Goal: Task Accomplishment & Management: Use online tool/utility

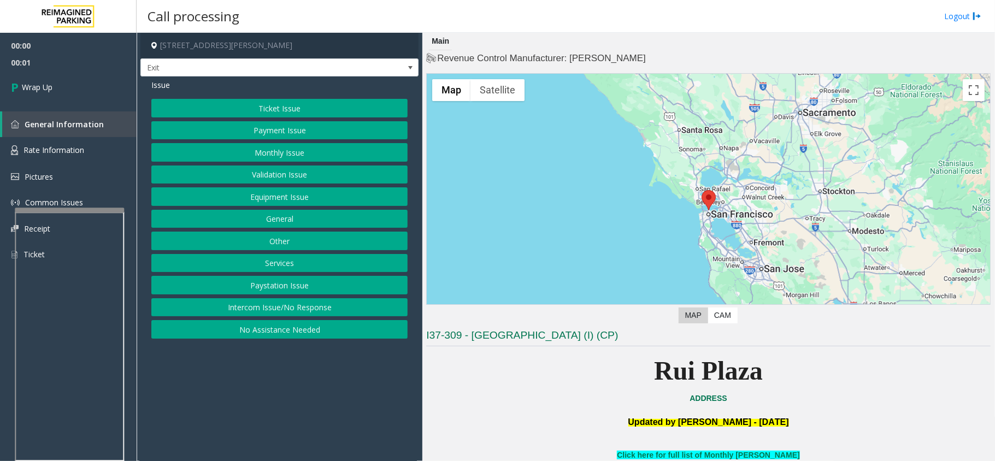
click at [260, 309] on button "Intercom Issue/No Response" at bounding box center [279, 307] width 256 height 19
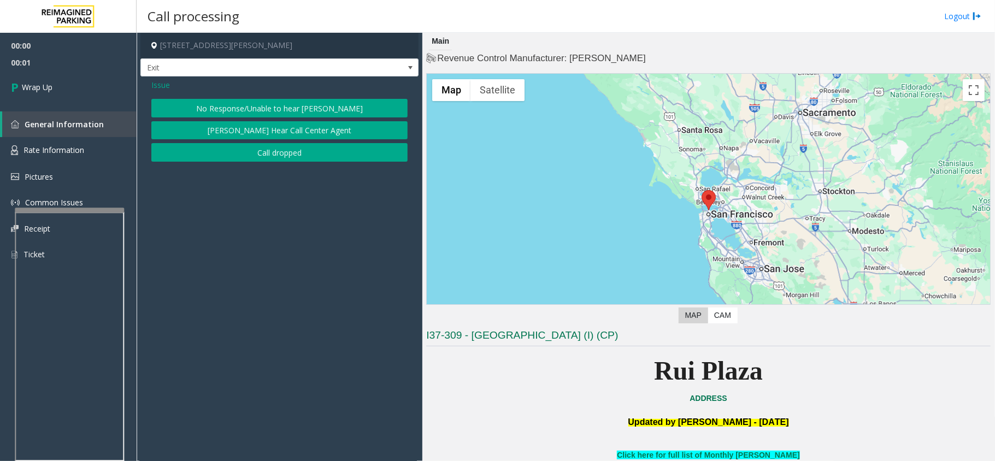
click at [256, 156] on button "Call dropped" at bounding box center [279, 152] width 256 height 19
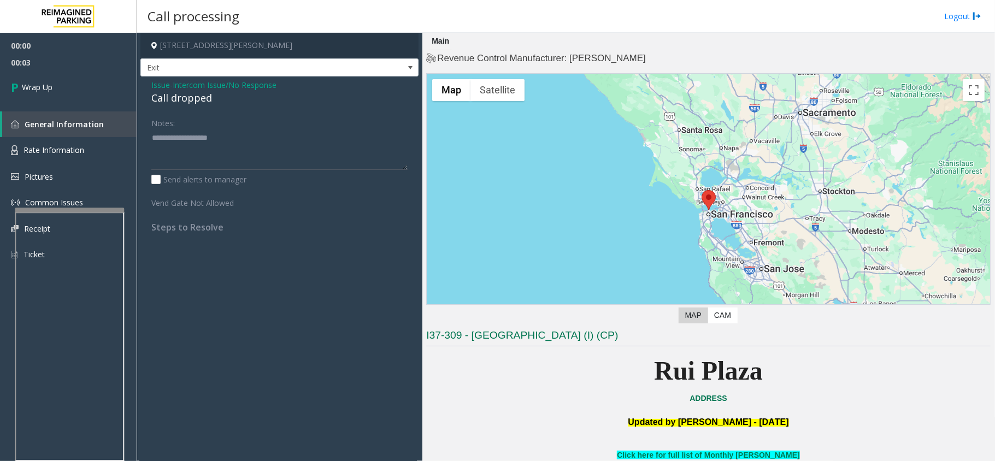
click at [197, 99] on div "Call dropped" at bounding box center [279, 98] width 256 height 15
copy div "Call dropped"
click at [206, 171] on div "Notes: Send alerts to manager" at bounding box center [279, 150] width 256 height 72
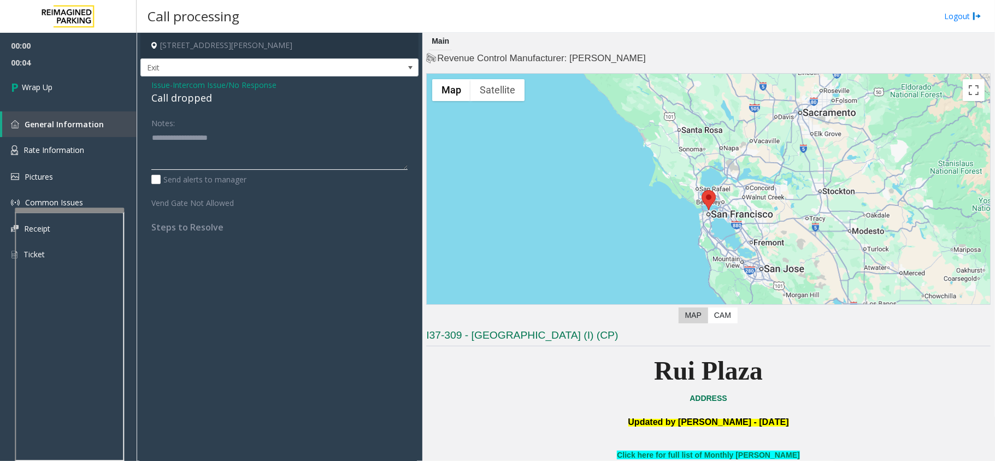
click at [207, 164] on textarea at bounding box center [279, 149] width 256 height 41
paste textarea "**********"
type textarea "**********"
click at [95, 82] on link "Wrap Up" at bounding box center [68, 87] width 137 height 32
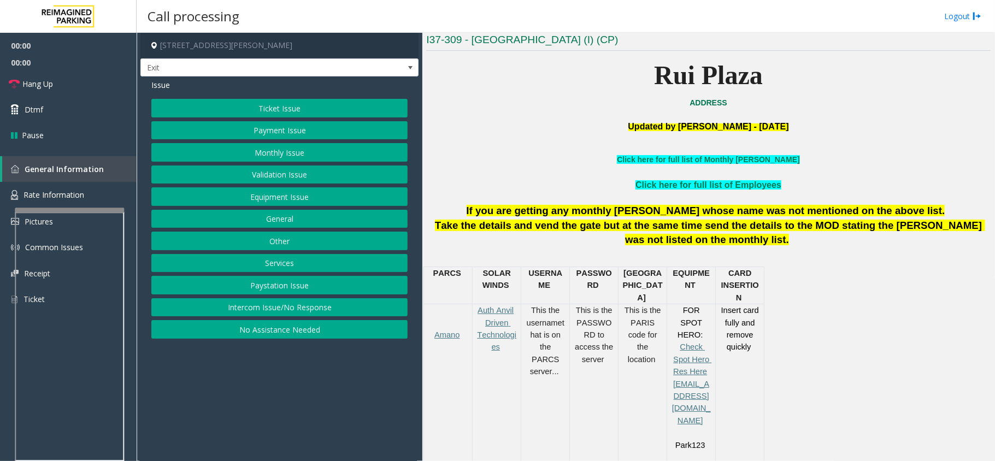
scroll to position [364, 0]
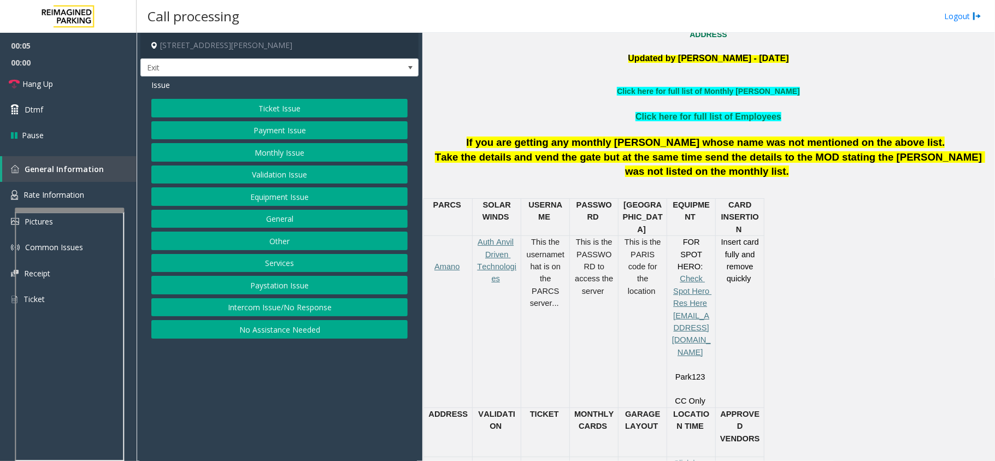
click at [282, 105] on button "Ticket Issue" at bounding box center [279, 108] width 256 height 19
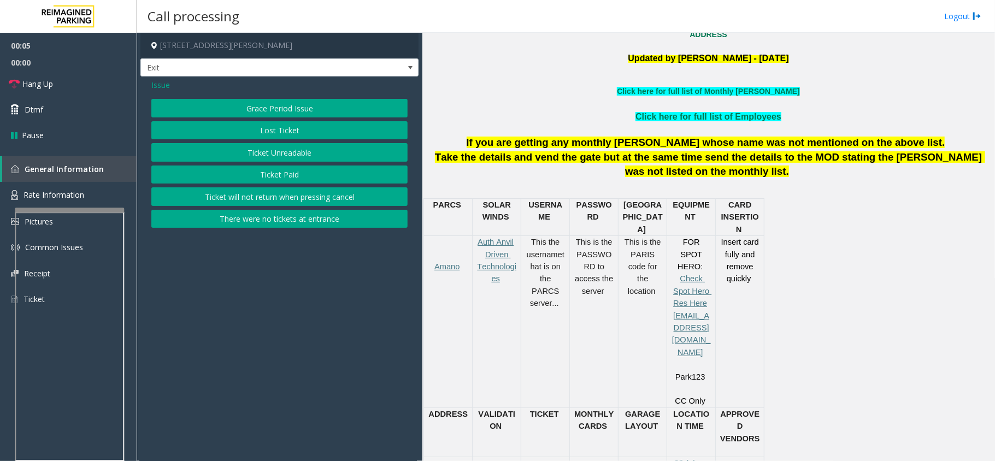
click at [275, 149] on button "Ticket Unreadable" at bounding box center [279, 152] width 256 height 19
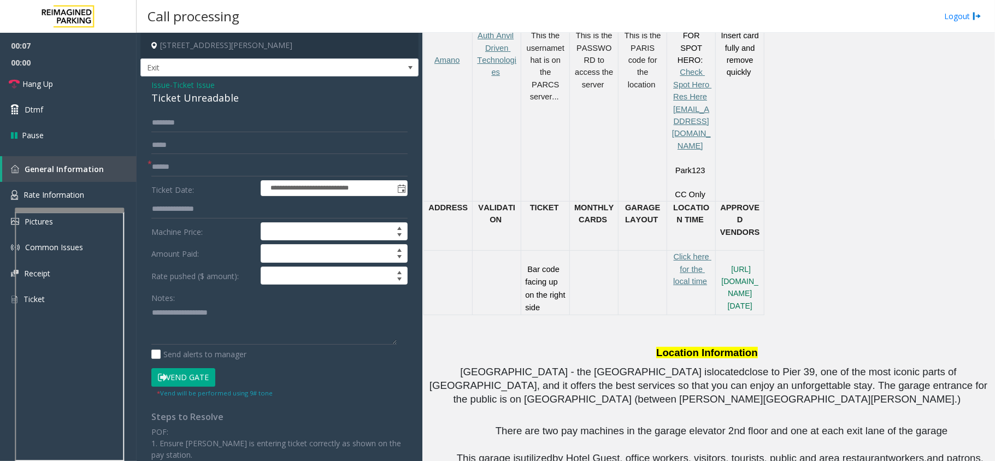
scroll to position [582, 0]
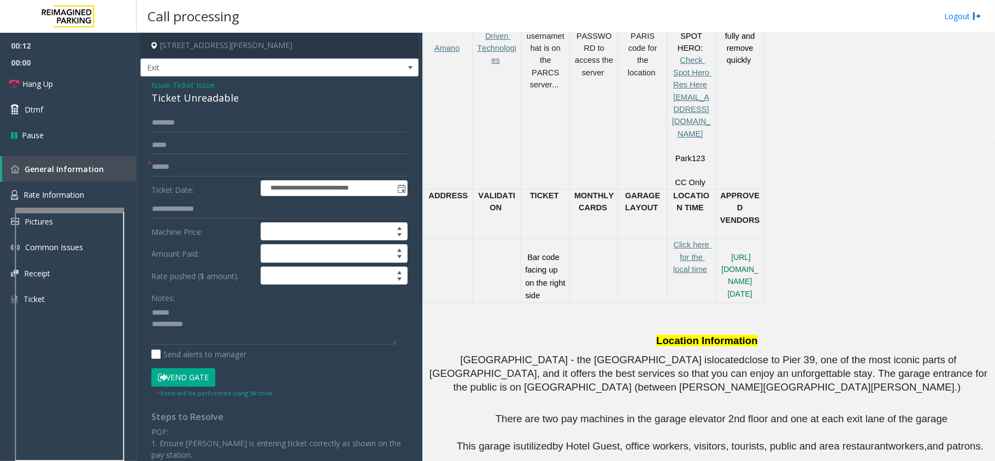
click at [197, 95] on div "Ticket Unreadable" at bounding box center [279, 98] width 256 height 15
copy div "Ticket Unreadable"
drag, startPoint x: 193, startPoint y: 297, endPoint x: 191, endPoint y: 305, distance: 7.8
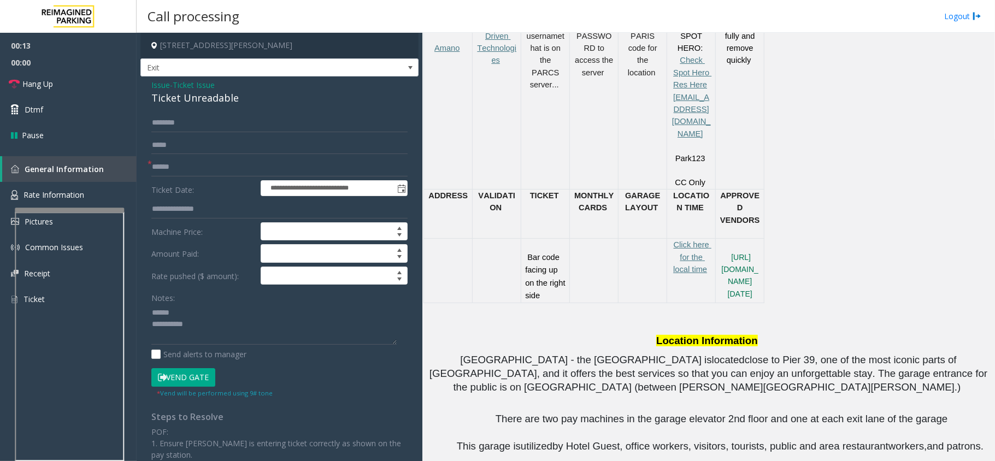
click at [192, 299] on div "Notes:" at bounding box center [279, 316] width 256 height 56
click at [191, 310] on textarea at bounding box center [273, 324] width 245 height 41
paste textarea "**********"
click at [210, 169] on input "text" at bounding box center [279, 167] width 256 height 19
click at [175, 322] on textarea at bounding box center [273, 324] width 245 height 41
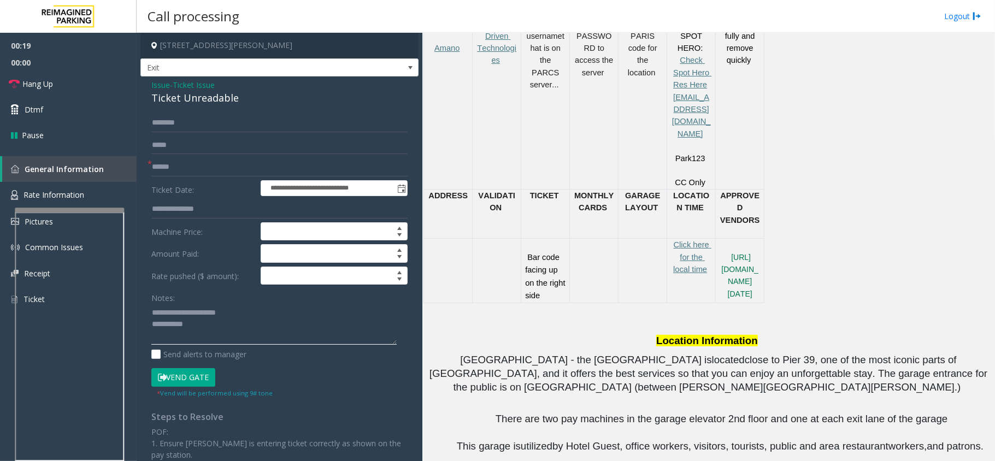
click at [213, 340] on textarea at bounding box center [273, 324] width 245 height 41
paste textarea "**********"
type textarea "**********"
click at [225, 175] on input "text" at bounding box center [279, 167] width 256 height 19
type input "*********"
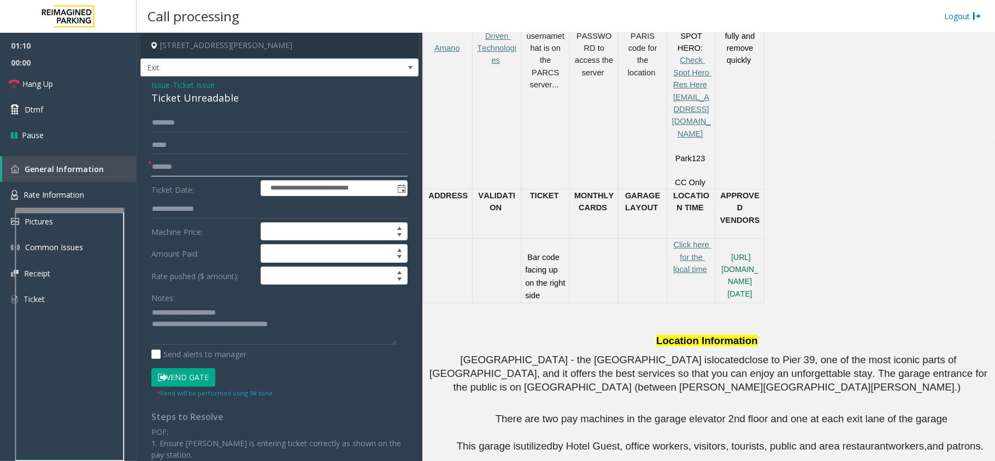
type input "*******"
click at [210, 118] on input "text" at bounding box center [279, 123] width 256 height 19
click at [263, 119] on input "text" at bounding box center [279, 123] width 256 height 19
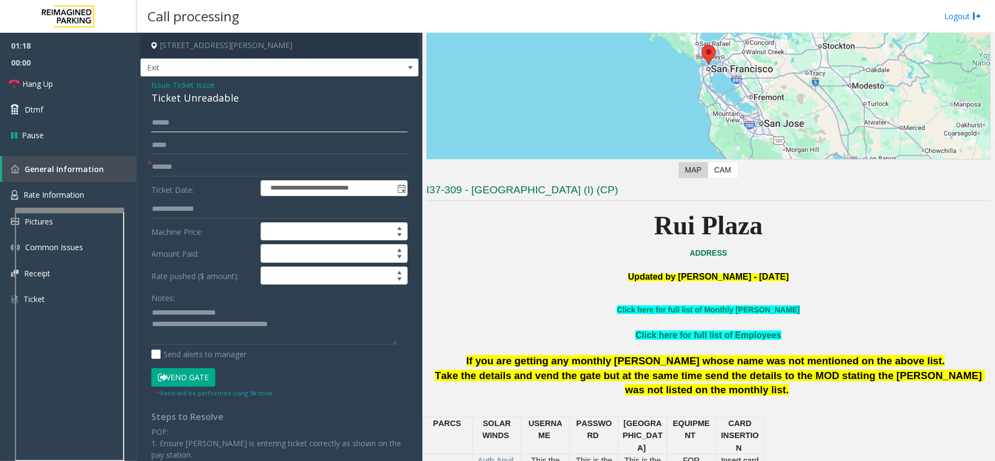
type input "******"
click at [197, 377] on button "Vend Gate" at bounding box center [183, 377] width 64 height 19
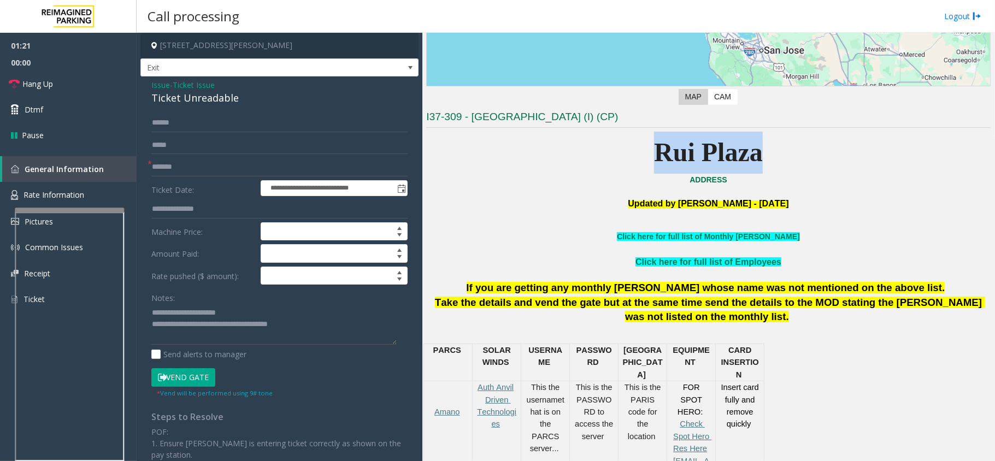
drag, startPoint x: 648, startPoint y: 156, endPoint x: 749, endPoint y: 163, distance: 100.8
click at [749, 163] on p "Rui Plaza" at bounding box center [708, 153] width 564 height 42
click at [842, 181] on p "ADDRESS" at bounding box center [708, 180] width 564 height 12
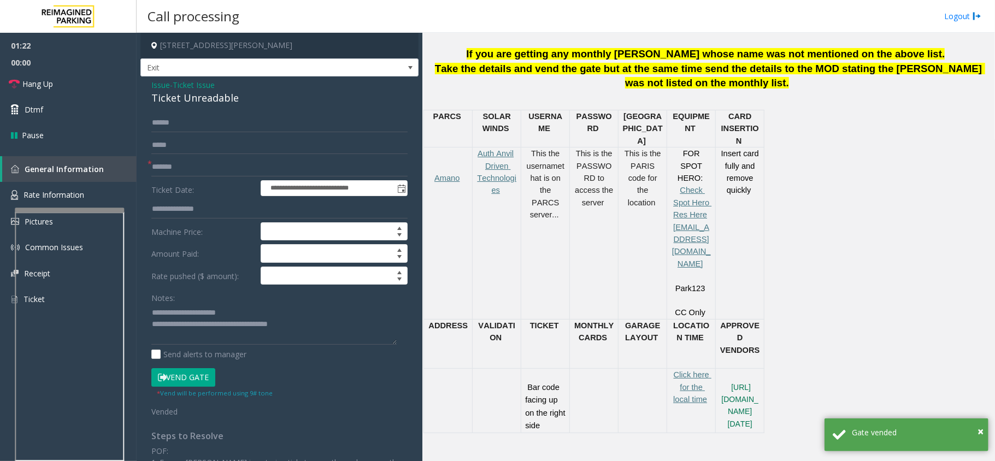
scroll to position [510, 0]
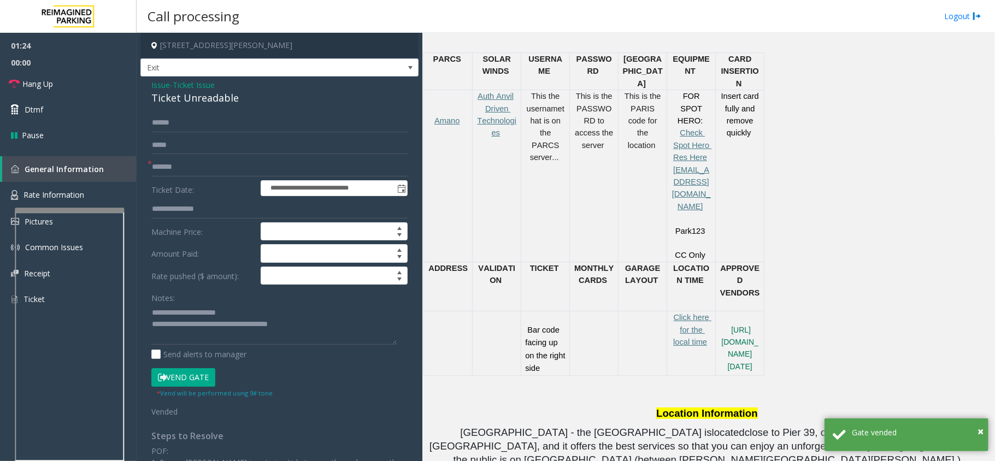
drag, startPoint x: 527, startPoint y: 84, endPoint x: 557, endPoint y: 132, distance: 57.0
click at [557, 132] on p "This the username that is on the PARCS server..." at bounding box center [545, 126] width 40 height 73
drag, startPoint x: 580, startPoint y: 84, endPoint x: 619, endPoint y: 129, distance: 60.1
click at [619, 129] on tr "Amano Auth Anvil Driven Technologies This the username that is on the PARCS ser…" at bounding box center [594, 176] width 340 height 172
click at [619, 129] on td "This is the PARIS code for the location" at bounding box center [643, 176] width 49 height 172
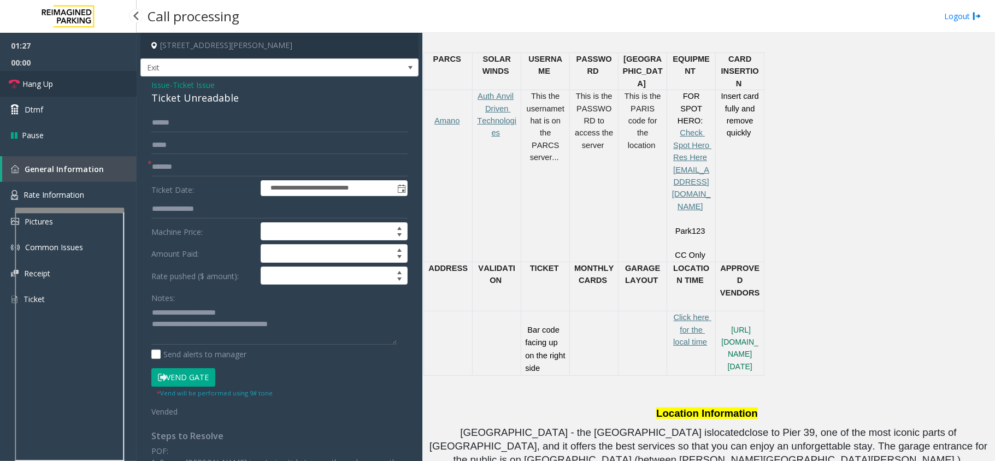
click at [36, 84] on span "Hang Up" at bounding box center [37, 83] width 31 height 11
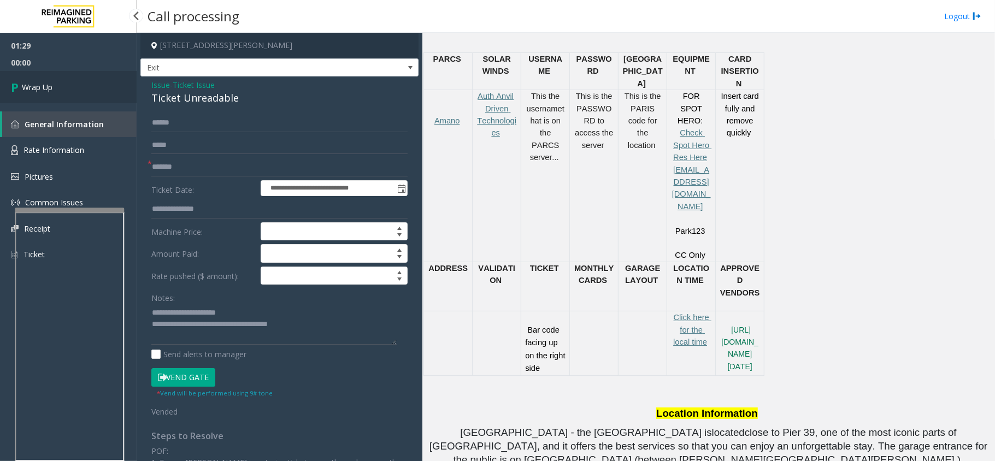
click at [36, 84] on span "Wrap Up" at bounding box center [37, 86] width 31 height 11
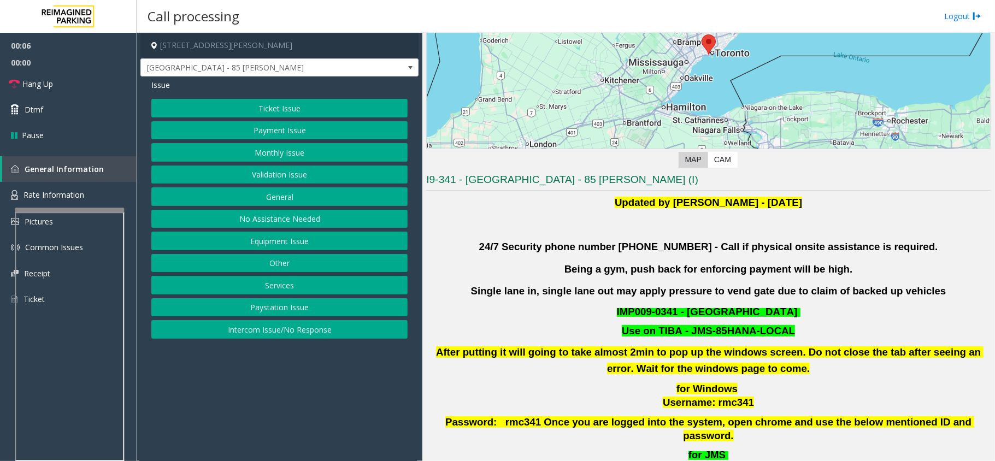
scroll to position [219, 0]
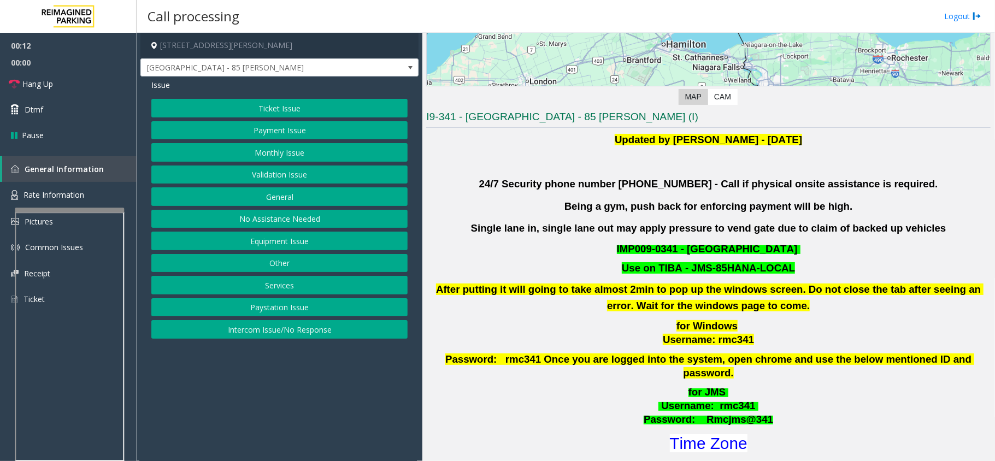
click at [345, 177] on button "Validation Issue" at bounding box center [279, 175] width 256 height 19
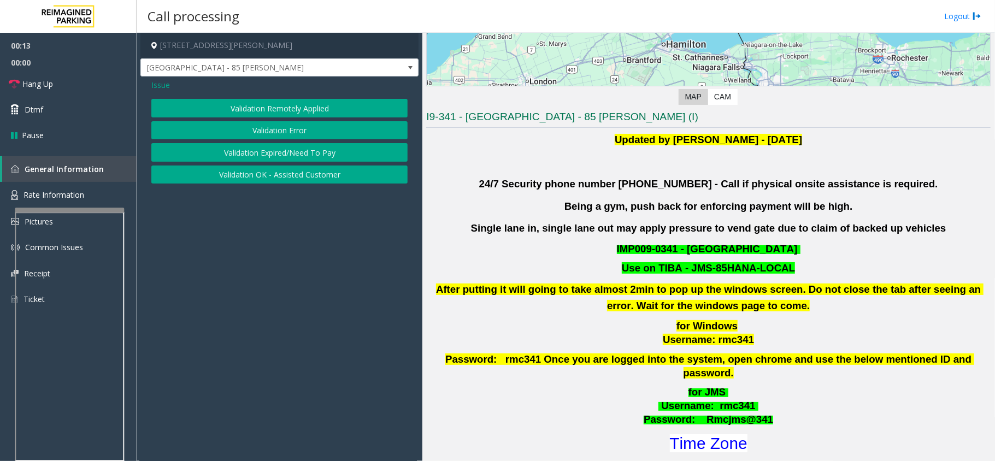
click at [282, 136] on button "Validation Error" at bounding box center [279, 130] width 256 height 19
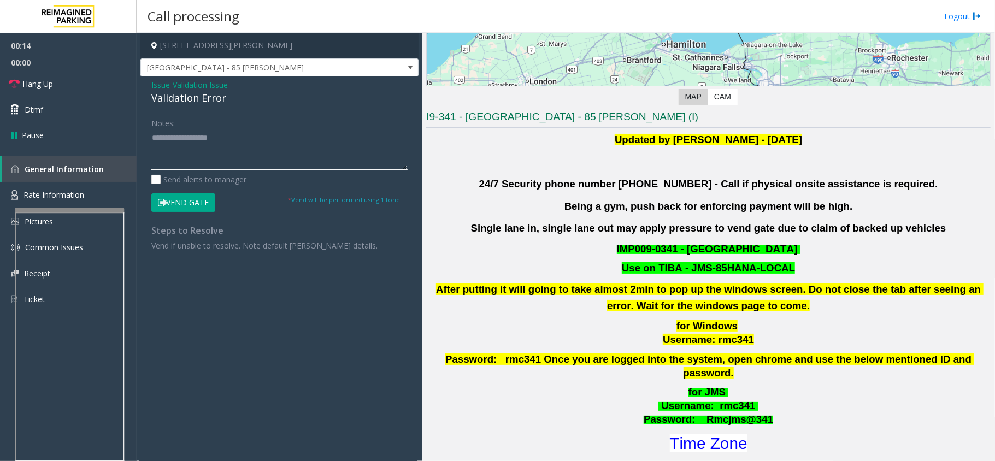
click at [244, 148] on textarea at bounding box center [279, 149] width 256 height 41
paste textarea "**********"
click at [215, 149] on textarea at bounding box center [279, 149] width 256 height 41
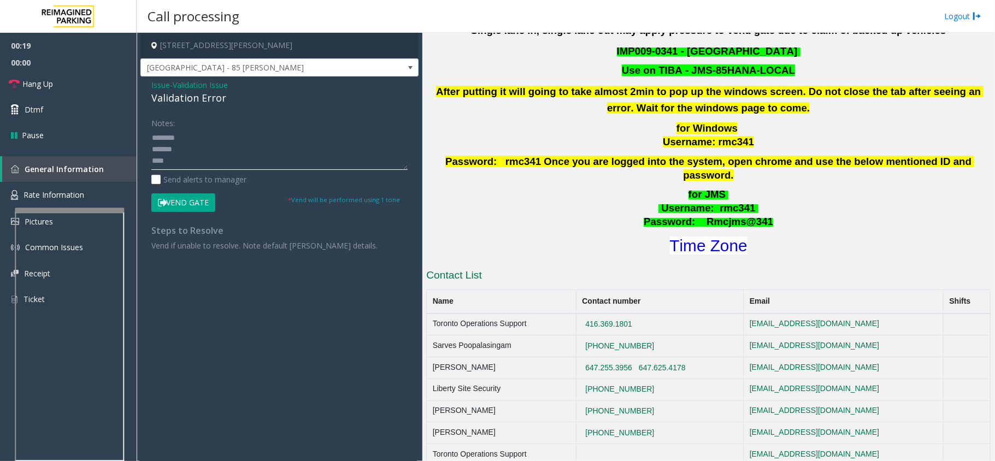
scroll to position [437, 0]
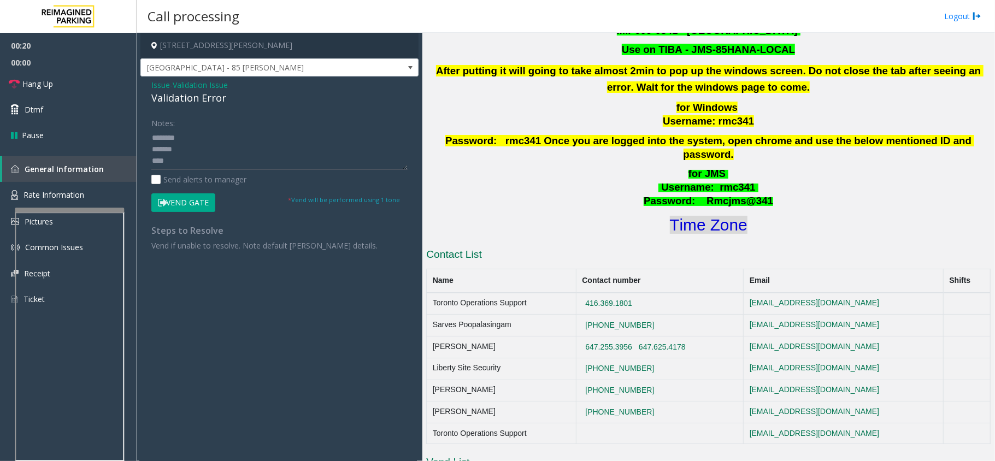
click at [689, 219] on font "Time Zone" at bounding box center [709, 225] width 78 height 18
click at [210, 143] on textarea at bounding box center [279, 149] width 256 height 41
click at [256, 0] on div "Call processing Logout" at bounding box center [566, 16] width 858 height 33
click at [227, 161] on textarea at bounding box center [279, 149] width 256 height 41
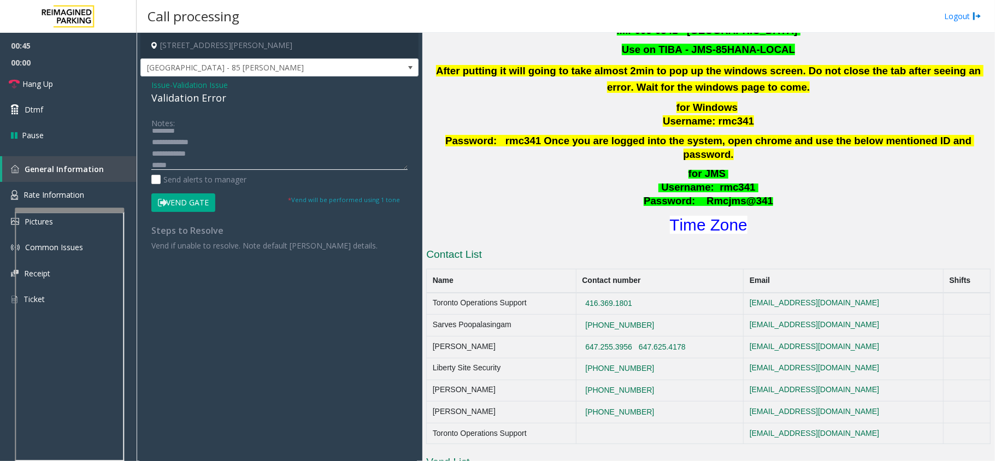
click at [224, 161] on textarea at bounding box center [279, 149] width 256 height 41
type textarea "**********"
click at [204, 202] on button "Vend Gate" at bounding box center [183, 202] width 64 height 19
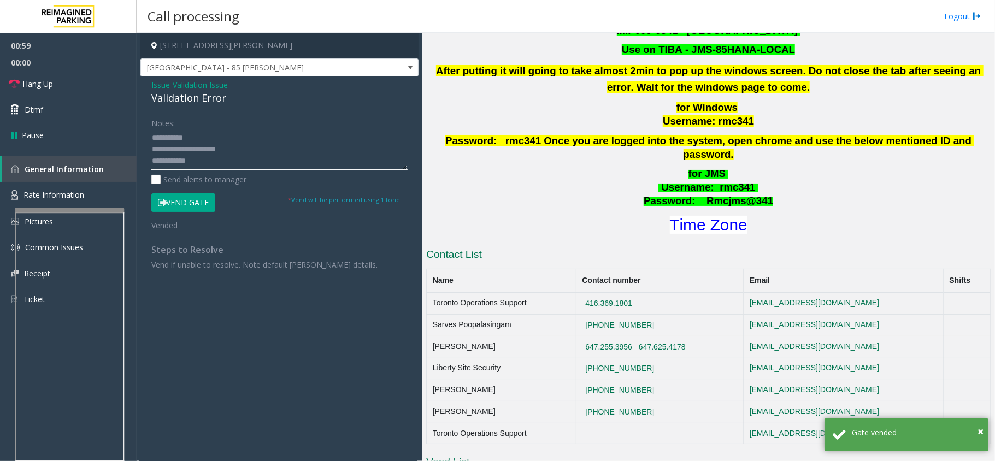
click at [222, 155] on textarea at bounding box center [279, 149] width 256 height 41
paste textarea "**********"
type textarea "**********"
click at [64, 72] on link "Hang Up" at bounding box center [68, 84] width 137 height 26
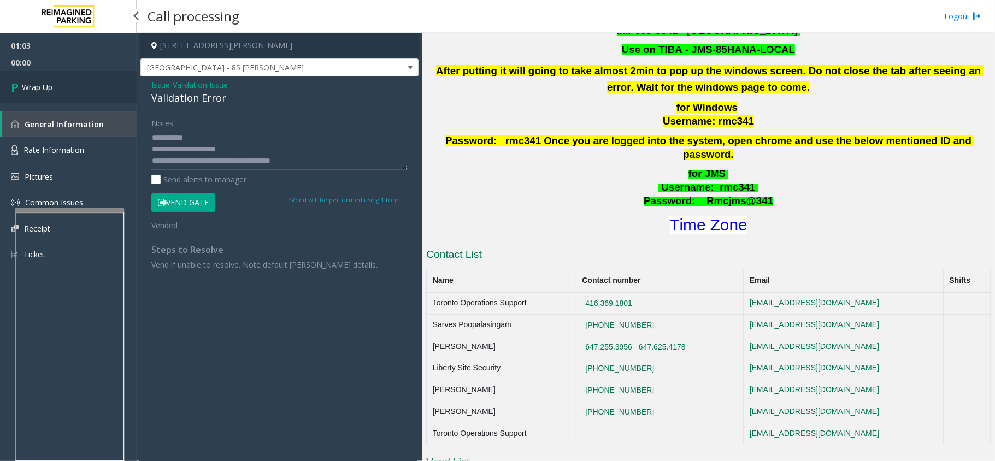
click at [68, 84] on link "Wrap Up" at bounding box center [68, 87] width 137 height 32
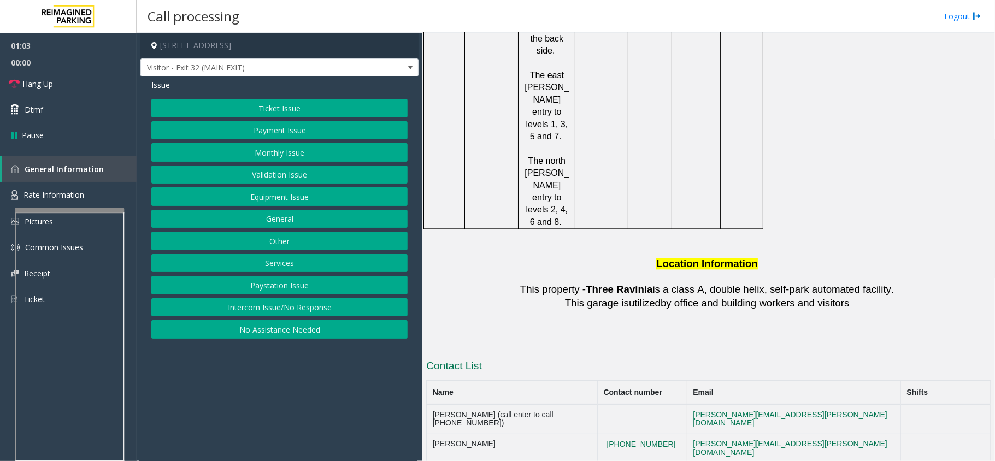
scroll to position [1748, 0]
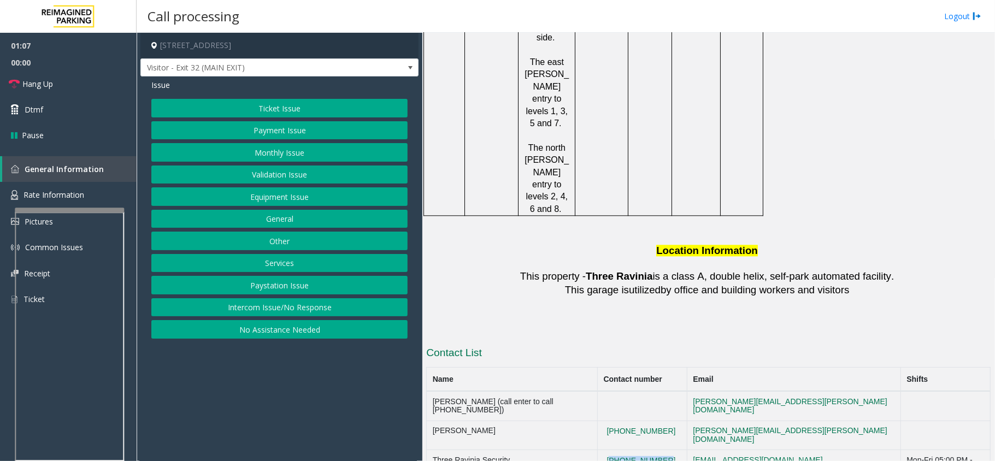
drag, startPoint x: 624, startPoint y: 272, endPoint x: 684, endPoint y: 274, distance: 60.1
click at [684, 450] on td "[PHONE_NUMBER]" at bounding box center [643, 465] width 90 height 30
copy button "[PHONE_NUMBER]"
drag, startPoint x: 623, startPoint y: 250, endPoint x: 687, endPoint y: 251, distance: 64.5
click at [687, 421] on td "[PHONE_NUMBER]" at bounding box center [643, 436] width 90 height 30
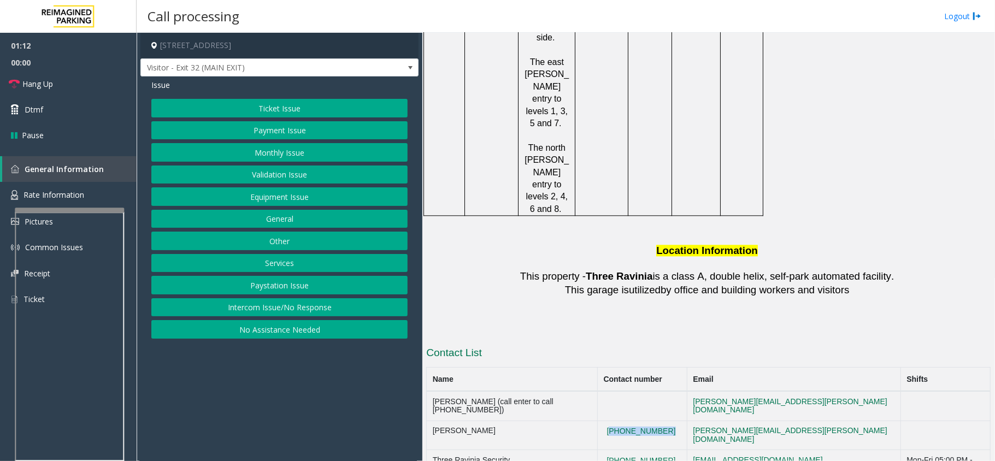
copy button "[PHONE_NUMBER]"
click at [287, 134] on button "Payment Issue" at bounding box center [279, 130] width 256 height 19
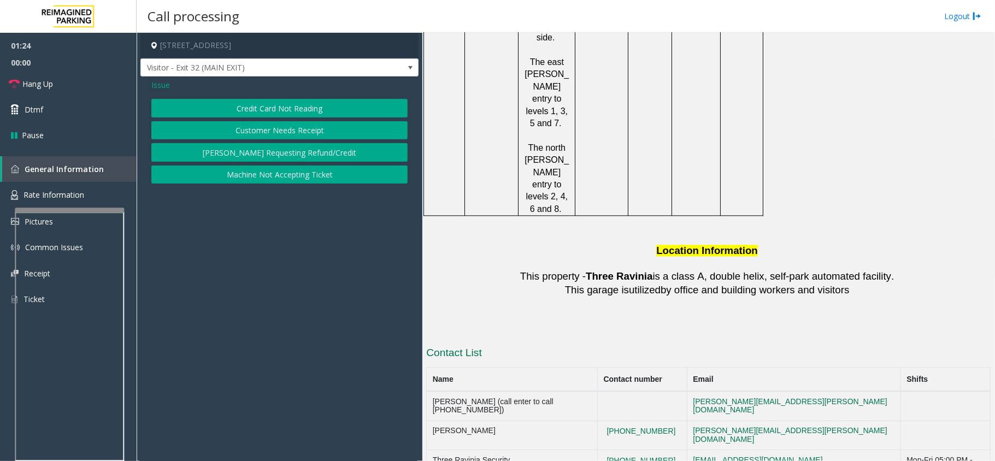
click at [158, 89] on span "Issue" at bounding box center [160, 84] width 19 height 11
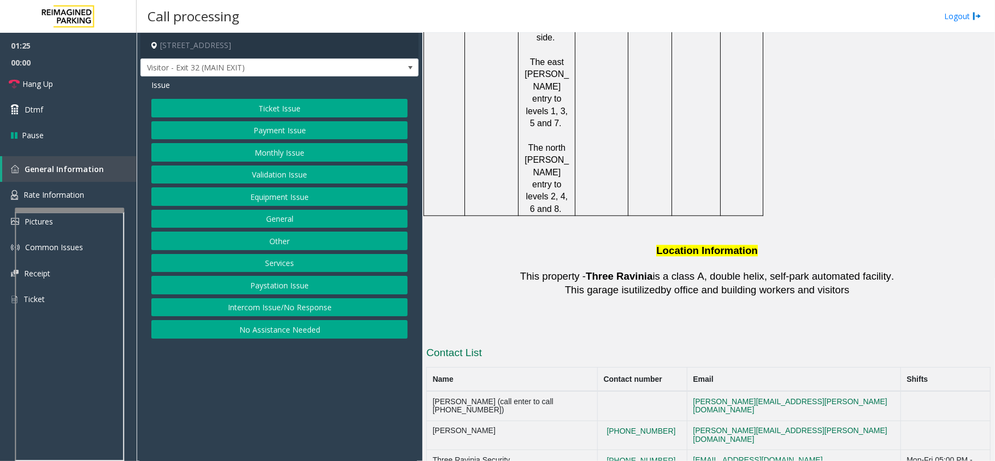
drag, startPoint x: 250, startPoint y: 152, endPoint x: 259, endPoint y: 174, distance: 23.7
click at [259, 178] on div "Ticket Issue Payment Issue Monthly Issue Validation Issue Equipment Issue Gener…" at bounding box center [279, 219] width 256 height 240
click at [261, 133] on button "Payment Issue" at bounding box center [279, 130] width 256 height 19
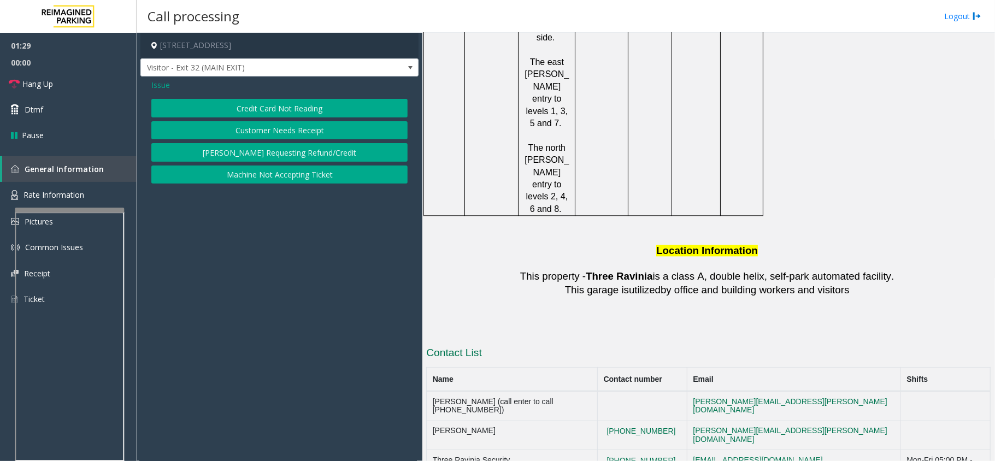
click at [164, 84] on span "Issue" at bounding box center [160, 84] width 19 height 11
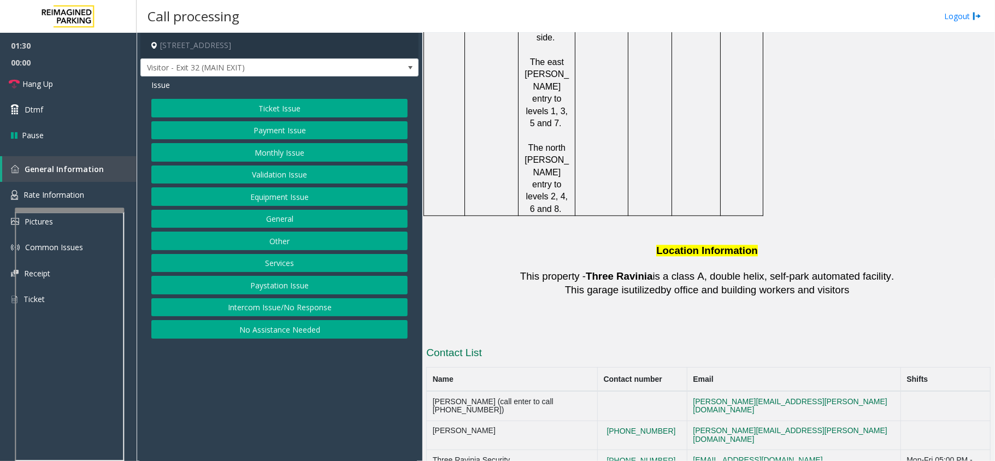
click at [238, 202] on button "Equipment Issue" at bounding box center [279, 196] width 256 height 19
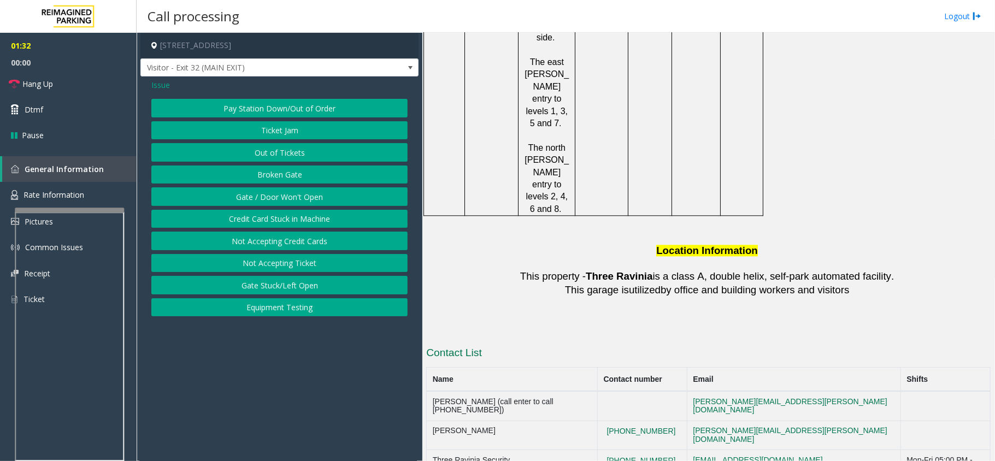
click at [240, 193] on button "Gate / Door Won't Open" at bounding box center [279, 196] width 256 height 19
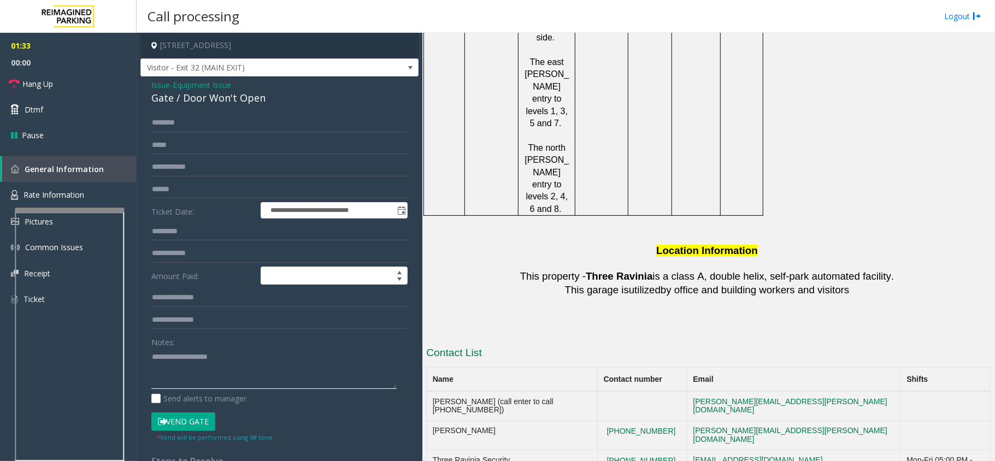
click at [320, 361] on textarea at bounding box center [273, 368] width 245 height 41
paste textarea "**********"
click at [237, 102] on div "Gate / Door Won't Open" at bounding box center [279, 98] width 256 height 15
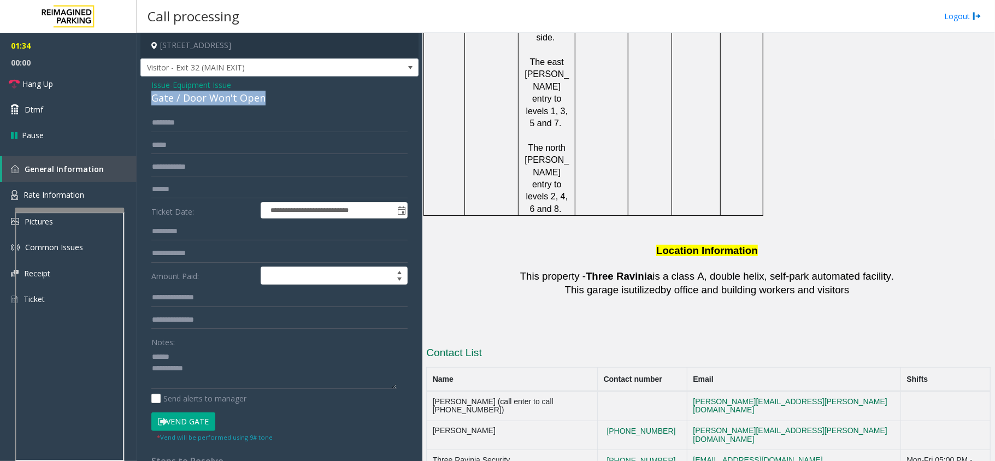
copy div "Gate / Door Won't Open"
click at [208, 352] on textarea at bounding box center [273, 368] width 245 height 41
paste textarea "**********"
click at [228, 379] on textarea at bounding box center [273, 368] width 245 height 41
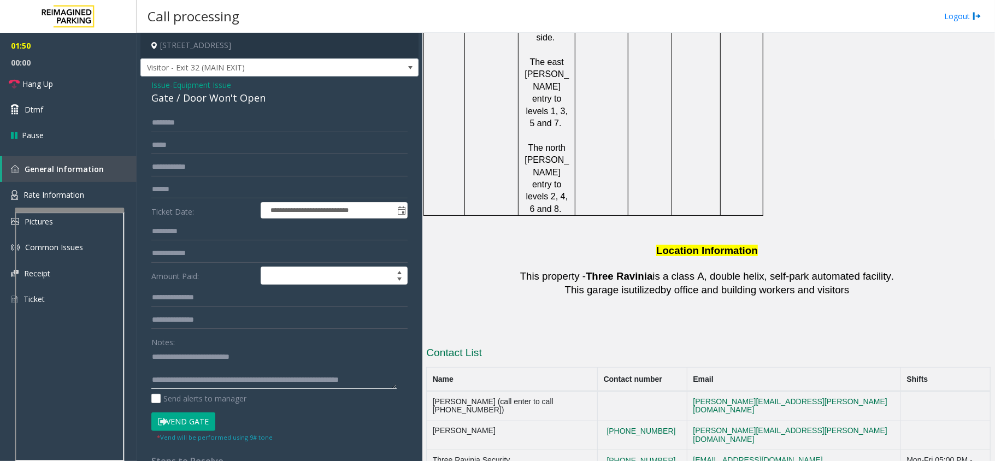
click at [330, 381] on textarea at bounding box center [273, 368] width 245 height 41
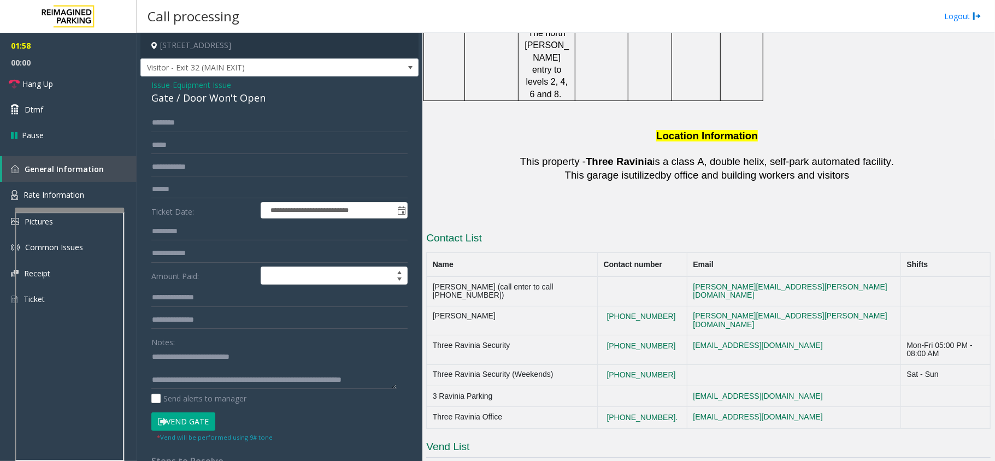
scroll to position [1894, 0]
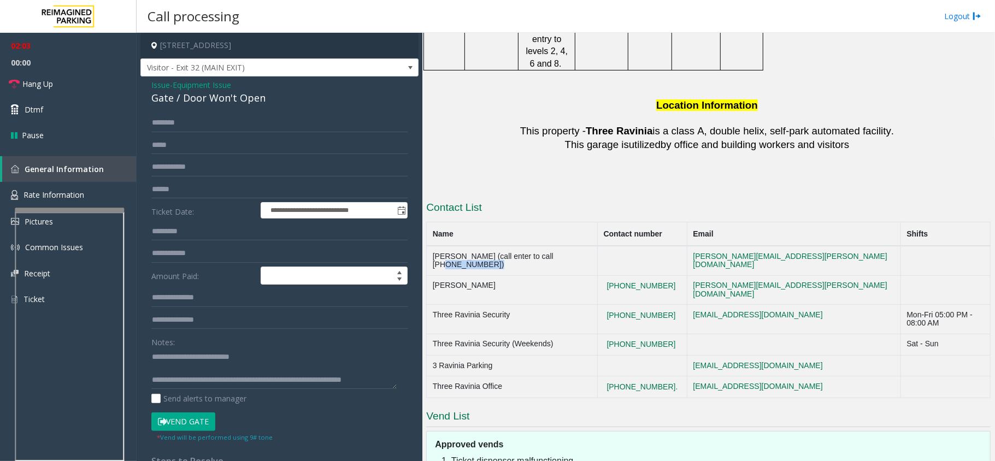
drag, startPoint x: 558, startPoint y: 84, endPoint x: 604, endPoint y: 92, distance: 46.0
click at [598, 246] on td "[PERSON_NAME] (call enter to call [PHONE_NUMBER])" at bounding box center [512, 261] width 171 height 30
copy td "[PHONE_NUMBER]"
drag, startPoint x: 619, startPoint y: 129, endPoint x: 685, endPoint y: 134, distance: 65.7
click at [685, 305] on tr "Three Ravinia Security [PHONE_NUMBER] [EMAIL_ADDRESS][DOMAIN_NAME] Mon-Fri 05:0…" at bounding box center [709, 320] width 564 height 30
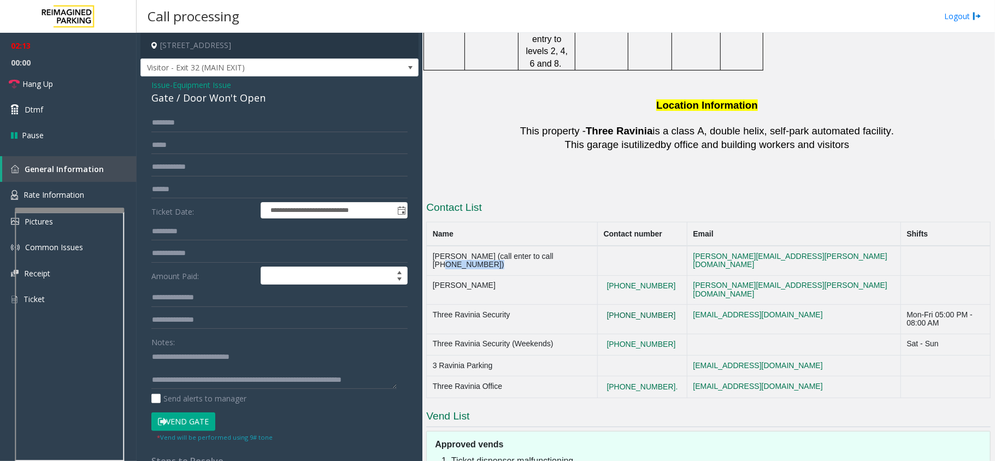
copy tr "[PHONE_NUMBER]"
click at [594, 334] on td "Three Ravinia Security (Weekends)" at bounding box center [512, 345] width 171 height 22
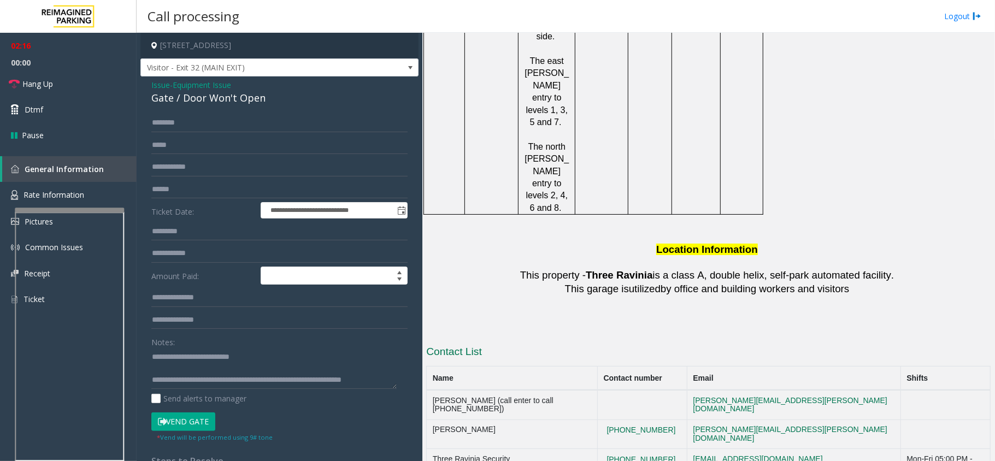
scroll to position [1748, 0]
click at [180, 363] on textarea at bounding box center [273, 368] width 245 height 41
click at [182, 366] on textarea at bounding box center [273, 368] width 245 height 41
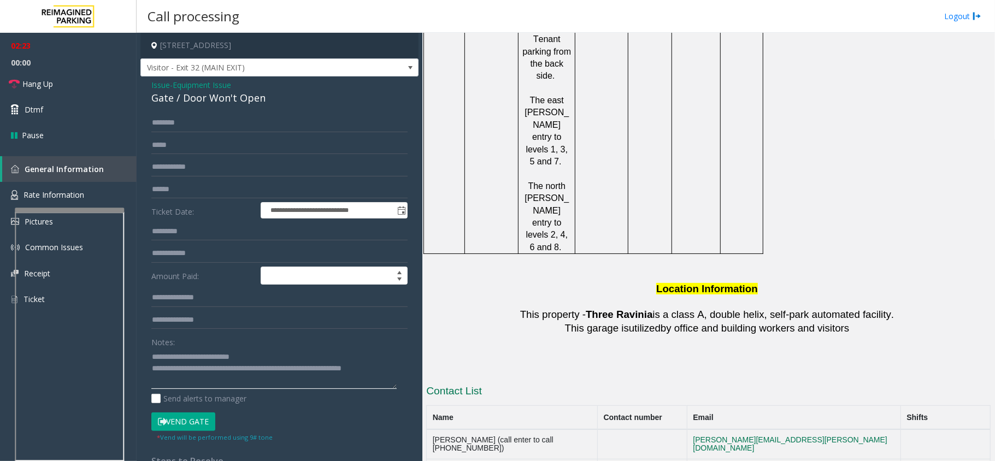
scroll to position [1675, 0]
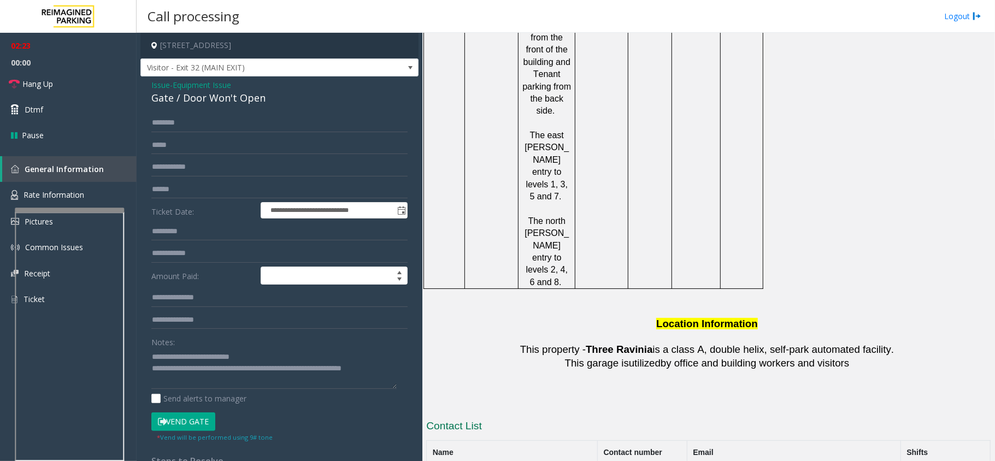
click at [195, 390] on div "Notes: Send alerts to manager" at bounding box center [279, 369] width 256 height 72
click at [199, 380] on textarea at bounding box center [273, 368] width 245 height 41
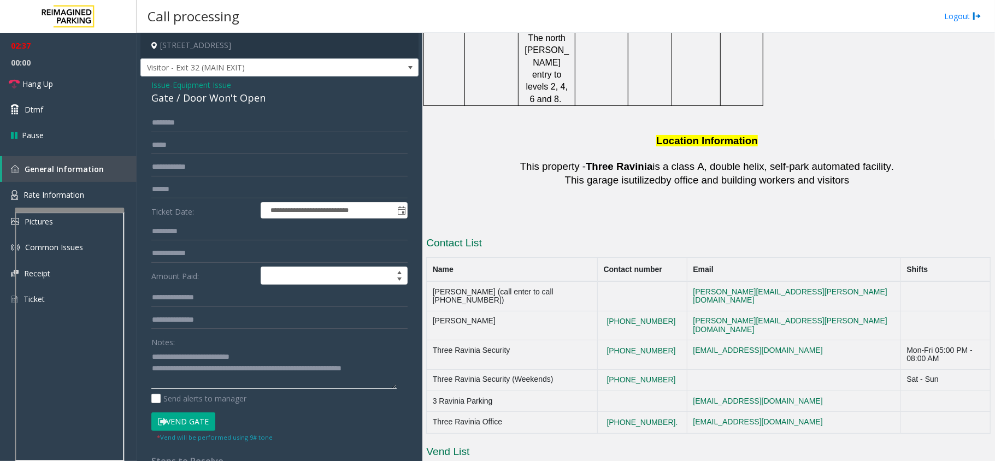
scroll to position [1826, 0]
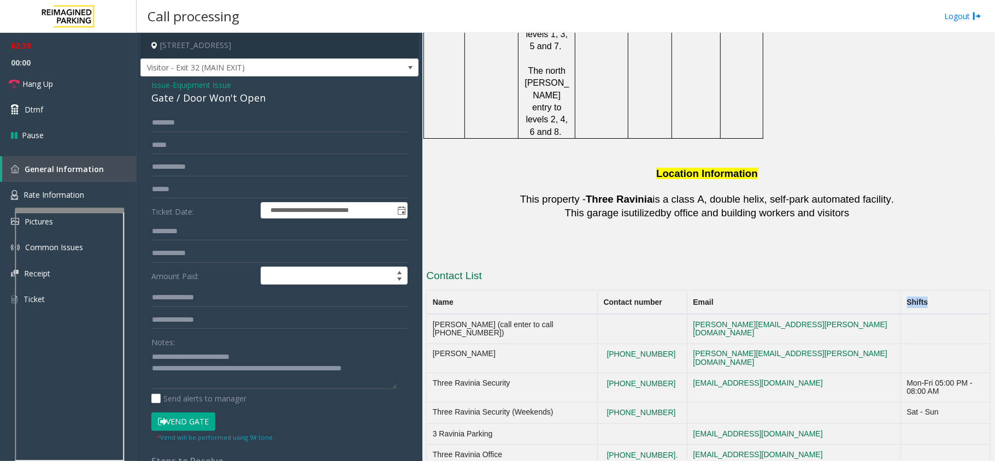
drag, startPoint x: 867, startPoint y: 131, endPoint x: 903, endPoint y: 140, distance: 37.1
click at [903, 291] on th "Shifts" at bounding box center [946, 303] width 90 height 24
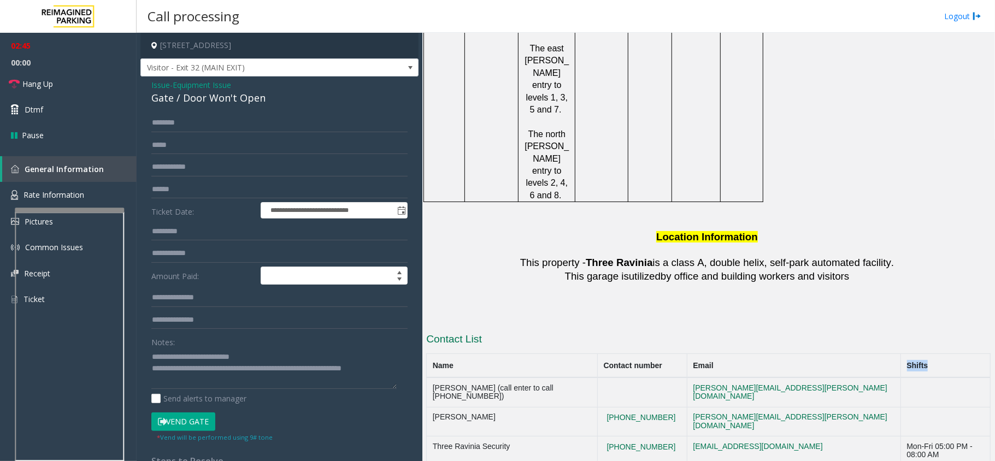
scroll to position [1758, 0]
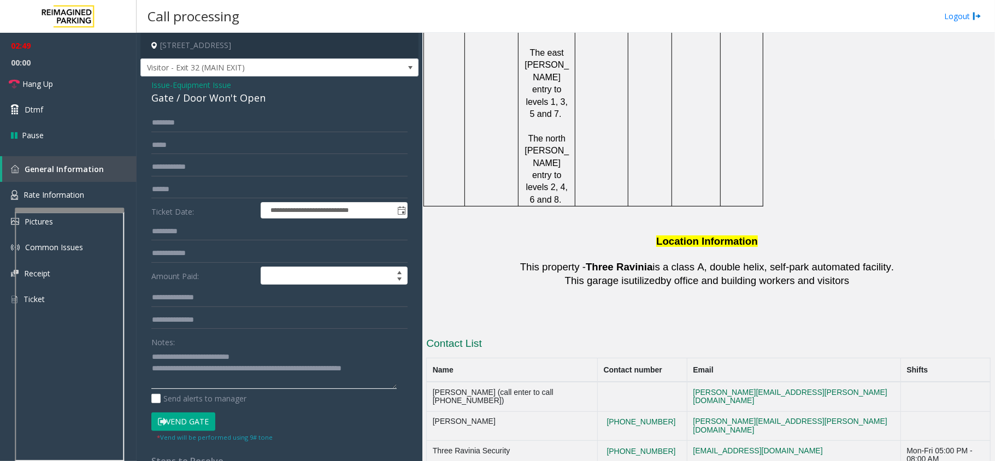
click at [210, 383] on textarea at bounding box center [273, 368] width 245 height 41
click at [193, 125] on input "text" at bounding box center [279, 123] width 256 height 19
click at [221, 380] on textarea at bounding box center [273, 368] width 245 height 41
type textarea "**********"
click at [246, 120] on input "text" at bounding box center [279, 123] width 256 height 19
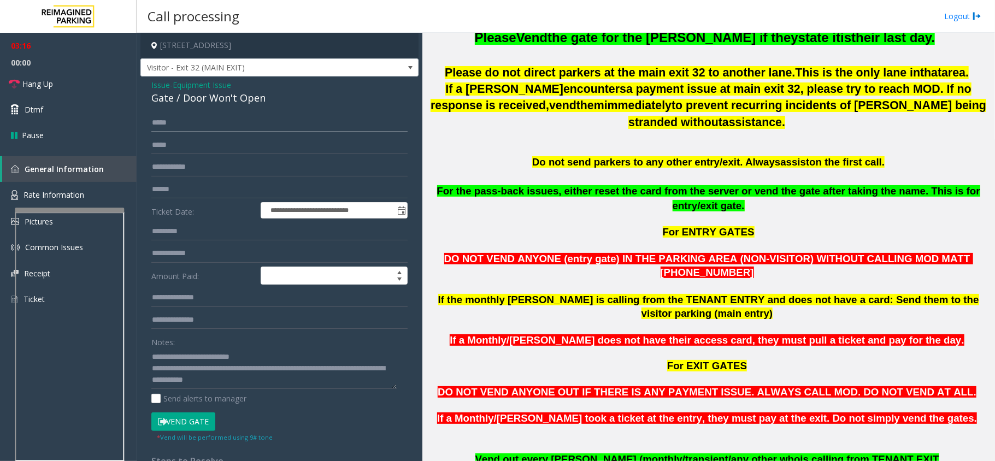
scroll to position [374, 0]
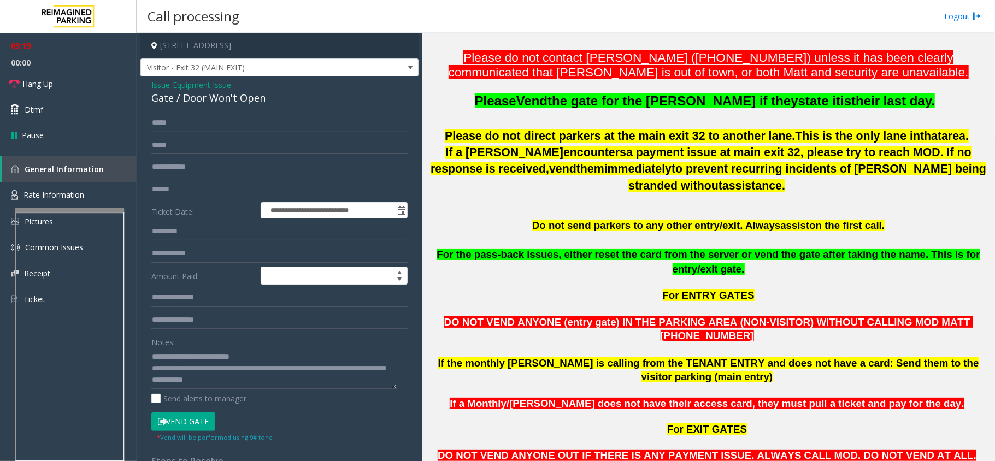
type input "*****"
click at [197, 416] on button "Vend Gate" at bounding box center [183, 422] width 64 height 19
click at [291, 391] on div "Notes: Send alerts to manager" at bounding box center [279, 369] width 256 height 72
click at [292, 387] on textarea at bounding box center [273, 368] width 245 height 41
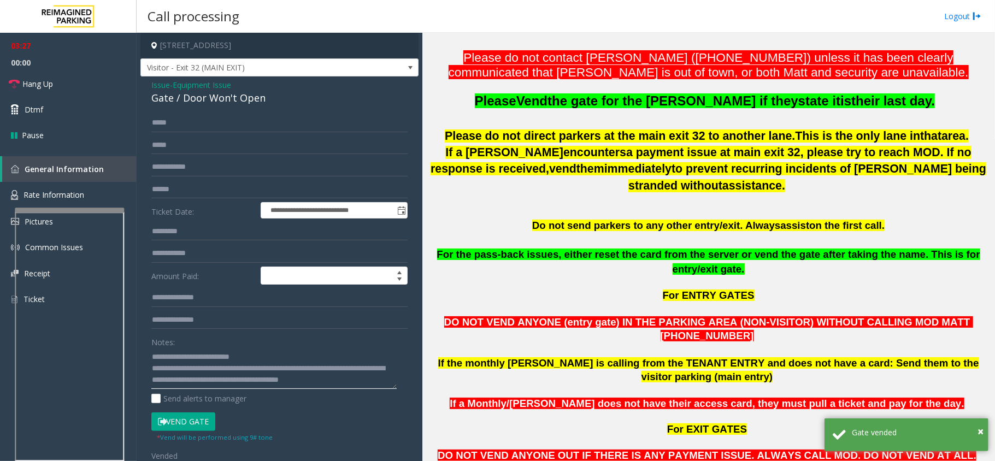
scroll to position [7, 0]
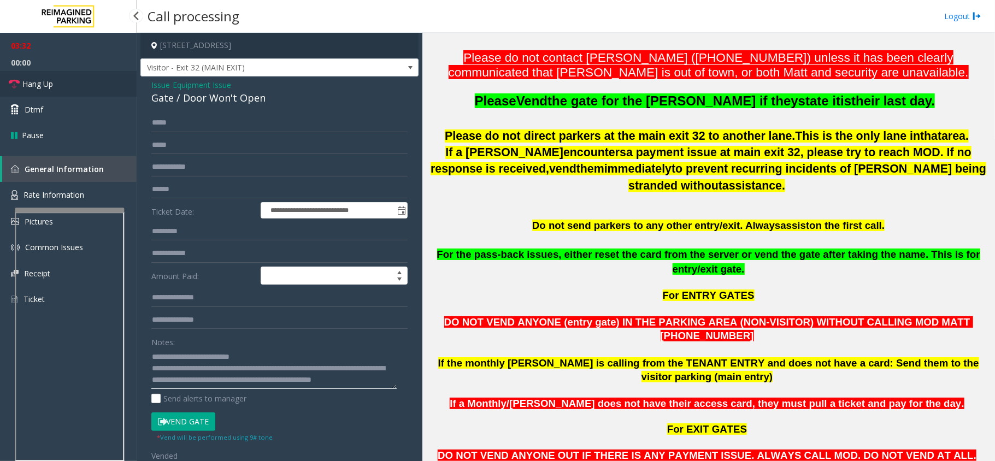
type textarea "**********"
click at [94, 75] on link "Hang Up" at bounding box center [68, 84] width 137 height 26
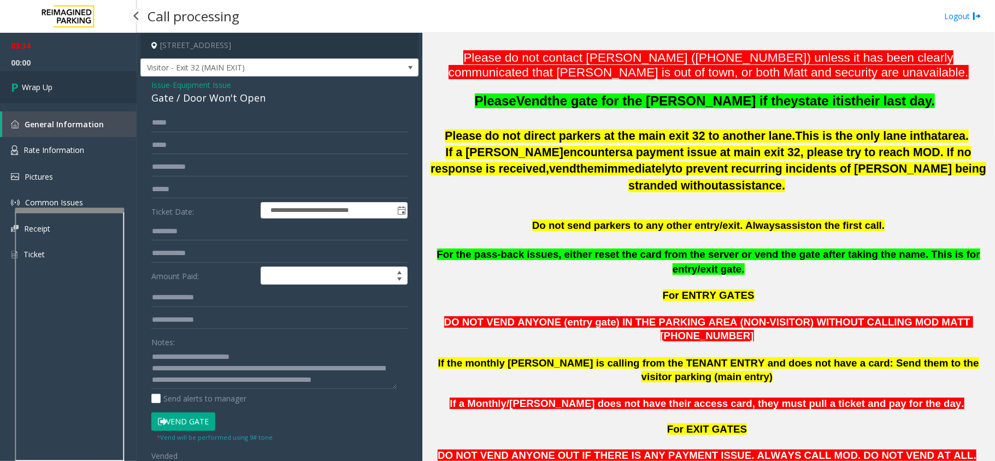
click at [84, 84] on link "Wrap Up" at bounding box center [68, 87] width 137 height 32
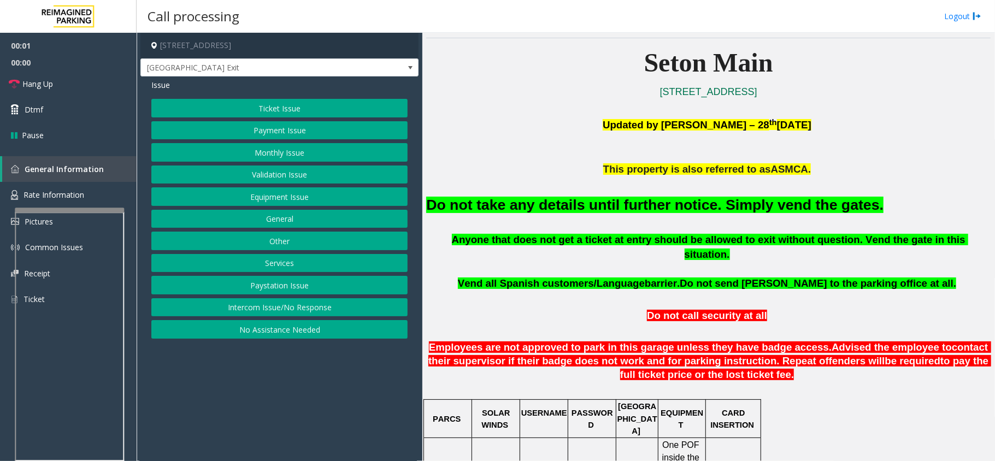
scroll to position [291, 0]
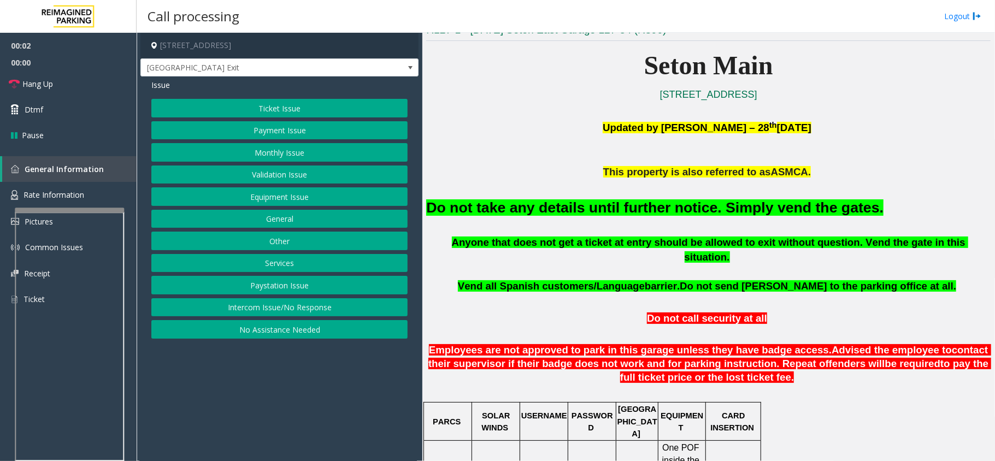
click at [600, 209] on font "Do not take any details until further notice. Simply vend the gates." at bounding box center [654, 207] width 457 height 16
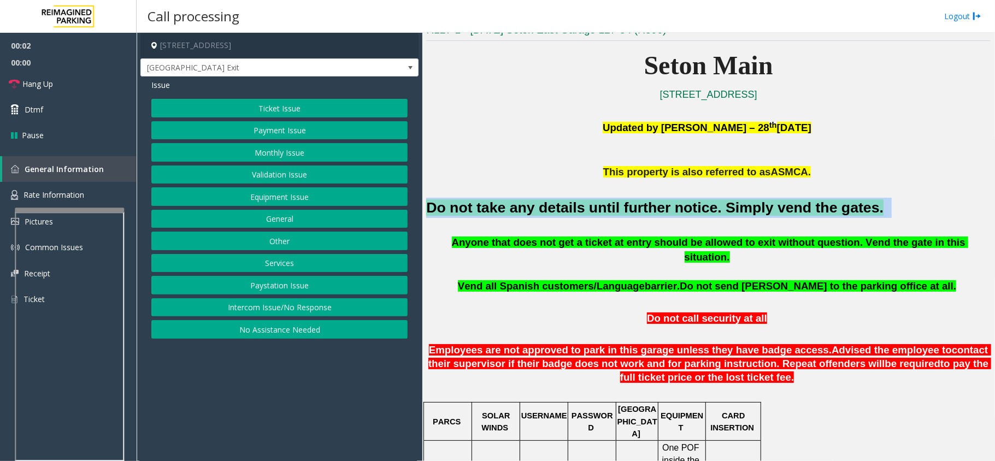
click at [600, 209] on font "Do not take any details until further notice. Simply vend the gates." at bounding box center [654, 207] width 457 height 16
copy h2 "Do not take any details until further notice. Simply vend the gates."
drag, startPoint x: 346, startPoint y: 202, endPoint x: 375, endPoint y: 154, distance: 56.1
click at [375, 154] on div "Ticket Issue Payment Issue Monthly Issue Validation Issue Equipment Issue Gener…" at bounding box center [279, 219] width 256 height 240
click at [363, 149] on button "Monthly Issue" at bounding box center [279, 152] width 256 height 19
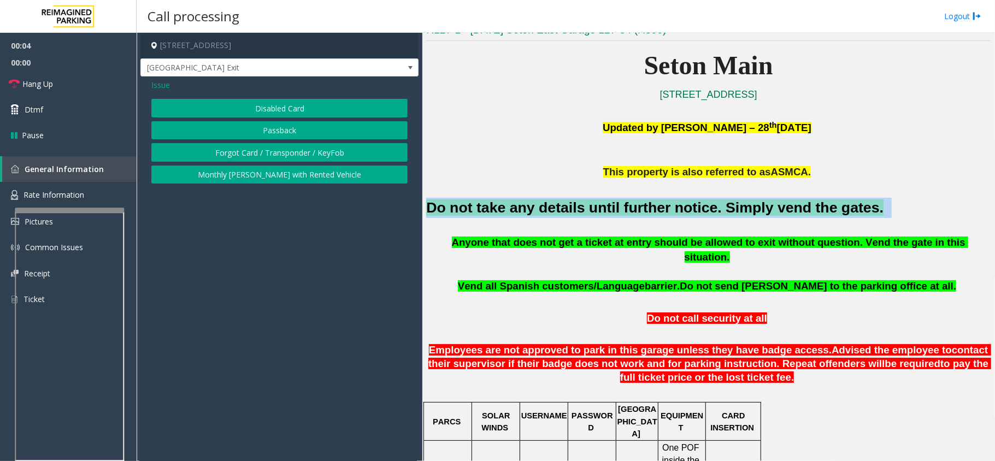
click at [331, 115] on button "Disabled Card" at bounding box center [279, 108] width 256 height 19
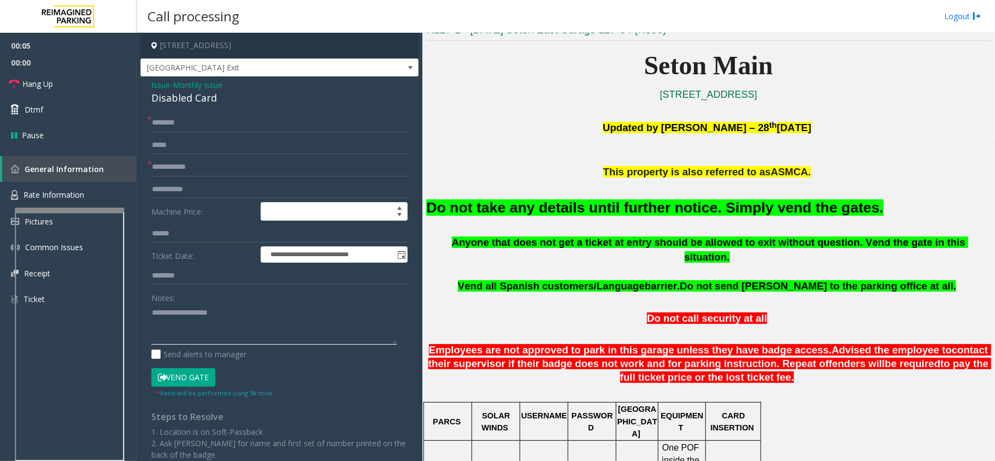
click at [257, 330] on textarea at bounding box center [273, 324] width 245 height 41
paste textarea "**********"
type textarea "**********"
click at [223, 121] on input "text" at bounding box center [279, 123] width 256 height 19
type input "**"
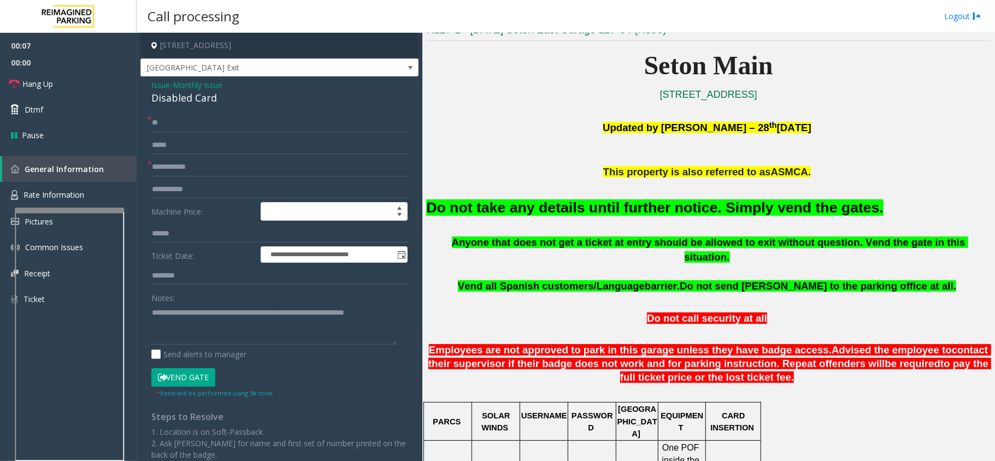
click at [223, 157] on form "**********" at bounding box center [279, 256] width 256 height 284
click at [226, 170] on input "text" at bounding box center [279, 167] width 256 height 19
type input "**"
click at [197, 385] on button "Vend Gate" at bounding box center [183, 377] width 64 height 19
click at [215, 341] on textarea at bounding box center [273, 324] width 245 height 41
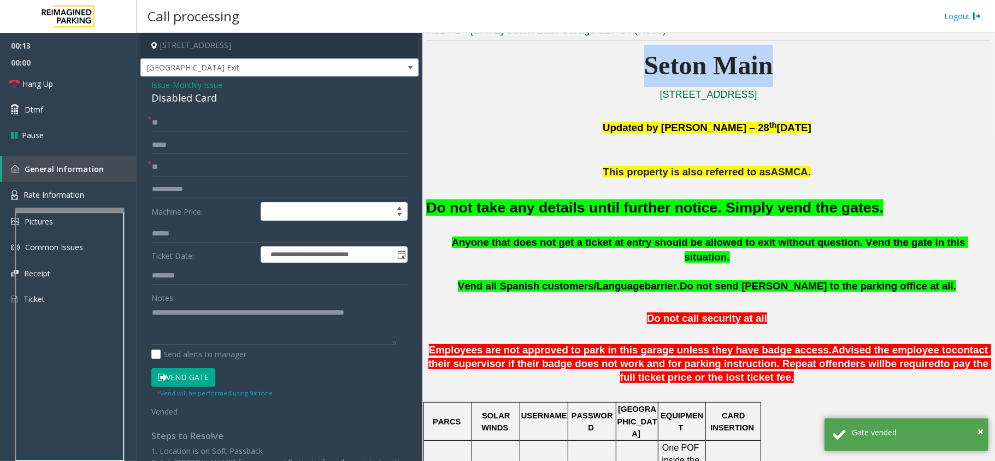
drag, startPoint x: 639, startPoint y: 73, endPoint x: 767, endPoint y: 75, distance: 127.9
click at [767, 75] on span "Seton Main" at bounding box center [708, 65] width 129 height 29
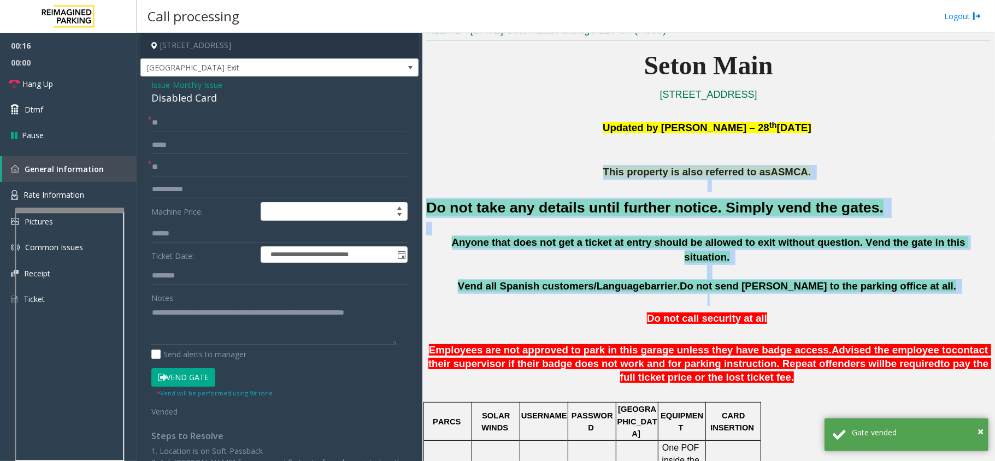
drag, startPoint x: 616, startPoint y: 180, endPoint x: 890, endPoint y: 272, distance: 288.7
click at [897, 280] on span "Do not send [PERSON_NAME] to the parking office at all." at bounding box center [818, 285] width 276 height 11
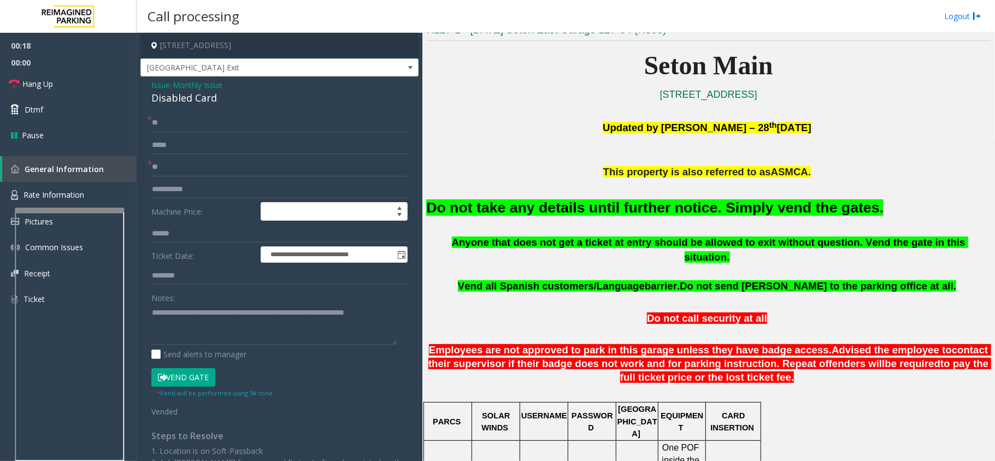
click at [908, 279] on p "Vend all [DEMOGRAPHIC_DATA] customers/Language barrier. Do not send parkers to …" at bounding box center [708, 286] width 564 height 15
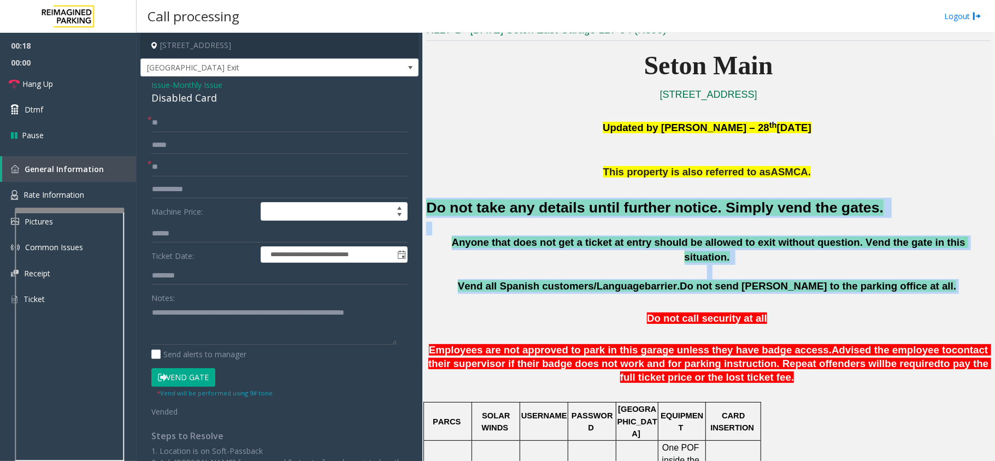
drag, startPoint x: 908, startPoint y: 278, endPoint x: 435, endPoint y: 201, distance: 479.4
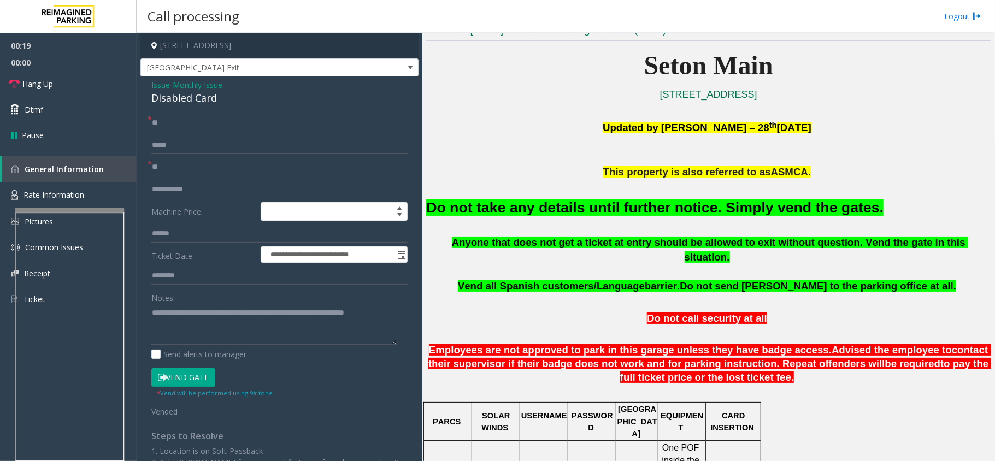
click at [440, 150] on p "Updated by [PERSON_NAME] – [DATE]" at bounding box center [708, 134] width 564 height 32
click at [47, 79] on span "Hang Up" at bounding box center [37, 83] width 31 height 11
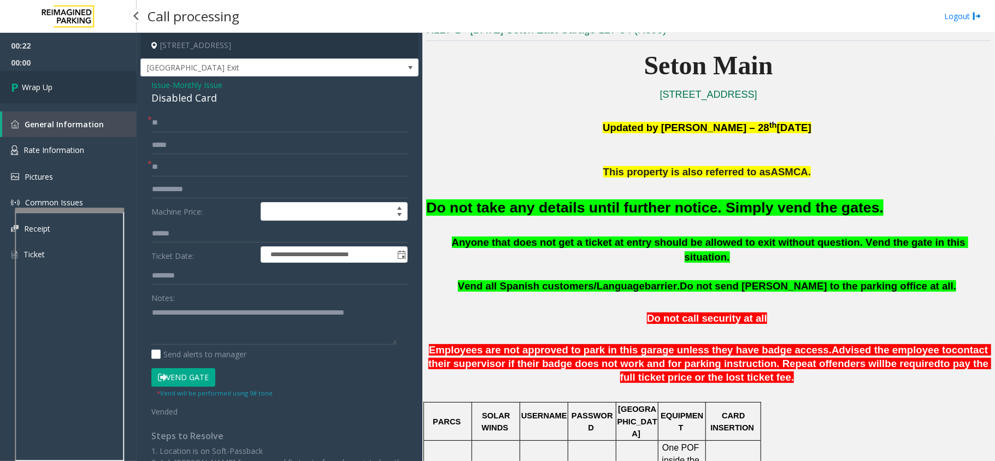
click at [47, 79] on link "Wrap Up" at bounding box center [68, 87] width 137 height 32
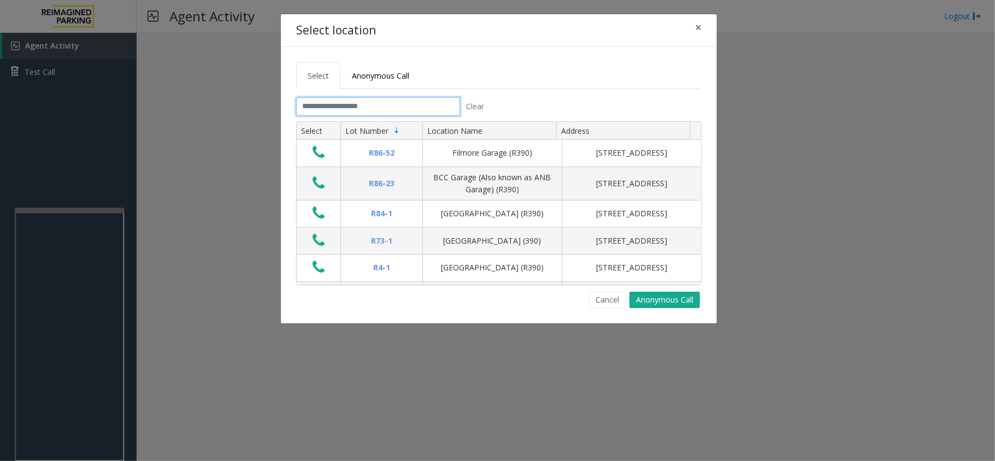
click at [401, 115] on input "text" at bounding box center [378, 106] width 164 height 19
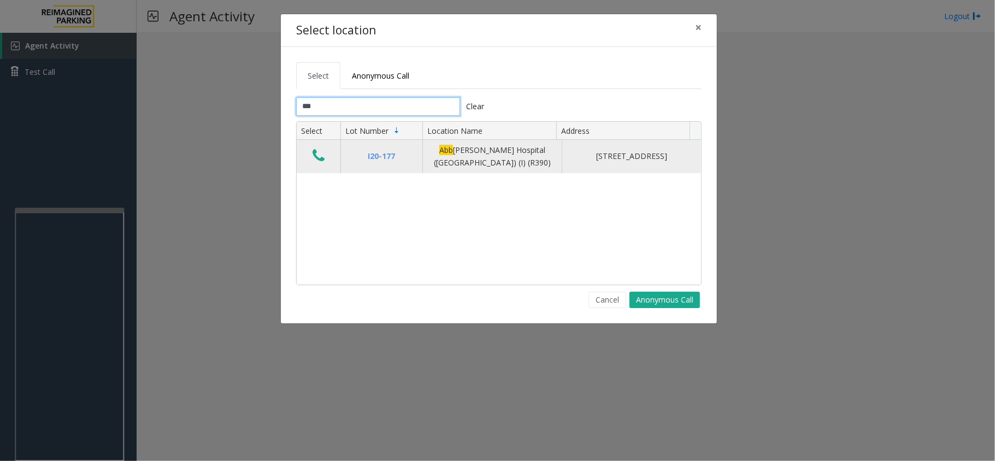
type input "***"
click at [325, 163] on icon "Data table" at bounding box center [319, 155] width 12 height 15
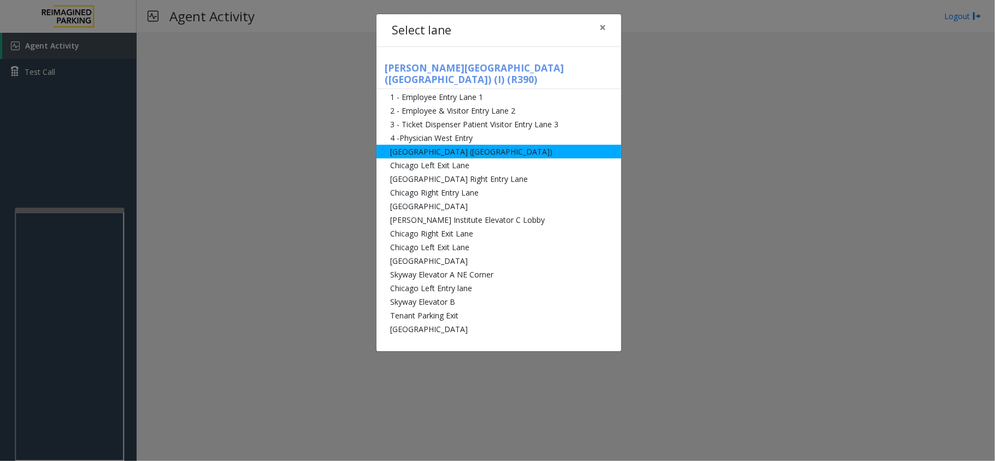
click at [485, 145] on li "[GEOGRAPHIC_DATA] ([GEOGRAPHIC_DATA])" at bounding box center [498, 152] width 245 height 14
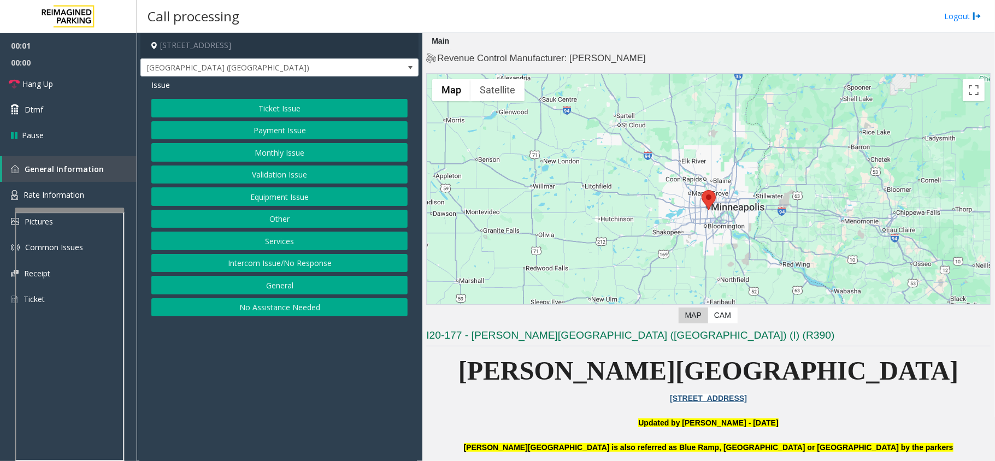
click at [300, 110] on button "Ticket Issue" at bounding box center [279, 108] width 256 height 19
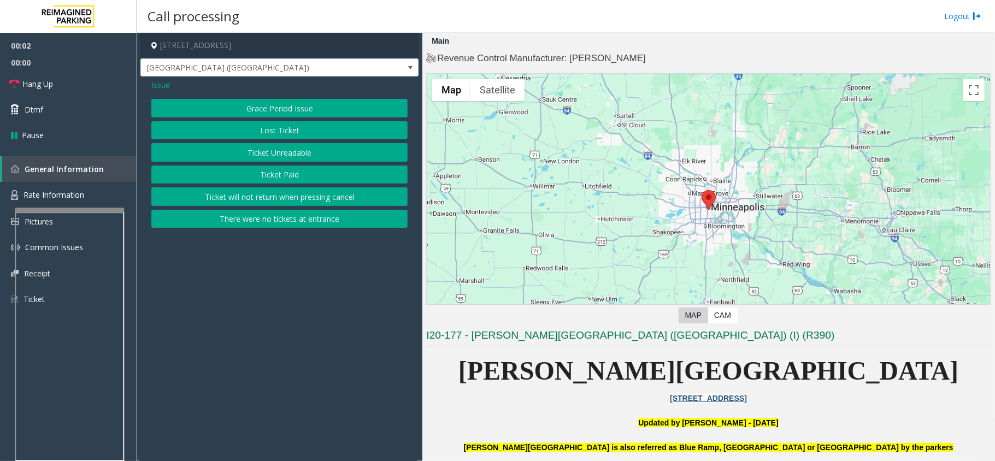
click at [262, 154] on button "Ticket Unreadable" at bounding box center [279, 152] width 256 height 19
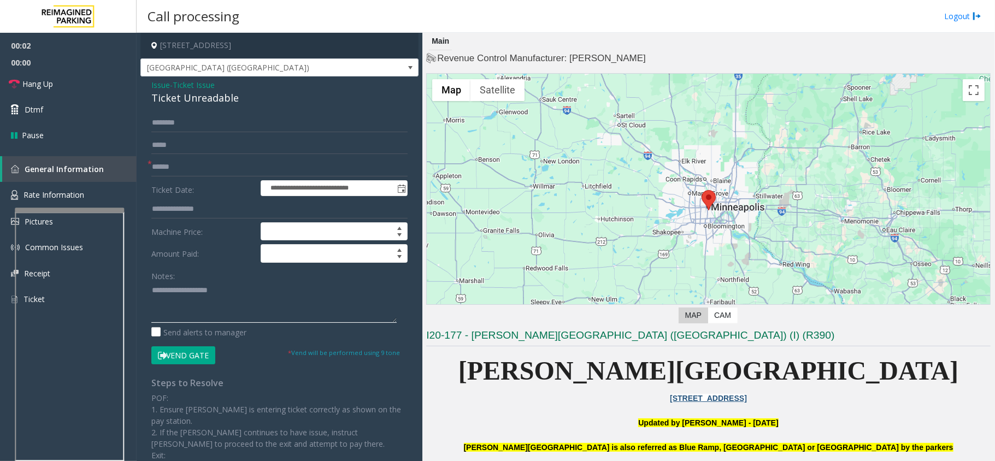
click at [190, 306] on textarea at bounding box center [273, 302] width 245 height 41
paste textarea "**********"
click at [199, 94] on div "Ticket Unreadable" at bounding box center [279, 98] width 256 height 15
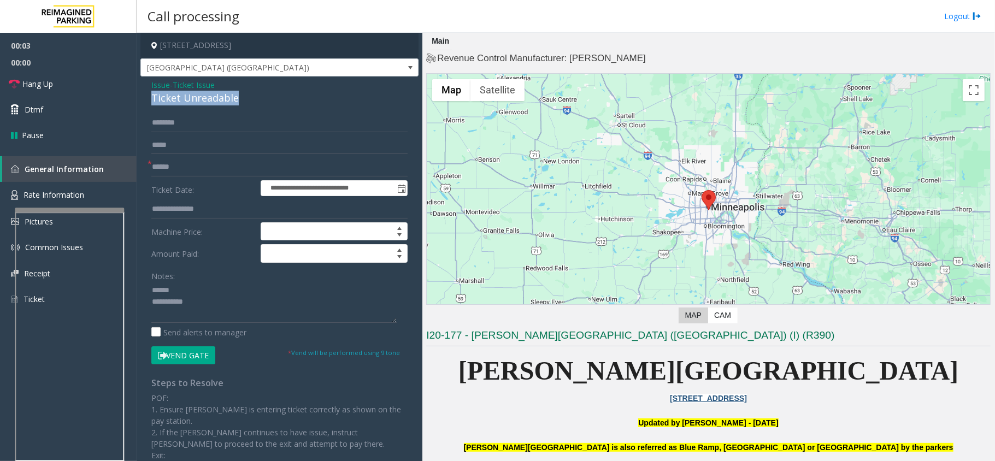
copy div "Ticket Unreadable"
click at [213, 279] on div "Notes:" at bounding box center [279, 295] width 256 height 56
click at [182, 285] on textarea at bounding box center [273, 302] width 245 height 41
paste textarea "**********"
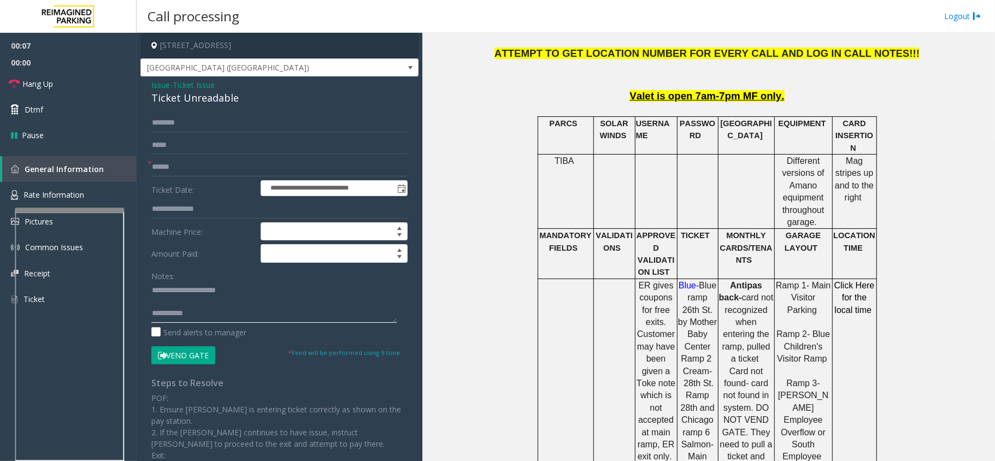
scroll to position [582, 0]
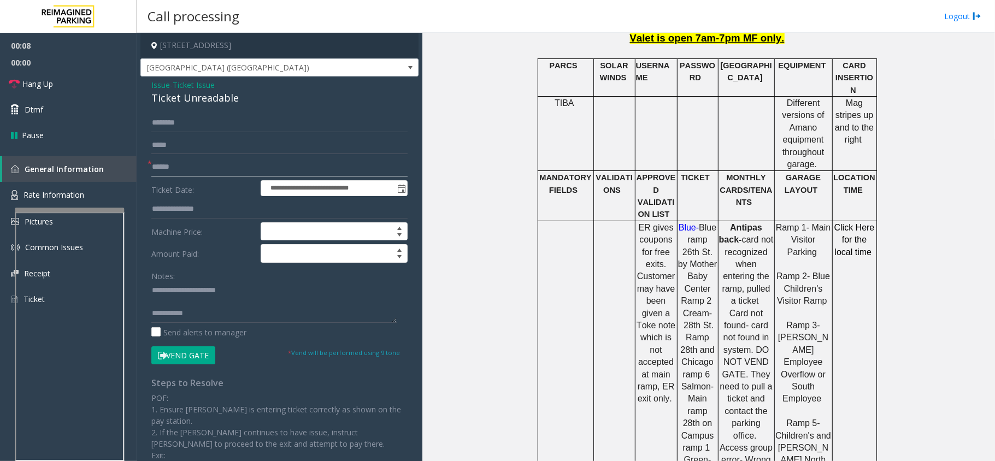
click at [232, 164] on input "text" at bounding box center [279, 167] width 256 height 19
click at [192, 300] on textarea at bounding box center [273, 302] width 245 height 41
type textarea "**********"
click at [216, 157] on form "**********" at bounding box center [279, 239] width 256 height 251
click at [216, 162] on input "text" at bounding box center [279, 167] width 256 height 19
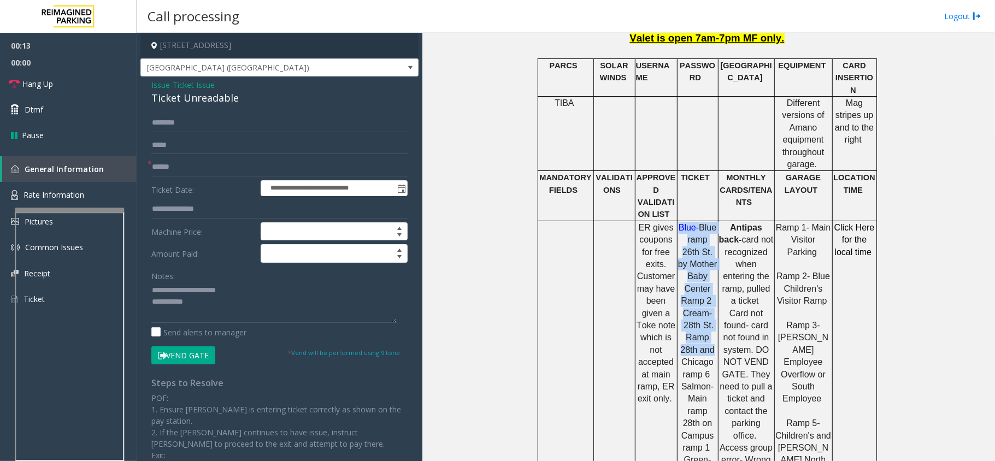
drag, startPoint x: 675, startPoint y: 188, endPoint x: 706, endPoint y: 290, distance: 106.3
click at [706, 293] on p "Blue- Blue ramp 26th St. by Mother Baby Center Ramp 2 Cream- 28th St. Ramp 28th…" at bounding box center [697, 393] width 39 height 343
click at [703, 261] on span "Blue ramp 26th St. by Mother Baby Center Ramp 2" at bounding box center [697, 264] width 39 height 83
click at [703, 243] on p "Blue- Blue ramp 26th St. by Mother Baby Center Ramp 2 Cream- 28th St. Ramp 28th…" at bounding box center [697, 393] width 39 height 343
click at [310, 164] on input "text" at bounding box center [279, 167] width 256 height 19
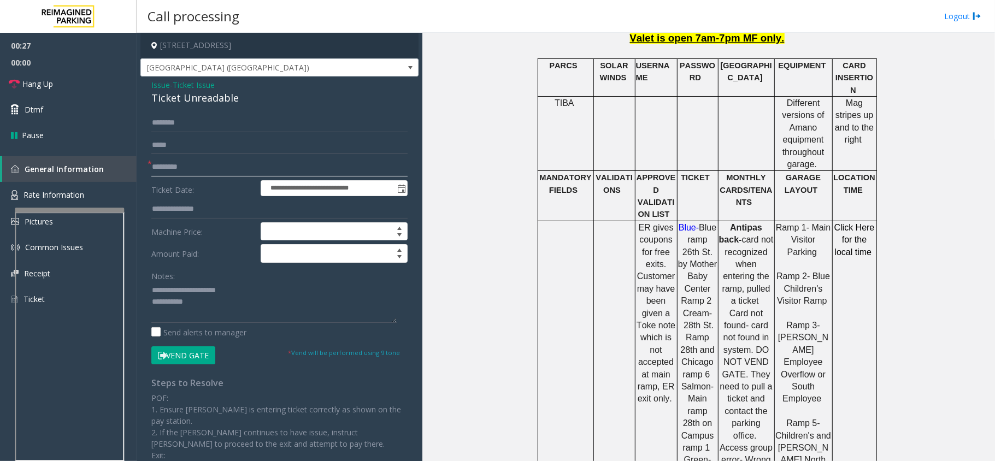
type input "*********"
click at [327, 107] on div "**********" at bounding box center [279, 319] width 278 height 487
click at [326, 113] on div "**********" at bounding box center [279, 319] width 278 height 487
click at [322, 125] on input "text" at bounding box center [279, 123] width 256 height 19
type input "******"
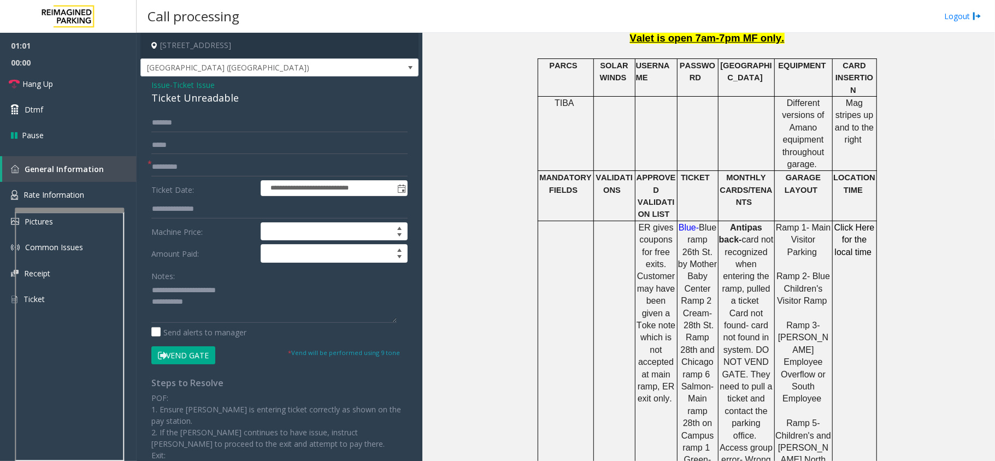
click at [198, 355] on button "Vend Gate" at bounding box center [183, 355] width 64 height 19
click at [220, 306] on textarea at bounding box center [273, 302] width 245 height 41
paste textarea "**********"
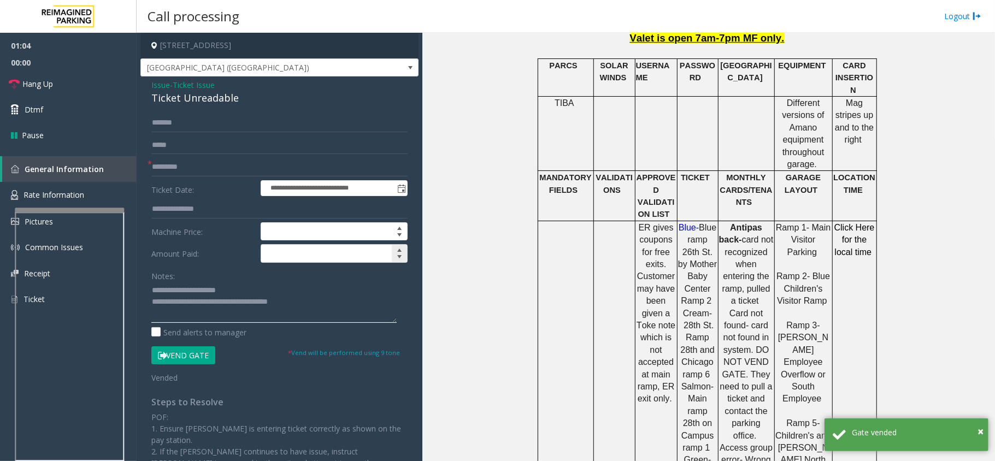
type textarea "**********"
click at [331, 256] on input at bounding box center [334, 253] width 146 height 17
click at [395, 260] on span "Decrease value" at bounding box center [399, 256] width 9 height 9
type input "*"
click at [395, 248] on span "Increase value" at bounding box center [399, 250] width 9 height 9
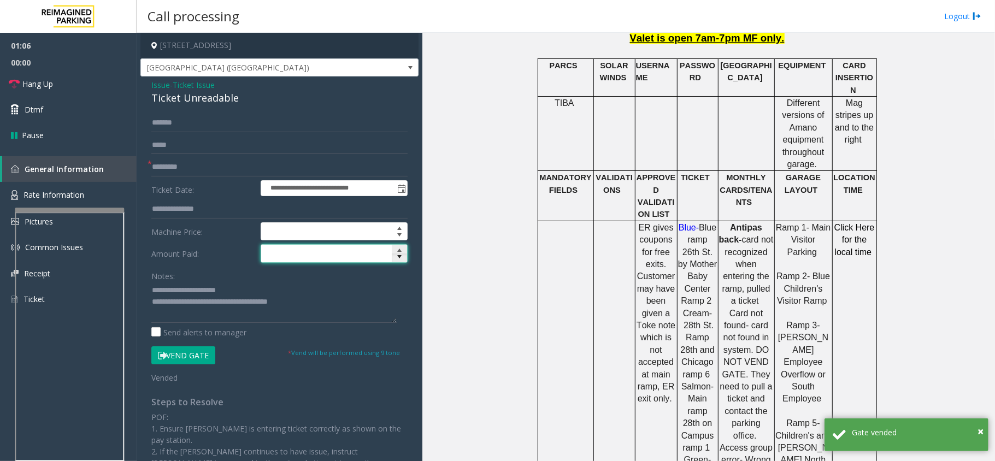
click at [394, 258] on span "Decrease value" at bounding box center [399, 258] width 15 height 9
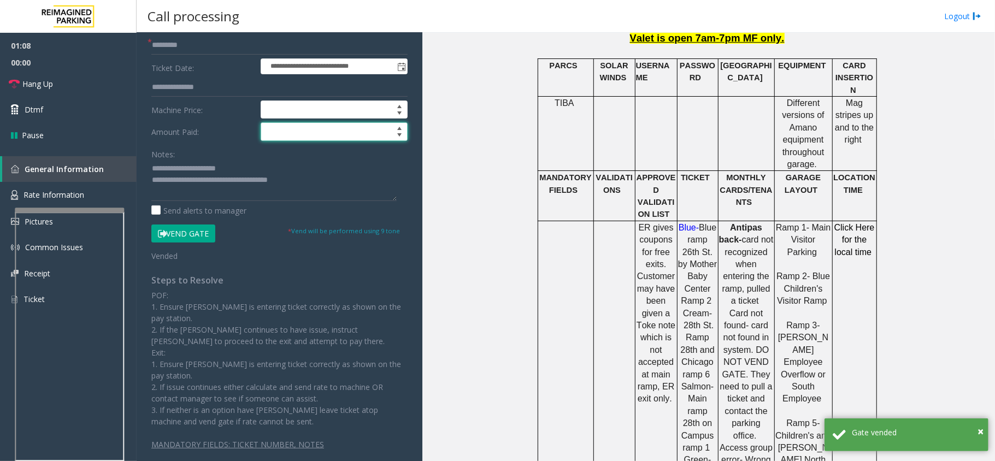
scroll to position [0, 0]
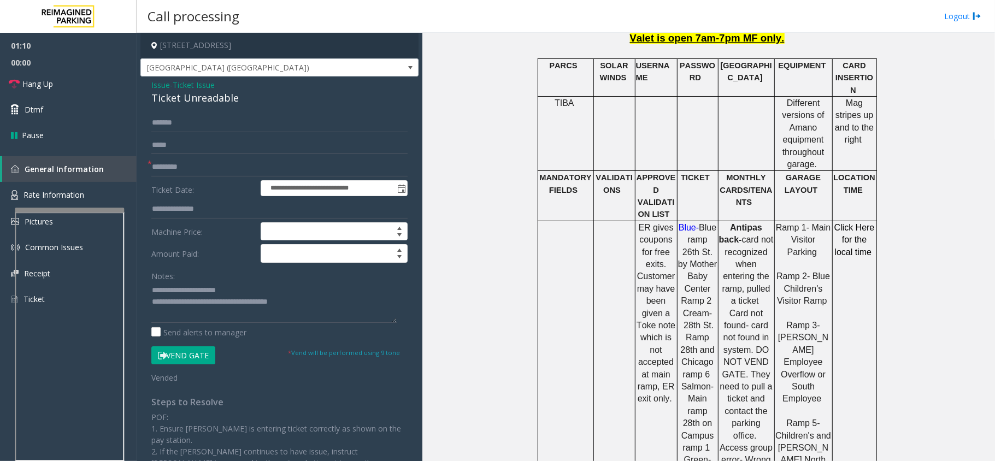
drag, startPoint x: 549, startPoint y: 77, endPoint x: 568, endPoint y: 86, distance: 21.5
click at [568, 96] on td "TIBA" at bounding box center [566, 133] width 56 height 74
click at [191, 123] on input "******" at bounding box center [279, 123] width 256 height 19
type input "******"
click at [62, 77] on link "Hang Up" at bounding box center [68, 84] width 137 height 26
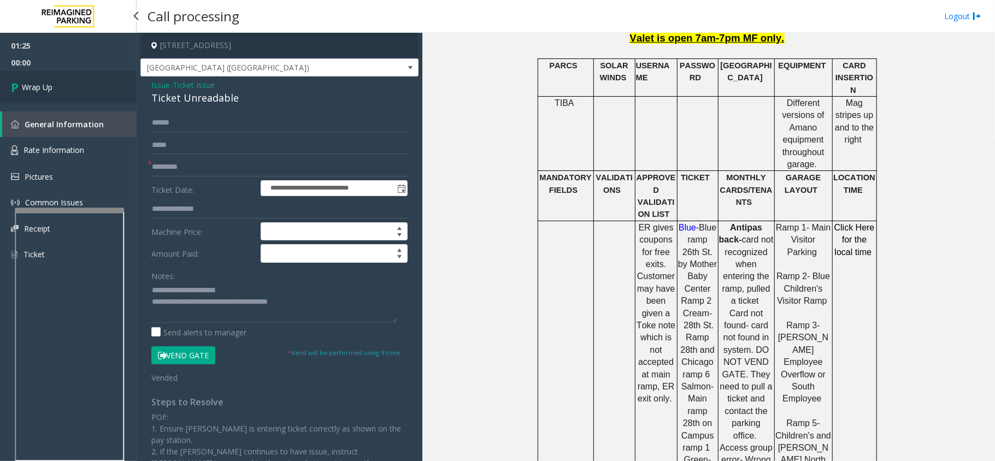
drag, startPoint x: 61, startPoint y: 81, endPoint x: 121, endPoint y: 13, distance: 90.6
click at [61, 83] on link "Wrap Up" at bounding box center [68, 87] width 137 height 32
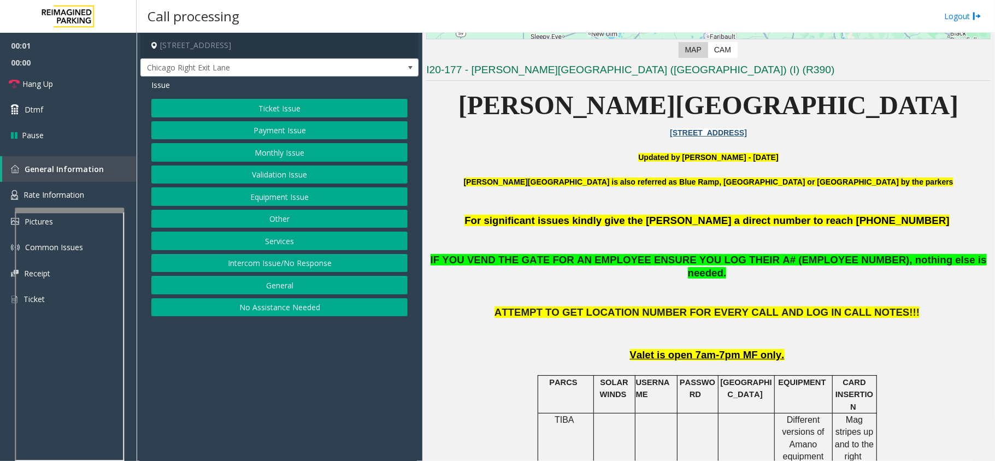
scroll to position [291, 0]
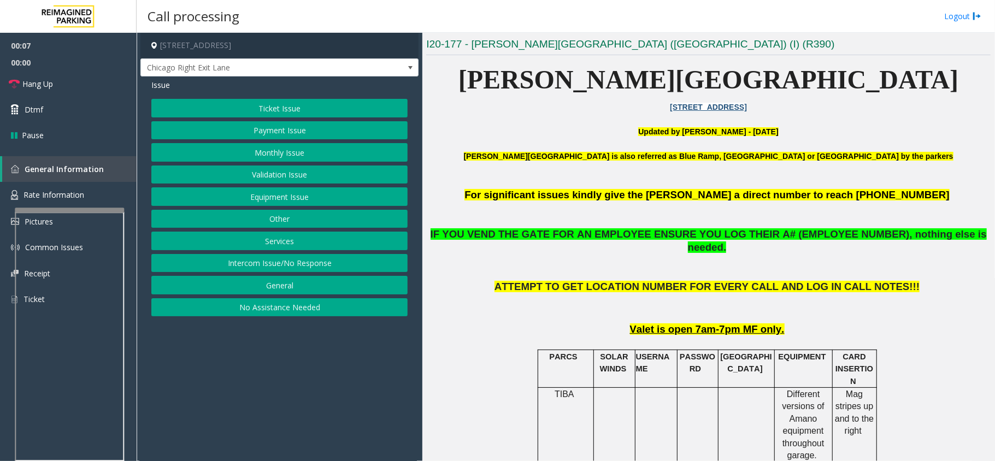
click at [291, 174] on button "Validation Issue" at bounding box center [279, 175] width 256 height 19
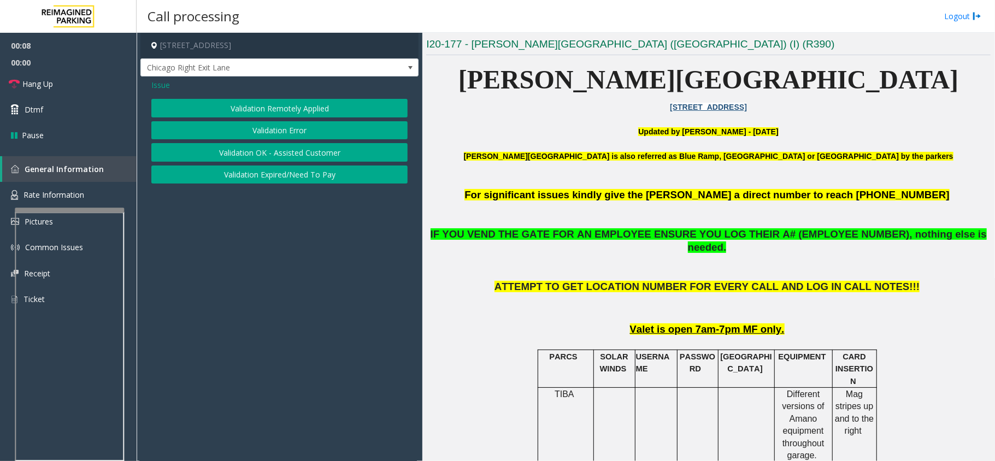
click at [273, 130] on button "Validation Error" at bounding box center [279, 130] width 256 height 19
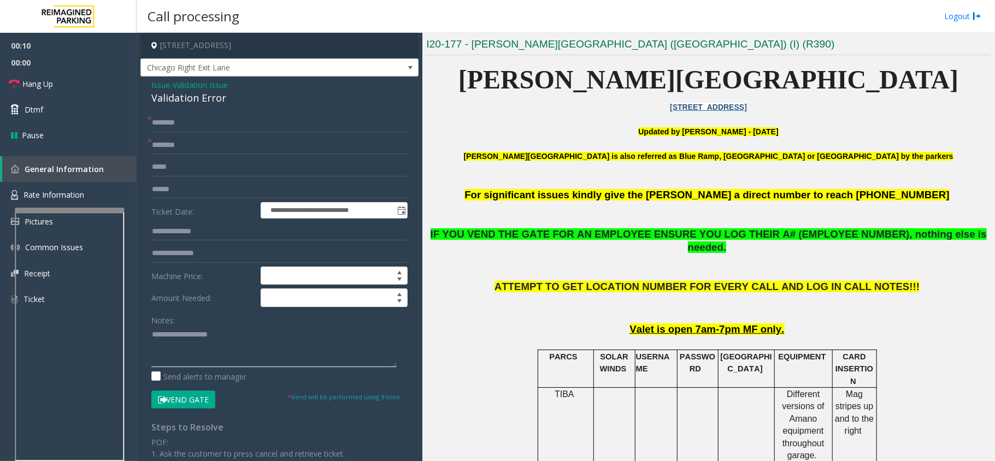
click at [252, 345] on textarea at bounding box center [273, 346] width 245 height 41
paste textarea "**********"
click at [189, 110] on div "**********" at bounding box center [279, 382] width 278 height 612
click at [191, 105] on div "Validation Error" at bounding box center [279, 98] width 256 height 15
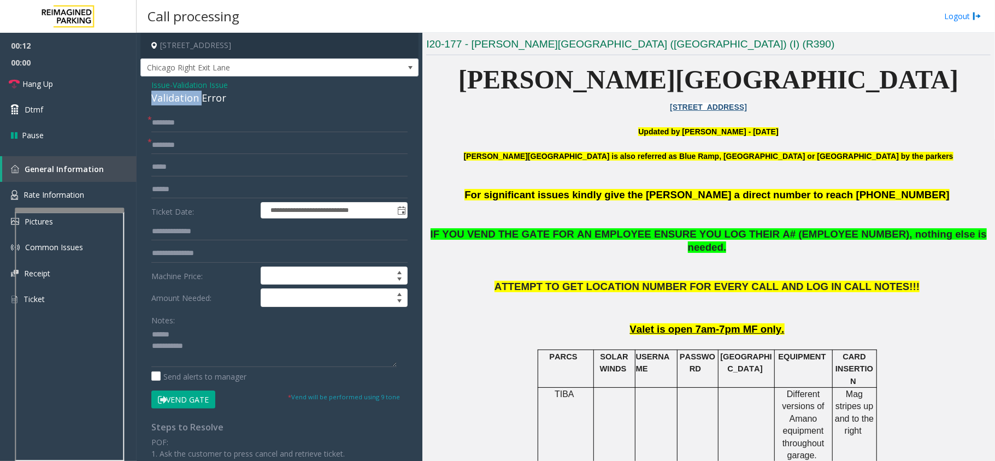
click at [195, 99] on div "Validation Error" at bounding box center [279, 98] width 256 height 15
click at [202, 335] on textarea at bounding box center [273, 346] width 245 height 41
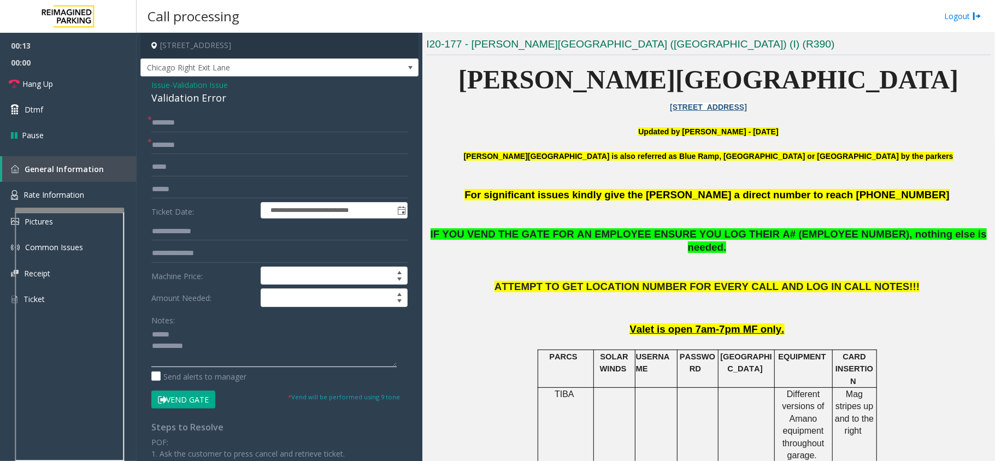
paste textarea "**********"
type textarea "**********"
click at [219, 145] on input "text" at bounding box center [279, 145] width 256 height 19
type input "*********"
click at [221, 171] on input "text" at bounding box center [279, 167] width 256 height 19
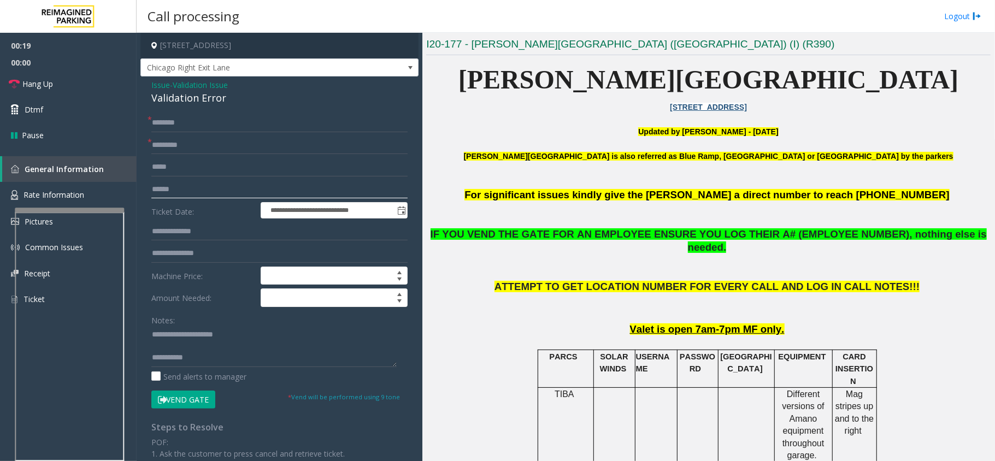
click at [216, 185] on input "text" at bounding box center [279, 189] width 256 height 19
type input "*"
click at [228, 125] on input "text" at bounding box center [279, 123] width 256 height 19
type input "**"
click at [197, 398] on button "Vend Gate" at bounding box center [183, 400] width 64 height 19
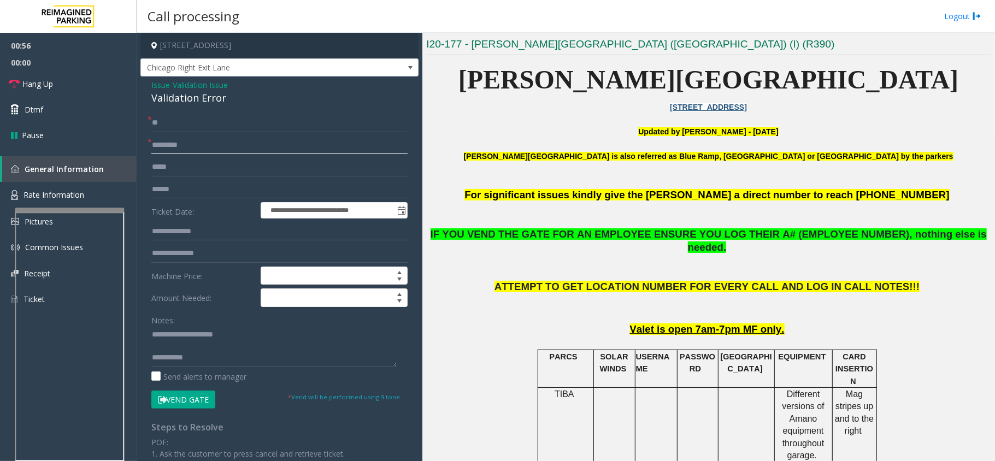
click at [291, 148] on input "*********" at bounding box center [279, 145] width 256 height 19
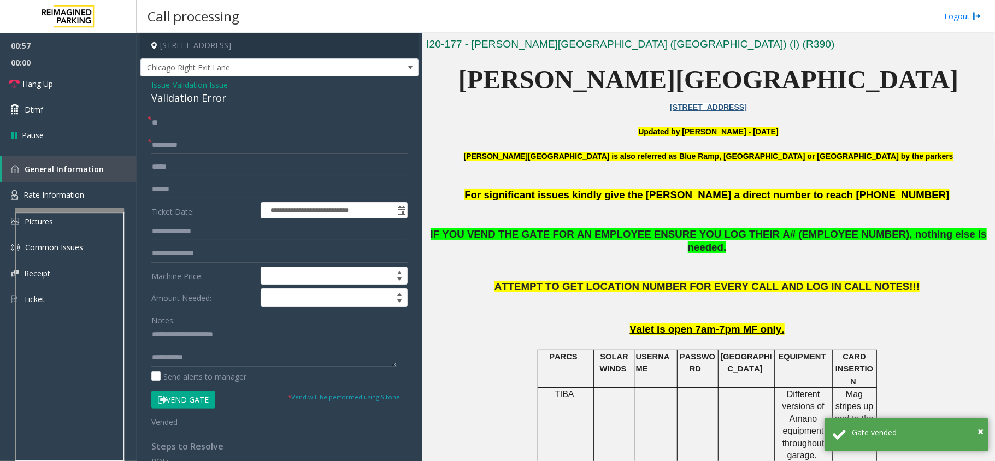
click at [227, 355] on textarea at bounding box center [273, 346] width 245 height 41
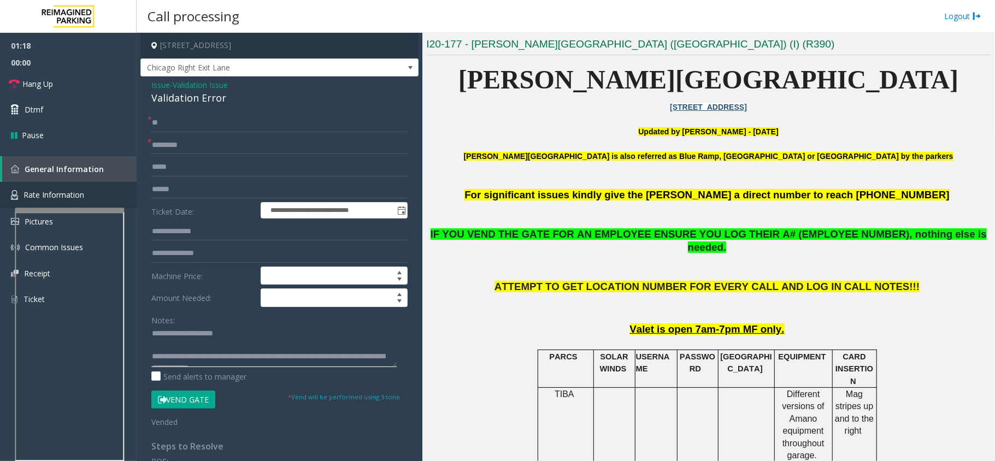
scroll to position [0, 0]
click at [90, 77] on link "Hang Up" at bounding box center [68, 84] width 137 height 26
click at [344, 353] on textarea at bounding box center [273, 346] width 245 height 41
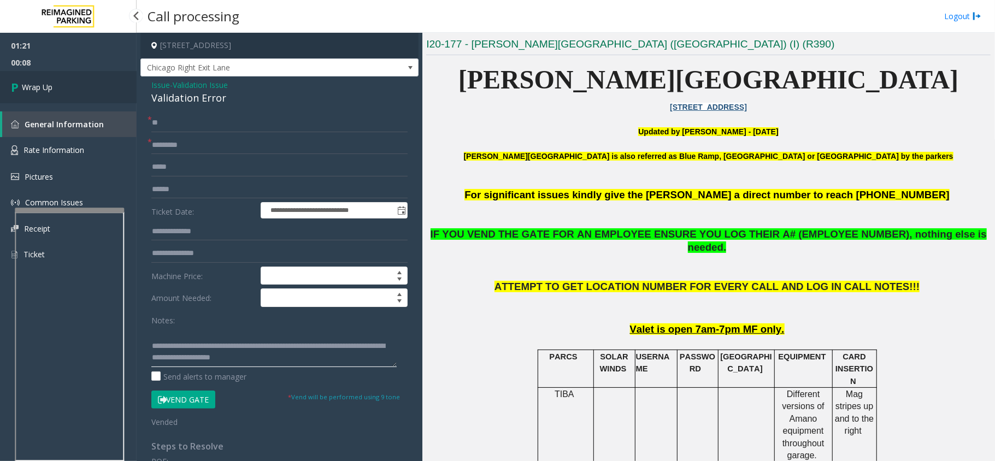
type textarea "**********"
click at [37, 81] on span "Wrap Up" at bounding box center [37, 86] width 31 height 11
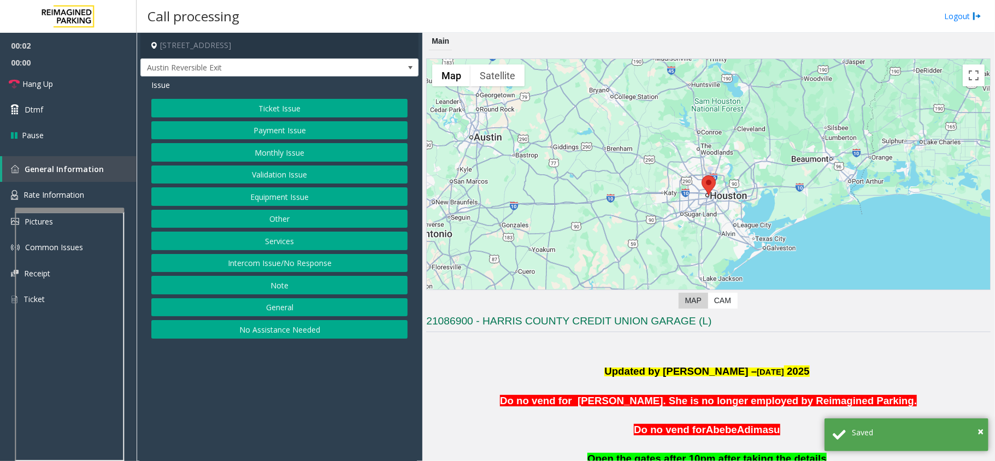
click at [272, 146] on button "Monthly Issue" at bounding box center [279, 152] width 256 height 19
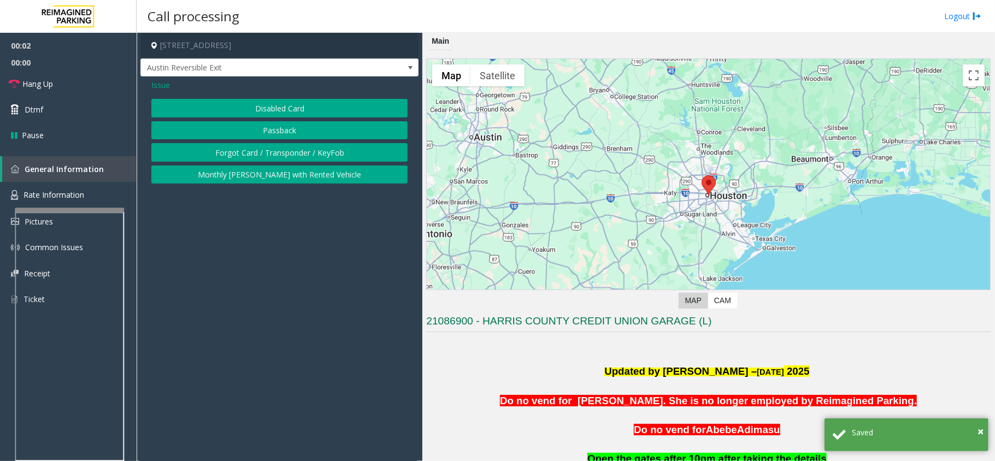
click at [297, 98] on div "Issue Disabled Card Passback Forgot Card / Transponder / KeyFob Monthly [PERSON…" at bounding box center [279, 132] width 278 height 113
click at [298, 99] on button "Disabled Card" at bounding box center [279, 108] width 256 height 19
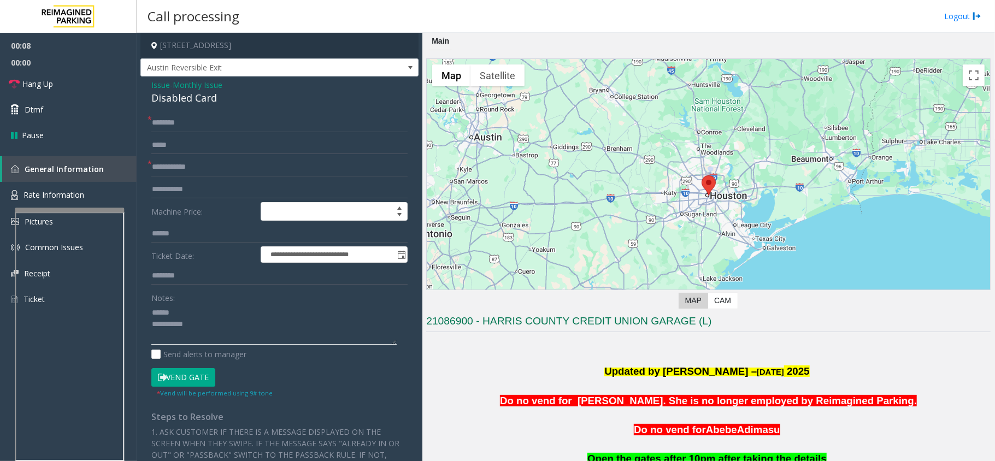
type textarea "**********"
click at [210, 154] on input "text" at bounding box center [279, 145] width 256 height 19
click at [215, 176] on input "text" at bounding box center [279, 167] width 256 height 19
type input "**********"
click at [351, 118] on input "text" at bounding box center [279, 123] width 256 height 19
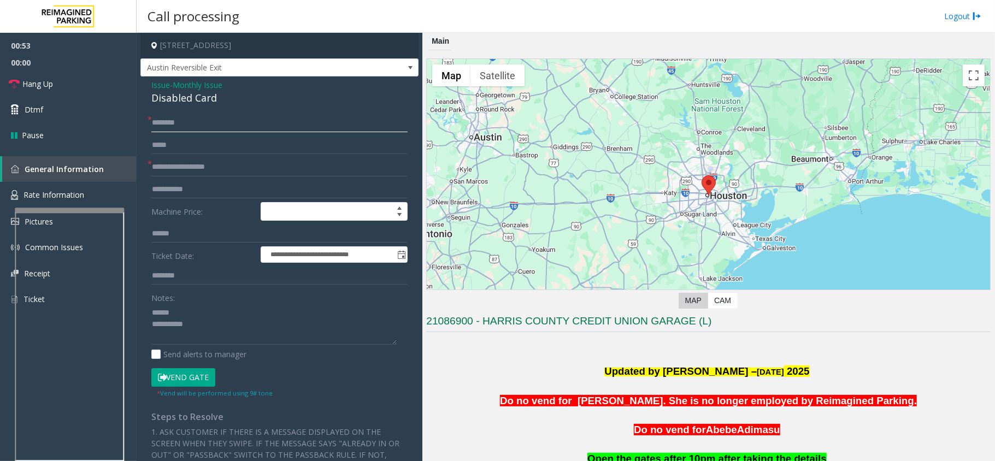
type input "********"
click at [204, 324] on textarea at bounding box center [273, 324] width 245 height 41
paste textarea "**********"
type textarea "**********"
drag, startPoint x: 197, startPoint y: 77, endPoint x: 196, endPoint y: 92, distance: 15.3
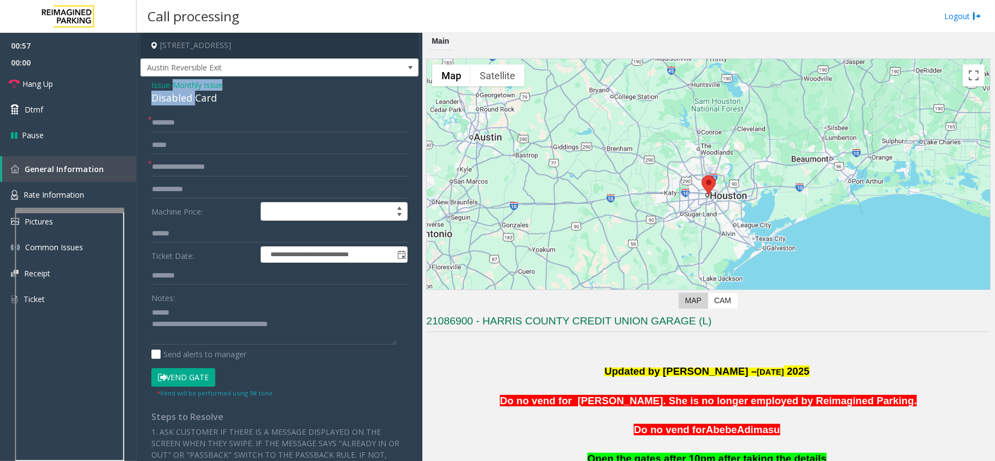
click at [196, 92] on div "**********" at bounding box center [279, 371] width 278 height 590
click at [196, 92] on div "Disabled Card" at bounding box center [279, 98] width 256 height 15
click at [182, 384] on button "Vend Gate" at bounding box center [183, 377] width 64 height 19
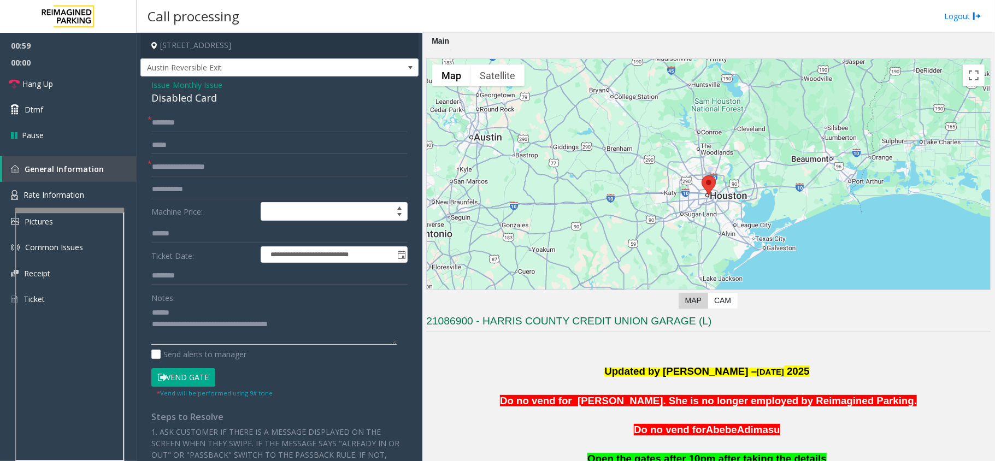
click at [181, 320] on textarea at bounding box center [273, 324] width 245 height 41
click at [186, 311] on textarea at bounding box center [273, 324] width 245 height 41
paste textarea "**********"
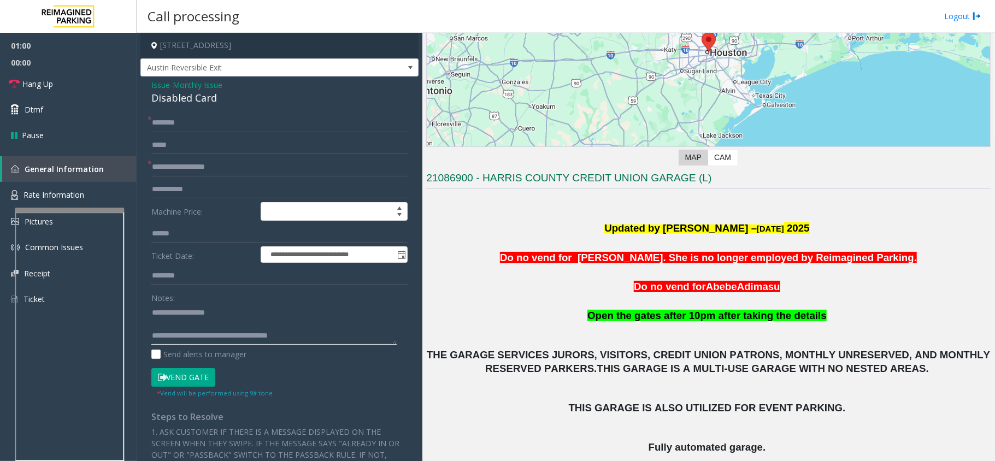
scroll to position [364, 0]
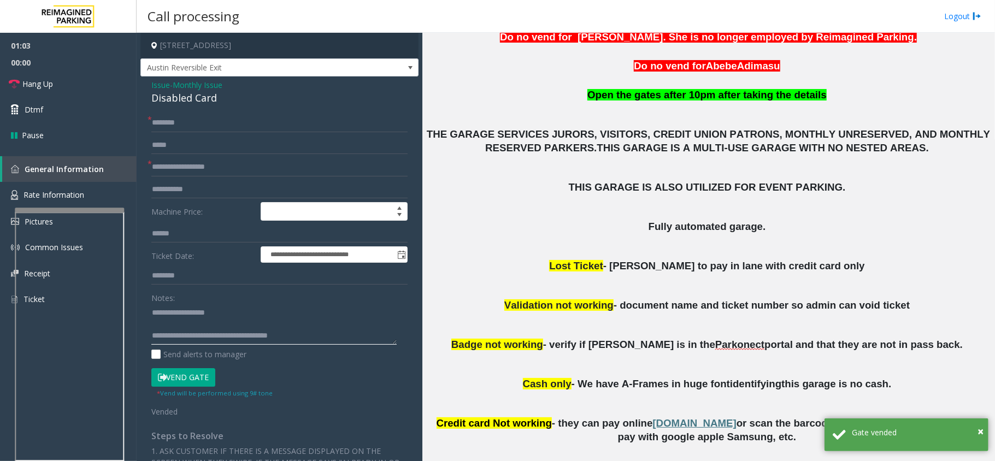
type textarea "**********"
drag, startPoint x: 648, startPoint y: 224, endPoint x: 770, endPoint y: 225, distance: 122.4
click at [770, 225] on p "Fully automated garage." at bounding box center [708, 227] width 564 height 14
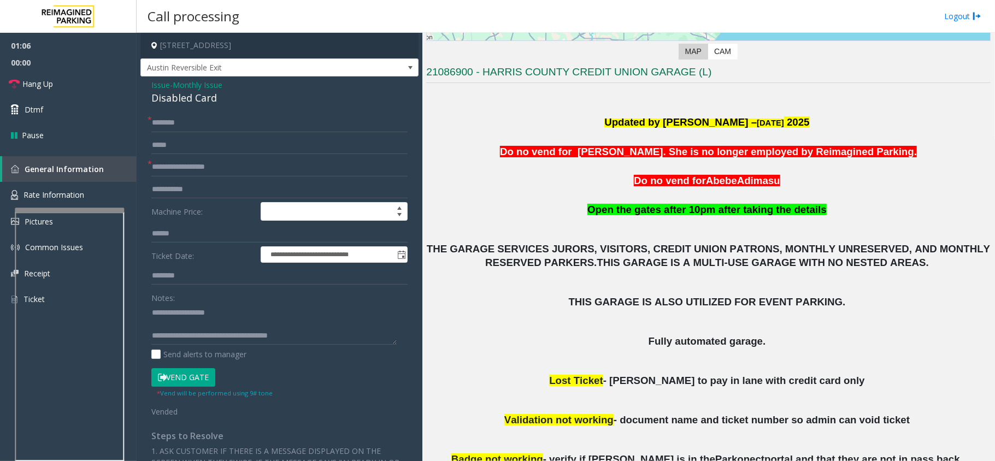
scroll to position [119, 0]
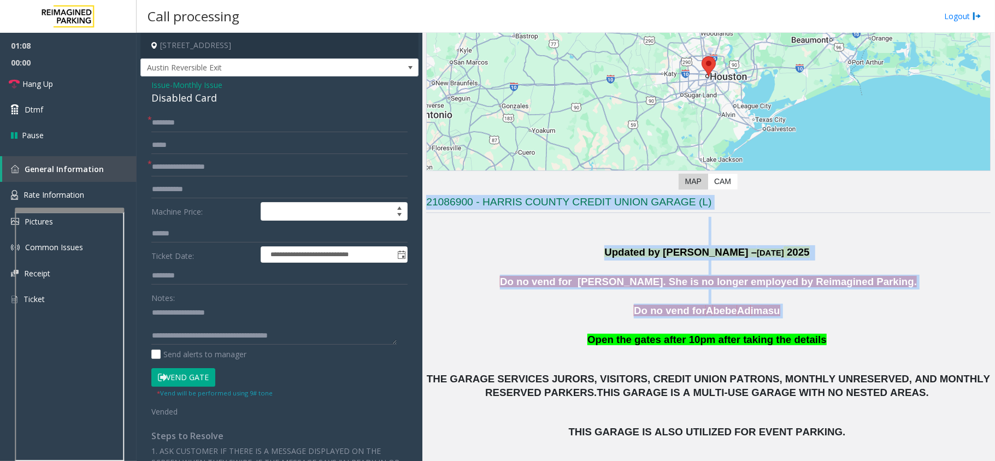
drag, startPoint x: 427, startPoint y: 204, endPoint x: 648, endPoint y: 338, distance: 258.2
click at [648, 338] on span "Open the gates after 10pm after taking the details" at bounding box center [706, 339] width 239 height 11
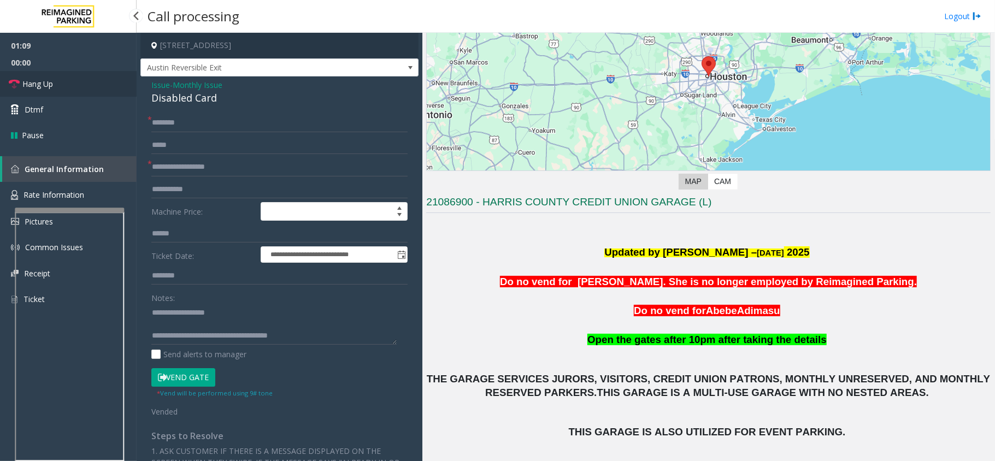
click at [87, 84] on link "Hang Up" at bounding box center [68, 84] width 137 height 26
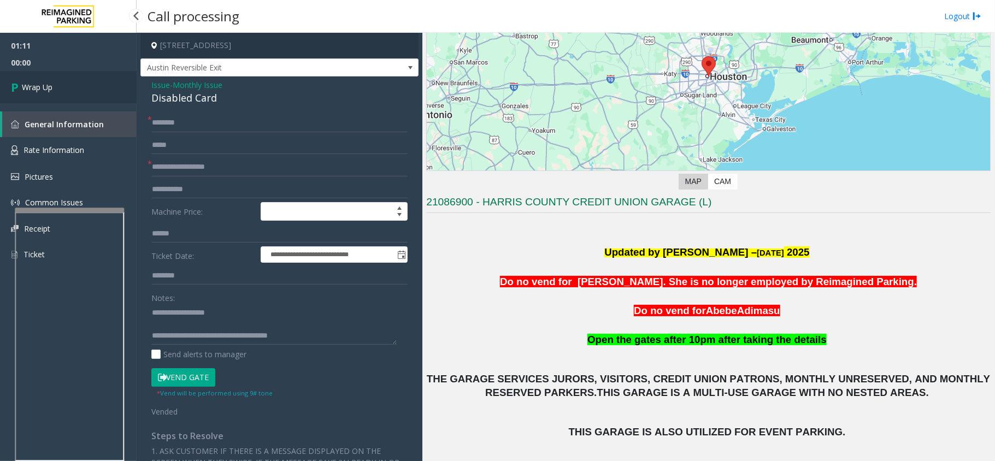
click at [87, 84] on link "Wrap Up" at bounding box center [68, 87] width 137 height 32
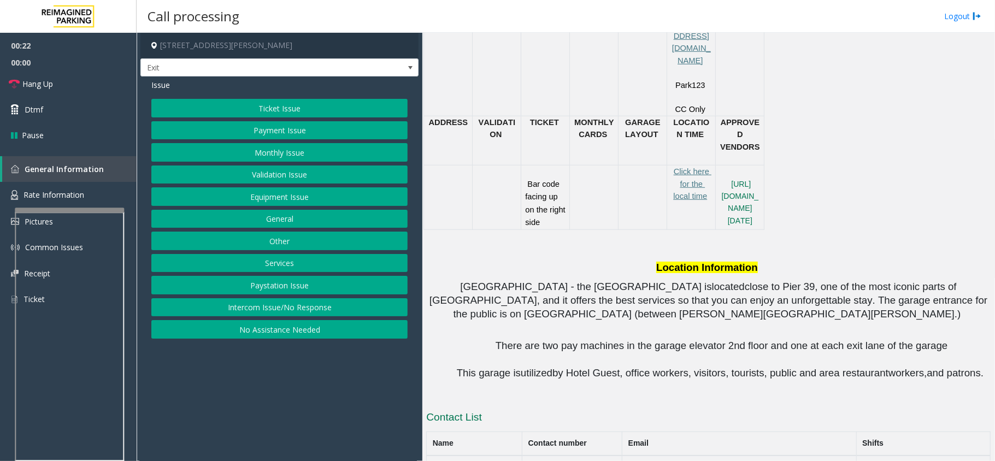
scroll to position [582, 0]
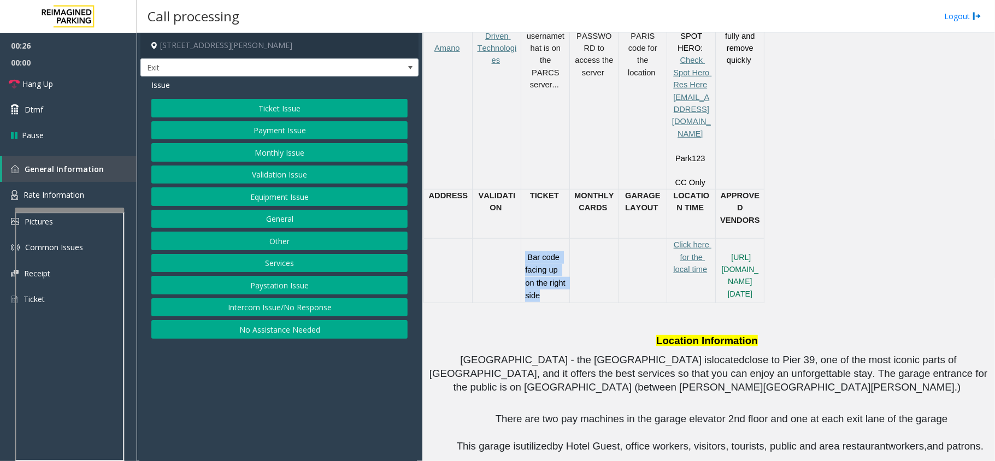
drag, startPoint x: 525, startPoint y: 195, endPoint x: 562, endPoint y: 242, distance: 59.5
click at [562, 242] on p "Bar code facing up on the right side" at bounding box center [545, 270] width 40 height 63
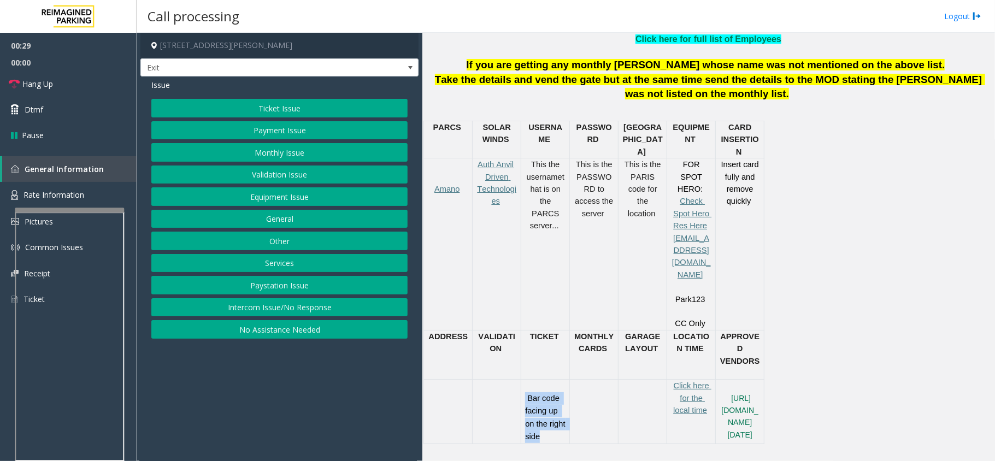
scroll to position [437, 0]
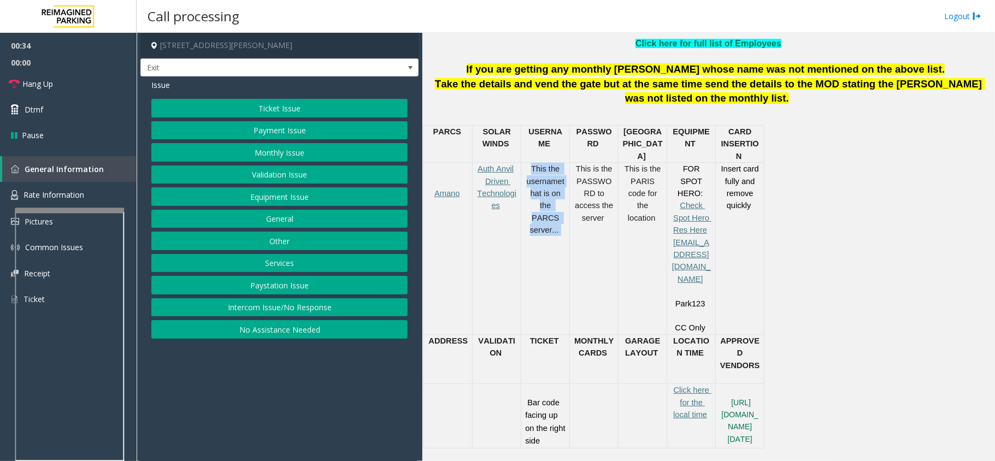
drag, startPoint x: 528, startPoint y: 156, endPoint x: 564, endPoint y: 211, distance: 65.8
click at [564, 211] on p "This the username that is on the PARCS server..." at bounding box center [545, 199] width 40 height 73
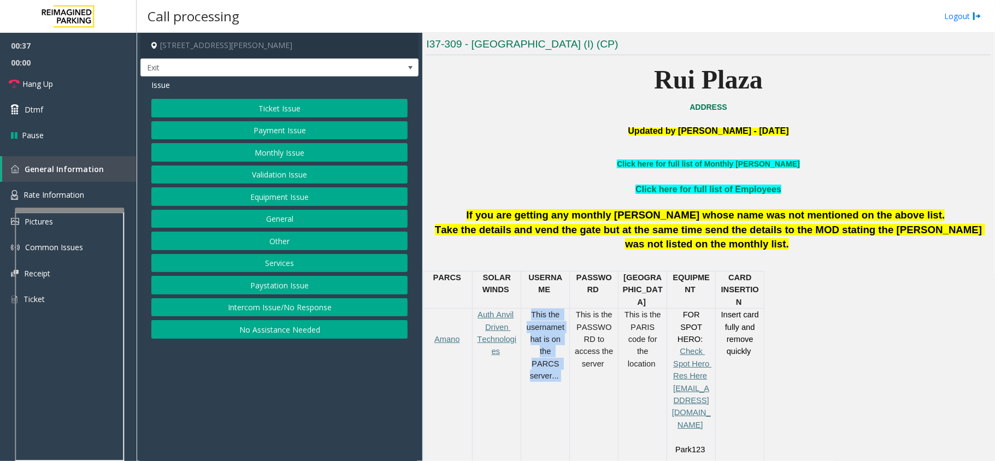
scroll to position [219, 0]
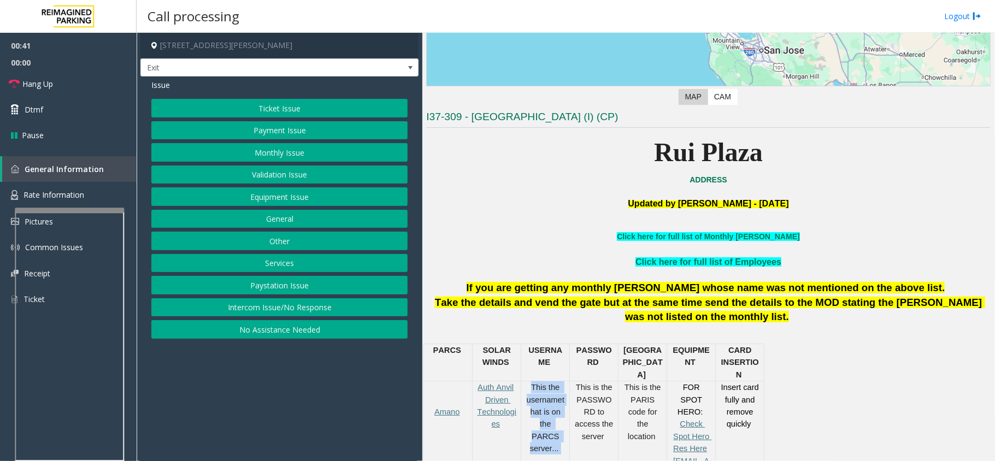
click at [299, 154] on button "Monthly Issue" at bounding box center [279, 152] width 256 height 19
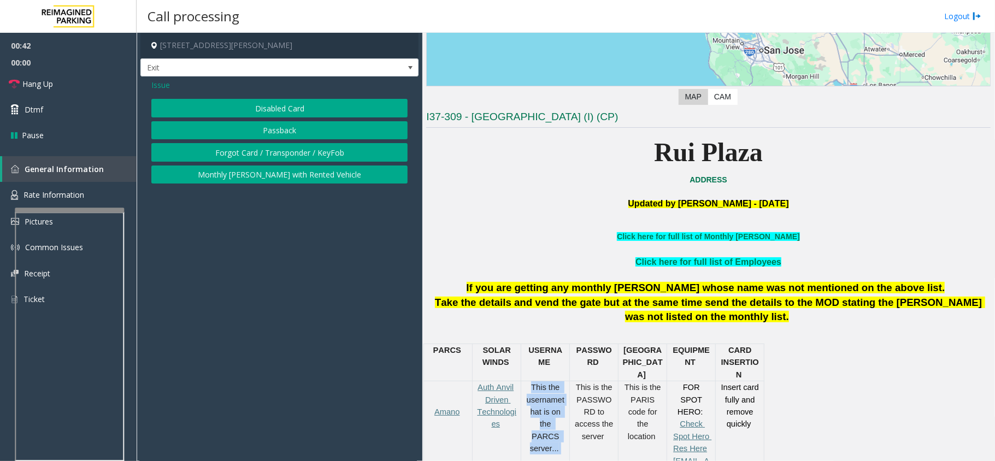
click at [274, 110] on button "Disabled Card" at bounding box center [279, 108] width 256 height 19
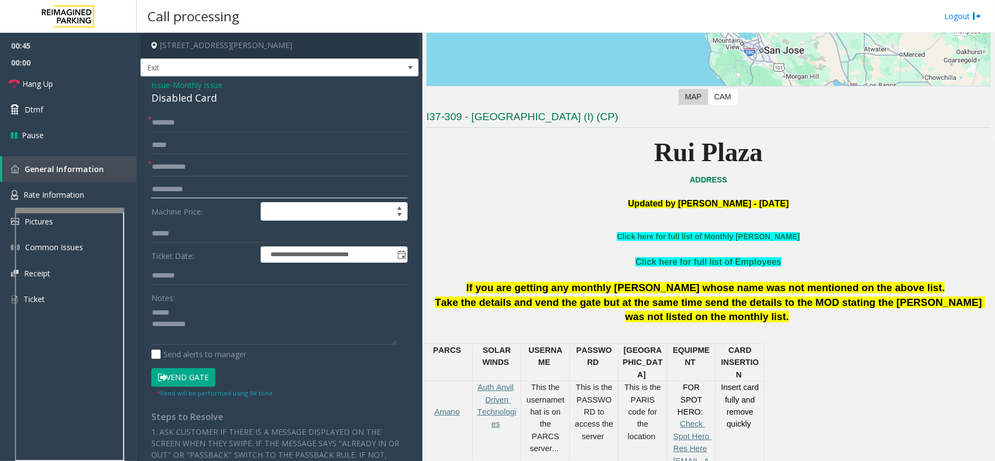
click at [211, 182] on input "text" at bounding box center [279, 189] width 256 height 19
click at [213, 155] on form "**********" at bounding box center [279, 256] width 256 height 284
click at [197, 101] on div "Disabled Card" at bounding box center [279, 98] width 256 height 15
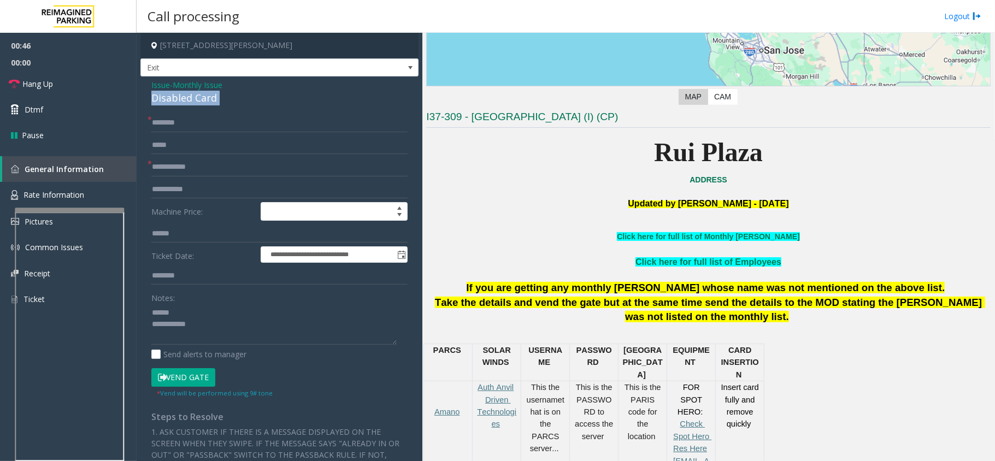
copy div "Disabled Card"
click at [191, 309] on textarea at bounding box center [273, 324] width 245 height 41
paste textarea "**********"
type textarea "**********"
click at [199, 146] on input "text" at bounding box center [279, 145] width 256 height 19
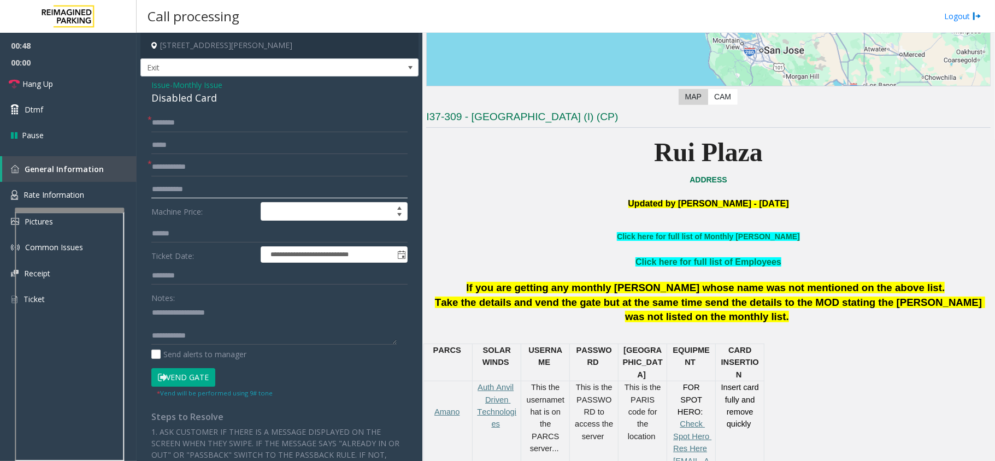
click at [210, 182] on input "text" at bounding box center [279, 189] width 256 height 19
click at [210, 167] on input "text" at bounding box center [279, 167] width 256 height 19
type input "***"
click at [228, 132] on input "text" at bounding box center [279, 123] width 256 height 19
click at [691, 237] on link "Click here for full list of Monthly [PERSON_NAME]" at bounding box center [708, 236] width 182 height 9
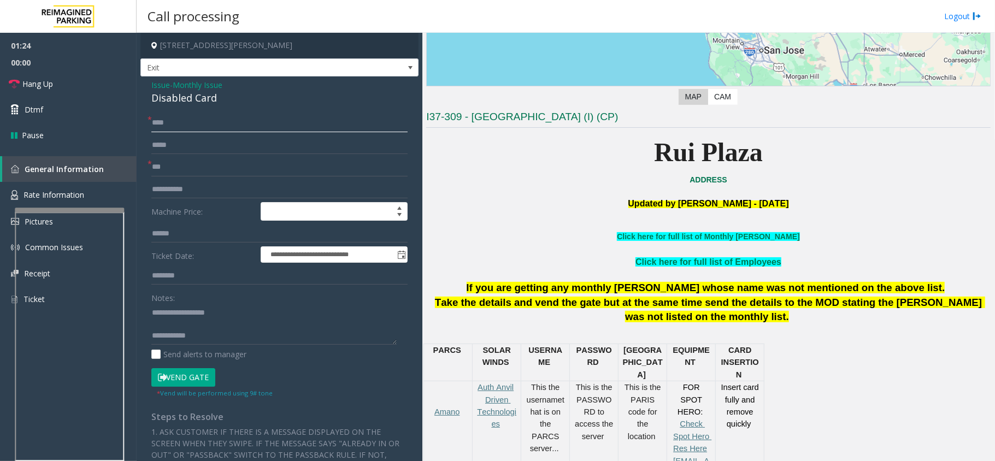
click at [158, 119] on input "****" at bounding box center [279, 123] width 256 height 19
type input "*****"
click at [197, 378] on button "Vend Gate" at bounding box center [183, 377] width 64 height 19
click at [267, 331] on textarea at bounding box center [273, 324] width 245 height 41
paste textarea "**********"
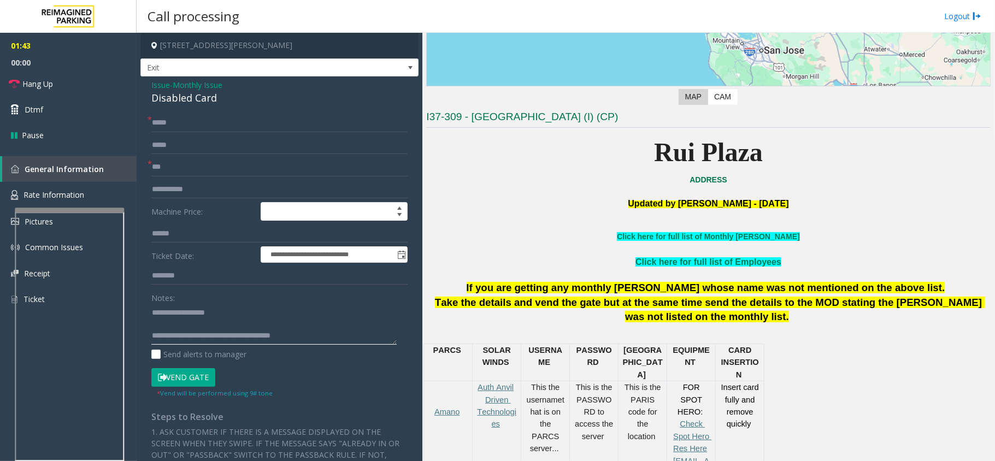
scroll to position [7, 0]
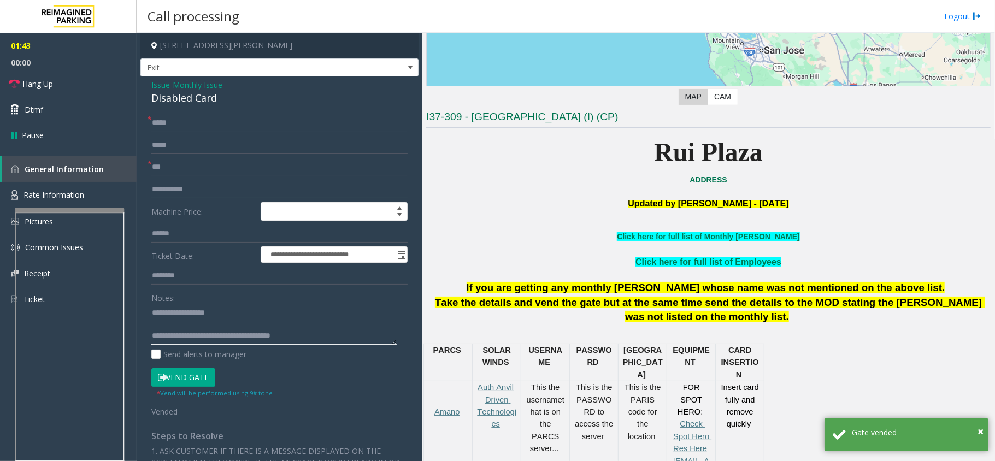
click at [211, 317] on textarea at bounding box center [273, 324] width 245 height 41
type textarea "**********"
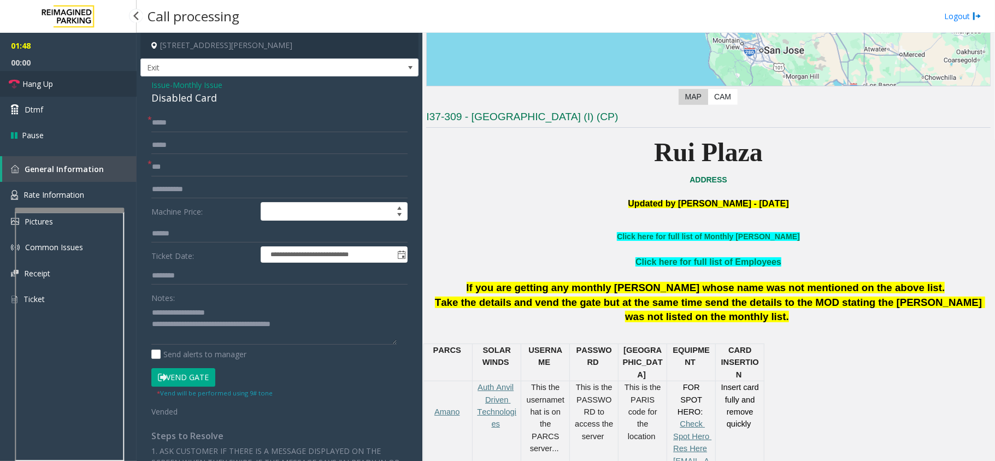
click at [18, 84] on icon at bounding box center [14, 84] width 11 height 11
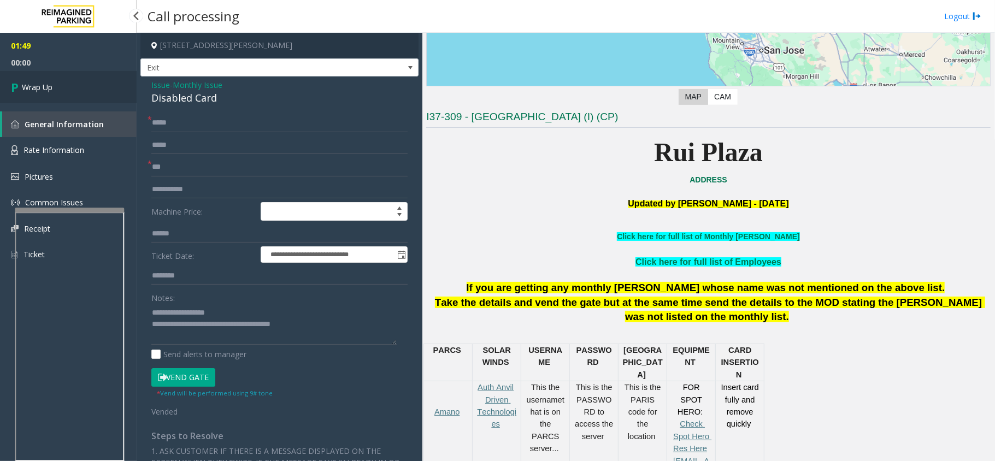
click at [18, 84] on icon at bounding box center [16, 87] width 11 height 18
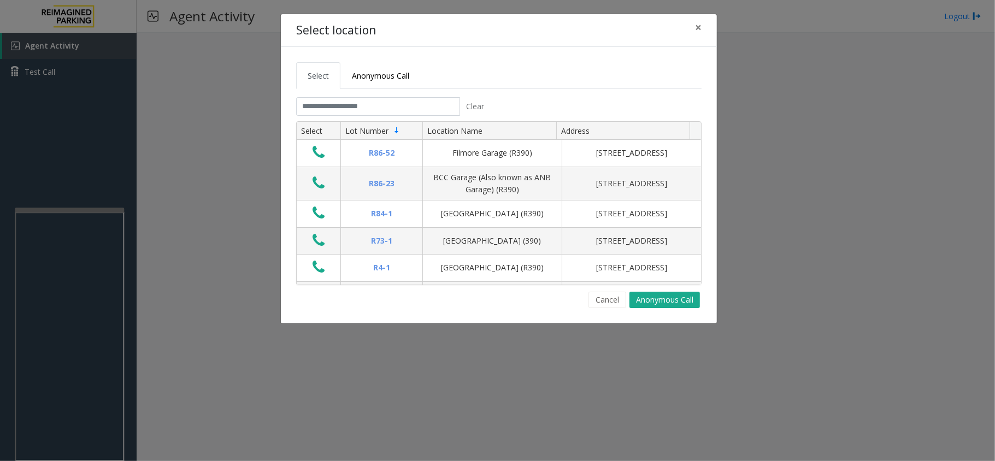
click at [300, 29] on h4 "Select location" at bounding box center [336, 30] width 80 height 17
drag, startPoint x: 296, startPoint y: 26, endPoint x: 380, endPoint y: 32, distance: 84.9
click at [380, 32] on div "Select location ×" at bounding box center [499, 30] width 436 height 33
drag, startPoint x: 297, startPoint y: 26, endPoint x: 376, endPoint y: 31, distance: 78.8
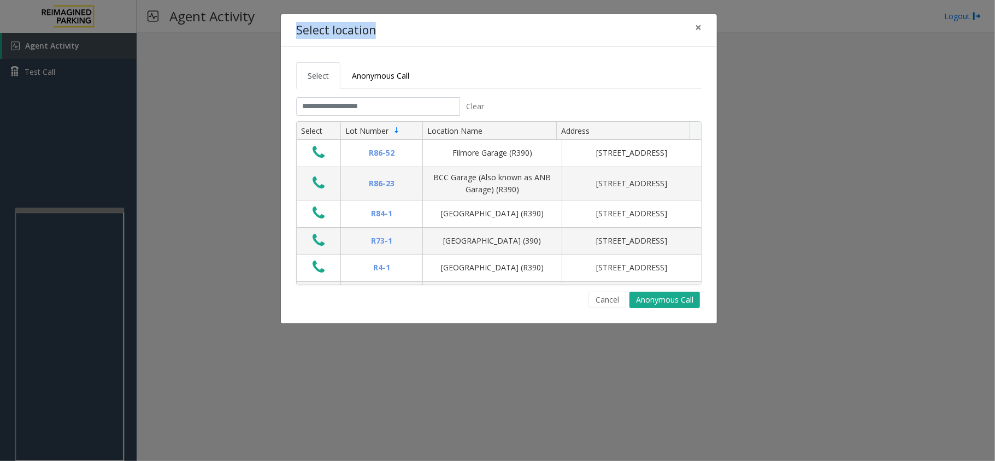
click at [376, 31] on div "Select location ×" at bounding box center [499, 30] width 436 height 33
click at [372, 30] on h4 "Select location" at bounding box center [336, 30] width 80 height 17
drag, startPoint x: 293, startPoint y: 31, endPoint x: 492, endPoint y: 71, distance: 203.5
click at [492, 71] on div "Select location × Select Anonymous Call Clear Select Lot Number Location Name A…" at bounding box center [498, 169] width 437 height 310
click at [492, 71] on ul "Select Anonymous Call" at bounding box center [498, 75] width 405 height 27
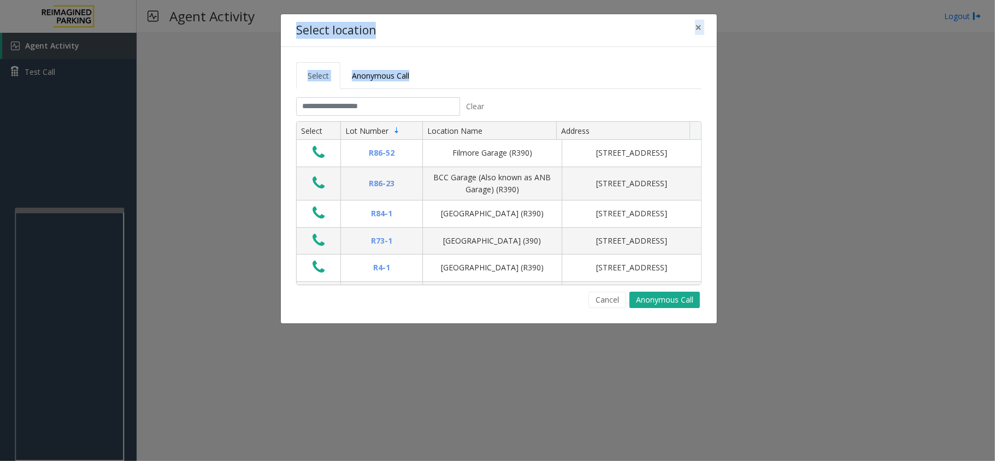
drag, startPoint x: 295, startPoint y: 29, endPoint x: 490, endPoint y: 79, distance: 200.8
click at [492, 81] on div "Select location × Select Anonymous Call Clear Select Lot Number Location Name A…" at bounding box center [498, 169] width 437 height 310
click at [487, 76] on ul "Select Anonymous Call" at bounding box center [498, 75] width 405 height 27
click at [482, 73] on ul "Select Anonymous Call" at bounding box center [498, 75] width 405 height 27
drag, startPoint x: 292, startPoint y: 27, endPoint x: 513, endPoint y: 83, distance: 227.8
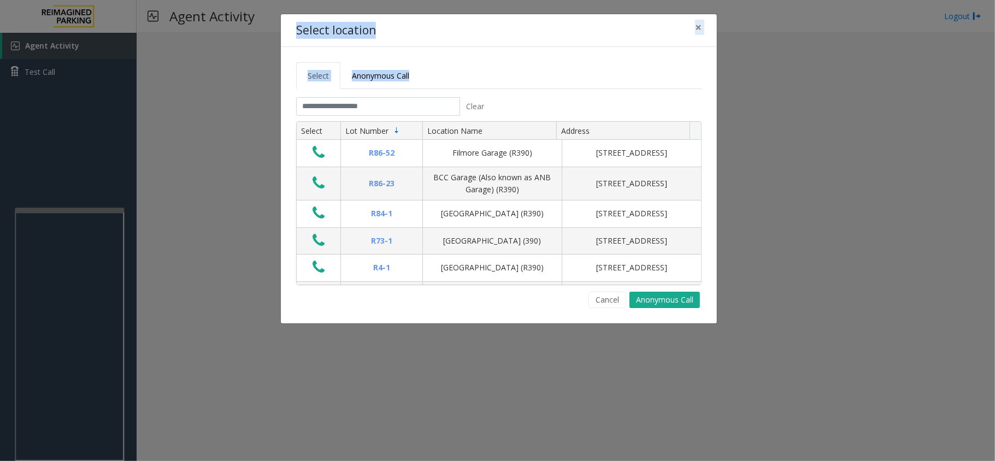
click at [513, 83] on div "Select location × Select Anonymous Call Clear Select Lot Number Location Name A…" at bounding box center [498, 169] width 437 height 310
click at [513, 83] on ul "Select Anonymous Call" at bounding box center [498, 75] width 405 height 27
click at [297, 22] on h4 "Select location" at bounding box center [336, 30] width 80 height 17
drag, startPoint x: 296, startPoint y: 25, endPoint x: 498, endPoint y: 80, distance: 209.6
click at [498, 80] on div "Select location × Select Anonymous Call Clear Select Lot Number Location Name A…" at bounding box center [498, 169] width 437 height 310
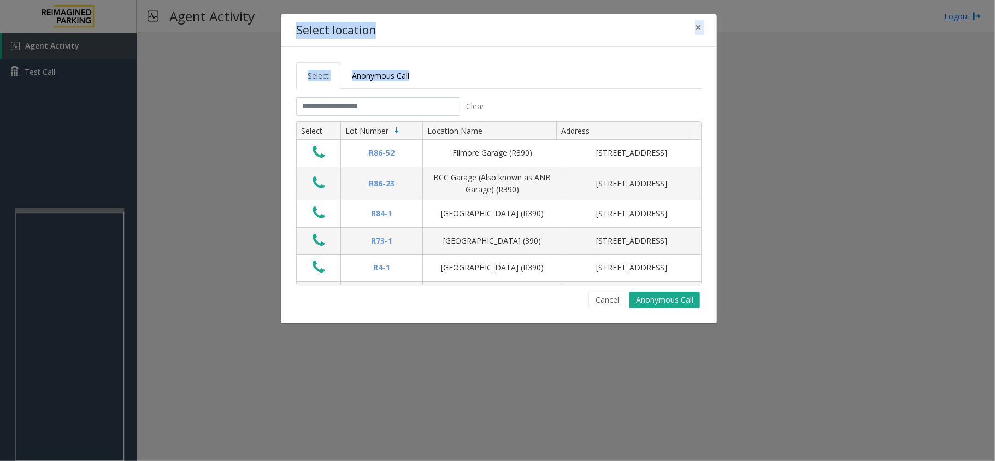
click at [498, 80] on ul "Select Anonymous Call" at bounding box center [498, 75] width 405 height 27
drag, startPoint x: 286, startPoint y: 21, endPoint x: 460, endPoint y: 81, distance: 183.5
click at [460, 81] on div "Select location × Select Anonymous Call Clear Select Lot Number Location Name A…" at bounding box center [498, 169] width 437 height 310
click at [491, 77] on ul "Select Anonymous Call" at bounding box center [498, 75] width 405 height 27
click at [468, 74] on ul "Select Anonymous Call" at bounding box center [498, 75] width 405 height 27
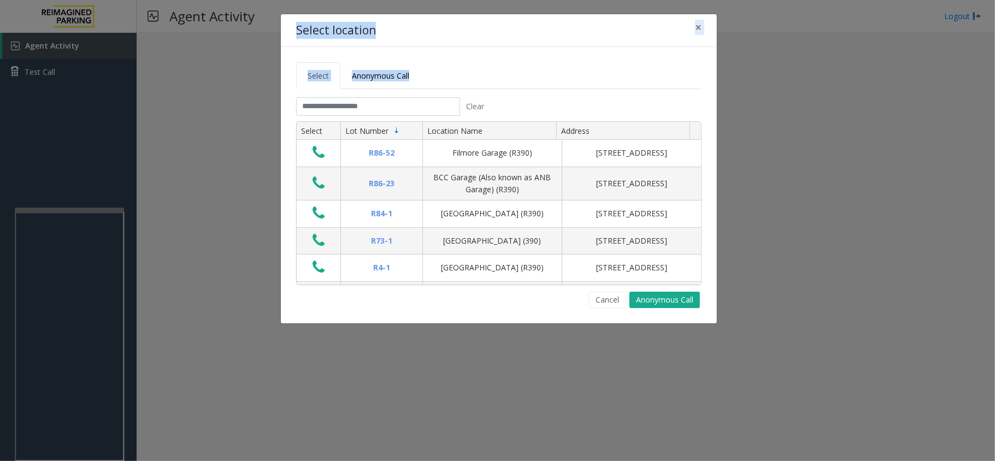
drag, startPoint x: 296, startPoint y: 27, endPoint x: 425, endPoint y: 73, distance: 137.4
click at [425, 73] on div "Select location × Select Anonymous Call Clear Select Lot Number Location Name A…" at bounding box center [498, 169] width 437 height 310
click at [285, 20] on div "Select location ×" at bounding box center [499, 30] width 436 height 33
click at [291, 19] on div "Select location ×" at bounding box center [499, 30] width 436 height 33
drag, startPoint x: 295, startPoint y: 21, endPoint x: 481, endPoint y: 84, distance: 196.3
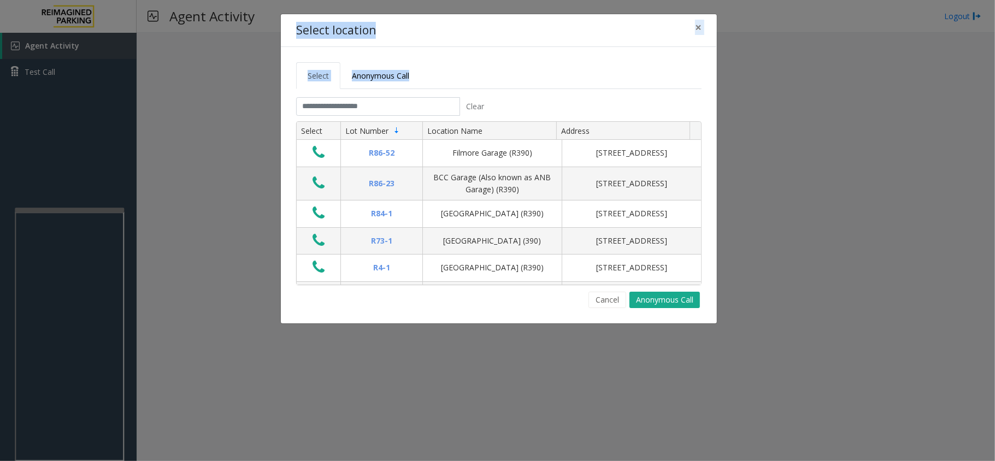
click at [481, 84] on div "Select location × Select Anonymous Call Clear Select Lot Number Location Name A…" at bounding box center [498, 169] width 437 height 310
click at [479, 70] on ul "Select Anonymous Call" at bounding box center [498, 75] width 405 height 27
click at [432, 101] on input "text" at bounding box center [378, 106] width 164 height 19
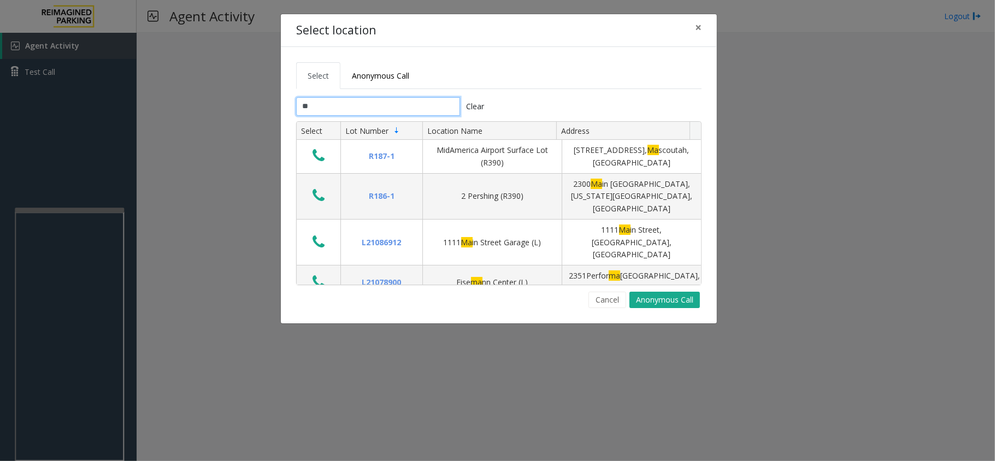
type input "*"
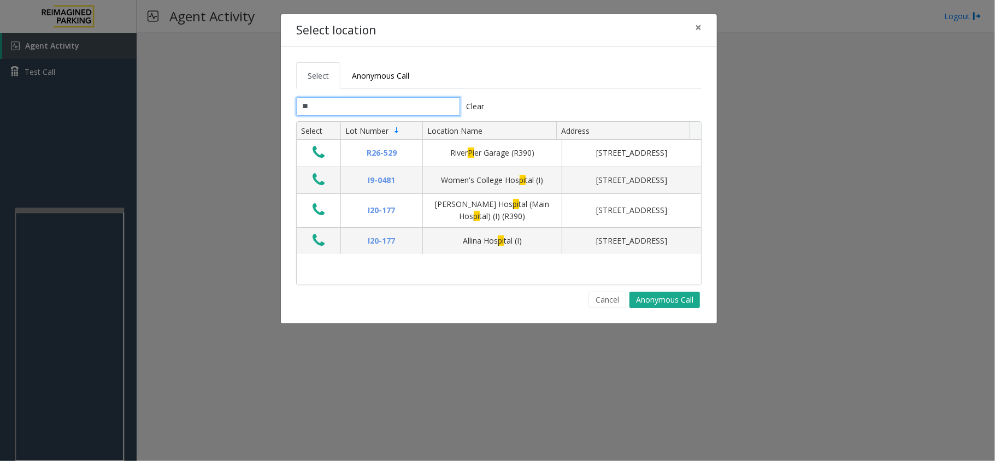
type input "*"
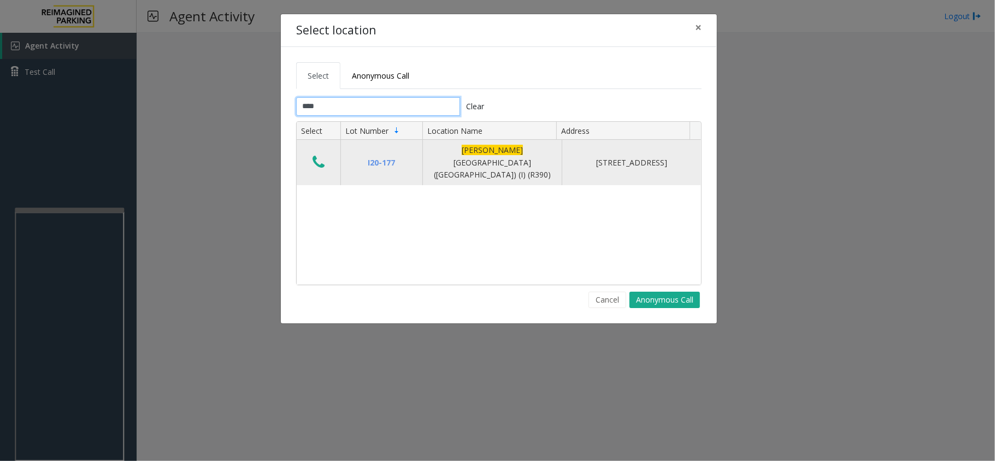
type input "****"
click at [318, 163] on icon "Data table" at bounding box center [319, 162] width 12 height 15
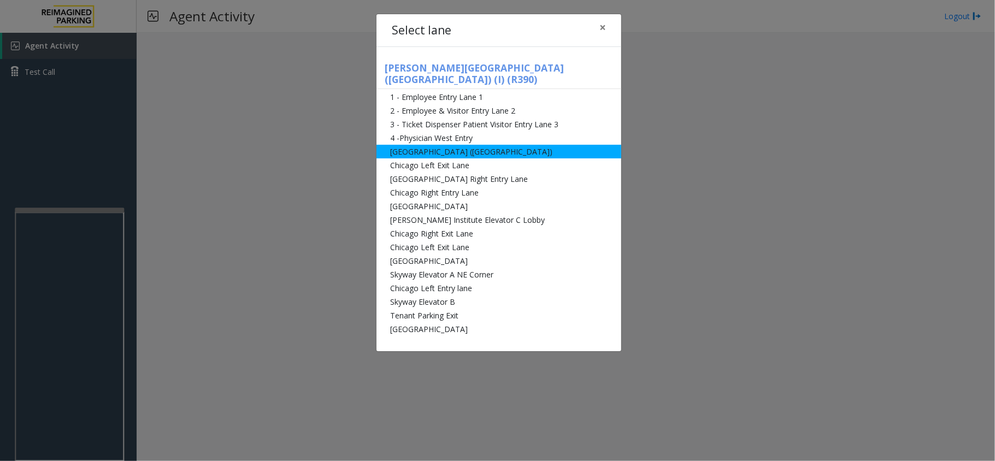
click at [502, 145] on li "[GEOGRAPHIC_DATA] ([GEOGRAPHIC_DATA])" at bounding box center [498, 152] width 245 height 14
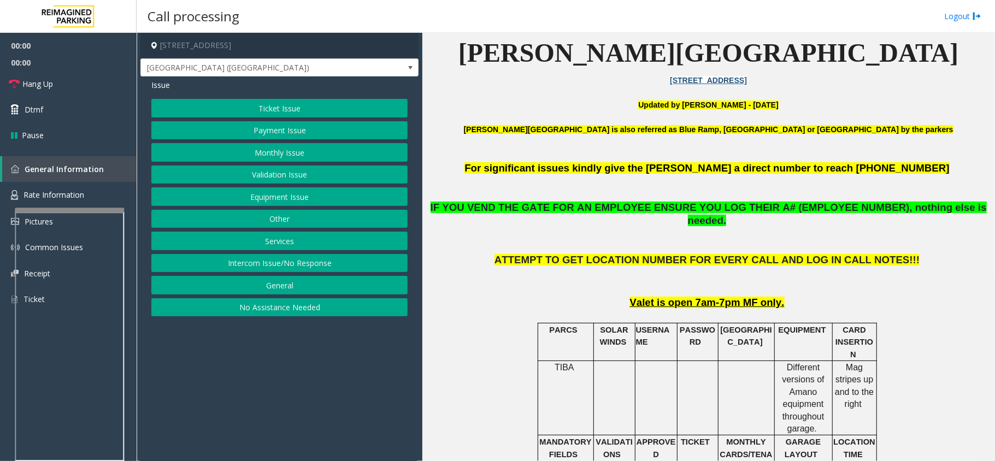
scroll to position [364, 0]
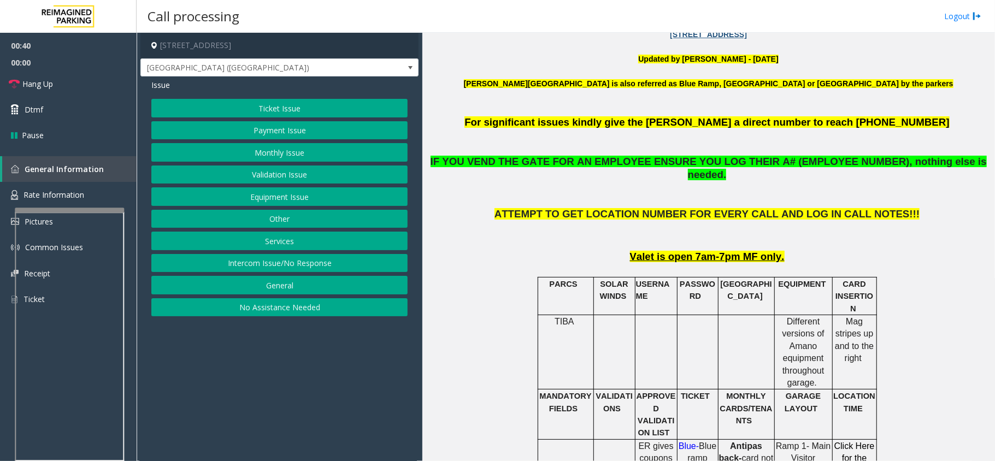
click at [283, 129] on button "Payment Issue" at bounding box center [279, 130] width 256 height 19
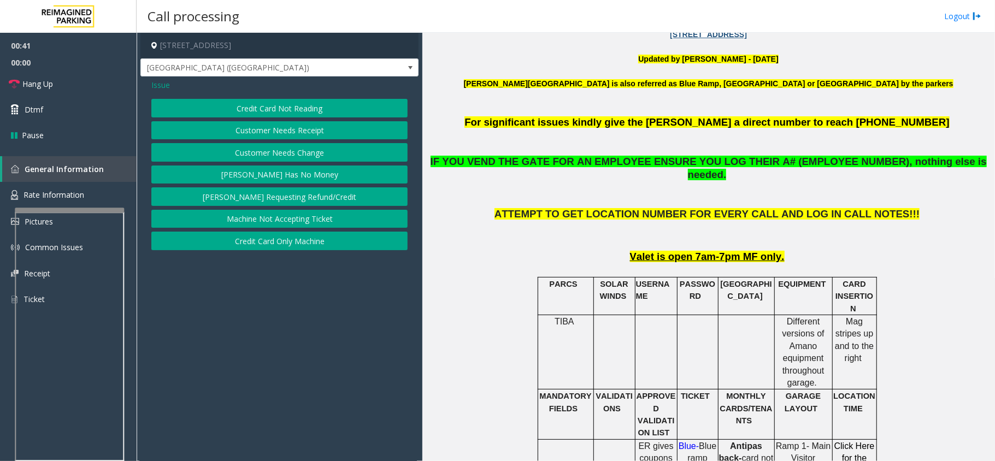
click at [327, 132] on button "Customer Needs Receipt" at bounding box center [279, 130] width 256 height 19
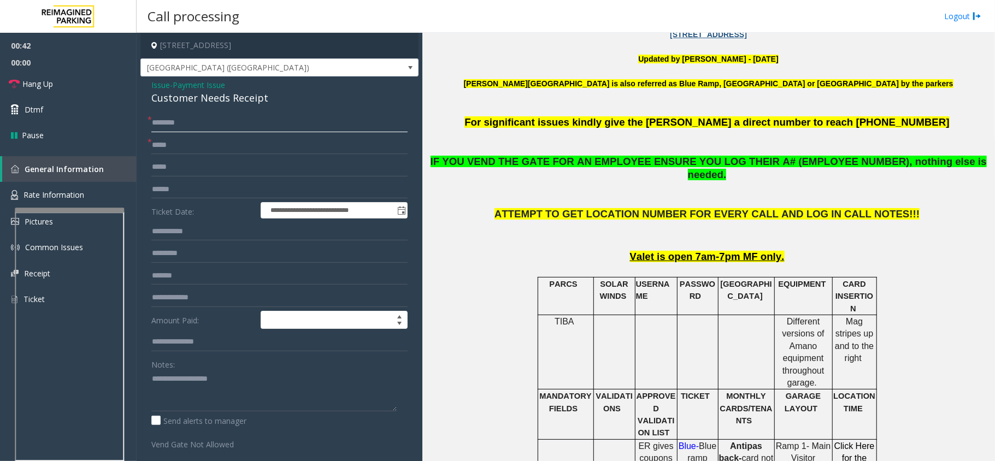
click at [223, 126] on input "text" at bounding box center [279, 123] width 256 height 19
type input "******"
click at [236, 140] on input "text" at bounding box center [279, 145] width 256 height 19
type input "**********"
click at [214, 178] on form "**********" at bounding box center [279, 282] width 256 height 336
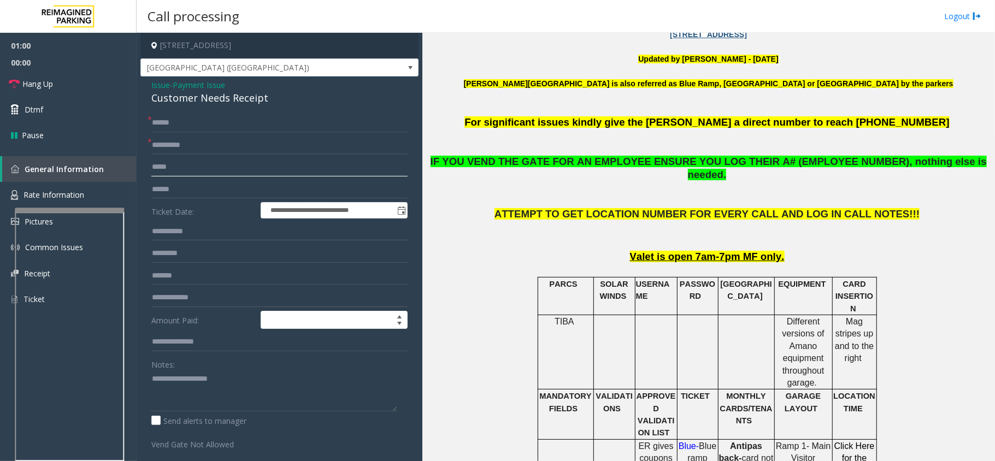
click at [230, 169] on input "text" at bounding box center [279, 167] width 256 height 19
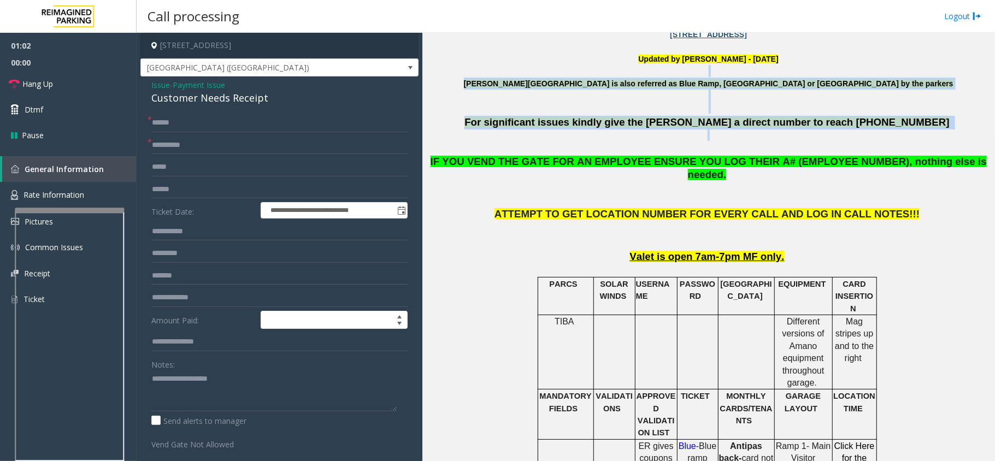
drag, startPoint x: 515, startPoint y: 75, endPoint x: 867, endPoint y: 107, distance: 353.4
click at [860, 99] on p "[PERSON_NAME][GEOGRAPHIC_DATA] is also referred as Blue Ramp, [GEOGRAPHIC_DATA]…" at bounding box center [708, 90] width 564 height 25
click at [881, 106] on p at bounding box center [708, 108] width 564 height 12
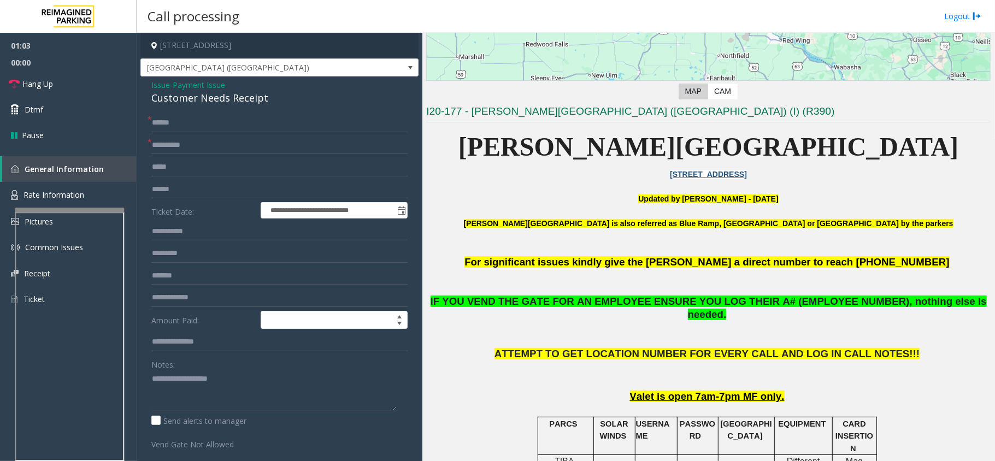
scroll to position [219, 0]
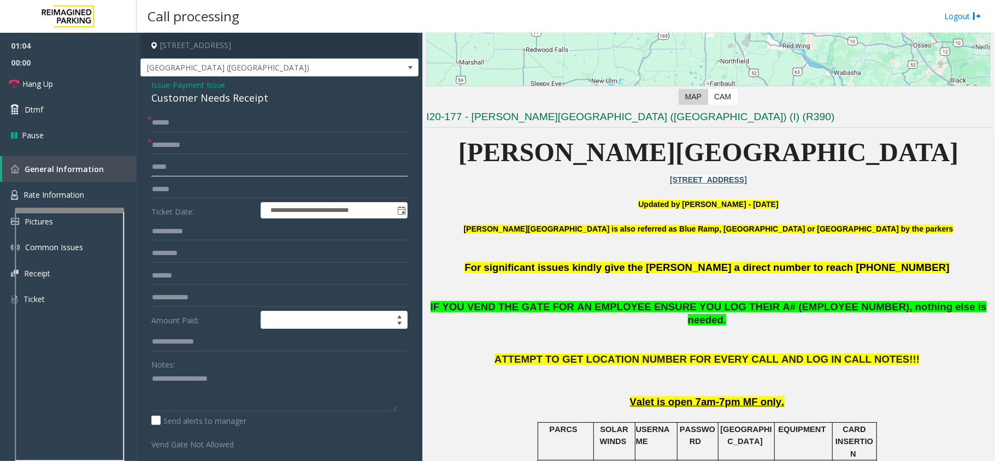
click at [209, 158] on input "text" at bounding box center [279, 167] width 256 height 19
type input "**********"
click at [210, 189] on input "text" at bounding box center [279, 189] width 256 height 19
click at [226, 270] on input "text" at bounding box center [279, 276] width 256 height 19
click at [229, 257] on input "text" at bounding box center [279, 253] width 256 height 19
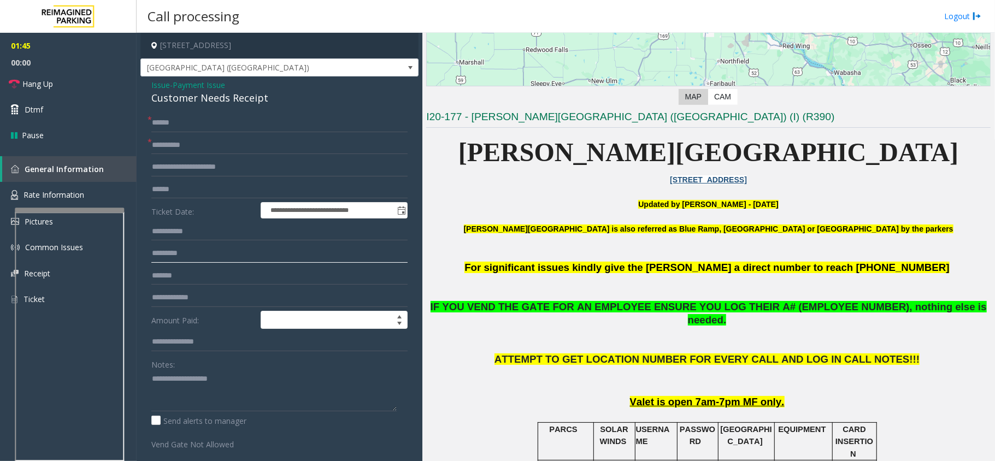
click at [230, 263] on input "text" at bounding box center [279, 253] width 256 height 19
click at [254, 273] on input "text" at bounding box center [279, 276] width 256 height 19
click at [254, 258] on input "text" at bounding box center [279, 253] width 256 height 19
click at [255, 283] on input "text" at bounding box center [279, 276] width 256 height 19
click at [252, 252] on input "text" at bounding box center [279, 253] width 256 height 19
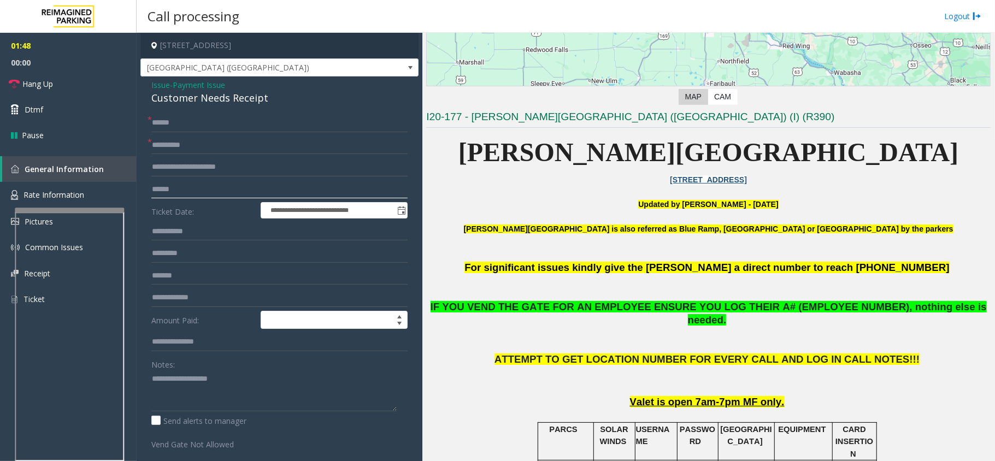
click at [247, 197] on input "text" at bounding box center [279, 189] width 256 height 19
click at [251, 394] on textarea at bounding box center [273, 390] width 245 height 41
paste textarea "**********"
click at [217, 105] on div "Customer Needs Receipt" at bounding box center [279, 98] width 256 height 15
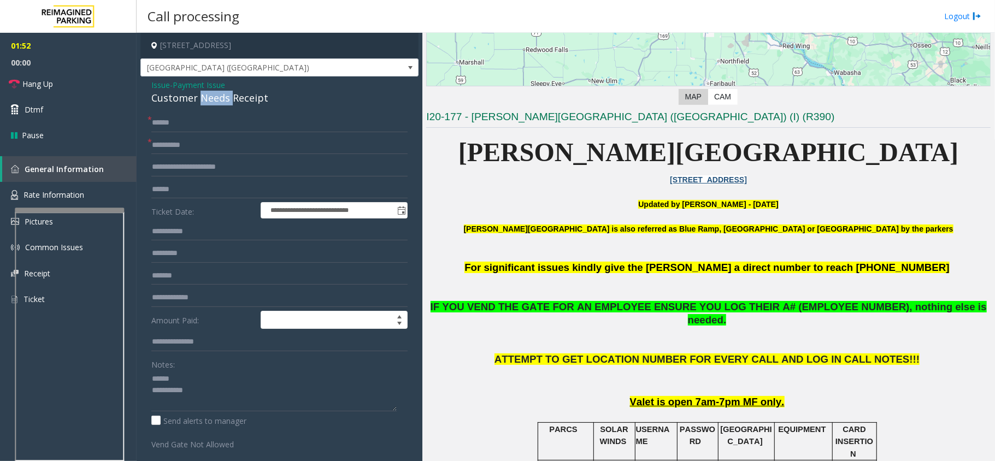
click at [221, 102] on div "Customer Needs Receipt" at bounding box center [279, 98] width 256 height 15
click at [202, 378] on textarea at bounding box center [273, 390] width 245 height 41
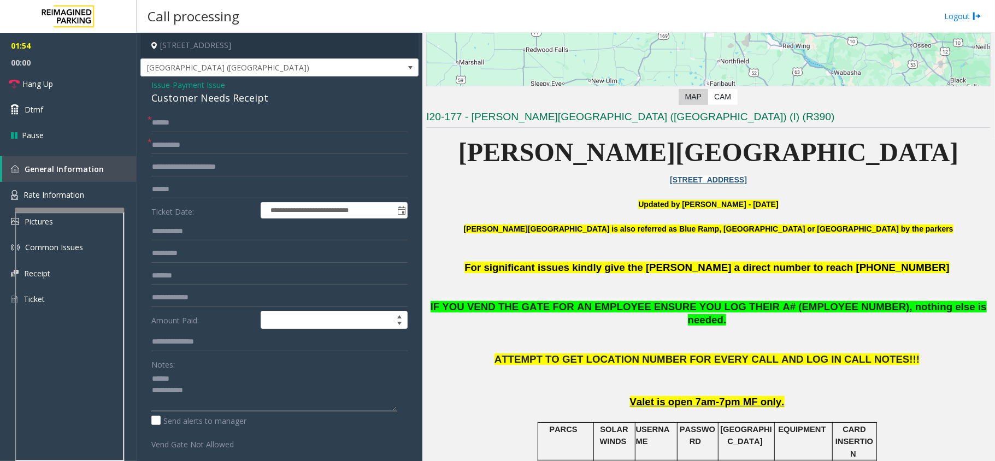
paste textarea "**********"
click at [299, 326] on input at bounding box center [334, 319] width 146 height 17
click at [372, 296] on input "text" at bounding box center [279, 297] width 256 height 19
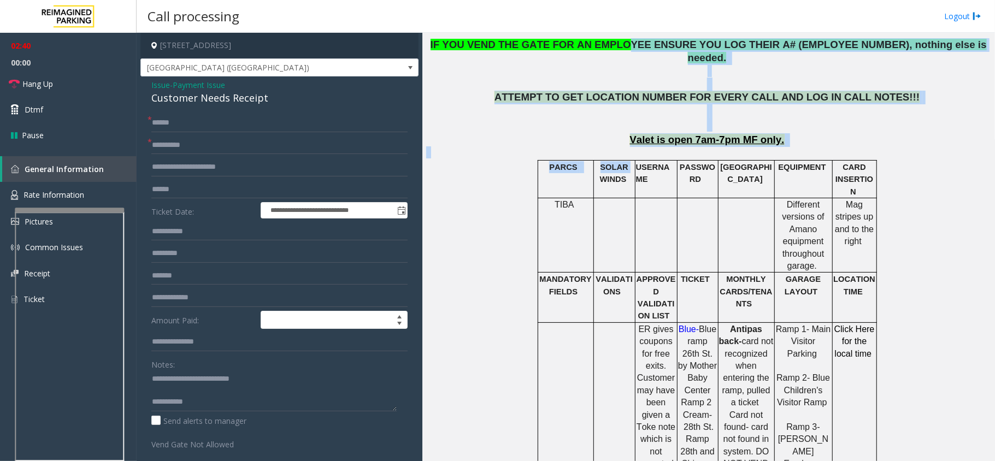
scroll to position [464, 0]
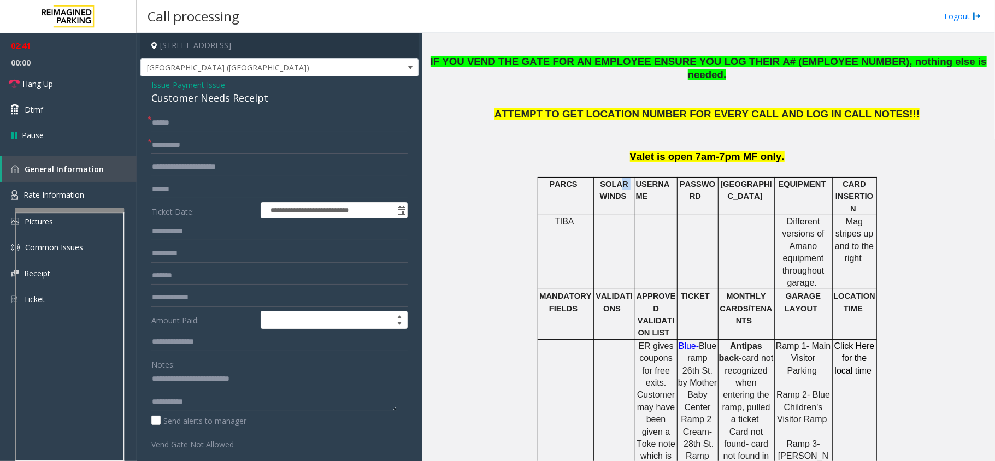
drag, startPoint x: 597, startPoint y: 36, endPoint x: 617, endPoint y: 169, distance: 134.8
click at [617, 180] on span "SOLAR WINDS" at bounding box center [614, 190] width 28 height 21
drag, startPoint x: 595, startPoint y: 173, endPoint x: 625, endPoint y: 166, distance: 30.8
click at [621, 179] on p "SOLAR WINDS" at bounding box center [614, 190] width 40 height 25
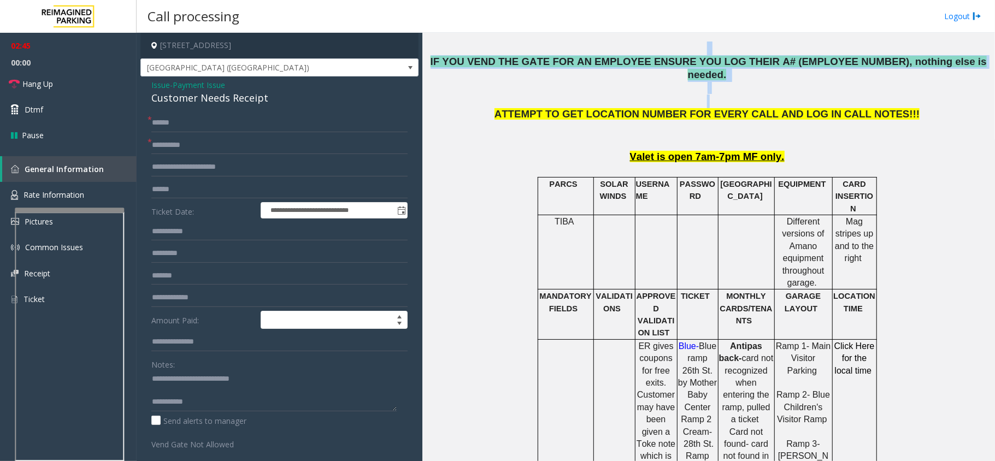
drag, startPoint x: 426, startPoint y: 50, endPoint x: 855, endPoint y: 106, distance: 432.0
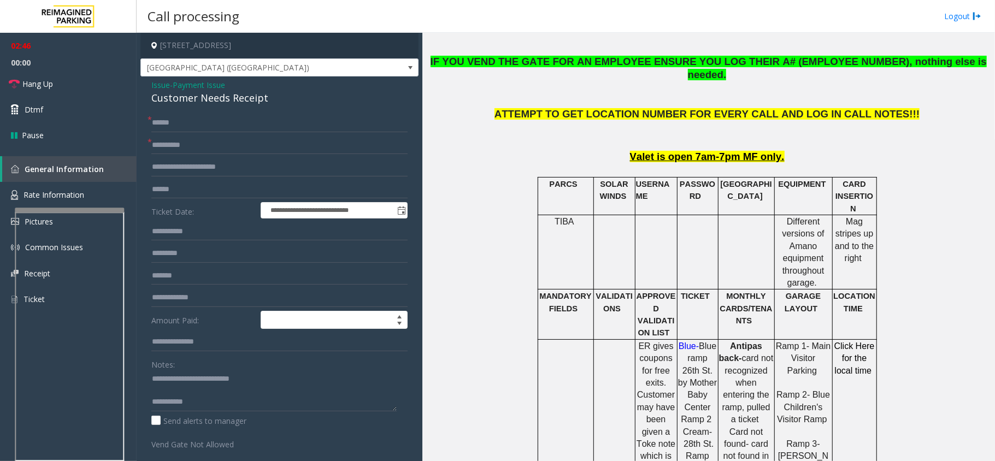
click at [855, 108] on span "ATTEMPT TO GET LOCATION NUMBER FOR EVERY CALL AND LOG IN CALL NOTES!!!" at bounding box center [706, 113] width 425 height 11
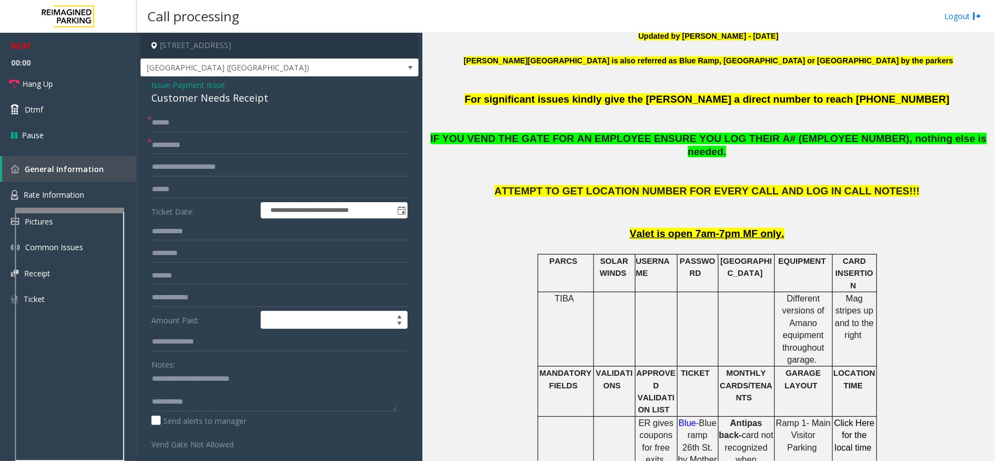
scroll to position [318, 0]
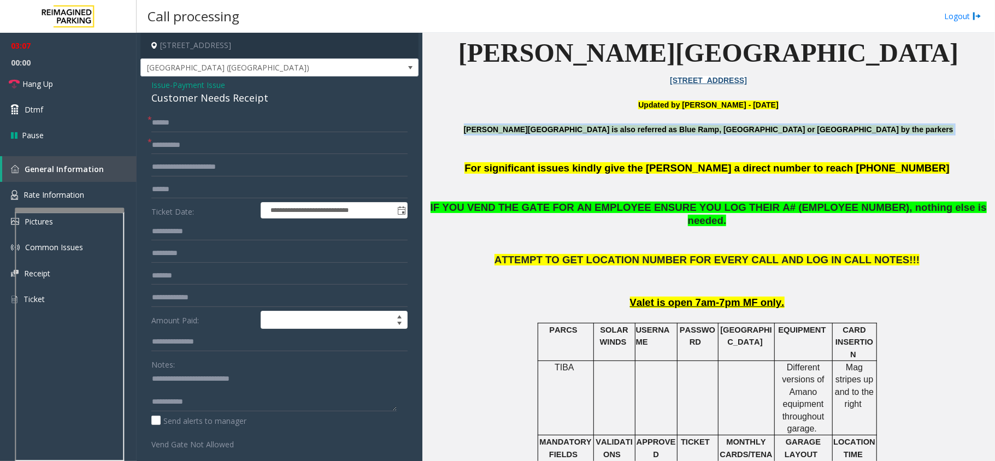
drag, startPoint x: 521, startPoint y: 129, endPoint x: 899, endPoint y: 136, distance: 378.2
click at [899, 136] on p "[PERSON_NAME][GEOGRAPHIC_DATA] is also referred as Blue Ramp, [GEOGRAPHIC_DATA]…" at bounding box center [708, 135] width 564 height 25
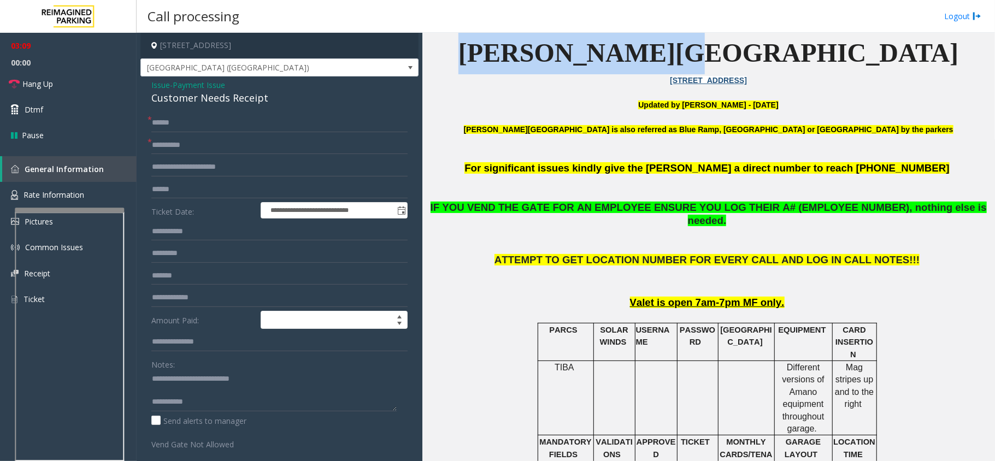
drag, startPoint x: 603, startPoint y: 51, endPoint x: 813, endPoint y: 70, distance: 210.7
click at [813, 70] on p "[PERSON_NAME][GEOGRAPHIC_DATA]" at bounding box center [708, 53] width 564 height 42
click at [563, 63] on p "[PERSON_NAME][GEOGRAPHIC_DATA]" at bounding box center [708, 53] width 564 height 42
drag, startPoint x: 610, startPoint y: 47, endPoint x: 800, endPoint y: 59, distance: 190.5
click at [800, 59] on p "[PERSON_NAME][GEOGRAPHIC_DATA]" at bounding box center [708, 53] width 564 height 42
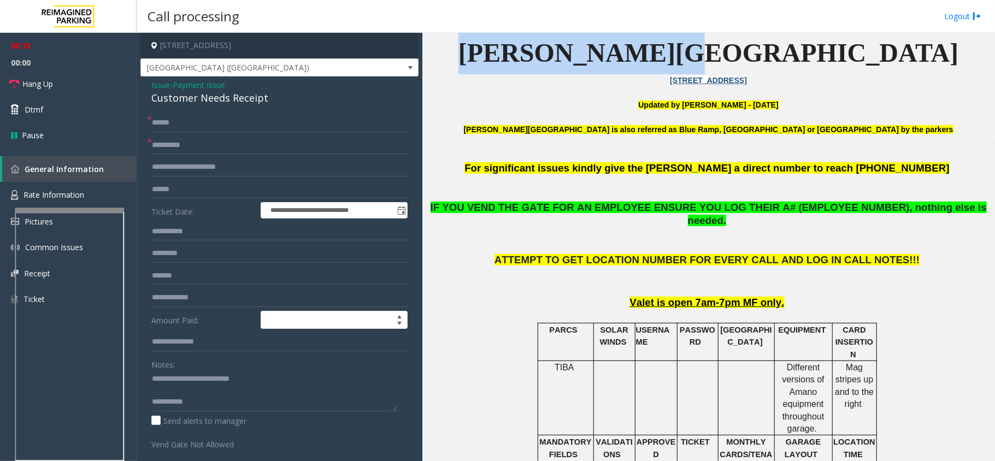
drag, startPoint x: 656, startPoint y: 81, endPoint x: 749, endPoint y: 81, distance: 92.3
click at [749, 81] on p "[STREET_ADDRESS]" at bounding box center [708, 80] width 564 height 12
drag, startPoint x: 610, startPoint y: 54, endPoint x: 834, endPoint y: 49, distance: 223.5
click at [834, 49] on p "[PERSON_NAME][GEOGRAPHIC_DATA]" at bounding box center [708, 53] width 564 height 42
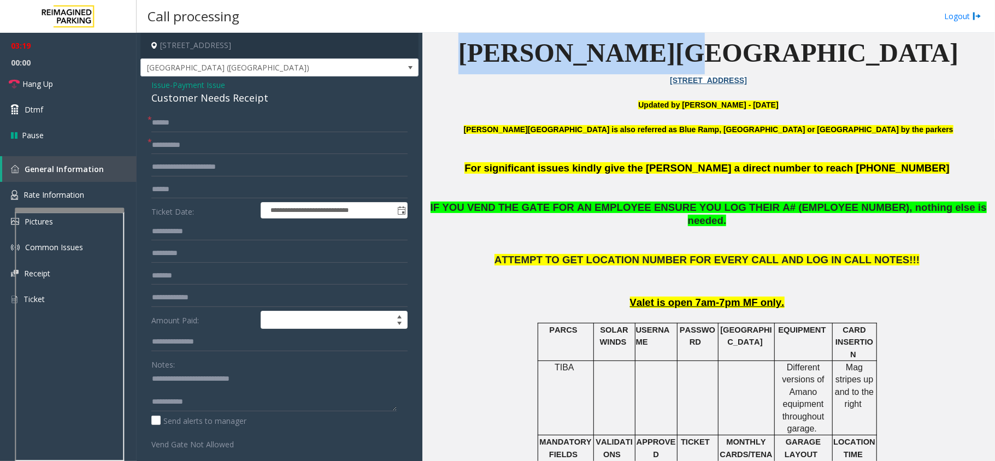
click at [610, 40] on p "[PERSON_NAME][GEOGRAPHIC_DATA]" at bounding box center [708, 53] width 564 height 42
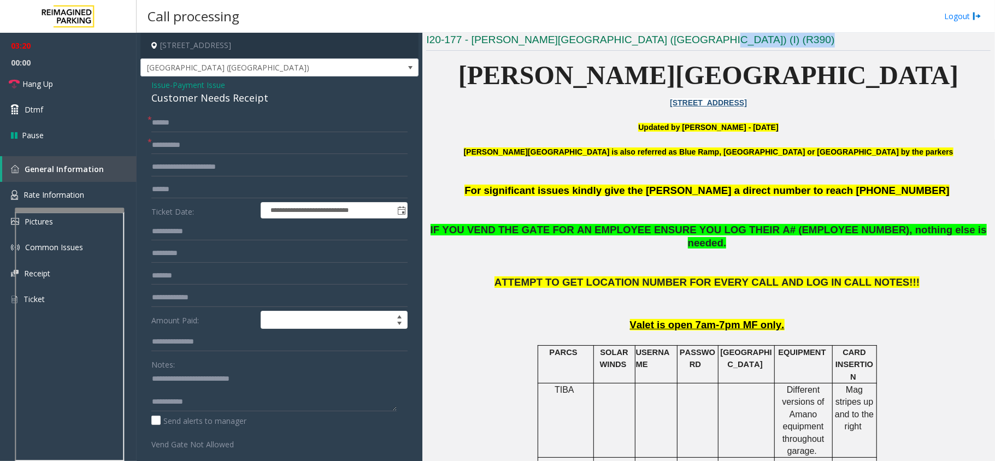
scroll to position [295, 0]
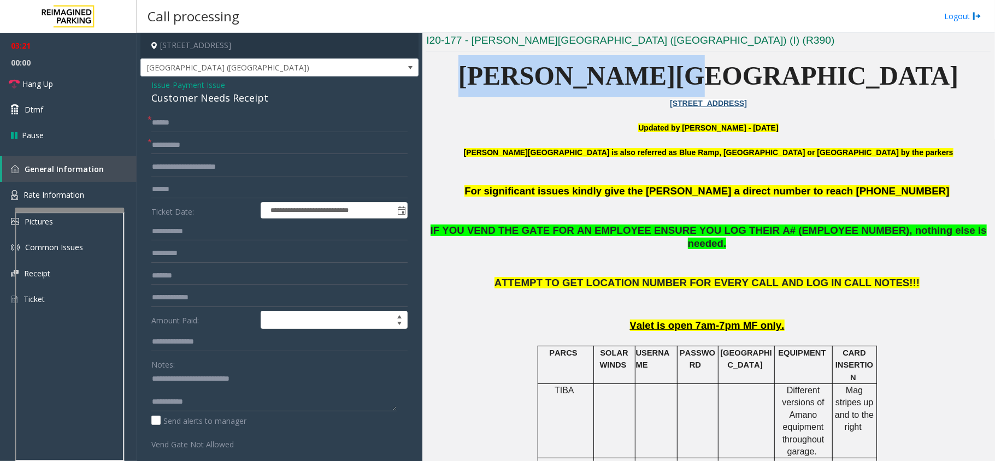
drag, startPoint x: 613, startPoint y: 54, endPoint x: 806, endPoint y: 92, distance: 197.7
click at [806, 92] on p "[PERSON_NAME][GEOGRAPHIC_DATA]" at bounding box center [708, 76] width 564 height 42
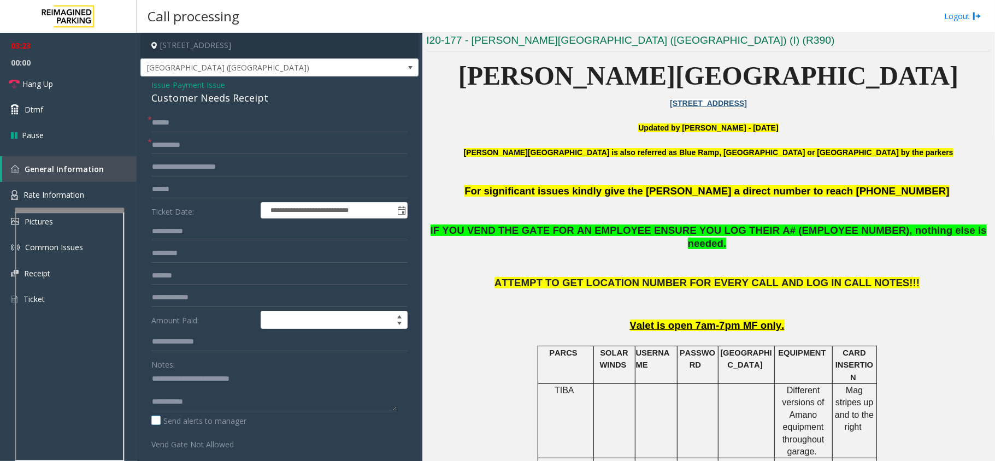
click at [227, 418] on label "Send alerts to manager" at bounding box center [198, 420] width 95 height 11
drag, startPoint x: 228, startPoint y: 416, endPoint x: 239, endPoint y: 411, distance: 12.0
click at [239, 411] on div "Notes: Send alerts to manager" at bounding box center [279, 391] width 256 height 72
click at [239, 411] on textarea at bounding box center [273, 390] width 245 height 41
click at [156, 423] on label "Send alerts to manager" at bounding box center [198, 420] width 95 height 11
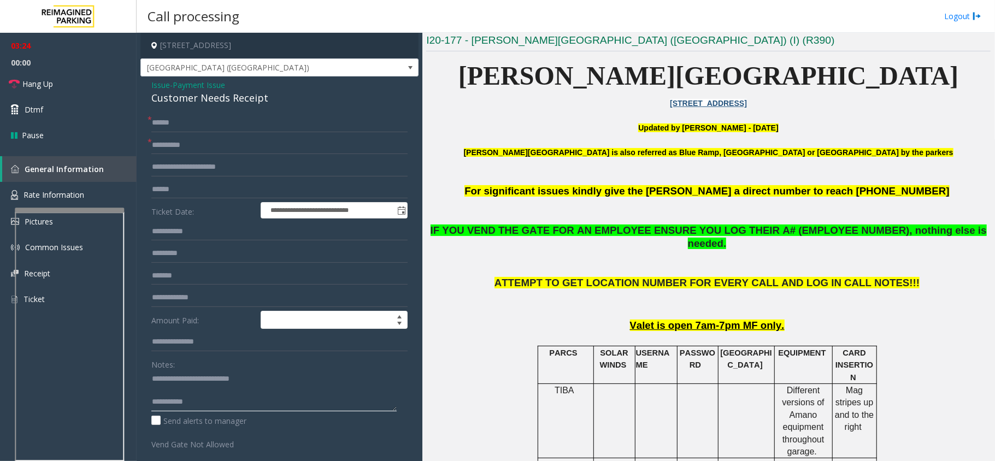
click at [190, 410] on textarea at bounding box center [273, 390] width 245 height 41
click at [225, 411] on textarea at bounding box center [273, 390] width 245 height 41
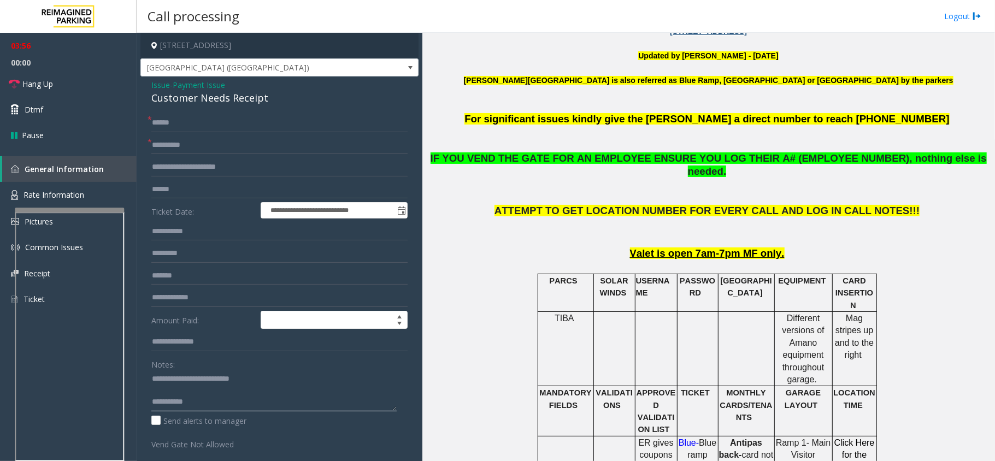
scroll to position [368, 0]
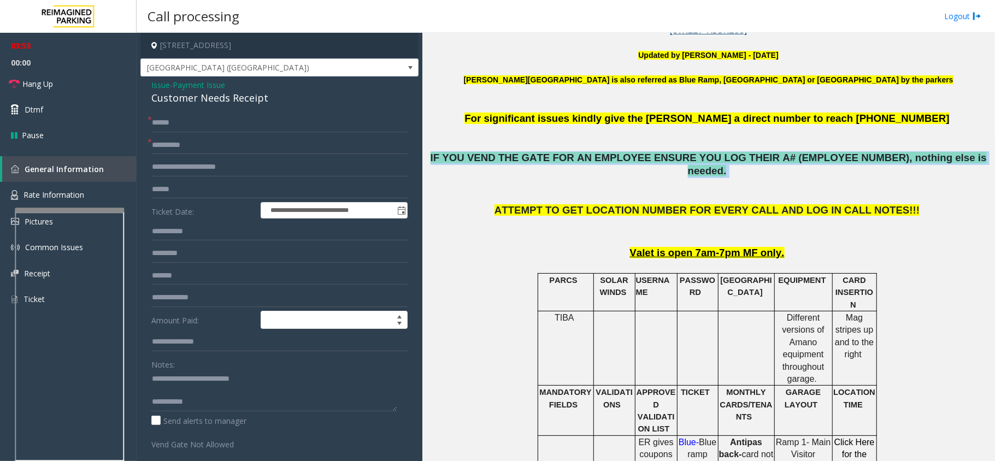
drag, startPoint x: 440, startPoint y: 151, endPoint x: 959, endPoint y: 161, distance: 519.2
click at [959, 161] on p "IF YOU VEND THE GATE FOR AN EMPLOYEE ENSURE YOU LOG THEIR A# (EMPLOYEE NUMBER),…" at bounding box center [708, 164] width 564 height 27
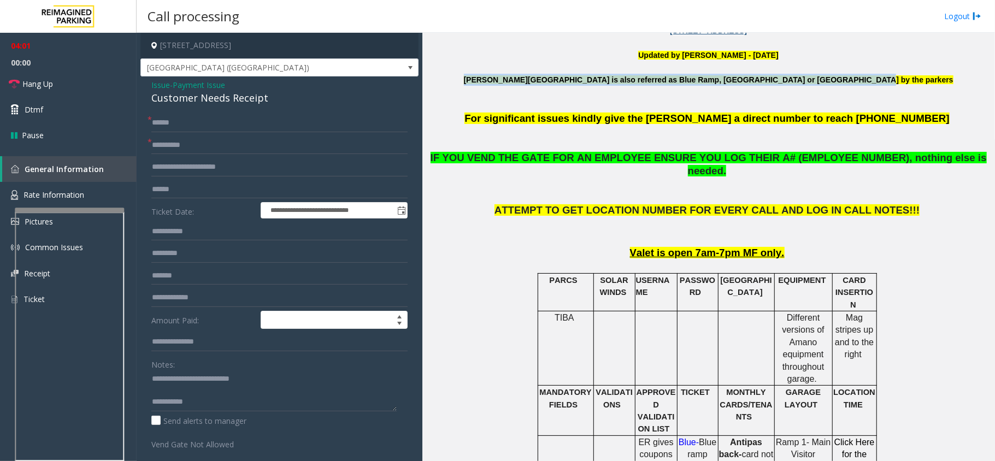
drag, startPoint x: 518, startPoint y: 80, endPoint x: 897, endPoint y: 79, distance: 379.2
click at [897, 79] on p "[PERSON_NAME][GEOGRAPHIC_DATA] is also referred as Blue Ramp, [GEOGRAPHIC_DATA]…" at bounding box center [708, 86] width 564 height 25
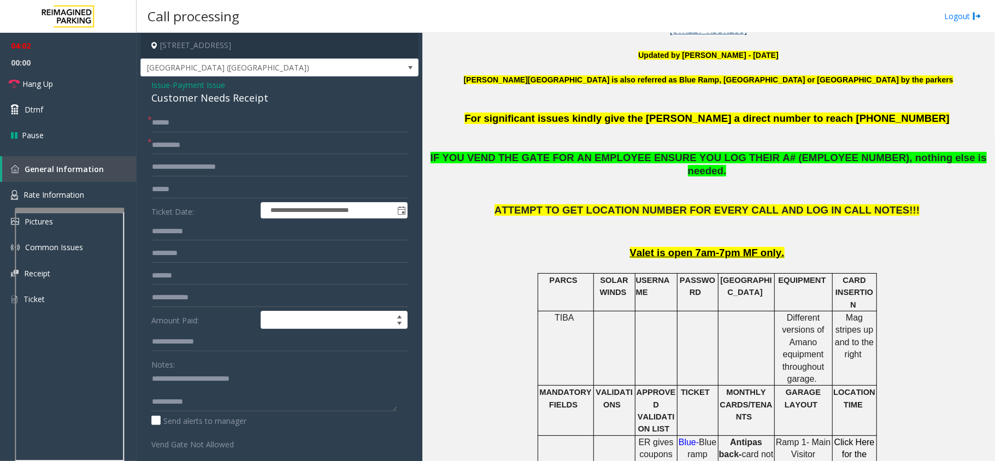
click at [879, 110] on p at bounding box center [708, 104] width 564 height 12
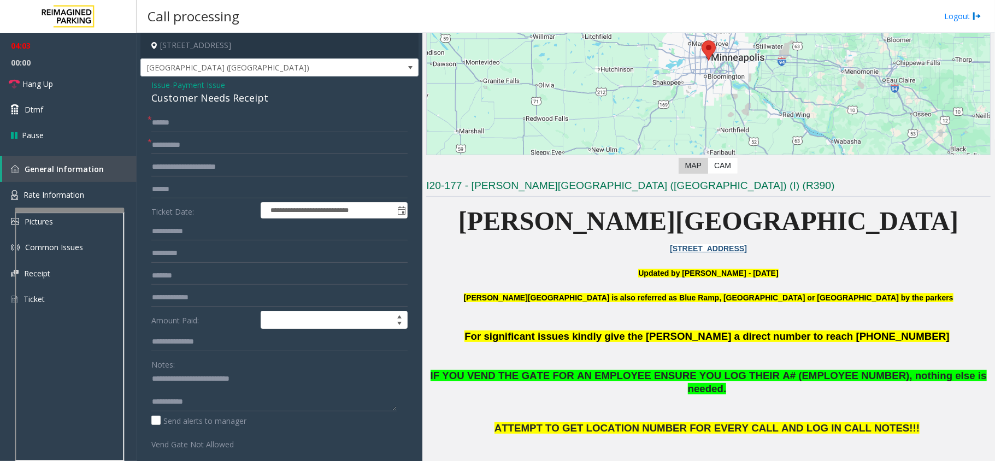
scroll to position [149, 0]
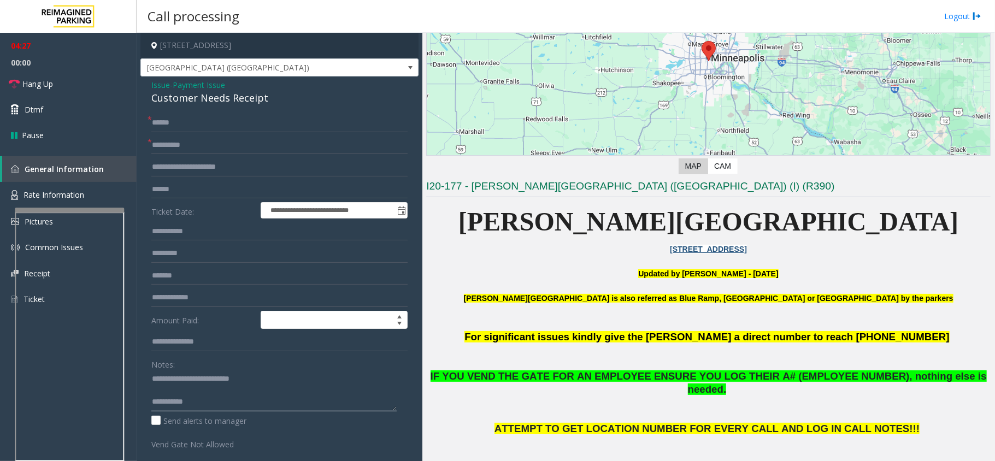
click at [304, 405] on textarea at bounding box center [273, 390] width 245 height 41
click at [287, 392] on textarea at bounding box center [273, 390] width 245 height 41
click at [288, 407] on textarea at bounding box center [273, 390] width 245 height 41
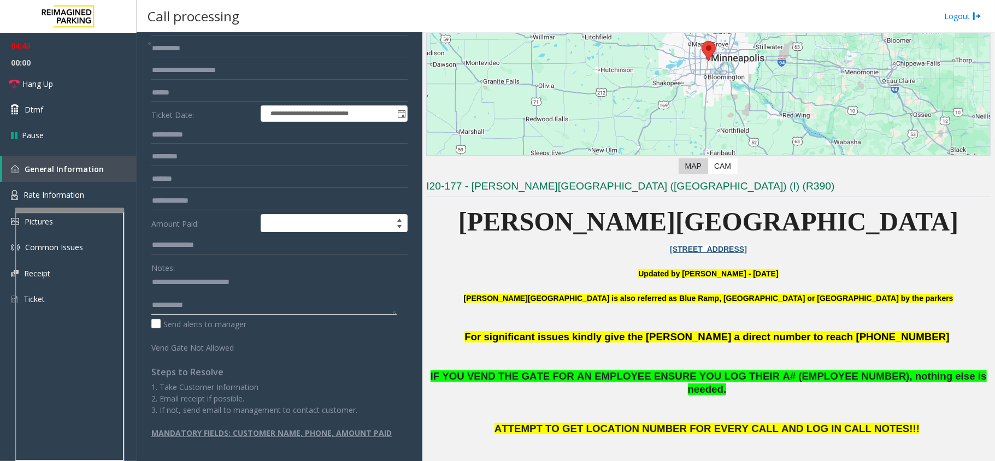
scroll to position [0, 0]
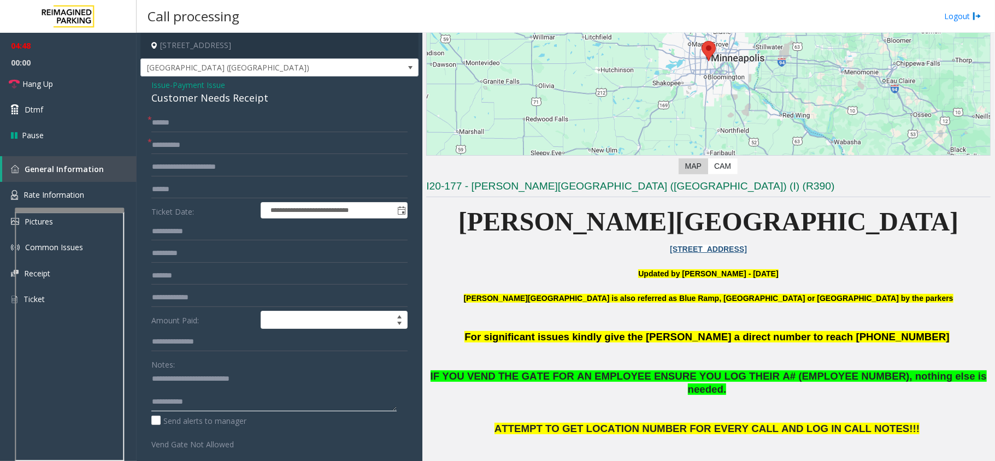
click at [243, 405] on textarea at bounding box center [273, 390] width 245 height 41
paste textarea "**********"
type textarea "**********"
click at [92, 87] on link "Hang Up" at bounding box center [68, 84] width 137 height 26
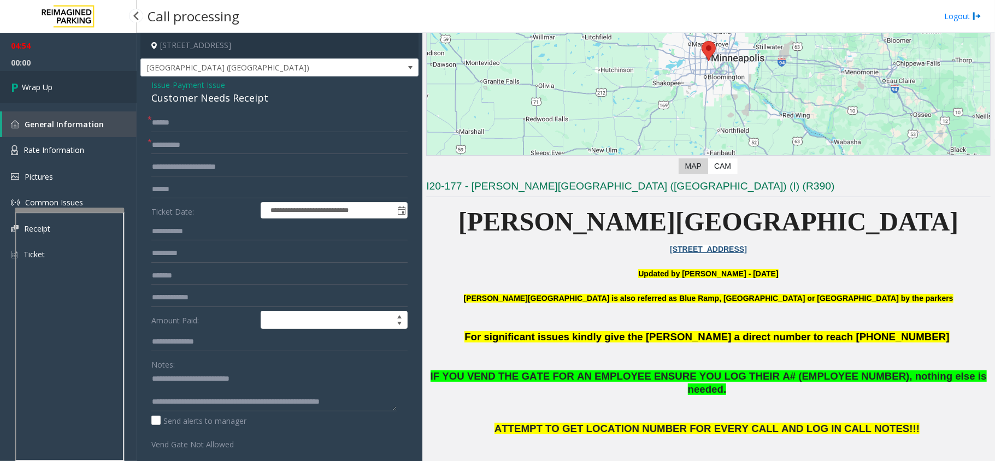
click at [92, 87] on link "Wrap Up" at bounding box center [68, 87] width 137 height 32
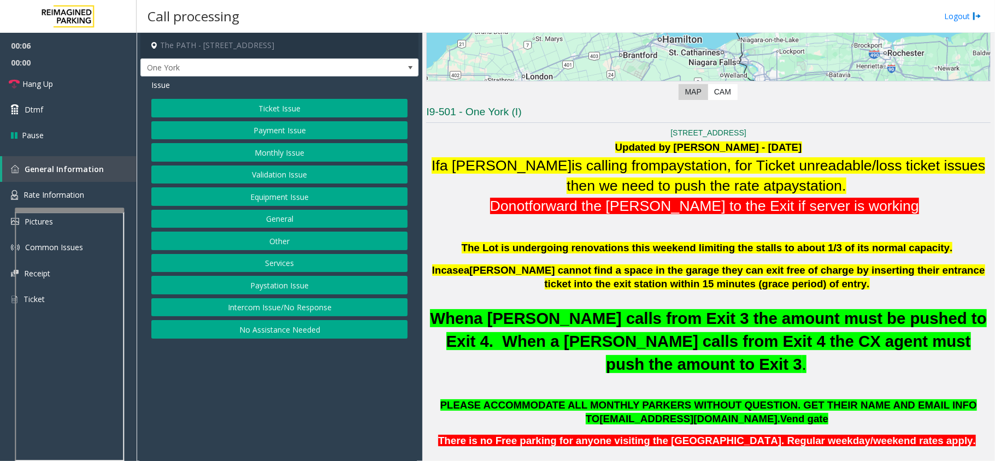
scroll to position [582, 0]
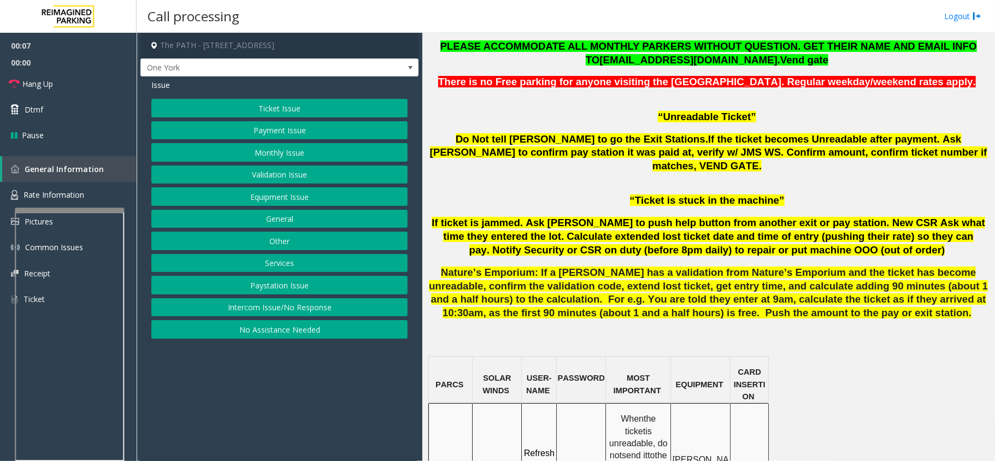
drag, startPoint x: 300, startPoint y: 134, endPoint x: 304, endPoint y: 145, distance: 11.8
click at [304, 145] on div "Ticket Issue Payment Issue Monthly Issue Validation Issue Equipment Issue Gener…" at bounding box center [279, 219] width 256 height 240
click at [305, 145] on button "Monthly Issue" at bounding box center [279, 152] width 256 height 19
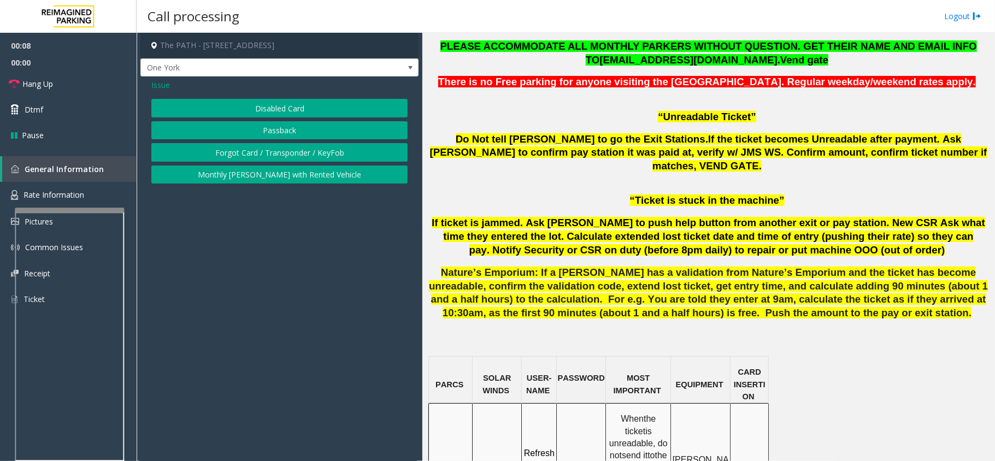
click at [310, 107] on button "Disabled Card" at bounding box center [279, 108] width 256 height 19
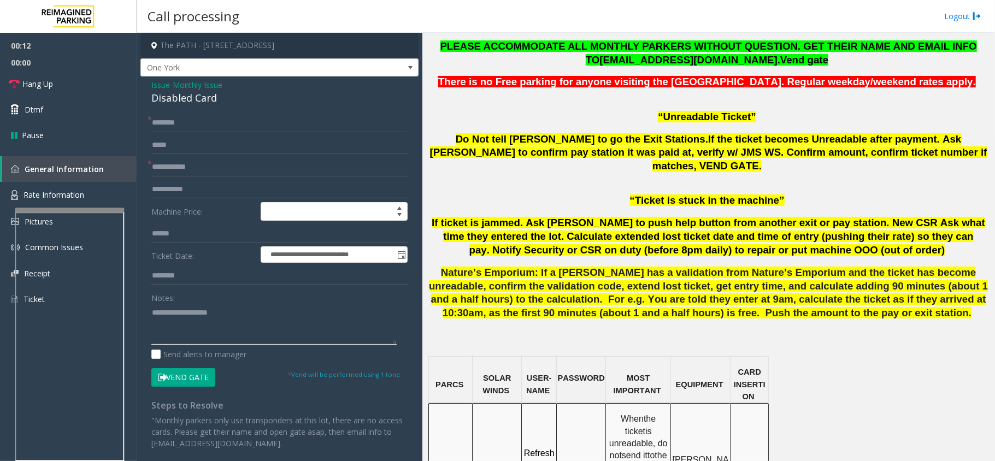
click at [227, 309] on textarea at bounding box center [273, 324] width 245 height 41
paste textarea "**********"
type textarea "**********"
click at [206, 85] on span "Monthly Issue" at bounding box center [198, 84] width 50 height 11
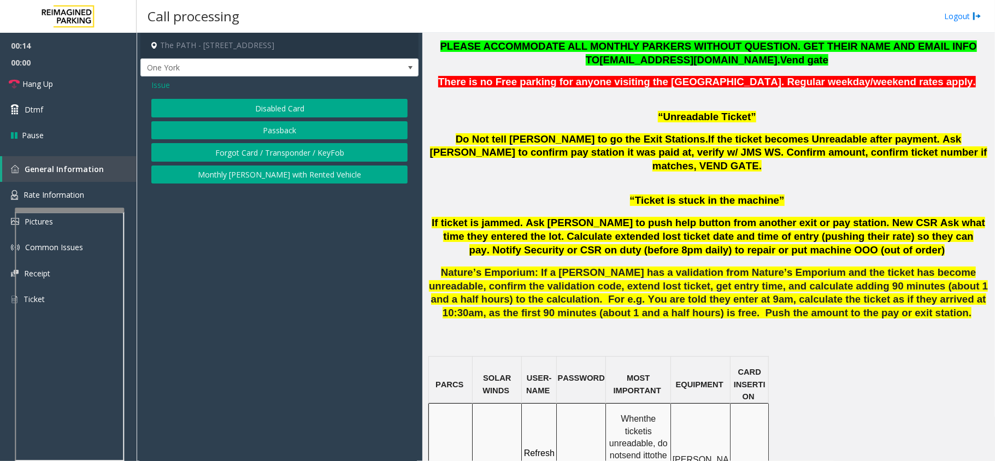
click at [245, 161] on button "Forgot Card / Transponder / KeyFob" at bounding box center [279, 152] width 256 height 19
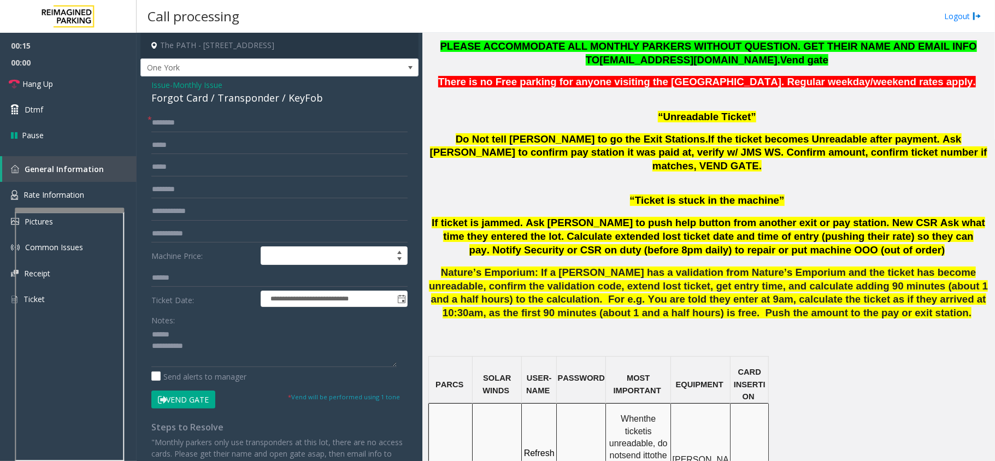
click at [212, 113] on div "**********" at bounding box center [279, 313] width 278 height 474
click at [219, 98] on div "Forgot Card / Transponder / KeyFob" at bounding box center [279, 98] width 256 height 15
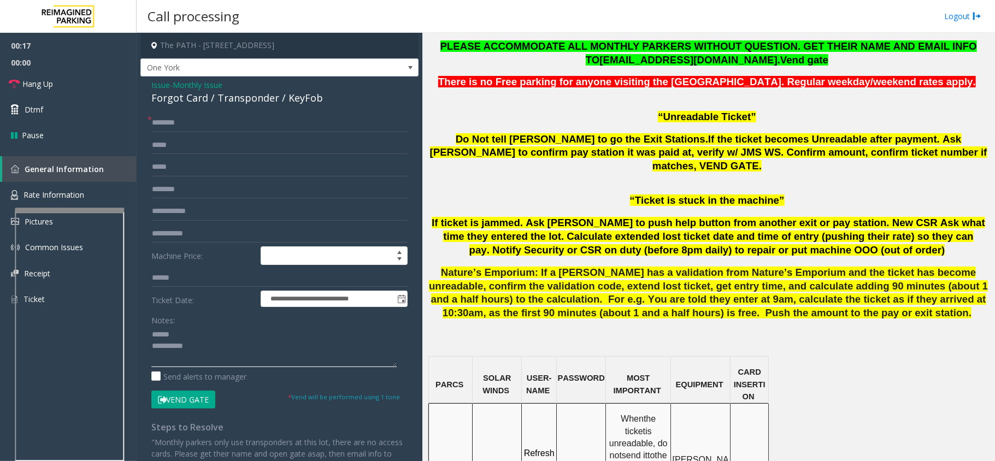
click at [202, 335] on textarea at bounding box center [273, 346] width 245 height 41
paste textarea "**********"
type textarea "**********"
click at [227, 126] on input "text" at bounding box center [279, 123] width 256 height 19
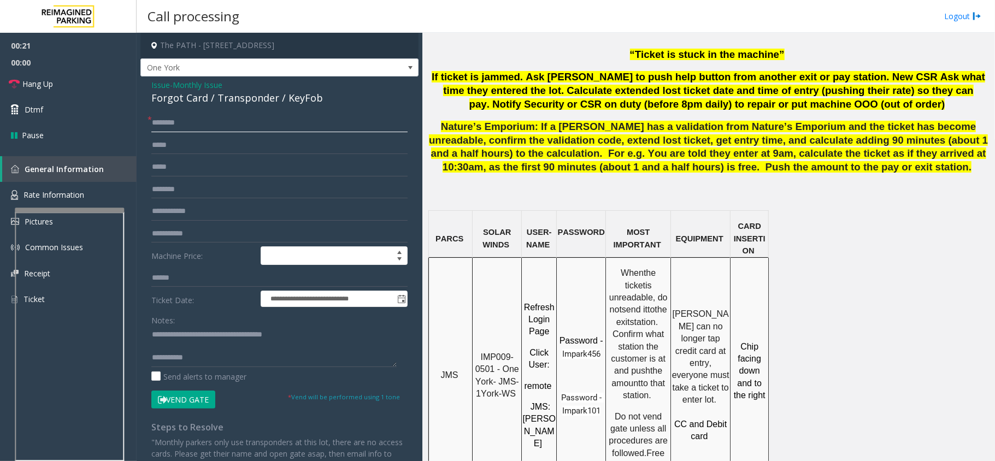
scroll to position [437, 0]
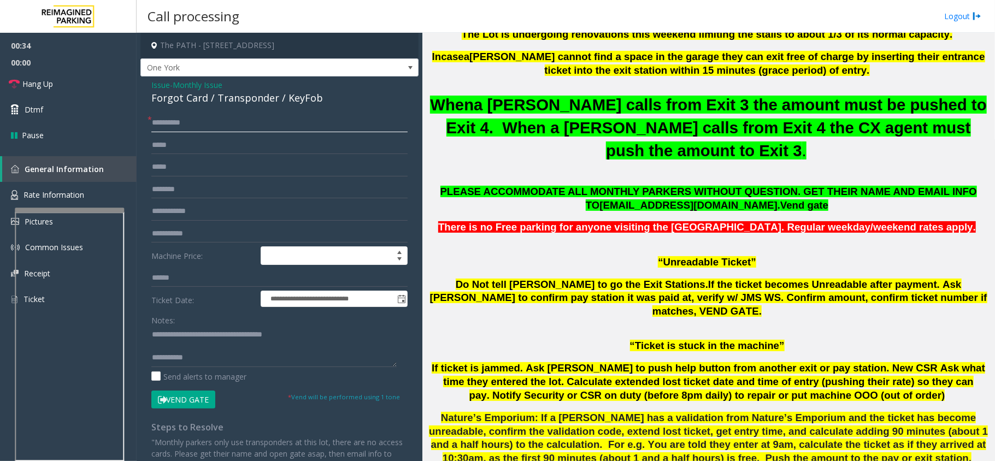
type input "**********"
click at [203, 401] on button "Vend Gate" at bounding box center [183, 400] width 64 height 19
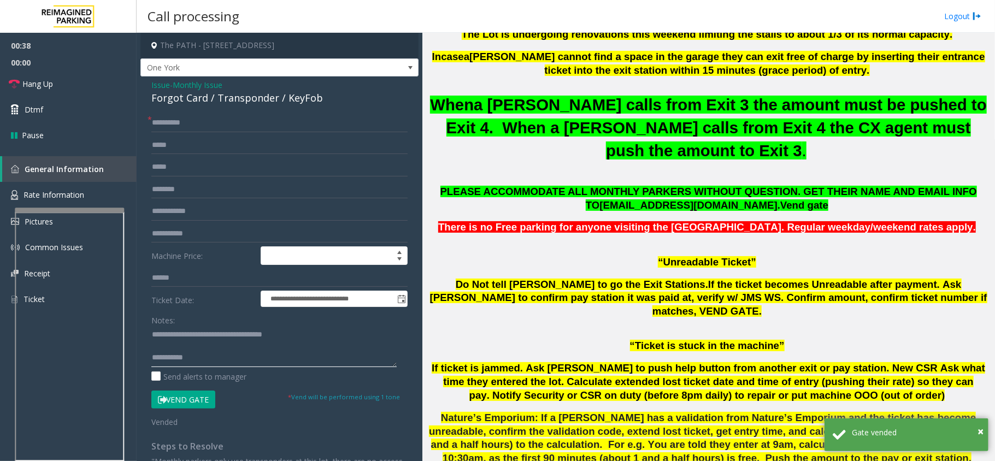
click at [221, 357] on textarea at bounding box center [273, 346] width 245 height 41
paste textarea "**********"
click at [228, 350] on textarea at bounding box center [273, 346] width 245 height 41
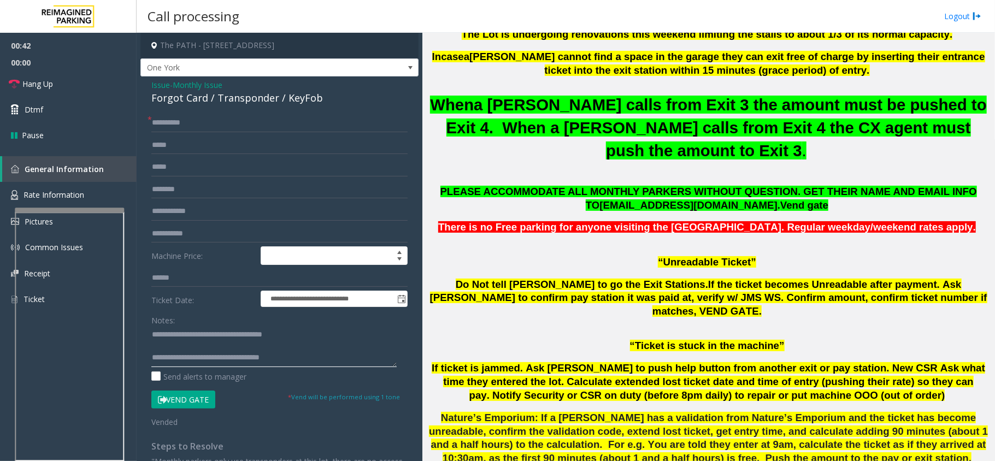
scroll to position [0, 0]
click at [287, 330] on textarea at bounding box center [273, 346] width 245 height 41
type textarea "**********"
click at [70, 82] on link "Hang Up" at bounding box center [68, 84] width 137 height 26
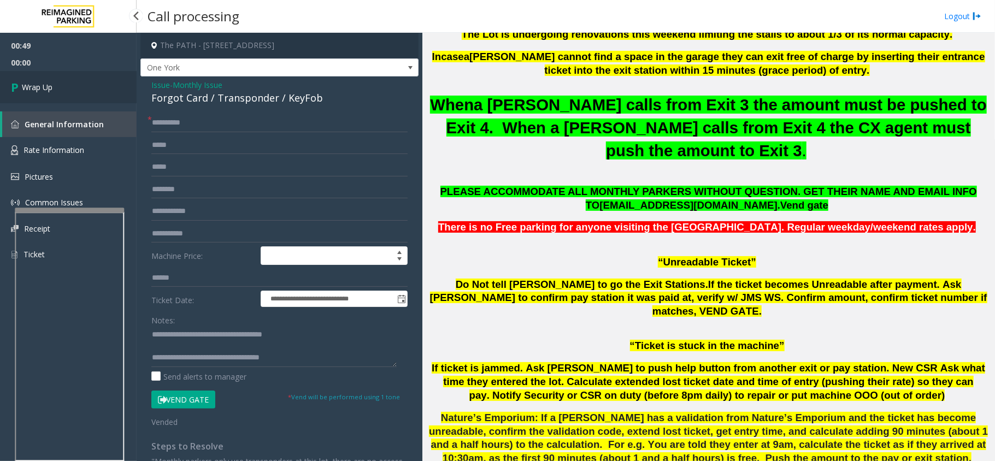
click at [70, 82] on link "Wrap Up" at bounding box center [68, 87] width 137 height 32
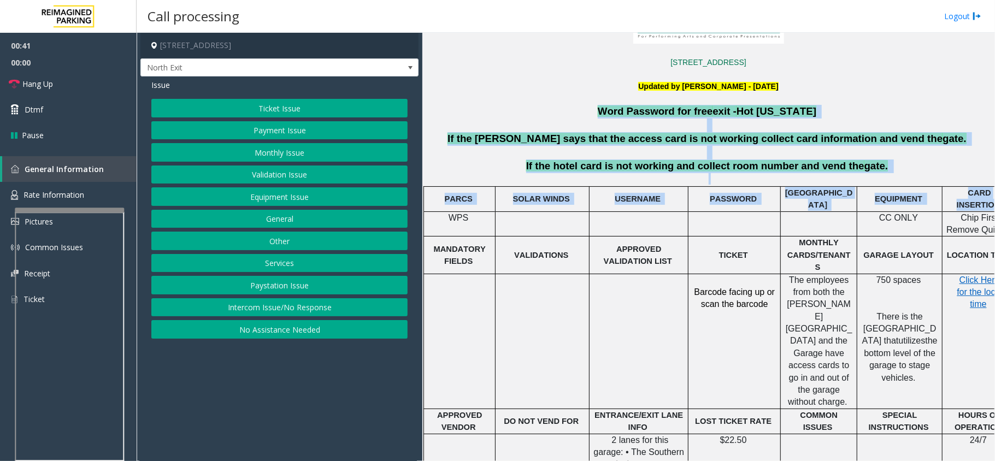
scroll to position [350, 38]
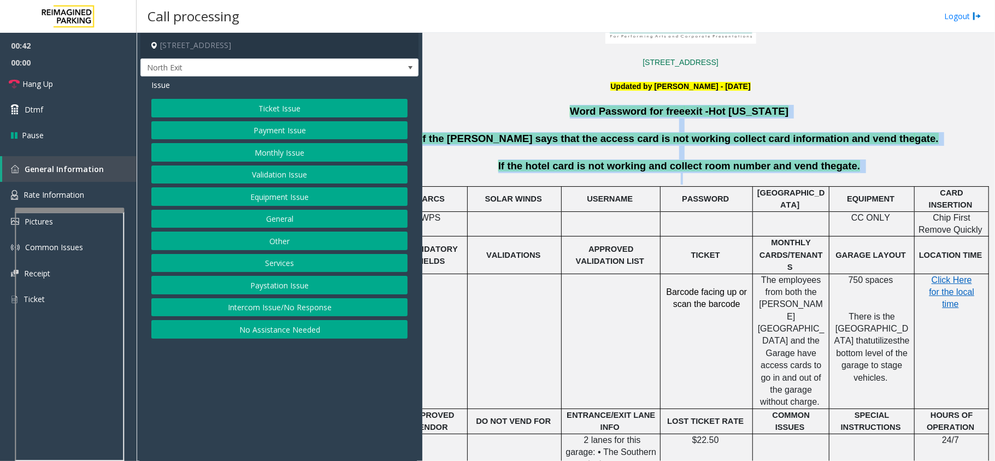
drag, startPoint x: 615, startPoint y: 108, endPoint x: 868, endPoint y: 174, distance: 260.8
click at [879, 179] on div "2351Performance Dr. Richardson, [GEOGRAPHIC_DATA] Updated by [PERSON_NAME] - [D…" at bounding box center [680, 391] width 564 height 781
click at [861, 172] on p "If the hotel card is not working and collect room number and vend the gate." at bounding box center [680, 167] width 567 height 14
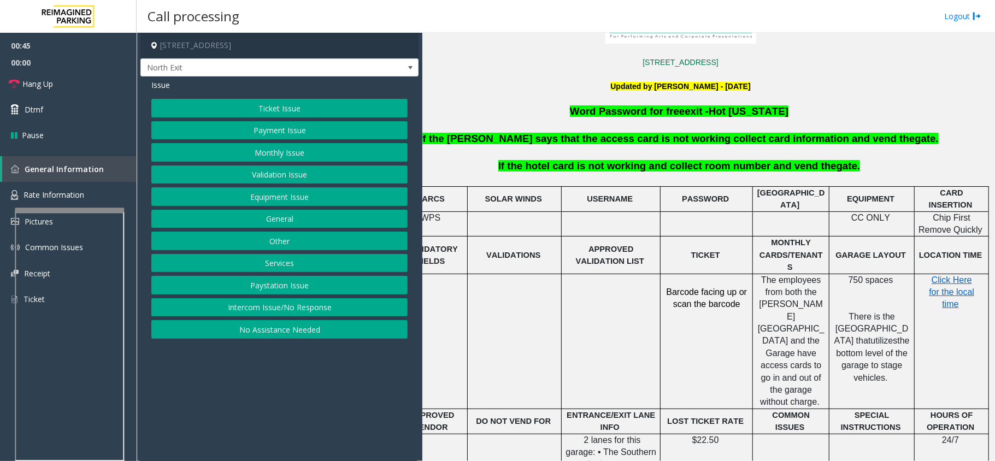
scroll to position [350, 0]
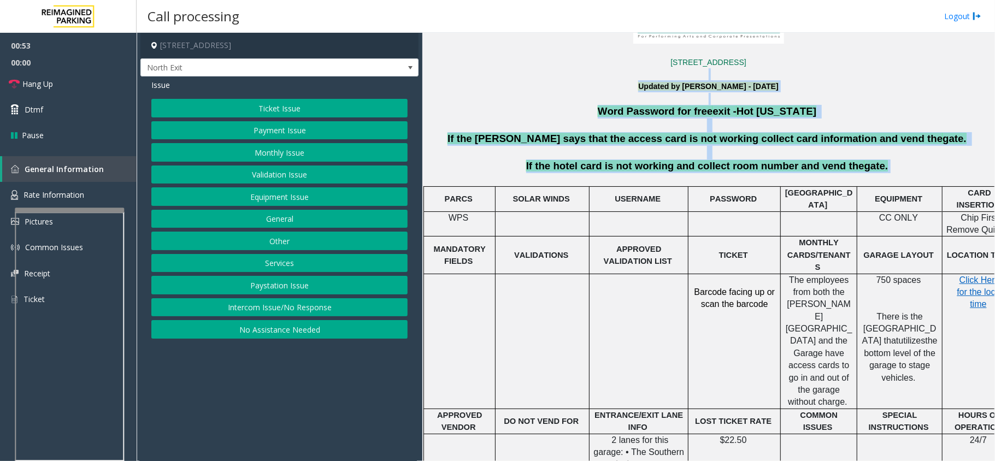
drag, startPoint x: 610, startPoint y: 75, endPoint x: 877, endPoint y: 173, distance: 284.5
click at [877, 173] on div "2351Performance Dr. Richardson, [GEOGRAPHIC_DATA] Updated by [PERSON_NAME] - [D…" at bounding box center [708, 391] width 564 height 781
click at [877, 173] on p "If the hotel card is not working and collect room number and vend the gate." at bounding box center [708, 167] width 567 height 14
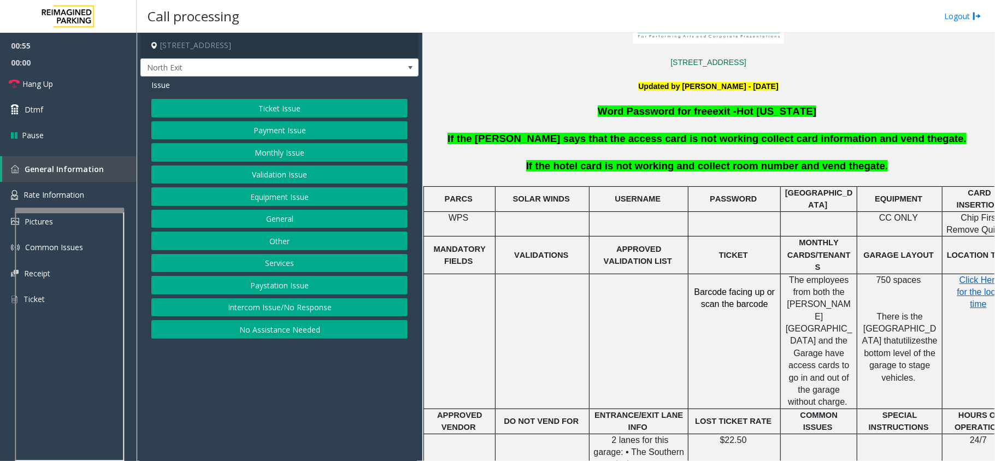
click at [263, 101] on button "Ticket Issue" at bounding box center [279, 108] width 256 height 19
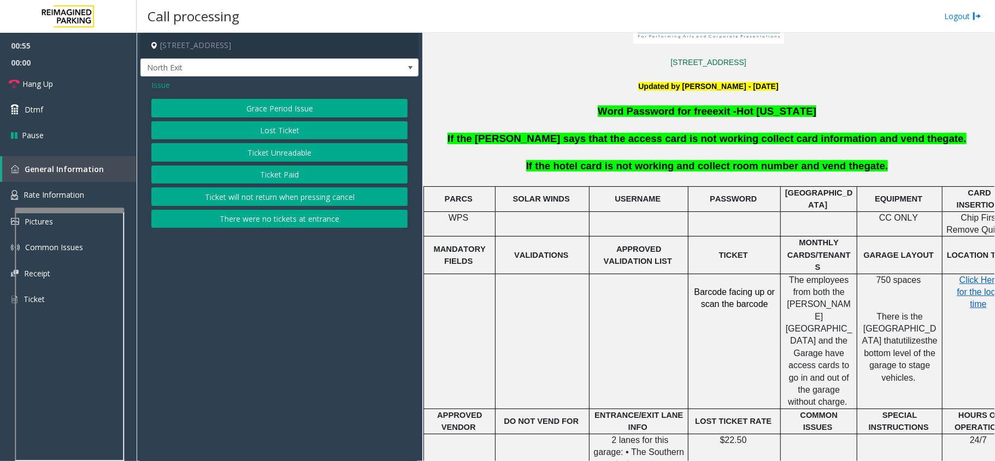
click at [273, 130] on button "Lost Ticket" at bounding box center [279, 130] width 256 height 19
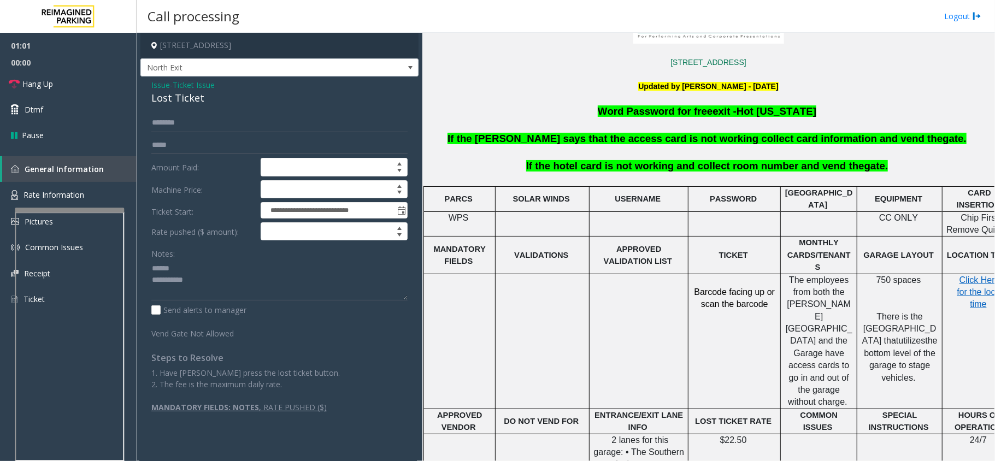
click at [173, 102] on div "Lost Ticket" at bounding box center [279, 98] width 256 height 15
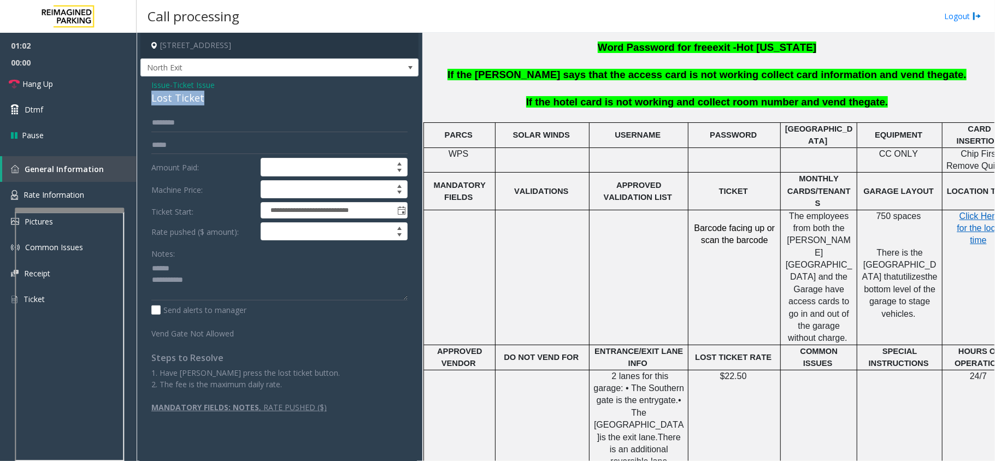
scroll to position [495, 0]
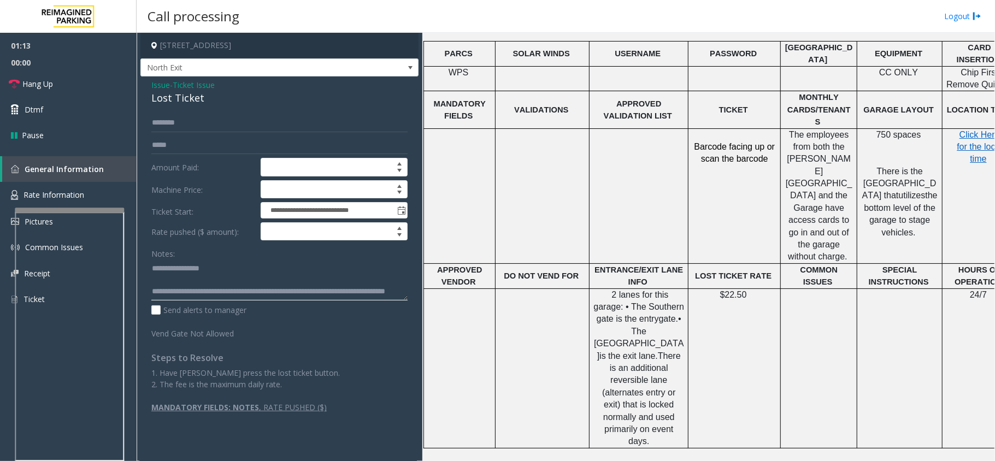
type textarea "**********"
click at [570, 288] on td at bounding box center [543, 368] width 94 height 160
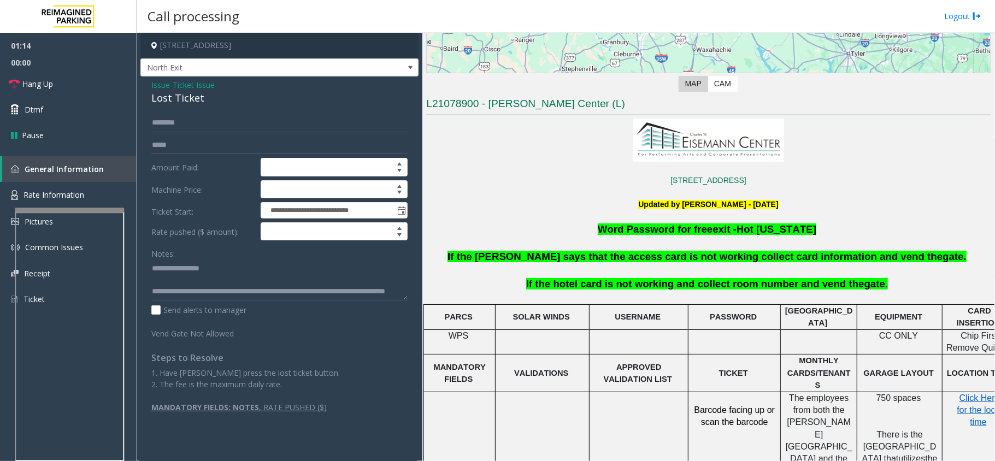
scroll to position [204, 0]
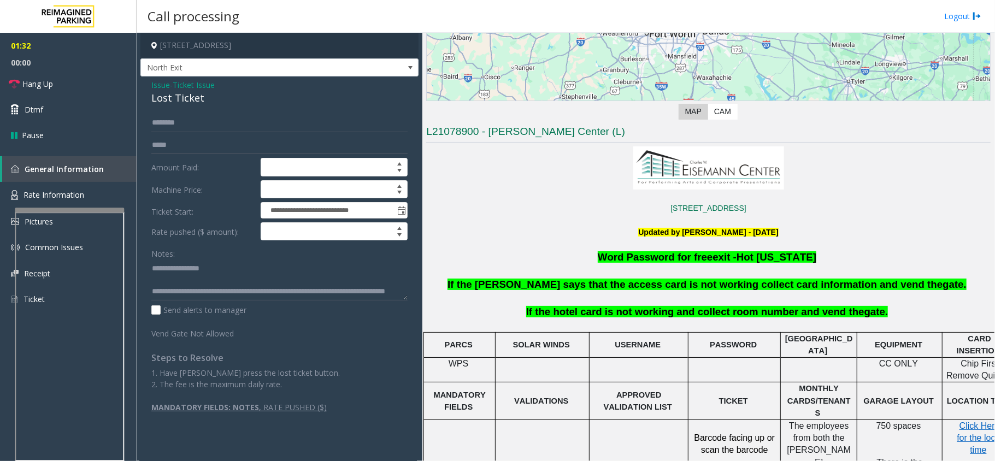
click at [162, 84] on span "Issue" at bounding box center [160, 84] width 19 height 11
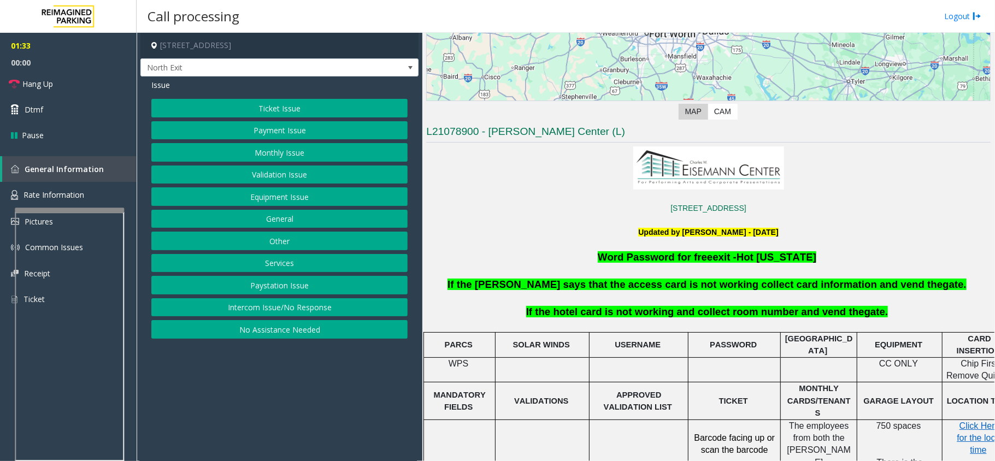
click at [219, 125] on button "Payment Issue" at bounding box center [279, 130] width 256 height 19
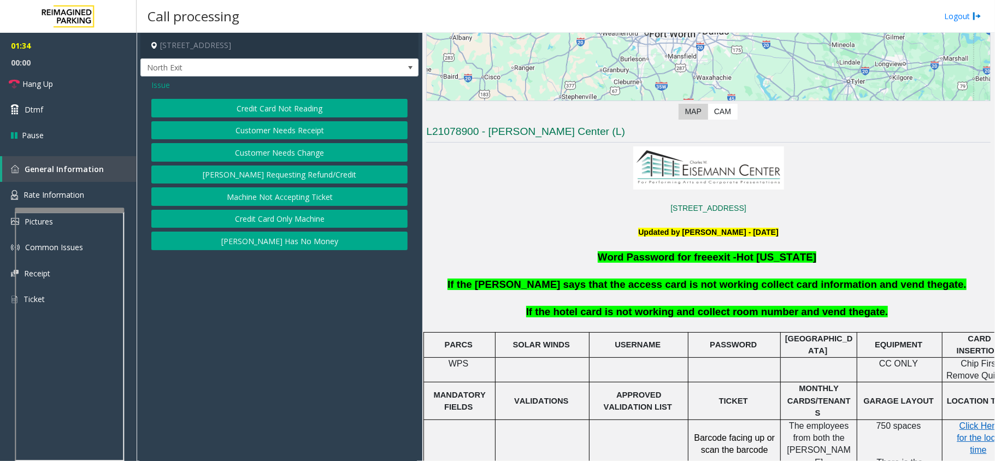
click at [157, 83] on span "Issue" at bounding box center [160, 84] width 19 height 11
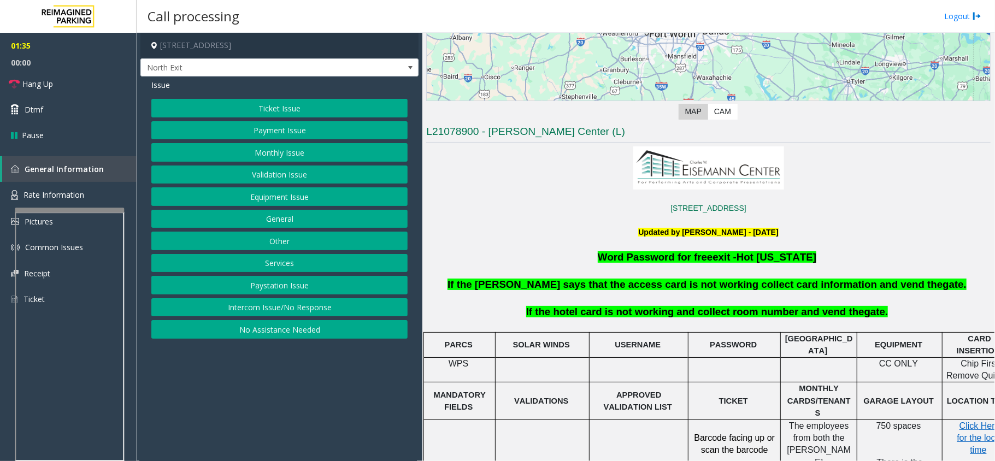
click at [250, 156] on button "Monthly Issue" at bounding box center [279, 152] width 256 height 19
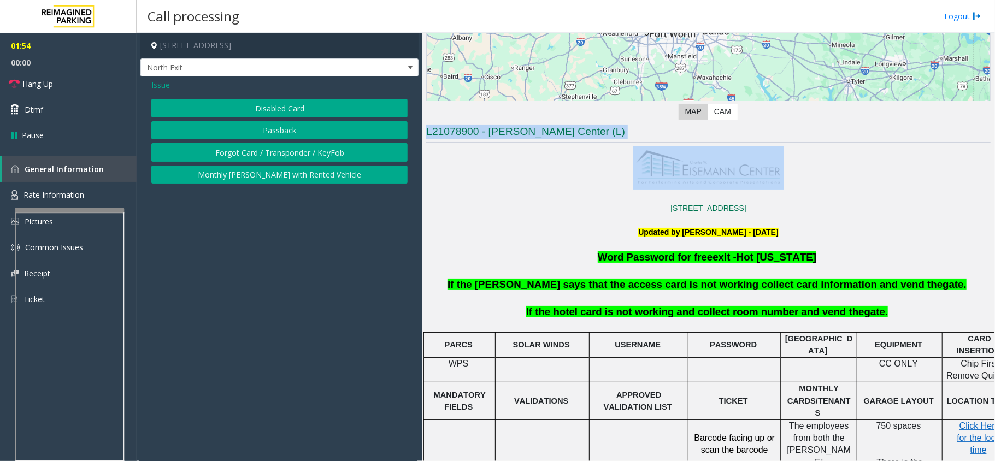
drag, startPoint x: 427, startPoint y: 129, endPoint x: 560, endPoint y: 164, distance: 136.9
click at [587, 132] on h3 "L21078900 - [PERSON_NAME] Center (L)" at bounding box center [708, 134] width 564 height 18
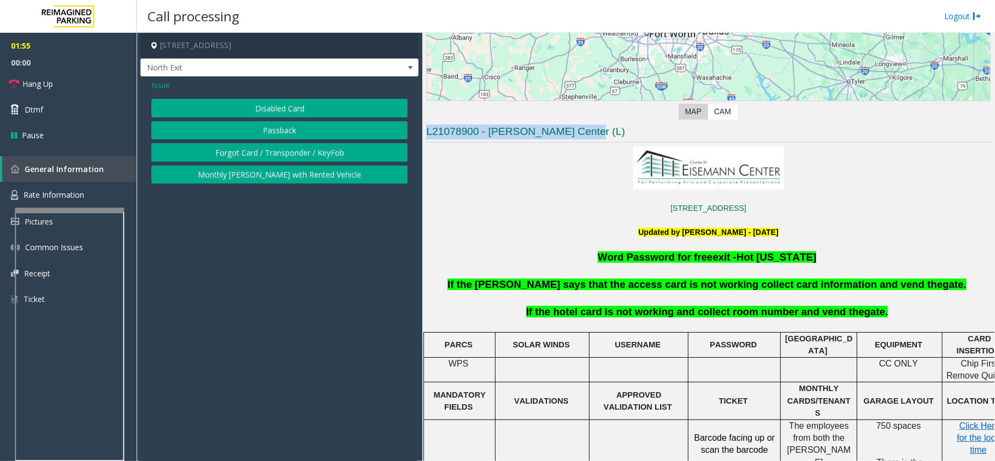
drag, startPoint x: 587, startPoint y: 132, endPoint x: 423, endPoint y: 136, distance: 164.0
click at [423, 136] on div "Main Revenue Control Manufacturer: [PERSON_NAME] ← Move left → Move right ↑ Mov…" at bounding box center [708, 247] width 572 height 428
click at [481, 201] on p at bounding box center [708, 196] width 564 height 12
drag, startPoint x: 428, startPoint y: 131, endPoint x: 593, endPoint y: 139, distance: 165.2
click at [593, 139] on h3 "L21078900 - [PERSON_NAME] Center (L)" at bounding box center [708, 134] width 564 height 18
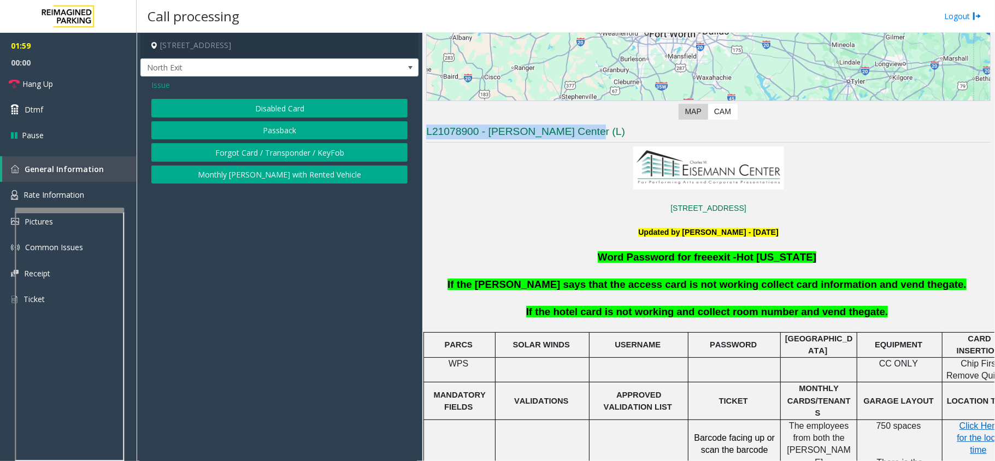
click at [593, 139] on h3 "L21078900 - [PERSON_NAME] Center (L)" at bounding box center [708, 134] width 564 height 18
click at [601, 133] on h3 "L21078900 - [PERSON_NAME] Center (L)" at bounding box center [708, 134] width 564 height 18
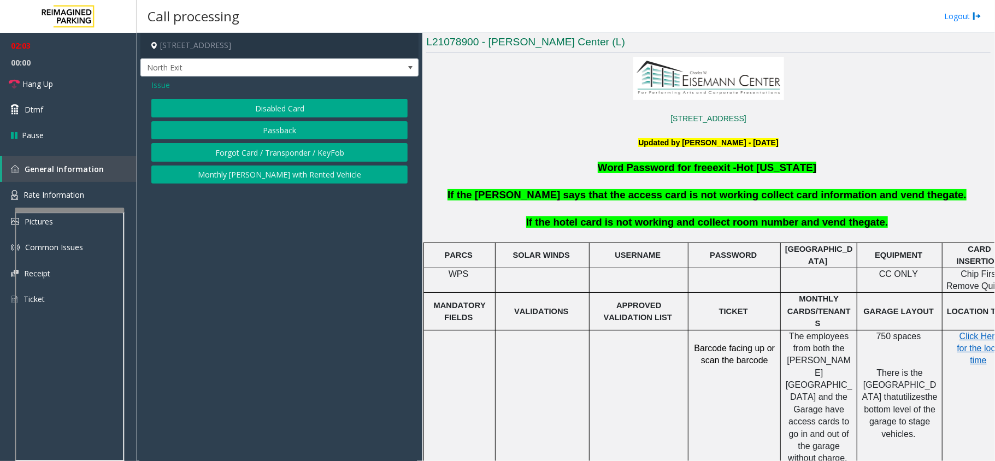
scroll to position [350, 0]
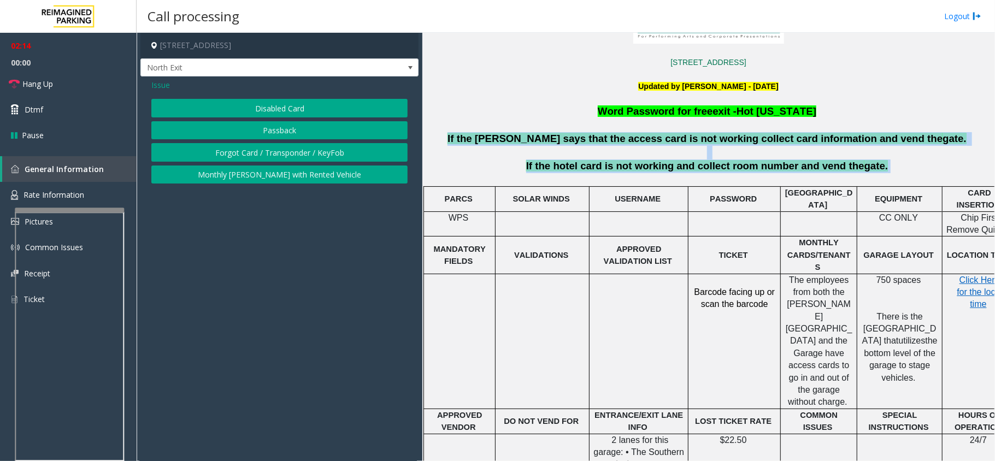
drag, startPoint x: 495, startPoint y: 134, endPoint x: 864, endPoint y: 166, distance: 370.8
click at [864, 166] on div "2351Performance Dr. Richardson, [GEOGRAPHIC_DATA] Updated by [PERSON_NAME] - [D…" at bounding box center [708, 391] width 564 height 781
click at [864, 166] on p "If the hotel card is not working and collect room number and vend the gate." at bounding box center [708, 167] width 567 height 14
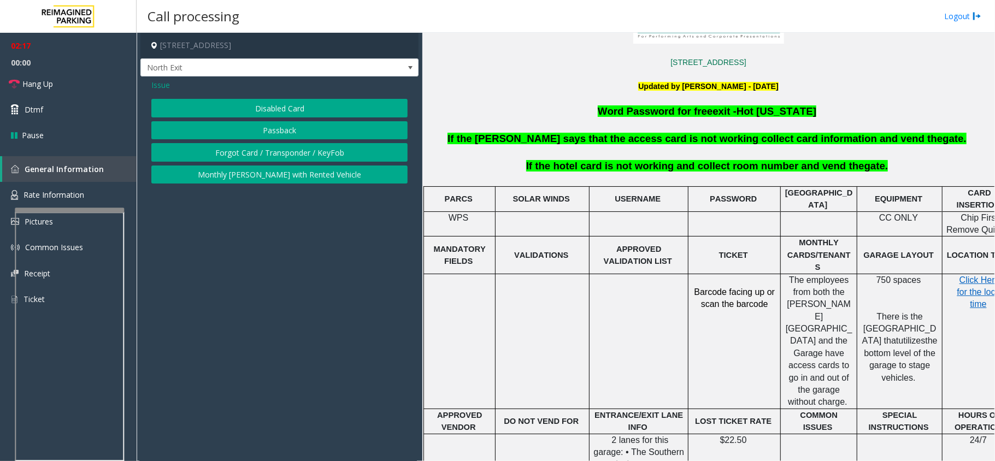
click at [158, 80] on span "Issue" at bounding box center [160, 84] width 19 height 11
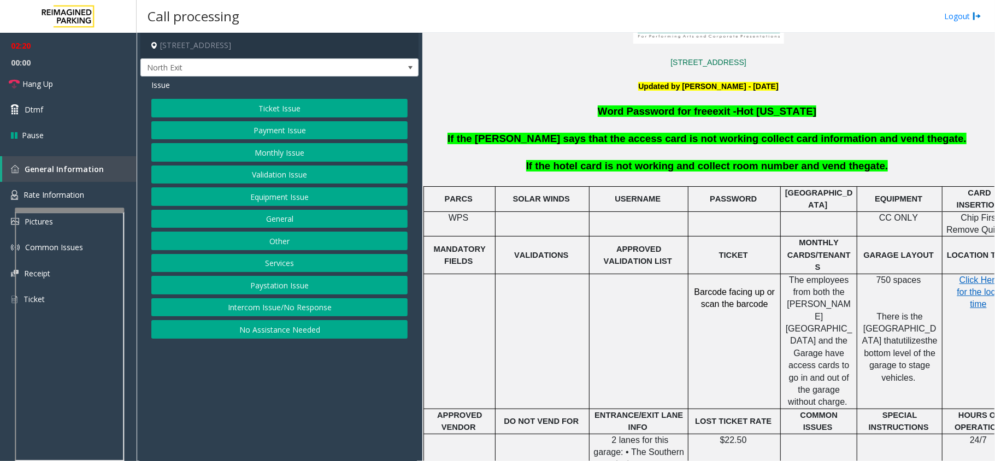
click at [248, 112] on button "Ticket Issue" at bounding box center [279, 108] width 256 height 19
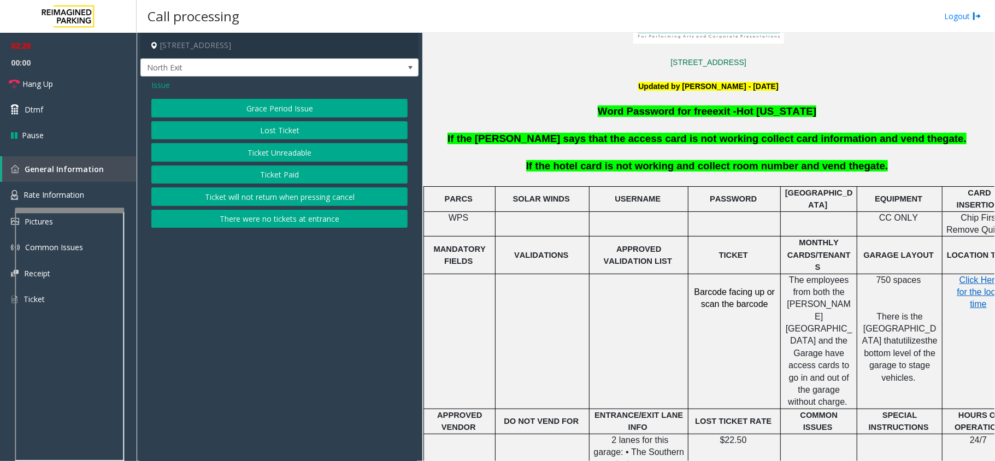
click at [250, 130] on button "Lost Ticket" at bounding box center [279, 130] width 256 height 19
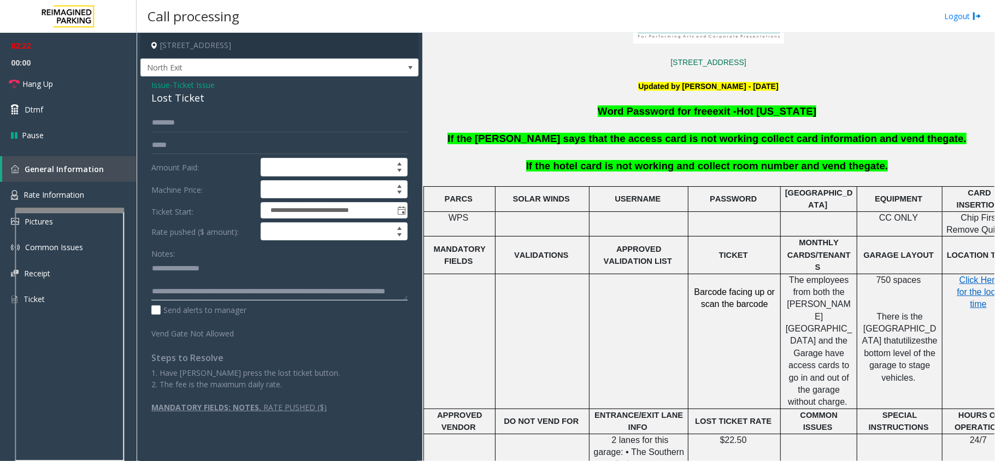
click at [250, 279] on textarea at bounding box center [279, 280] width 256 height 41
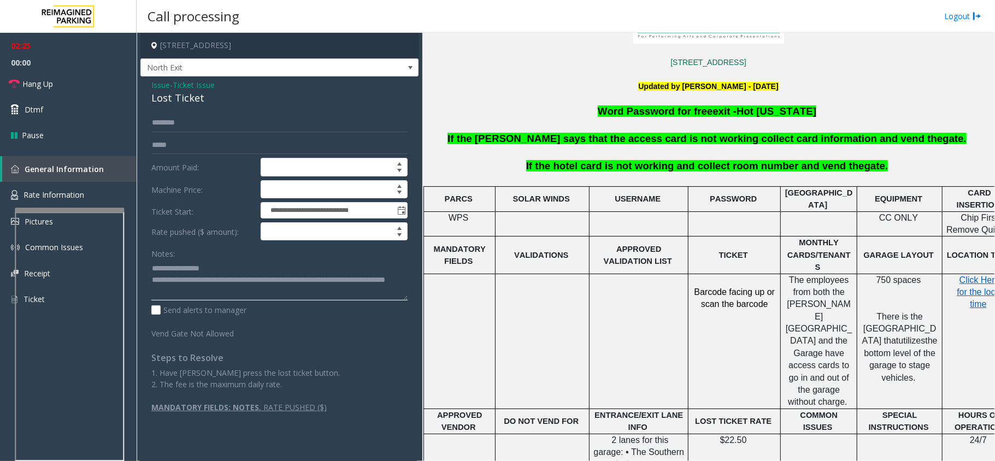
click at [259, 297] on textarea at bounding box center [279, 280] width 256 height 41
type textarea "**********"
click at [408, 285] on div "**********" at bounding box center [279, 263] width 273 height 299
click at [278, 290] on textarea at bounding box center [279, 280] width 256 height 41
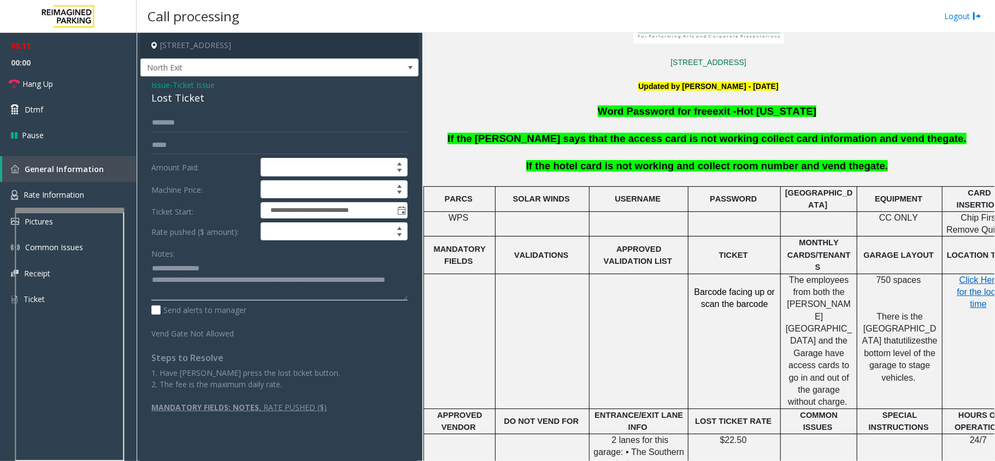
click at [317, 295] on textarea at bounding box center [279, 280] width 256 height 41
click at [709, 104] on p at bounding box center [708, 99] width 564 height 12
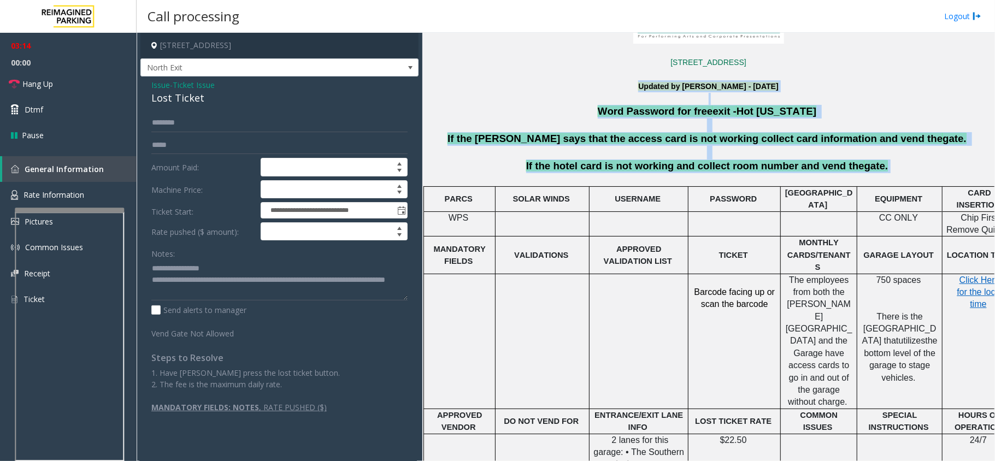
drag, startPoint x: 590, startPoint y: 87, endPoint x: 858, endPoint y: 158, distance: 277.0
click at [912, 173] on div "2351Performance Dr. Richardson, [GEOGRAPHIC_DATA] Updated by [PERSON_NAME] - [D…" at bounding box center [708, 391] width 564 height 781
click at [853, 157] on p at bounding box center [708, 153] width 567 height 14
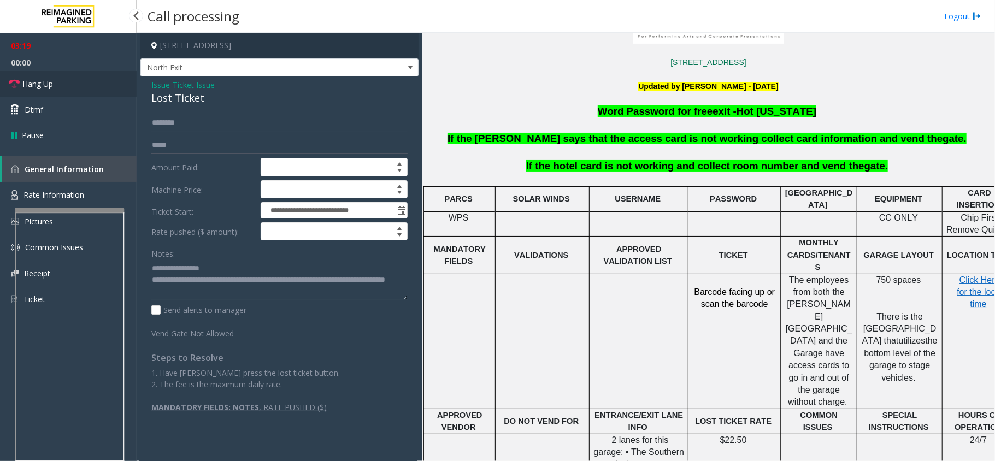
click at [55, 77] on link "Hang Up" at bounding box center [68, 84] width 137 height 26
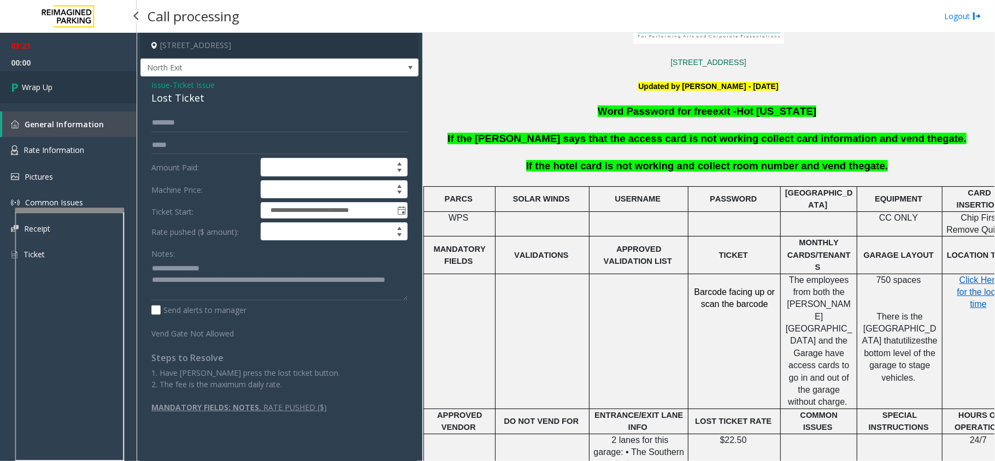
click at [55, 77] on link "Wrap Up" at bounding box center [68, 87] width 137 height 32
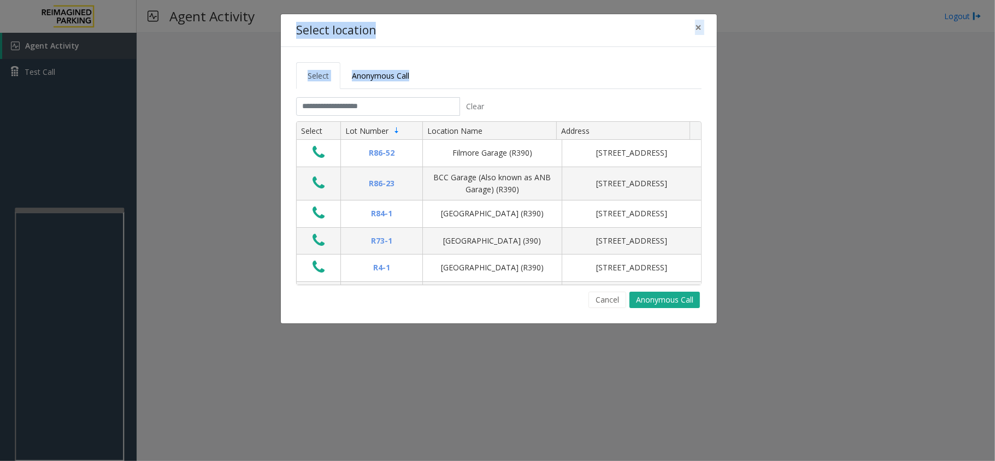
drag, startPoint x: 296, startPoint y: 22, endPoint x: 428, endPoint y: 69, distance: 140.7
click at [428, 69] on div "Select location × Select Anonymous Call Clear Select Lot Number Location Name A…" at bounding box center [498, 169] width 437 height 310
click at [467, 48] on div "Select Anonymous Call Clear Select Lot Number Location Name Address R86-52 Film…" at bounding box center [499, 185] width 436 height 276
click at [488, 68] on ul "Select Anonymous Call" at bounding box center [498, 75] width 405 height 27
click at [488, 69] on ul "Select Anonymous Call" at bounding box center [498, 75] width 405 height 27
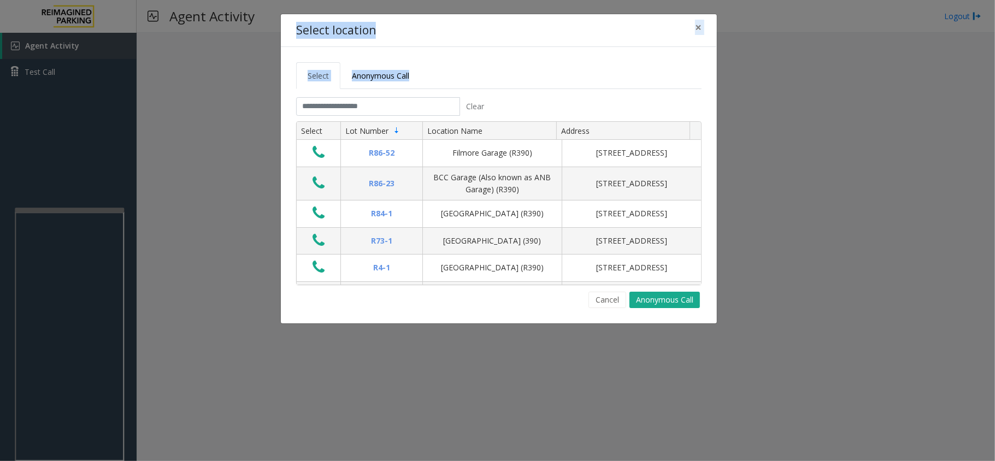
drag, startPoint x: 294, startPoint y: 32, endPoint x: 507, endPoint y: 70, distance: 216.5
click at [507, 70] on div "Select location × Select Anonymous Call Clear Select Lot Number Location Name A…" at bounding box center [498, 169] width 437 height 310
click at [507, 70] on ul "Select Anonymous Call" at bounding box center [498, 75] width 405 height 27
drag, startPoint x: 299, startPoint y: 30, endPoint x: 519, endPoint y: 86, distance: 226.9
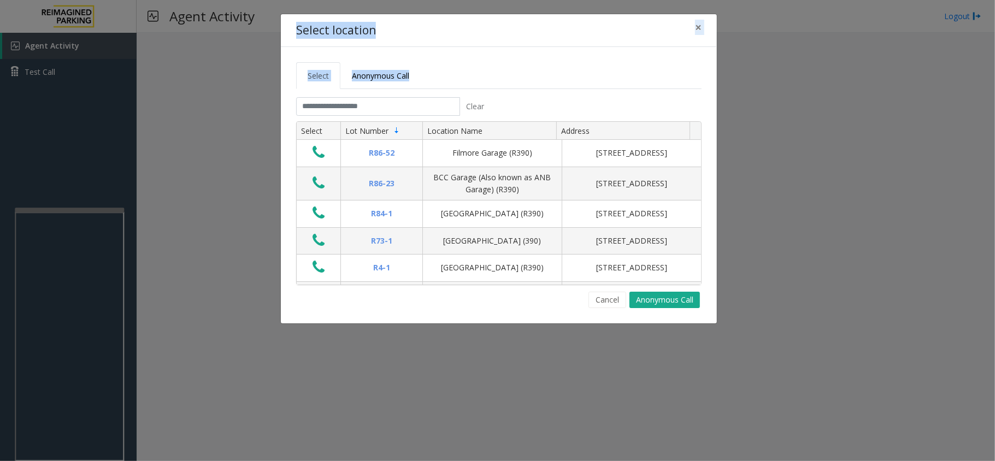
click at [525, 86] on div "Select location × Select Anonymous Call Clear Select Lot Number Location Name A…" at bounding box center [498, 169] width 437 height 310
click at [519, 86] on ul "Select Anonymous Call" at bounding box center [498, 75] width 405 height 27
click at [515, 82] on ul "Select Anonymous Call" at bounding box center [498, 75] width 405 height 27
click at [374, 102] on input "text" at bounding box center [378, 106] width 164 height 19
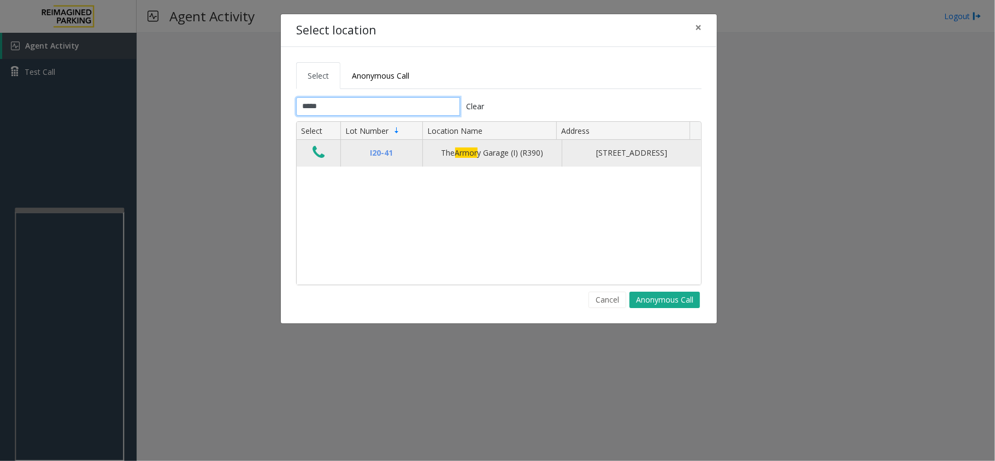
type input "*****"
click at [311, 155] on button "Data table" at bounding box center [318, 152] width 19 height 17
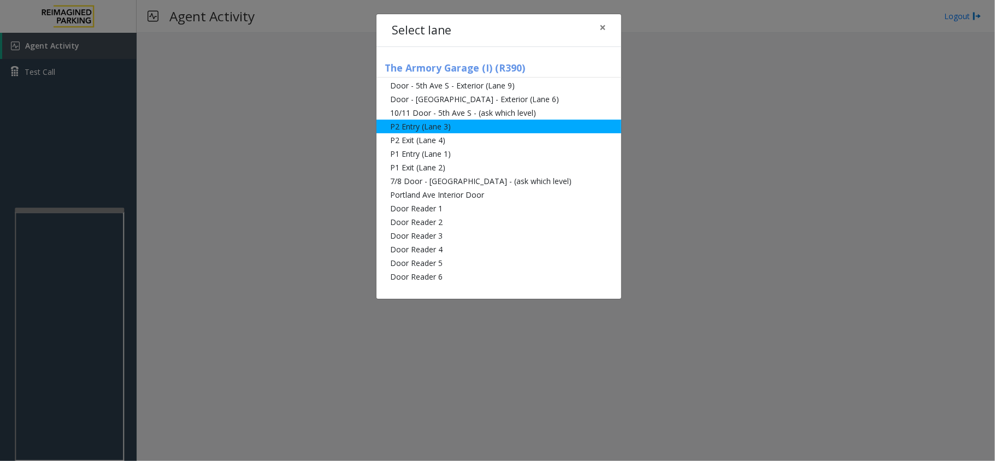
click at [506, 123] on li "P2 Entry (Lane 3)" at bounding box center [498, 127] width 245 height 14
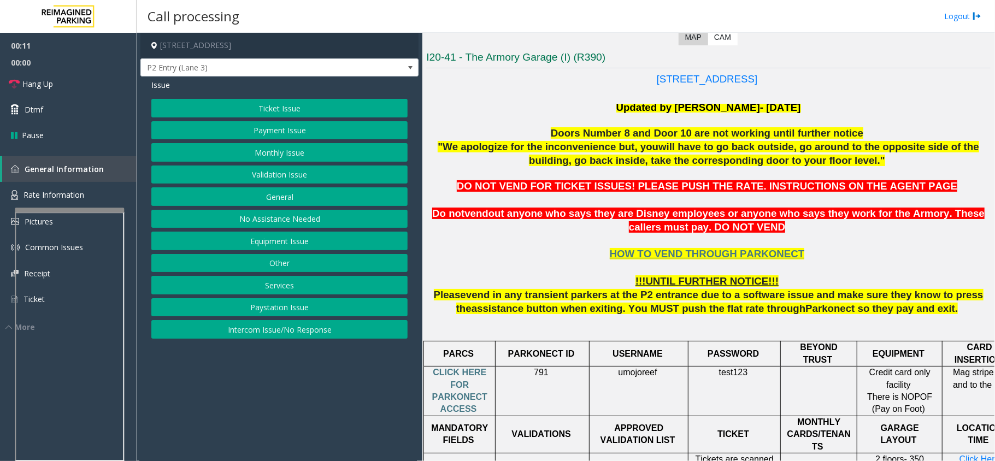
scroll to position [291, 0]
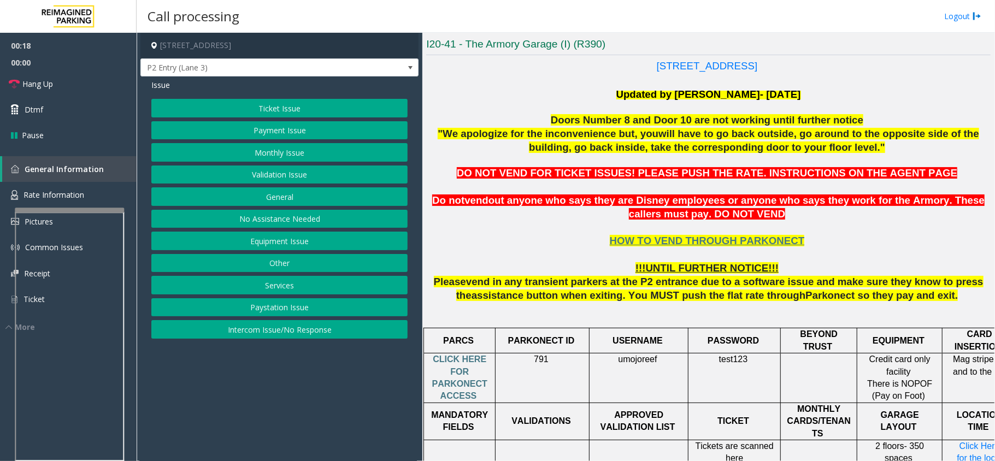
click at [322, 291] on button "Services" at bounding box center [279, 285] width 256 height 19
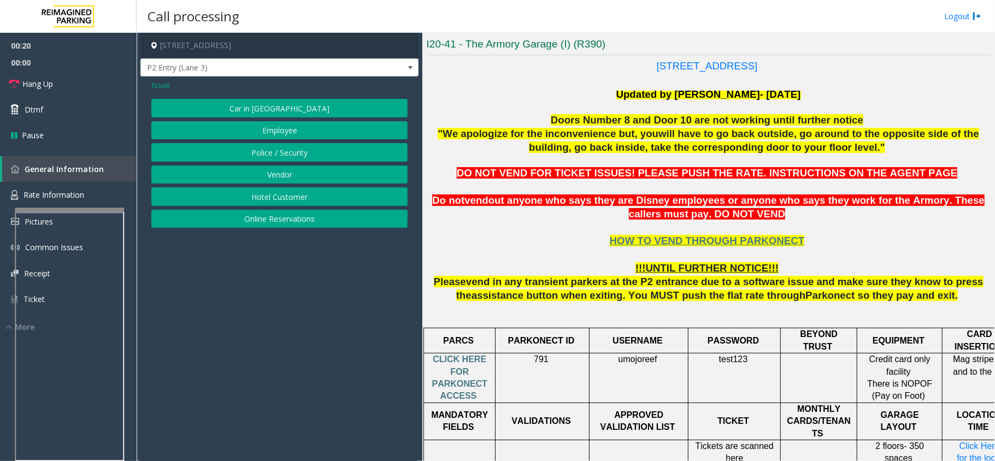
click at [317, 217] on button "Online Reservations" at bounding box center [279, 219] width 256 height 19
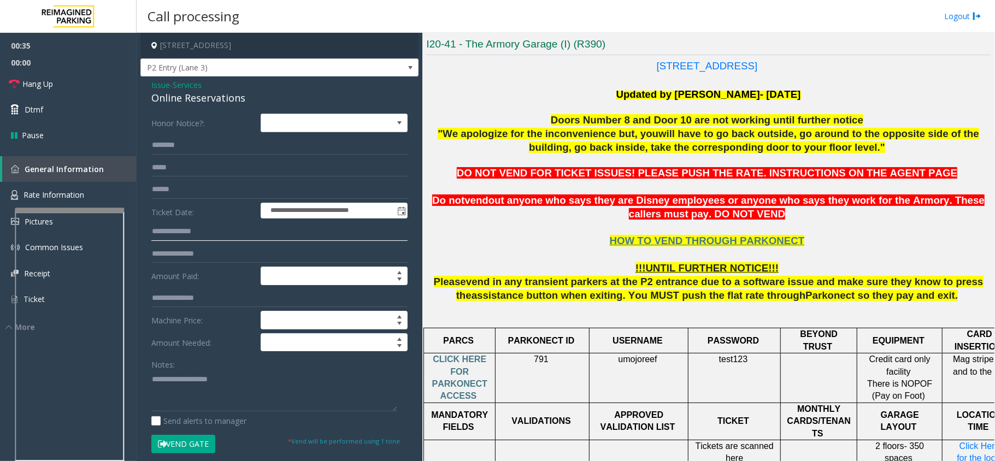
click at [276, 240] on input "text" at bounding box center [279, 231] width 256 height 19
click at [269, 254] on input "text" at bounding box center [279, 254] width 256 height 19
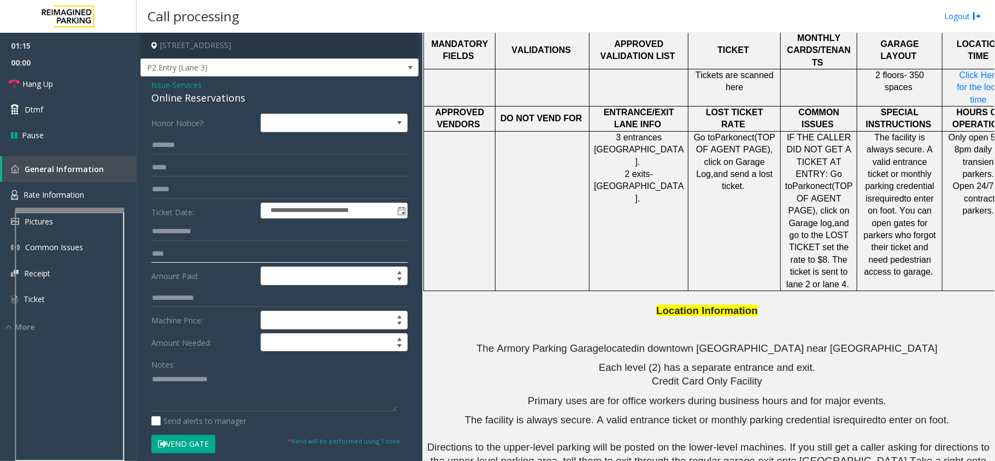
scroll to position [637, 0]
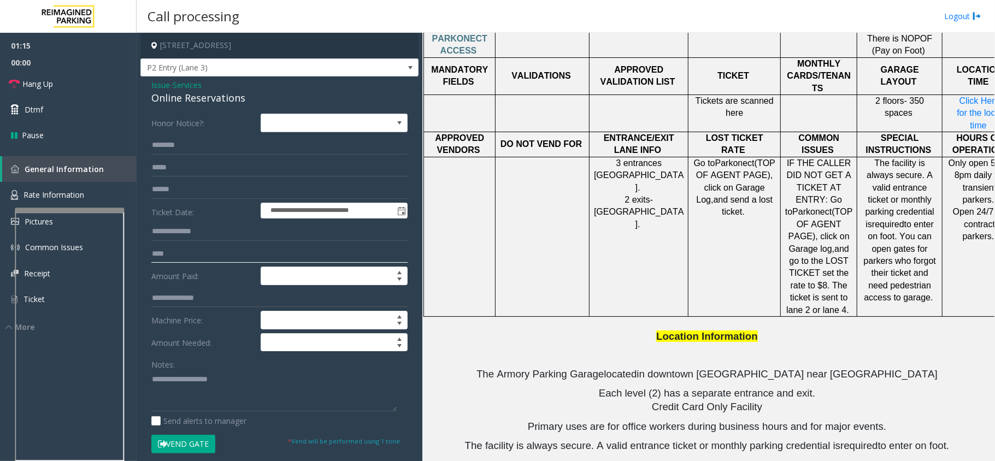
type input "****"
click at [210, 187] on input "text" at bounding box center [279, 189] width 256 height 19
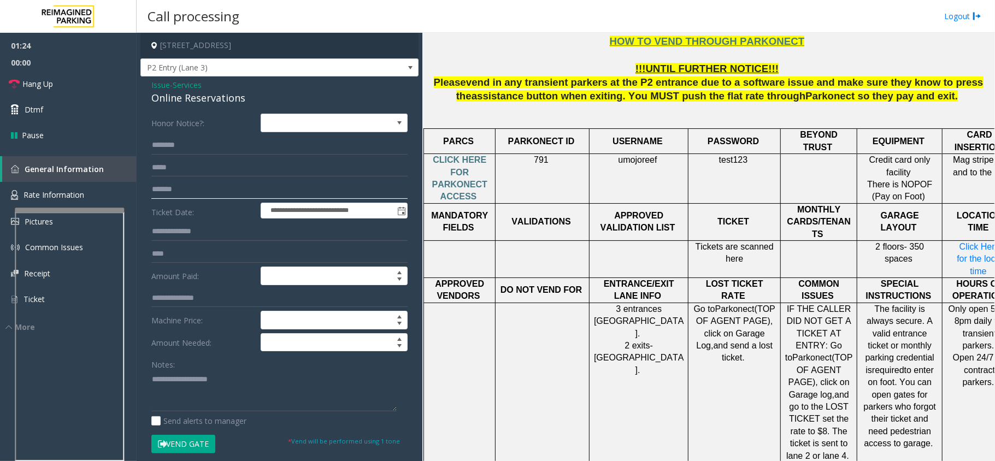
type input "*******"
type input "*"
click at [341, 149] on input "text" at bounding box center [279, 145] width 256 height 19
click at [296, 193] on input "text" at bounding box center [279, 189] width 256 height 19
click at [243, 141] on input "text" at bounding box center [279, 145] width 256 height 19
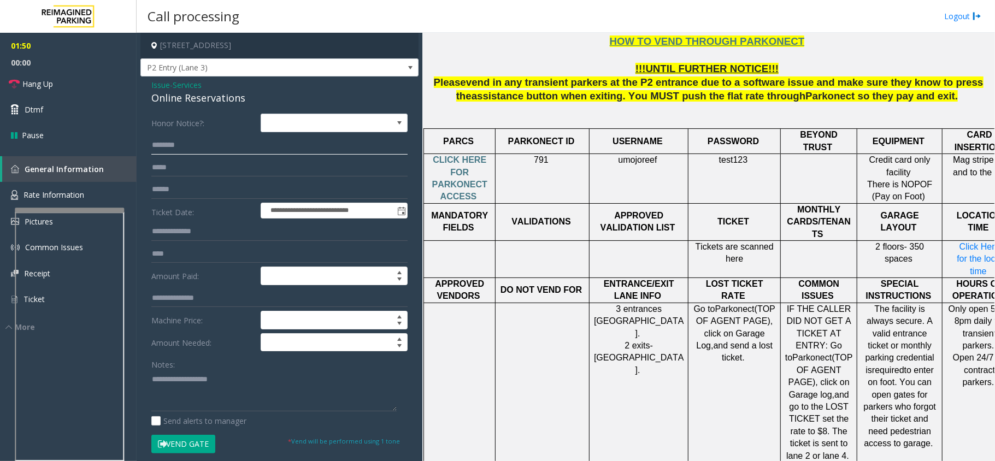
click at [228, 140] on input "text" at bounding box center [279, 145] width 256 height 19
click at [207, 149] on input "*******" at bounding box center [279, 145] width 256 height 19
type input "********"
click at [199, 163] on input "text" at bounding box center [279, 167] width 256 height 19
click at [232, 401] on textarea at bounding box center [273, 390] width 245 height 41
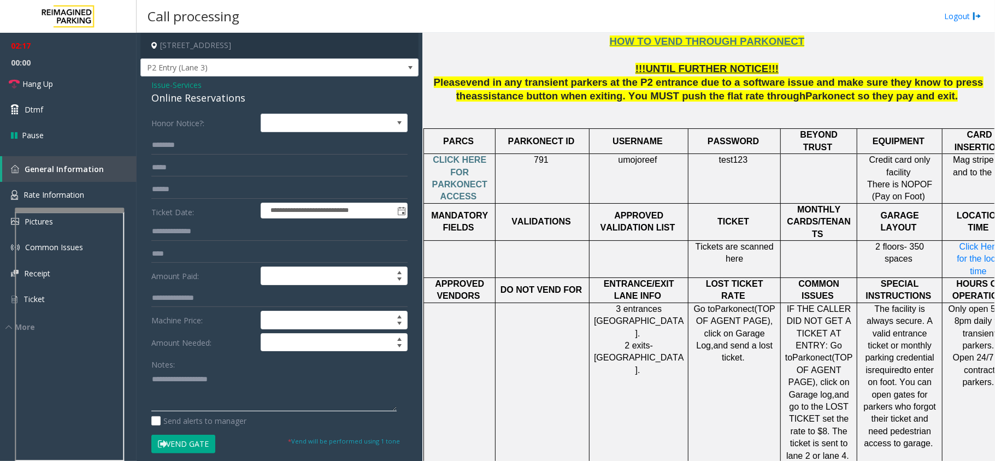
paste textarea "**********"
type textarea "**********"
click at [223, 180] on input "text" at bounding box center [279, 189] width 256 height 19
click at [223, 170] on input "text" at bounding box center [279, 167] width 256 height 19
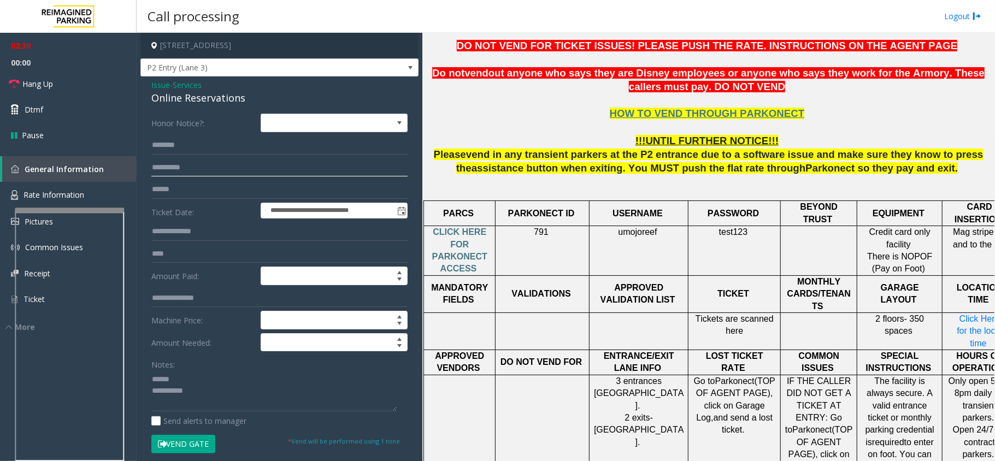
scroll to position [418, 0]
click at [185, 165] on input "**********" at bounding box center [279, 167] width 256 height 19
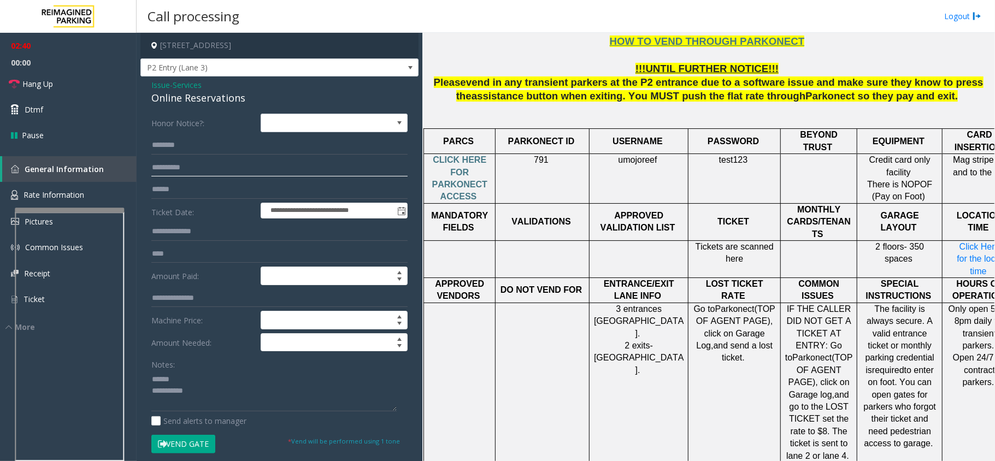
scroll to position [272, 0]
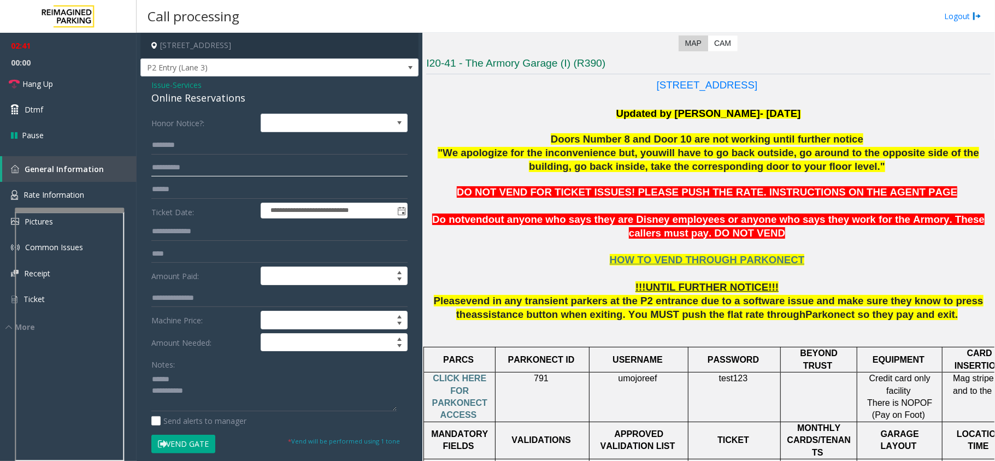
type input "**********"
click at [195, 446] on button "Vend Gate" at bounding box center [183, 444] width 64 height 19
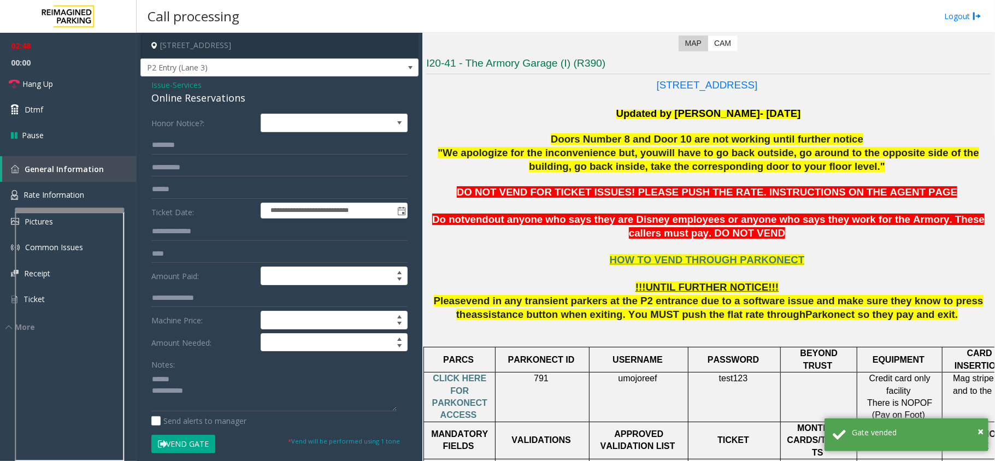
click at [219, 101] on div "Online Reservations" at bounding box center [279, 98] width 256 height 15
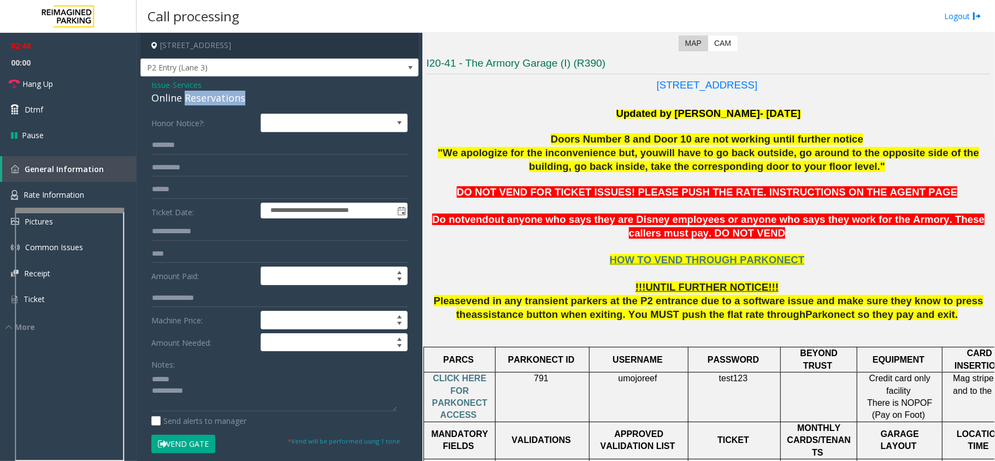
click at [219, 101] on div "Online Reservations" at bounding box center [279, 98] width 256 height 15
click at [202, 385] on textarea at bounding box center [273, 390] width 245 height 41
type textarea "**********"
click at [195, 79] on div "**********" at bounding box center [279, 402] width 278 height 653
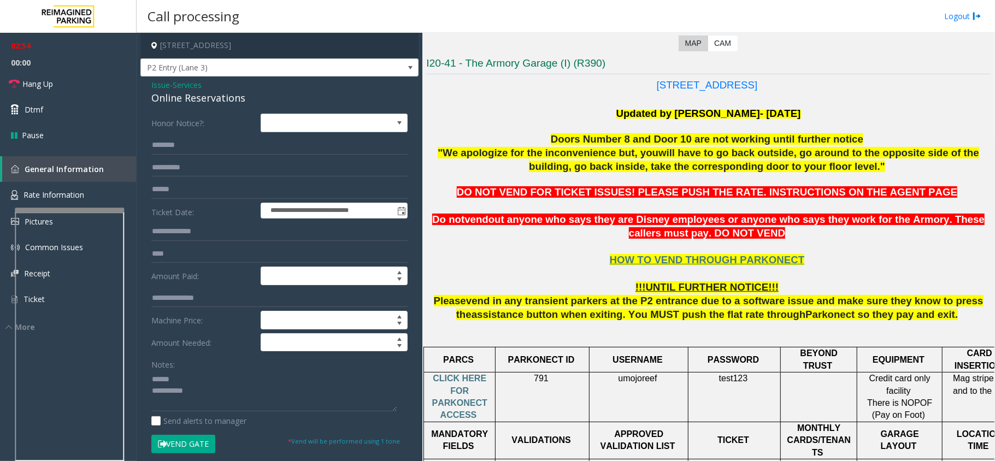
click at [189, 85] on span "Services" at bounding box center [187, 84] width 29 height 11
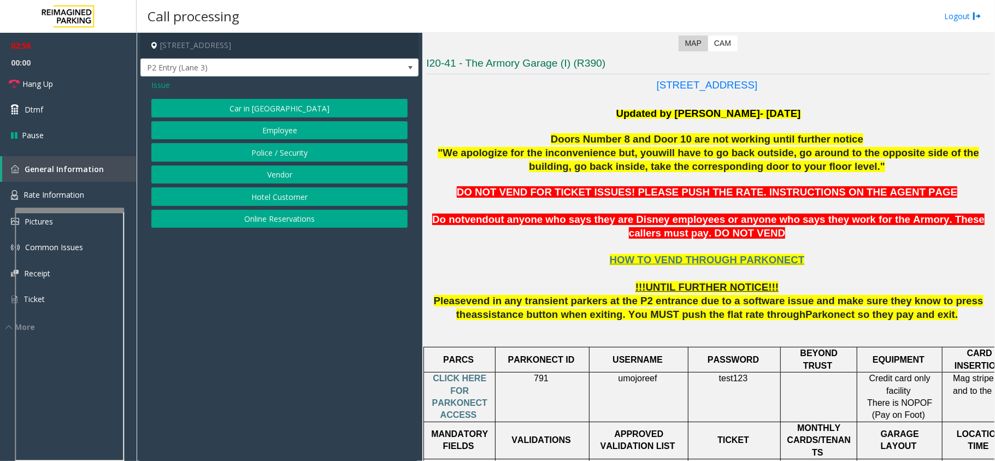
click at [162, 81] on span "Issue" at bounding box center [160, 84] width 19 height 11
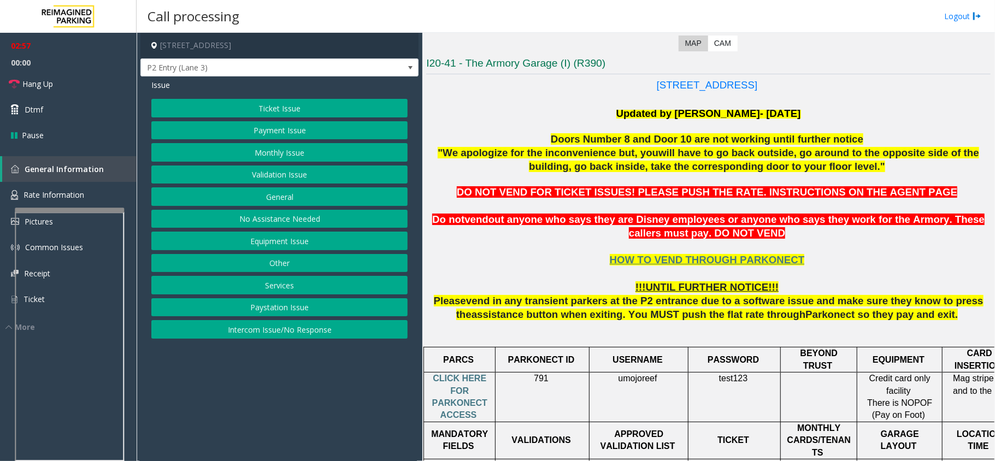
click at [297, 243] on button "Equipment Issue" at bounding box center [279, 241] width 256 height 19
click at [284, 196] on button "Gate / Door Won't Open" at bounding box center [279, 196] width 256 height 19
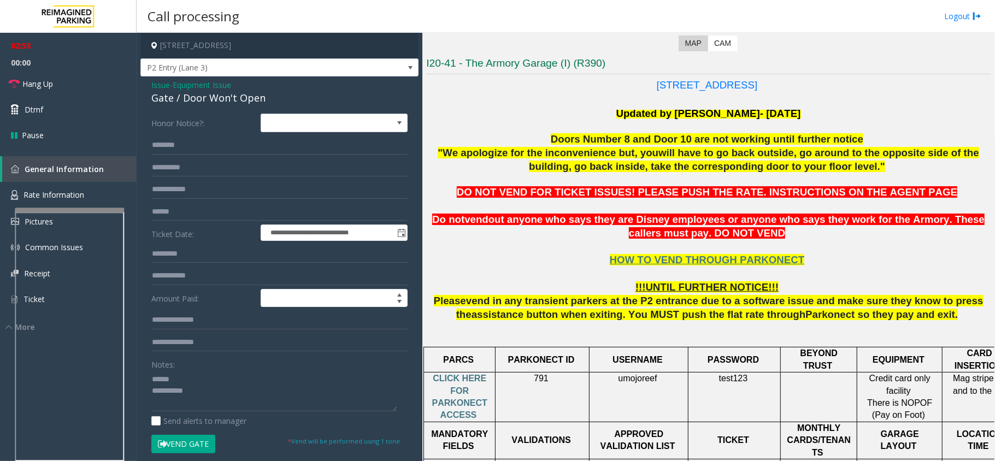
click at [202, 102] on div "Gate / Door Won't Open" at bounding box center [279, 98] width 256 height 15
click at [219, 376] on textarea at bounding box center [273, 390] width 245 height 41
paste textarea "**********"
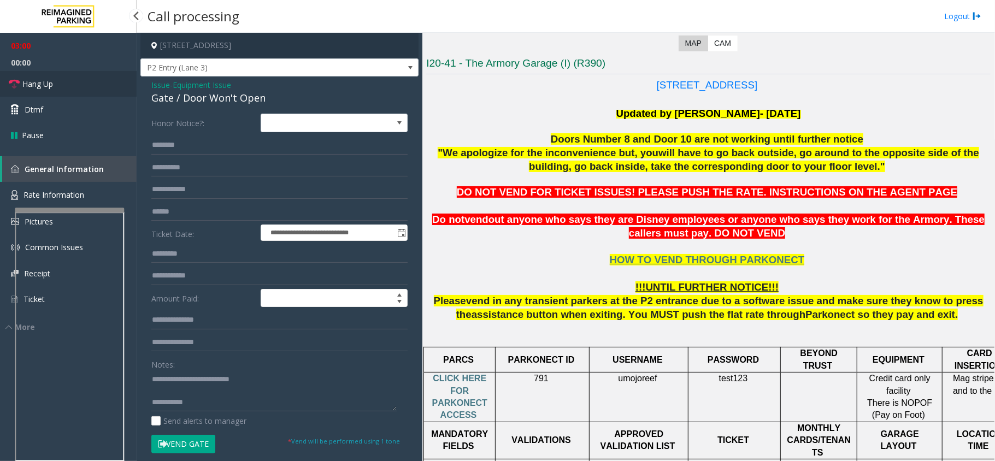
click at [81, 90] on link "Hang Up" at bounding box center [68, 84] width 137 height 26
click at [258, 410] on textarea at bounding box center [273, 390] width 245 height 41
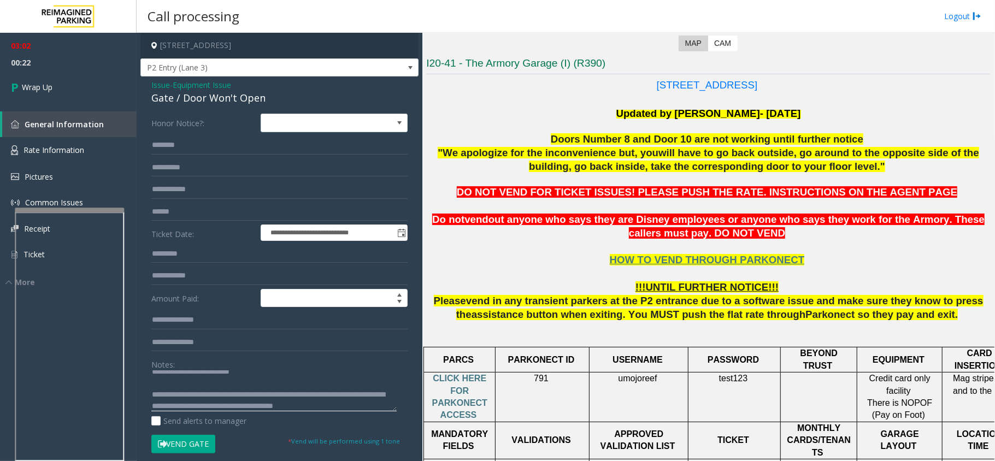
scroll to position [20, 0]
type textarea "**********"
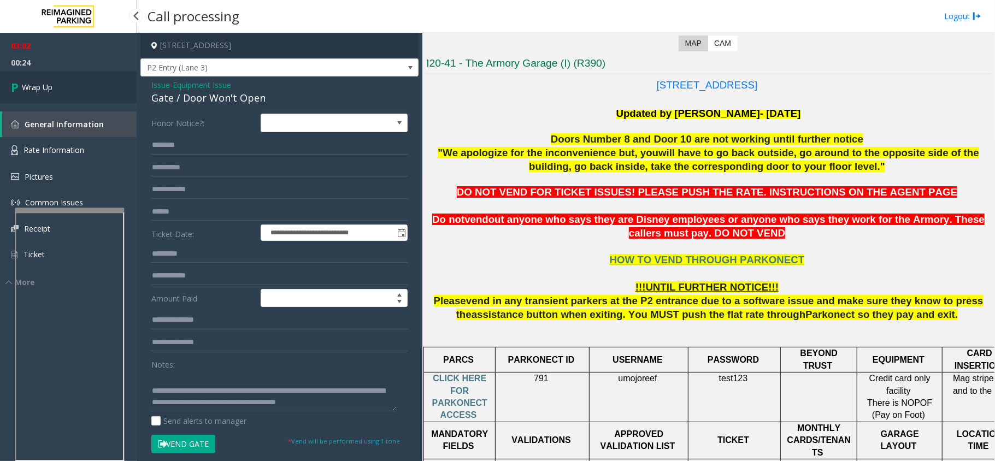
click at [42, 76] on link "Wrap Up" at bounding box center [68, 87] width 137 height 32
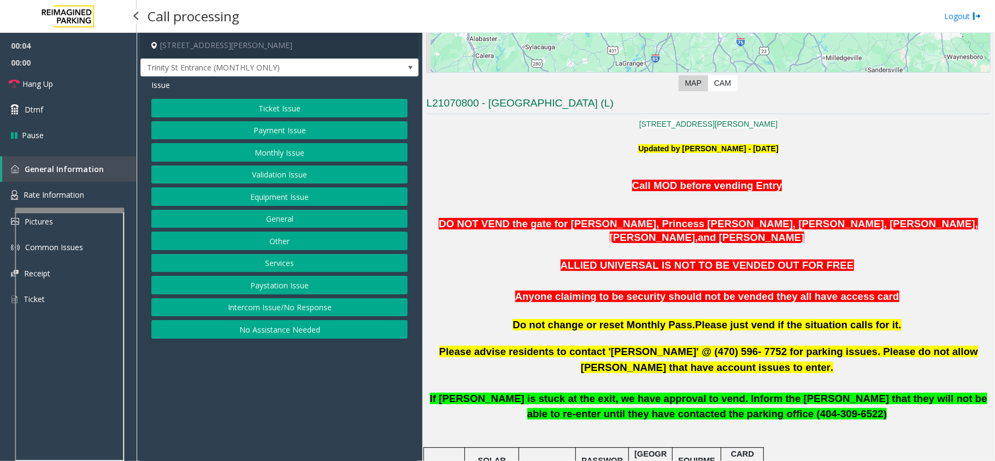
scroll to position [291, 0]
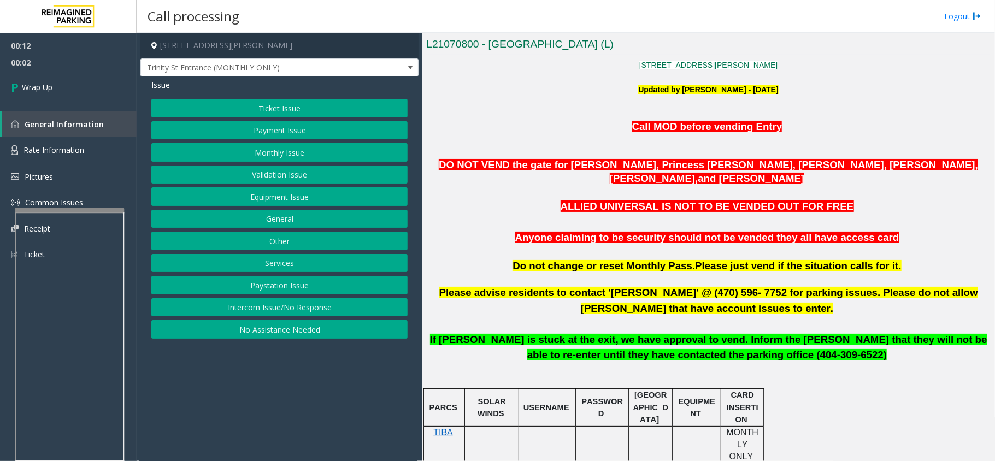
drag, startPoint x: 219, startPoint y: 308, endPoint x: 219, endPoint y: 270, distance: 38.2
click at [219, 308] on button "Intercom Issue/No Response" at bounding box center [279, 307] width 256 height 19
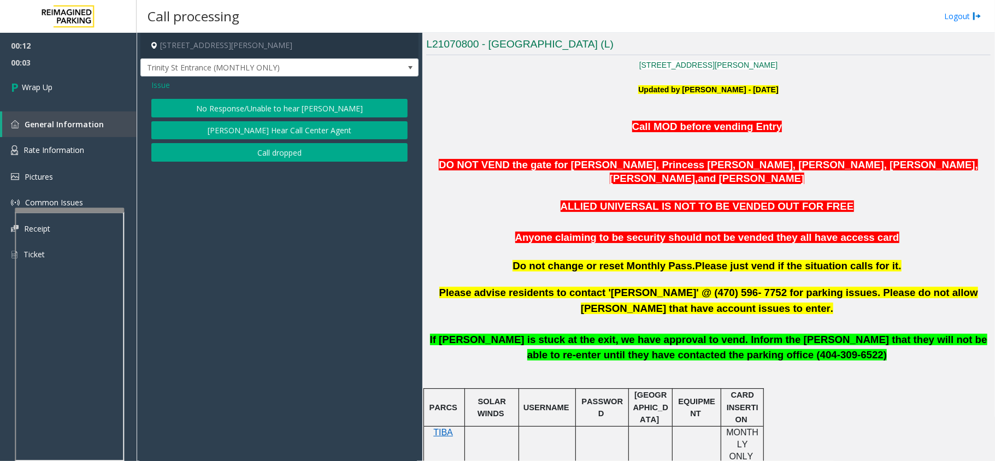
click at [244, 149] on button "Call dropped" at bounding box center [279, 152] width 256 height 19
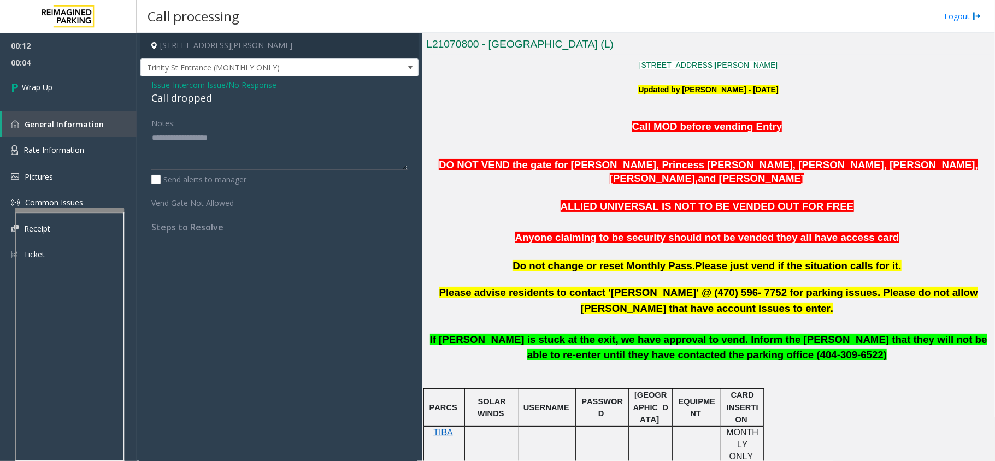
click at [191, 93] on div "Call dropped" at bounding box center [279, 98] width 256 height 15
click at [202, 163] on textarea at bounding box center [279, 149] width 256 height 41
paste textarea "**********"
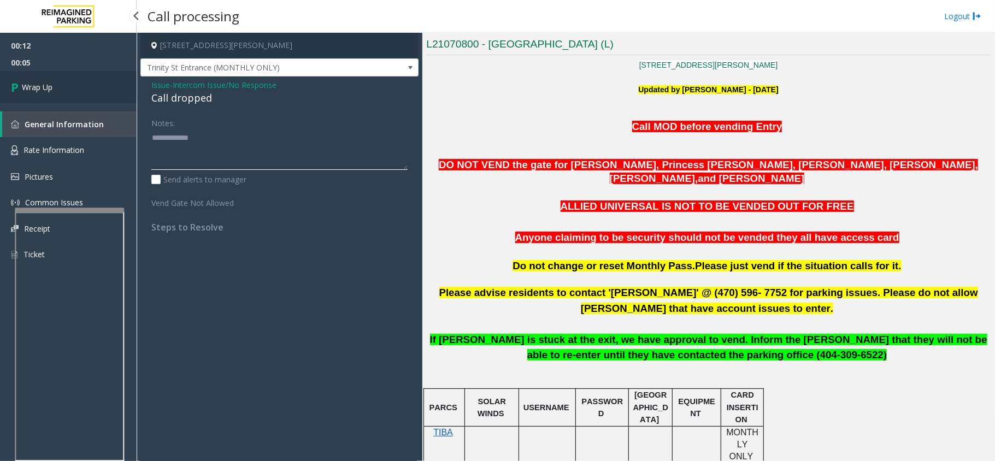
type textarea "**********"
click at [43, 73] on link "Wrap Up" at bounding box center [68, 87] width 137 height 32
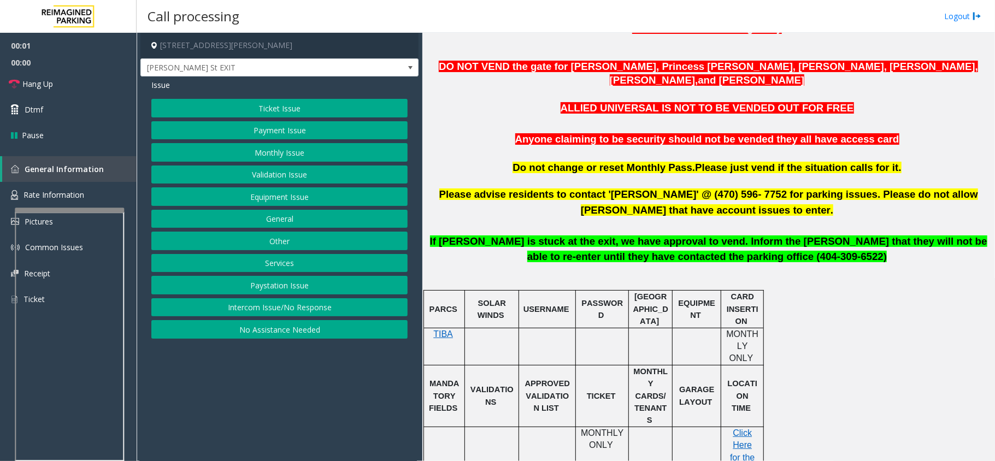
scroll to position [364, 0]
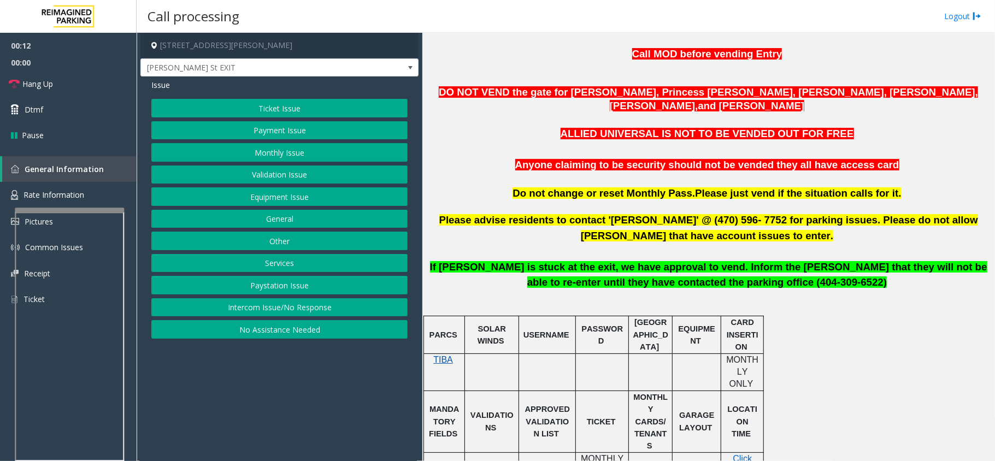
click at [446, 355] on span "TIBA" at bounding box center [443, 359] width 20 height 9
click at [332, 70] on span "[PERSON_NAME] St EXIT" at bounding box center [252, 67] width 222 height 17
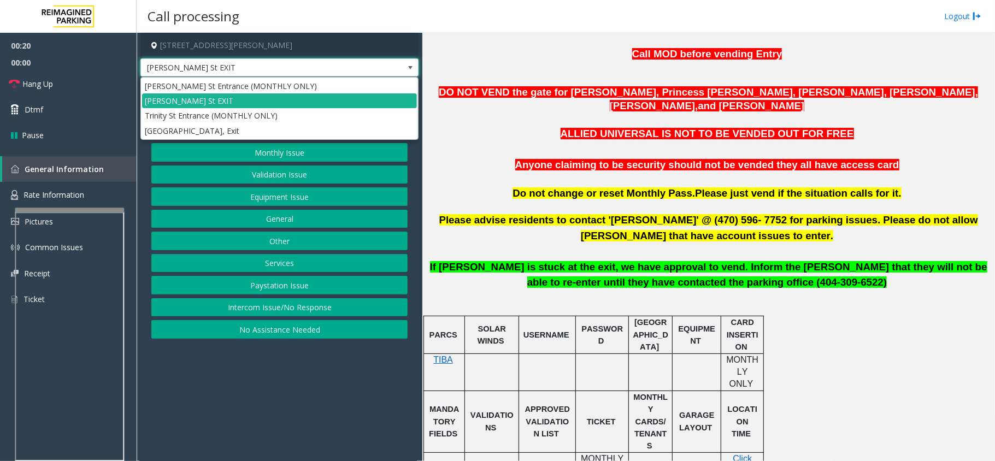
click at [331, 70] on span "[PERSON_NAME] St EXIT" at bounding box center [252, 67] width 222 height 17
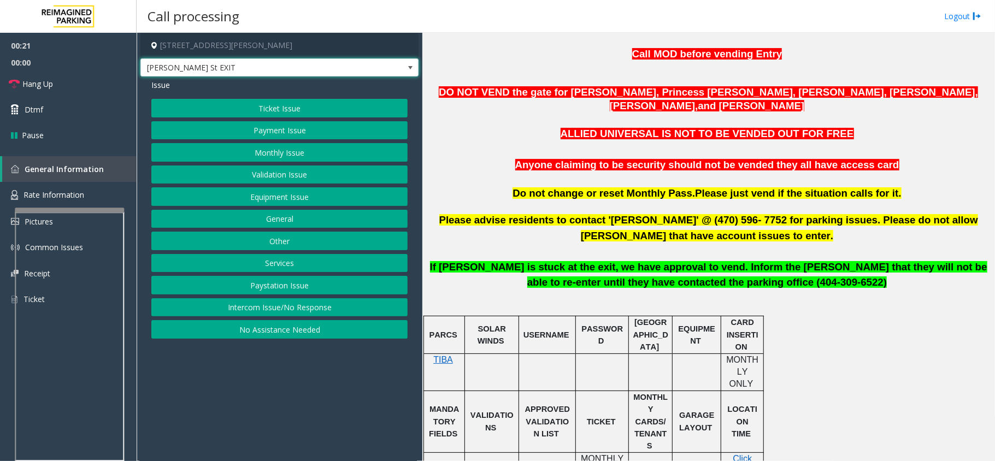
click at [331, 70] on span "[PERSON_NAME] St EXIT" at bounding box center [252, 67] width 222 height 17
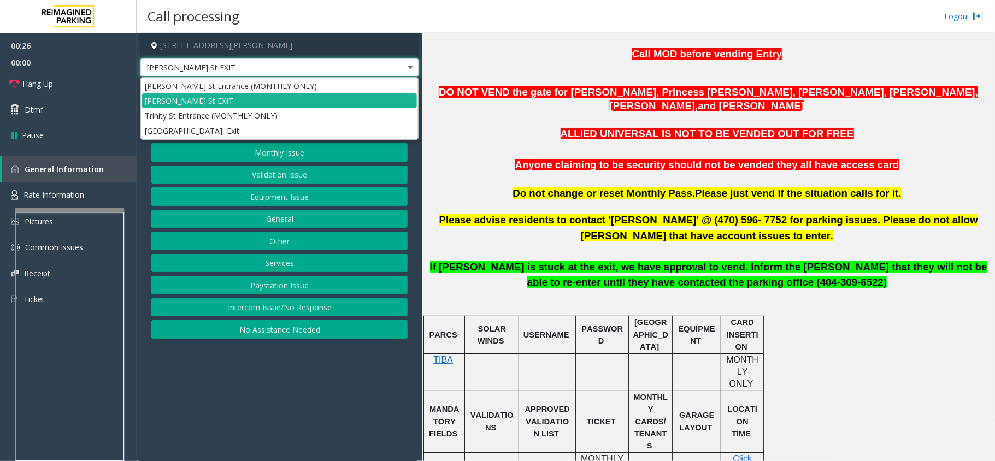
click at [331, 70] on span "[PERSON_NAME] St EXIT" at bounding box center [252, 67] width 222 height 17
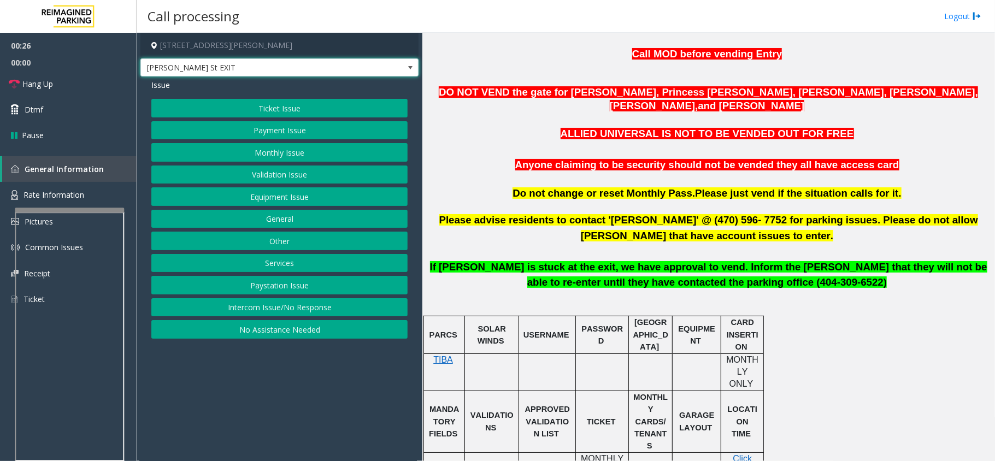
click at [331, 70] on span "[PERSON_NAME] St EXIT" at bounding box center [252, 67] width 222 height 17
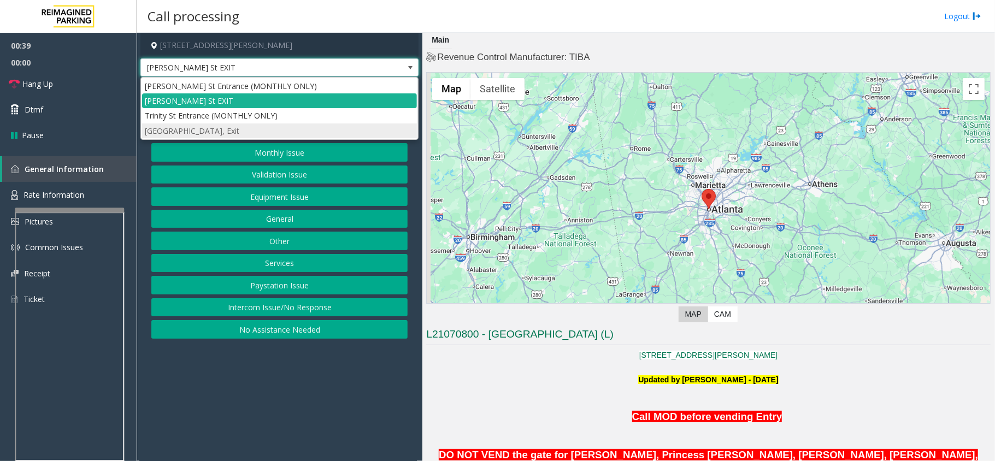
scroll to position [0, 0]
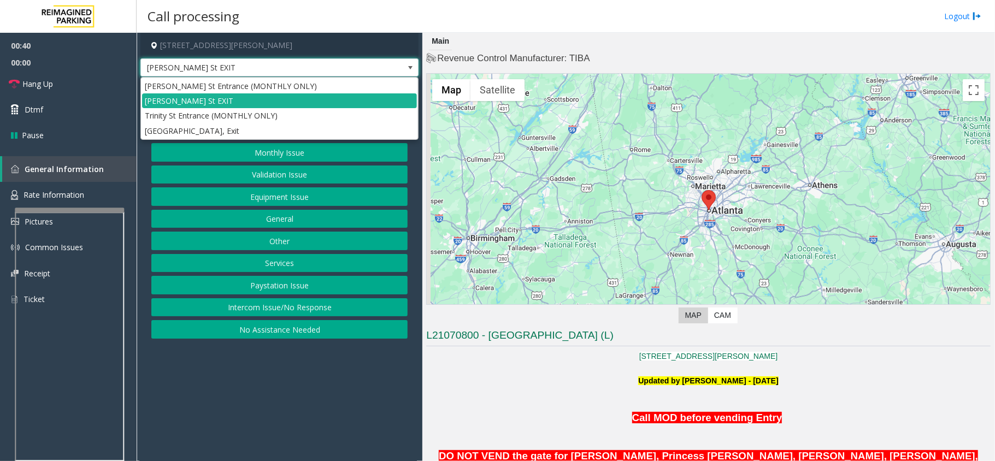
click at [363, 61] on span "[PERSON_NAME] St EXIT" at bounding box center [279, 67] width 278 height 19
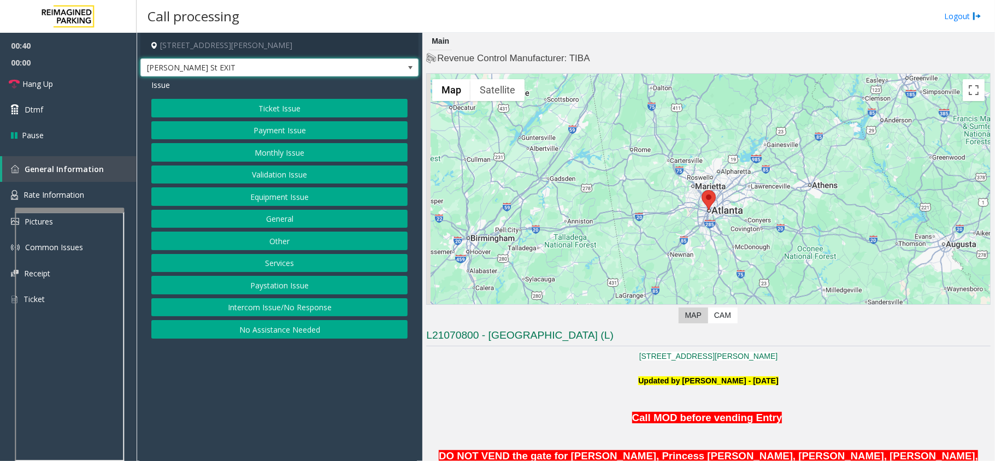
scroll to position [291, 0]
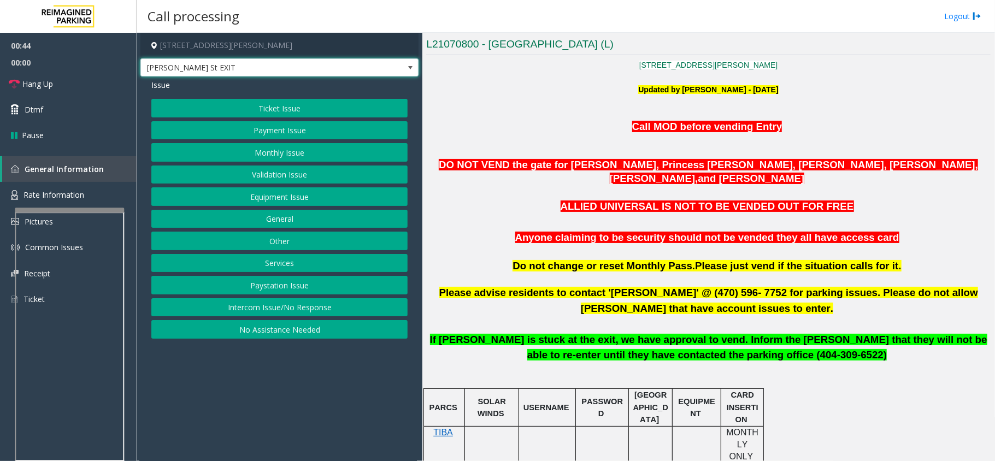
click at [327, 149] on button "Monthly Issue" at bounding box center [279, 152] width 256 height 19
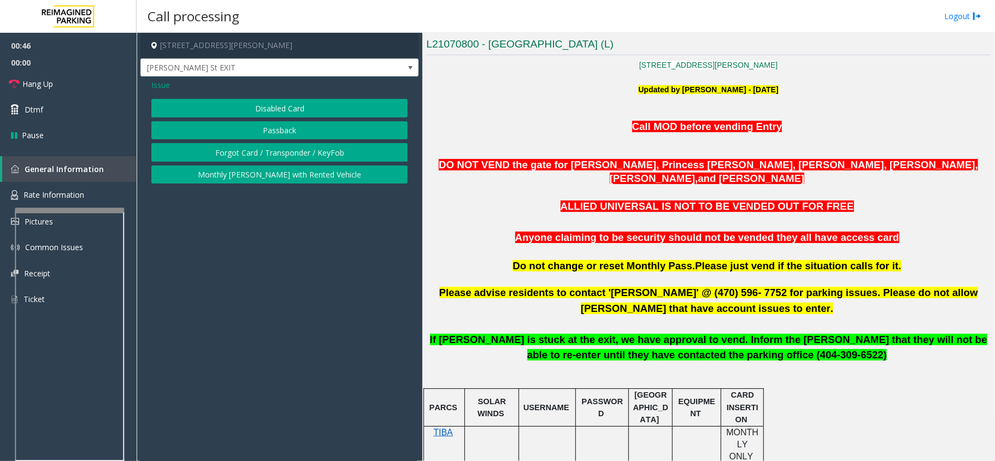
click at [323, 110] on button "Disabled Card" at bounding box center [279, 108] width 256 height 19
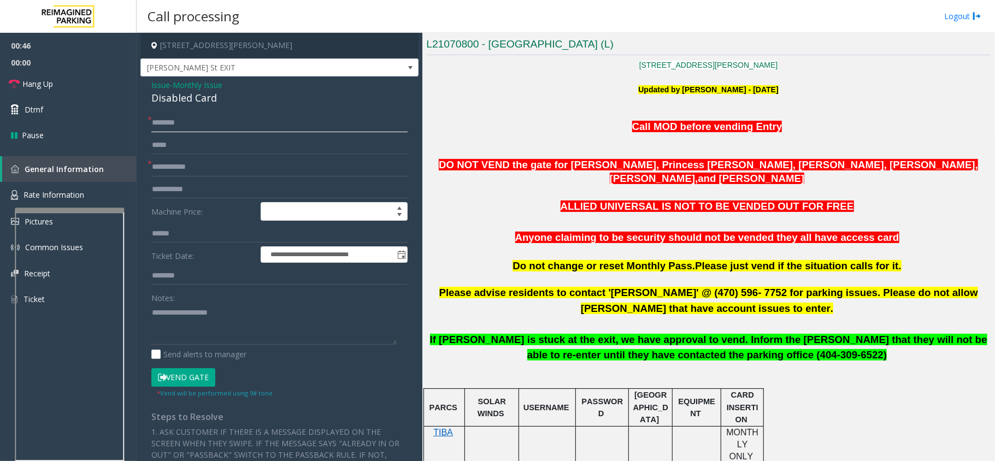
click at [302, 119] on input "text" at bounding box center [279, 123] width 256 height 19
click at [202, 171] on input "text" at bounding box center [279, 167] width 256 height 19
click at [191, 122] on input "*****" at bounding box center [279, 123] width 256 height 19
type input "**********"
click at [232, 164] on input "text" at bounding box center [279, 167] width 256 height 19
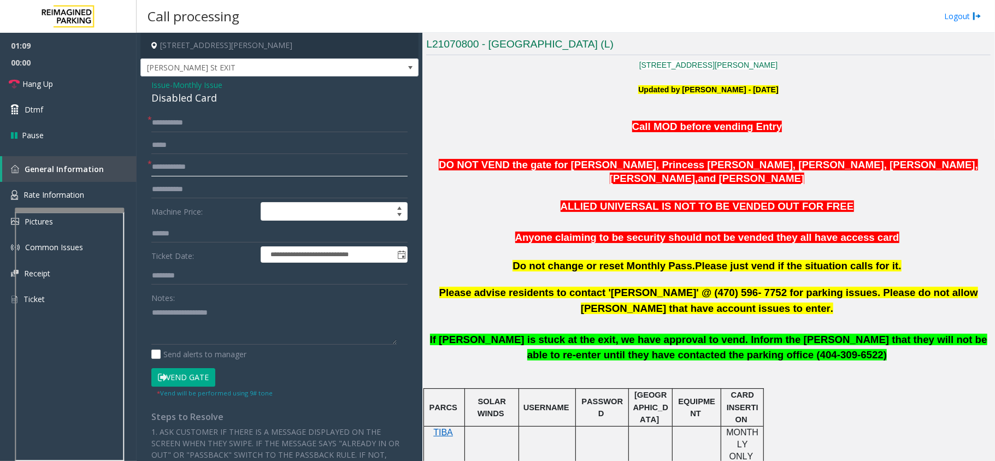
click at [197, 167] on input "text" at bounding box center [279, 167] width 256 height 19
click at [210, 165] on input "text" at bounding box center [279, 167] width 256 height 19
click at [197, 84] on span "Monthly Issue" at bounding box center [198, 84] width 50 height 11
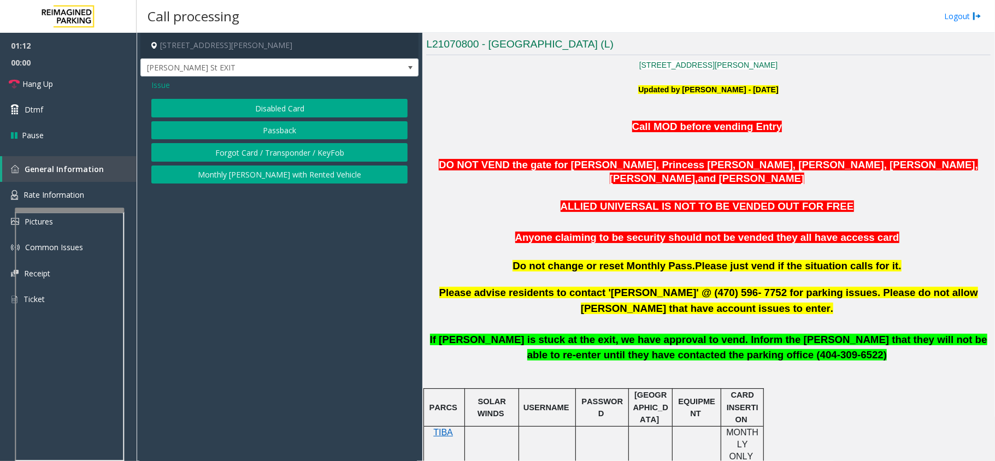
click at [248, 149] on button "Forgot Card / Transponder / KeyFob" at bounding box center [279, 152] width 256 height 19
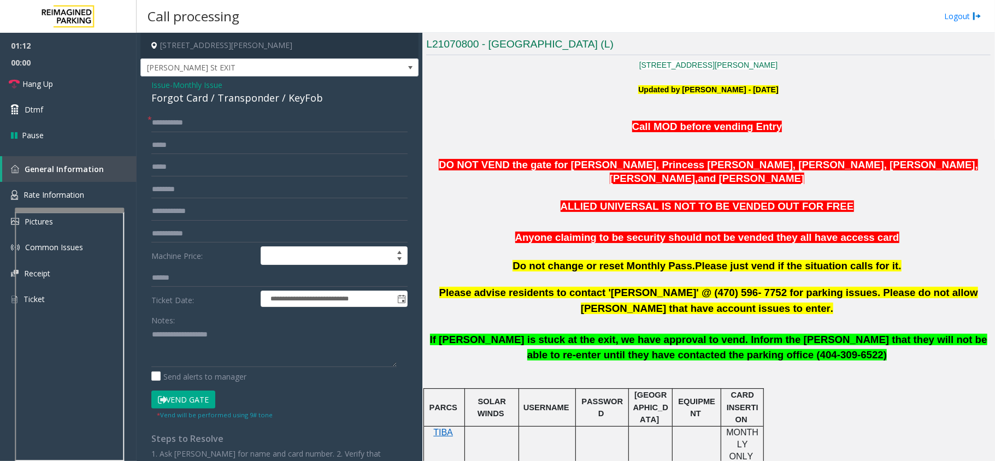
click at [193, 97] on div "Forgot Card / Transponder / KeyFob" at bounding box center [279, 98] width 256 height 15
click at [257, 101] on div "Forgot Card / Transponder / KeyFob" at bounding box center [279, 98] width 256 height 15
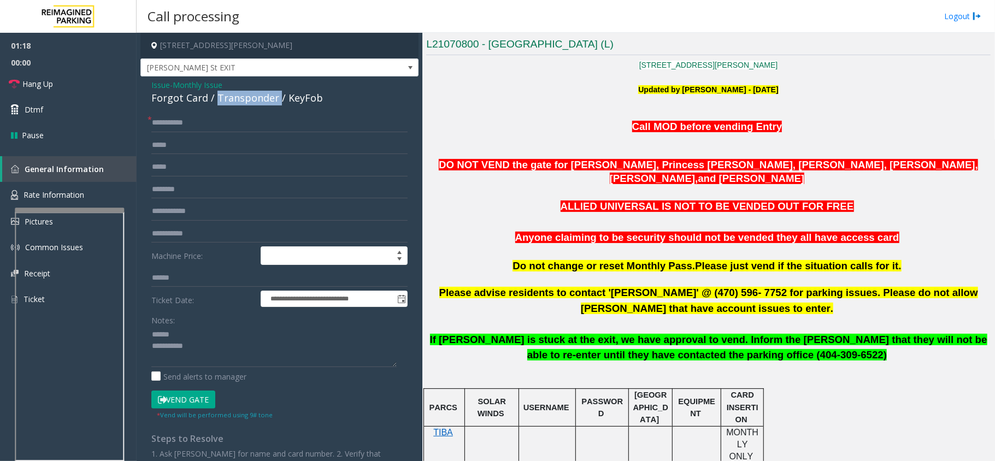
click at [257, 101] on div "Forgot Card / Transponder / KeyFob" at bounding box center [279, 98] width 256 height 15
drag, startPoint x: 250, startPoint y: 317, endPoint x: 240, endPoint y: 333, distance: 18.6
click at [248, 320] on div "Notes:" at bounding box center [279, 339] width 256 height 56
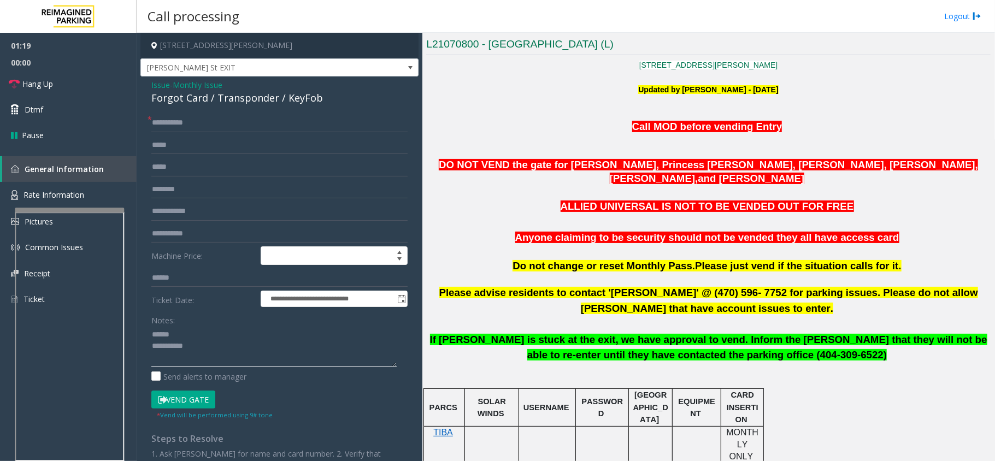
click at [237, 339] on textarea at bounding box center [273, 346] width 245 height 41
paste textarea "**********"
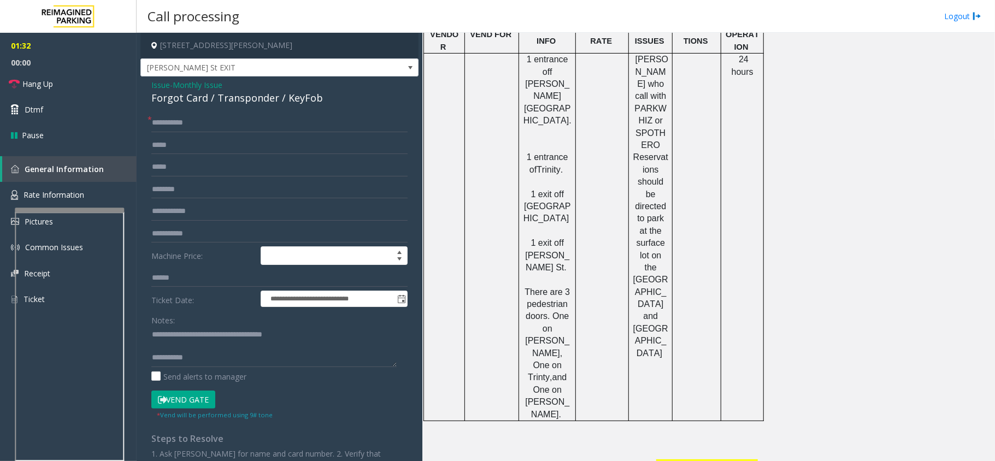
scroll to position [958, 0]
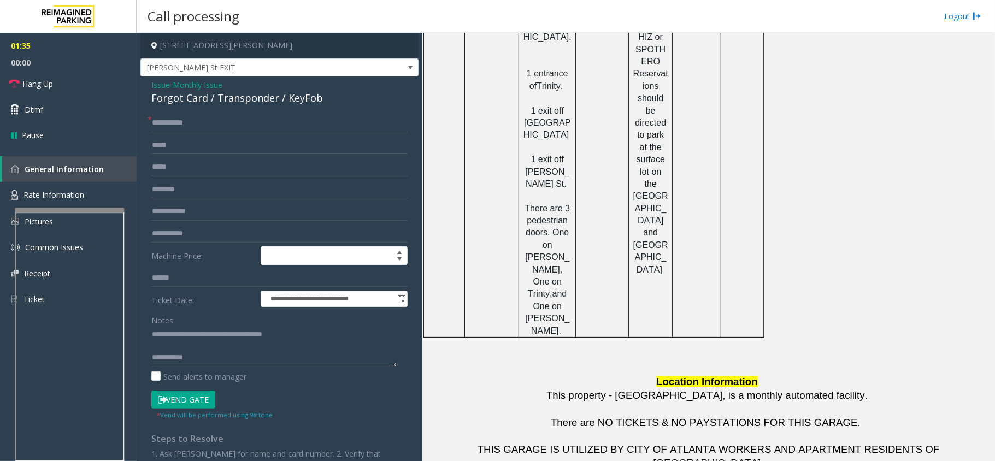
drag, startPoint x: 610, startPoint y: 415, endPoint x: 669, endPoint y: 416, distance: 59.0
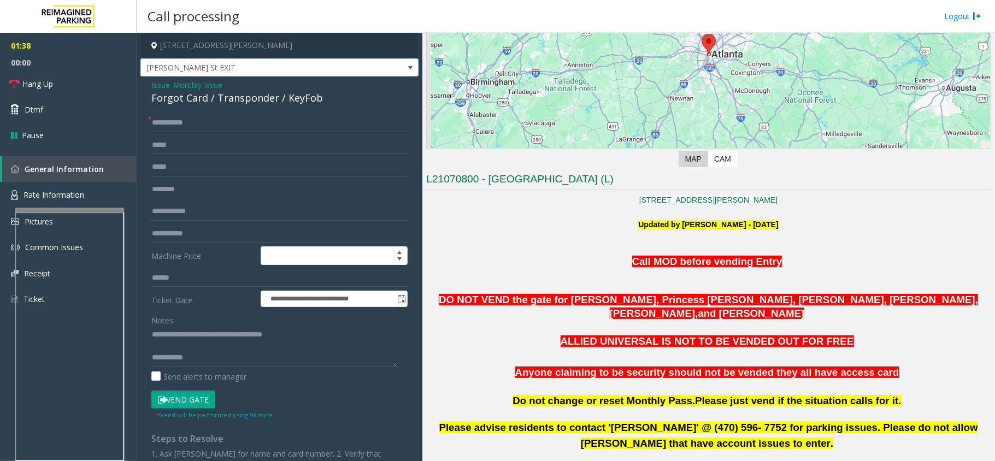
scroll to position [375, 0]
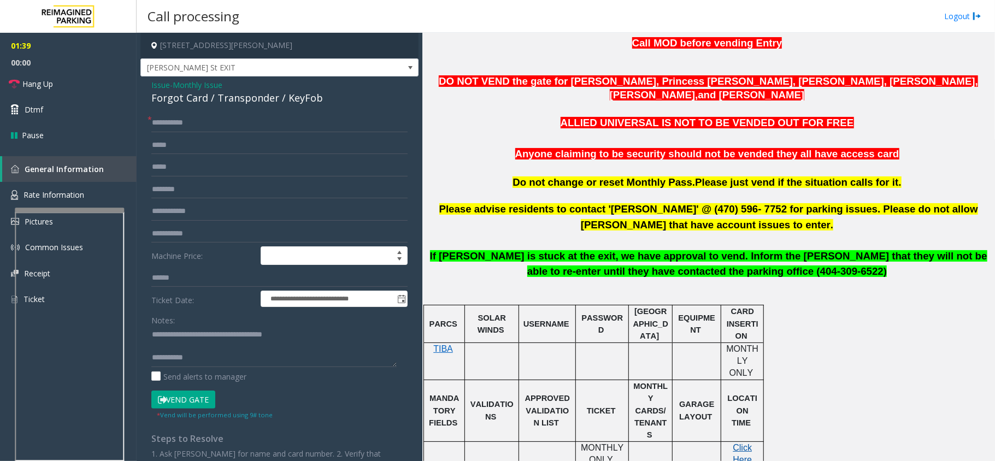
click at [213, 356] on textarea at bounding box center [273, 346] width 245 height 41
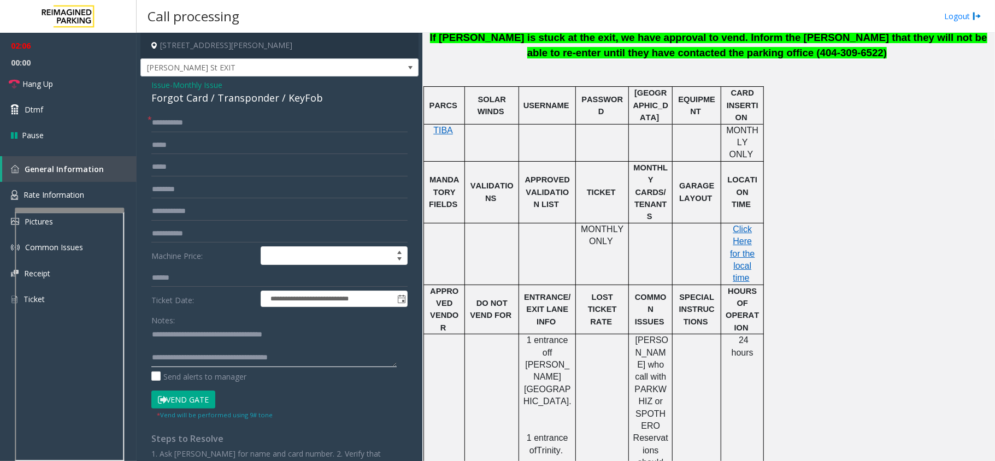
scroll to position [958, 0]
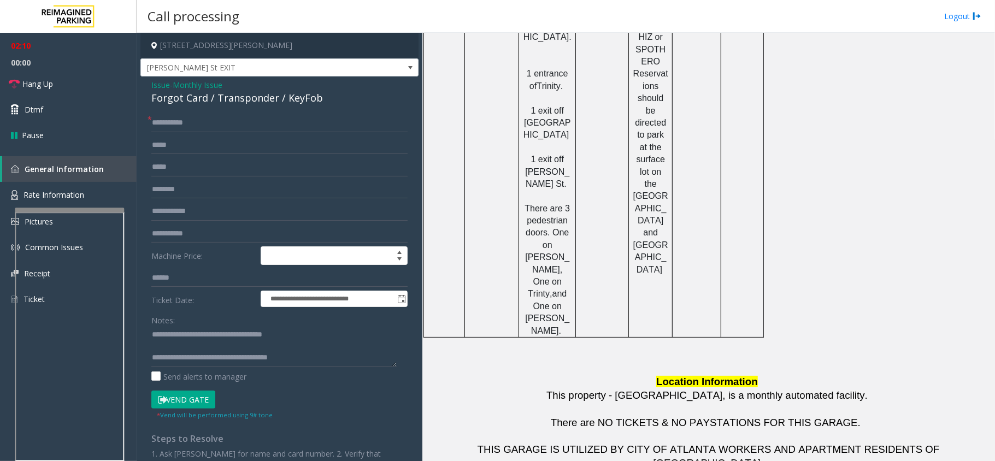
drag, startPoint x: 610, startPoint y: 437, endPoint x: 669, endPoint y: 441, distance: 59.2
click at [285, 363] on textarea at bounding box center [273, 346] width 245 height 41
click at [319, 357] on textarea at bounding box center [273, 346] width 245 height 41
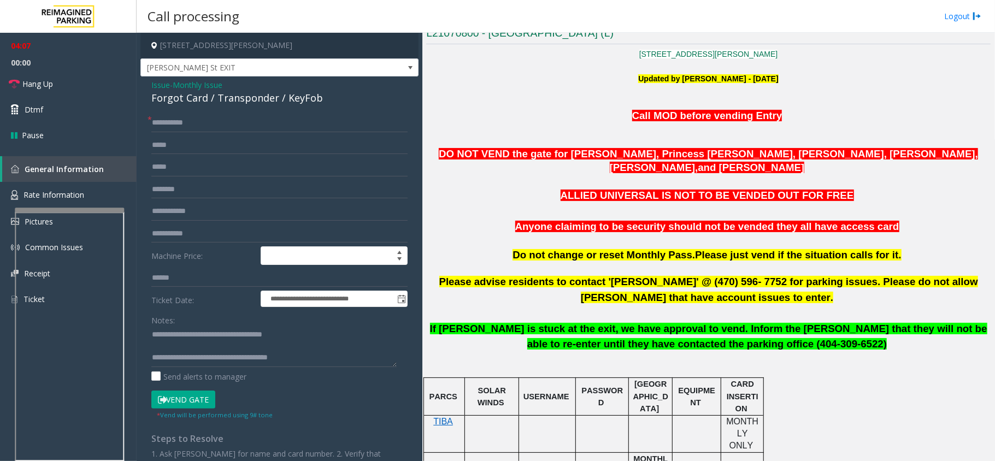
scroll to position [375, 0]
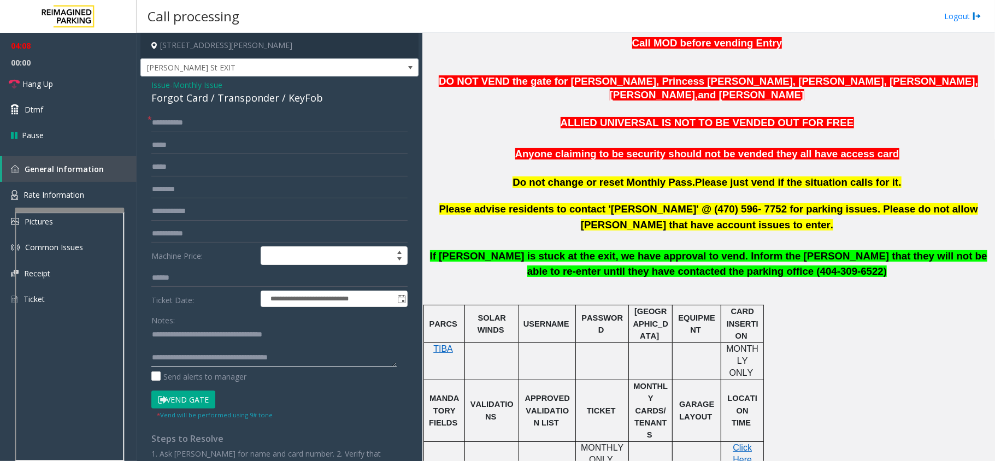
click at [302, 348] on textarea at bounding box center [273, 346] width 245 height 41
click at [360, 350] on textarea at bounding box center [273, 346] width 245 height 41
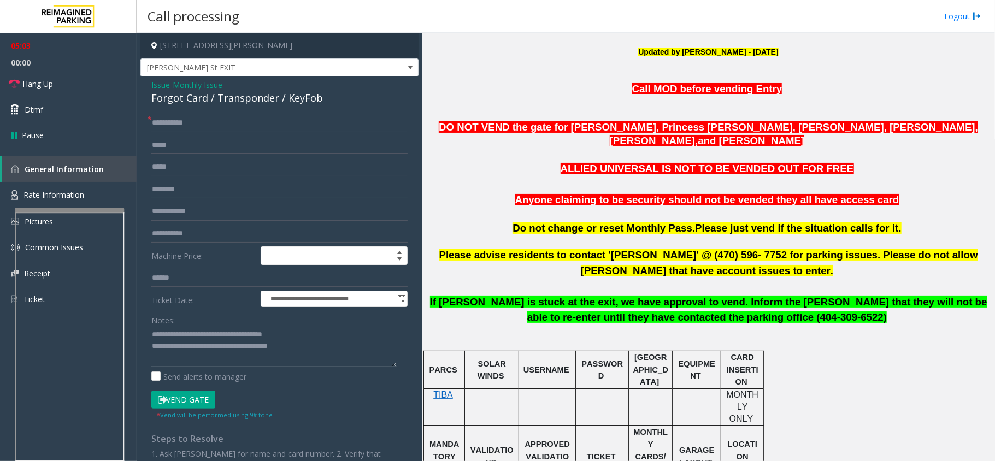
scroll to position [339, 0]
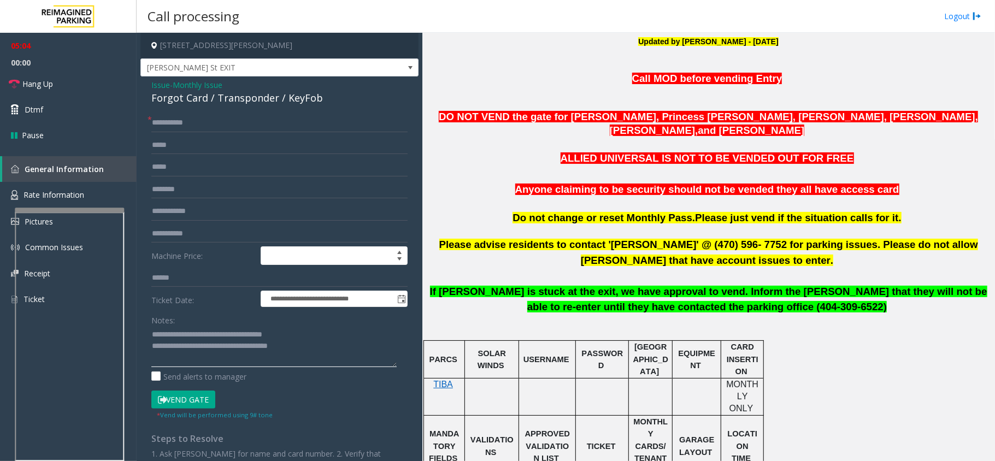
type textarea "**********"
click at [307, 151] on input "text" at bounding box center [279, 145] width 256 height 19
click at [254, 144] on input "text" at bounding box center [279, 145] width 256 height 19
type input "**********"
click at [313, 357] on textarea at bounding box center [273, 346] width 245 height 41
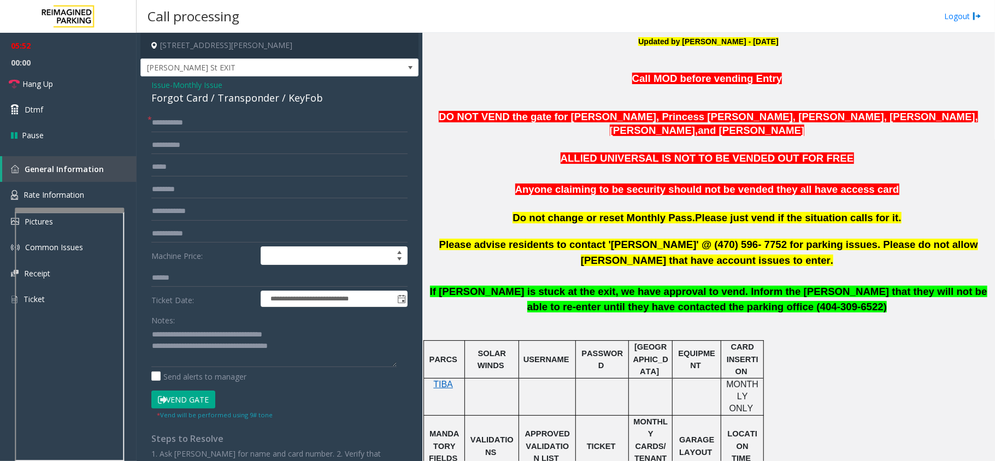
click at [189, 398] on button "Vend Gate" at bounding box center [183, 400] width 64 height 19
click at [332, 344] on textarea at bounding box center [273, 346] width 245 height 41
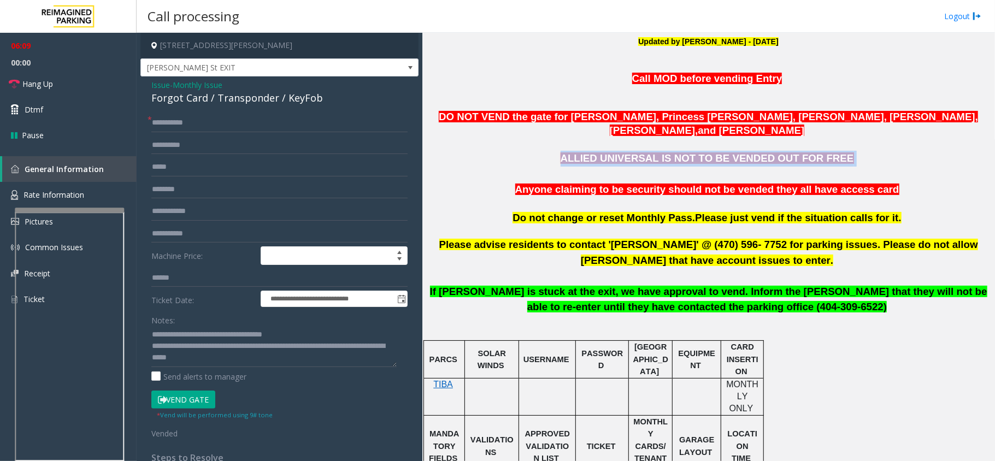
drag, startPoint x: 582, startPoint y: 143, endPoint x: 901, endPoint y: 145, distance: 319.1
click at [901, 151] on p "ALLIED UNIVERSAL IS NOT TO BE VENDED OUT FOR FREE" at bounding box center [708, 159] width 564 height 16
click at [886, 151] on p "ALLIED UNIVERSAL IS NOT TO BE VENDED OUT FOR FREE" at bounding box center [708, 159] width 564 height 16
click at [439, 113] on span "DO NOT VEND the gate for [PERSON_NAME], Princess [PERSON_NAME], [PERSON_NAME], …" at bounding box center [708, 123] width 539 height 25
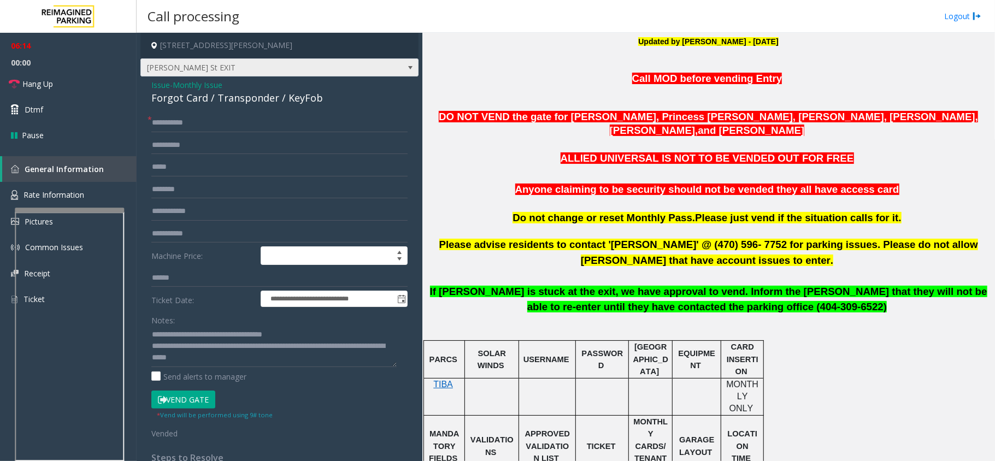
click at [403, 60] on span at bounding box center [410, 67] width 15 height 17
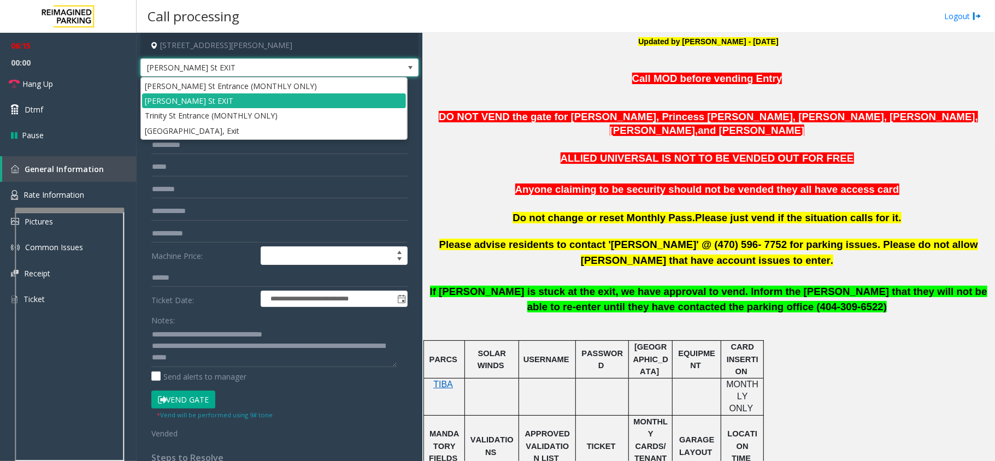
click at [403, 61] on span at bounding box center [410, 67] width 15 height 17
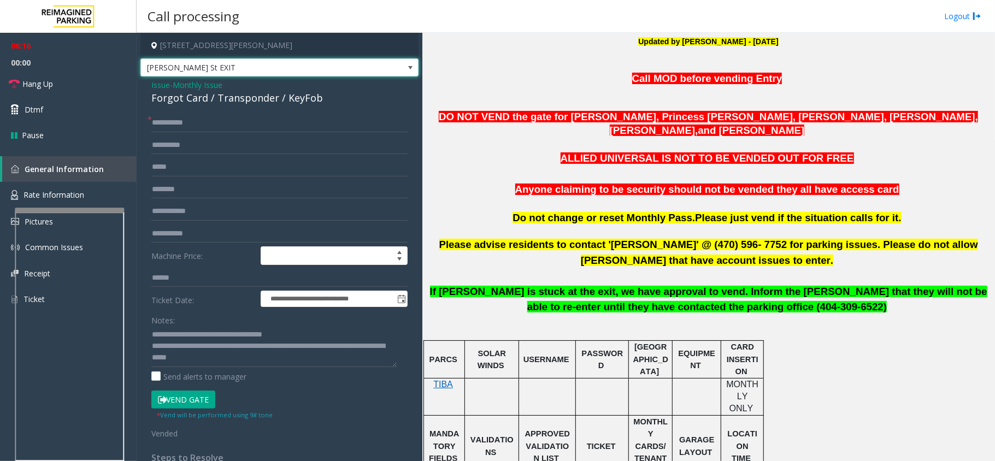
click at [406, 66] on span at bounding box center [410, 67] width 9 height 9
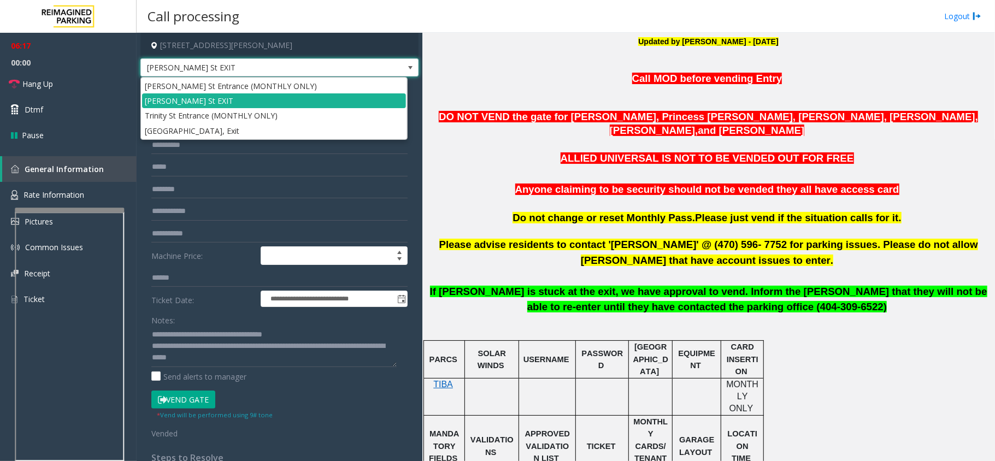
click at [406, 66] on span at bounding box center [410, 67] width 9 height 9
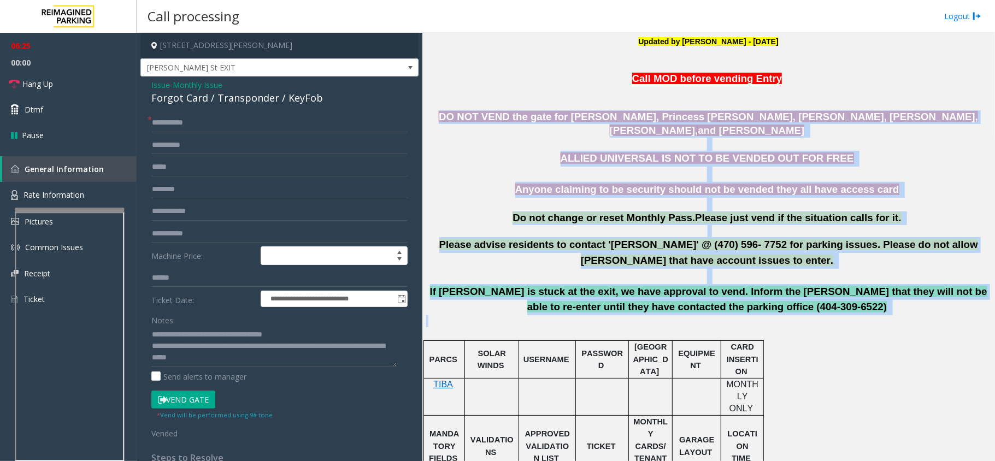
drag, startPoint x: 433, startPoint y: 114, endPoint x: 802, endPoint y: 314, distance: 419.8
click at [802, 315] on p at bounding box center [708, 327] width 564 height 25
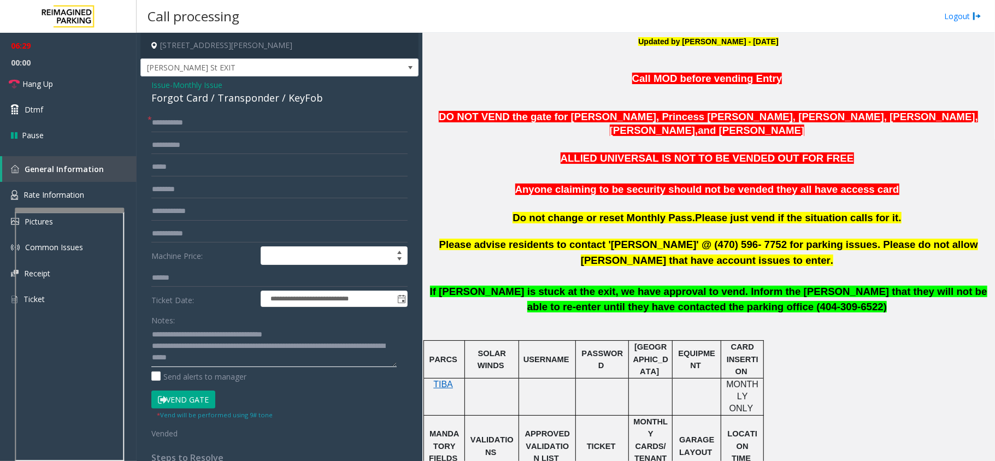
click at [263, 360] on textarea at bounding box center [273, 346] width 245 height 41
drag, startPoint x: 263, startPoint y: 360, endPoint x: 193, endPoint y: 361, distance: 70.0
click at [193, 361] on textarea at bounding box center [273, 346] width 245 height 41
click at [67, 89] on link "Hang Up" at bounding box center [68, 84] width 137 height 26
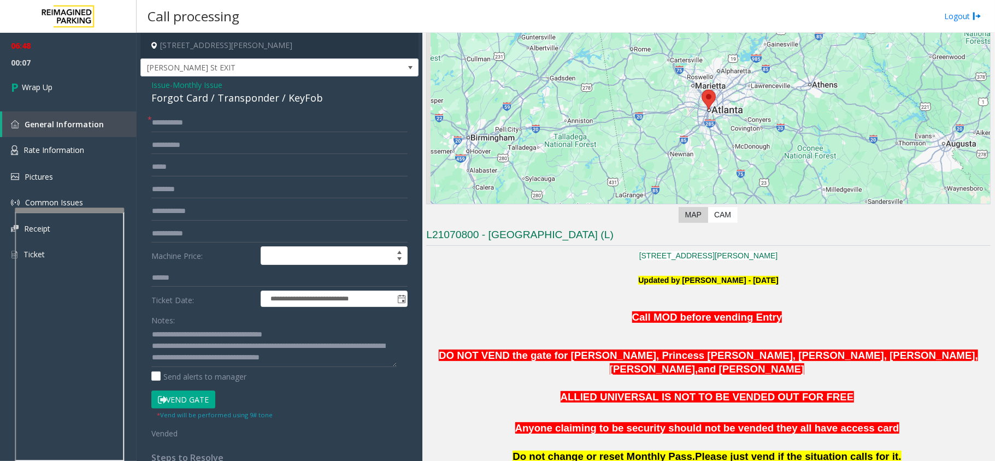
scroll to position [121, 0]
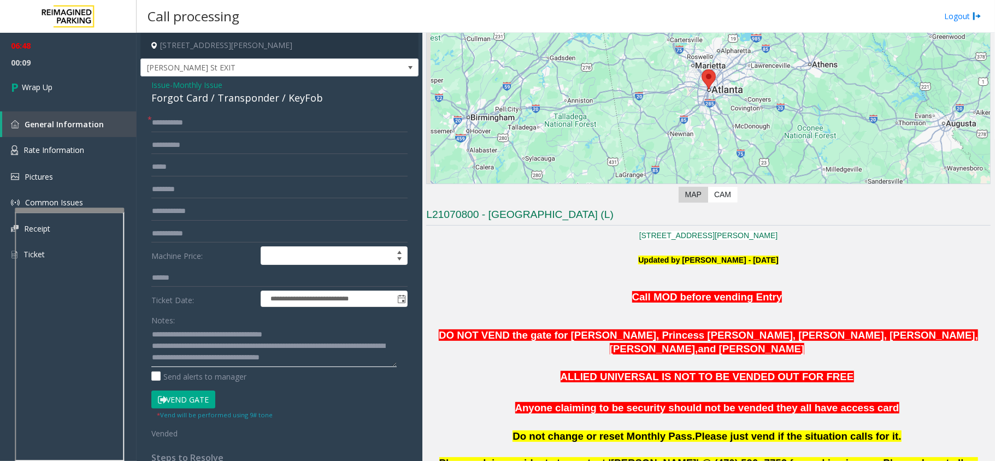
click at [356, 363] on textarea at bounding box center [273, 346] width 245 height 41
click at [363, 361] on textarea at bounding box center [273, 346] width 245 height 41
type textarea "**********"
click at [98, 88] on link "Wrap Up" at bounding box center [68, 87] width 137 height 32
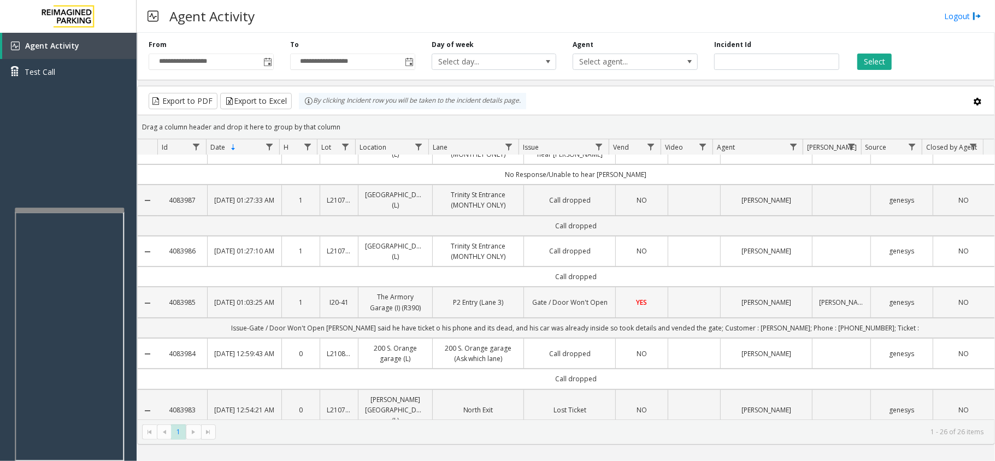
scroll to position [145, 0]
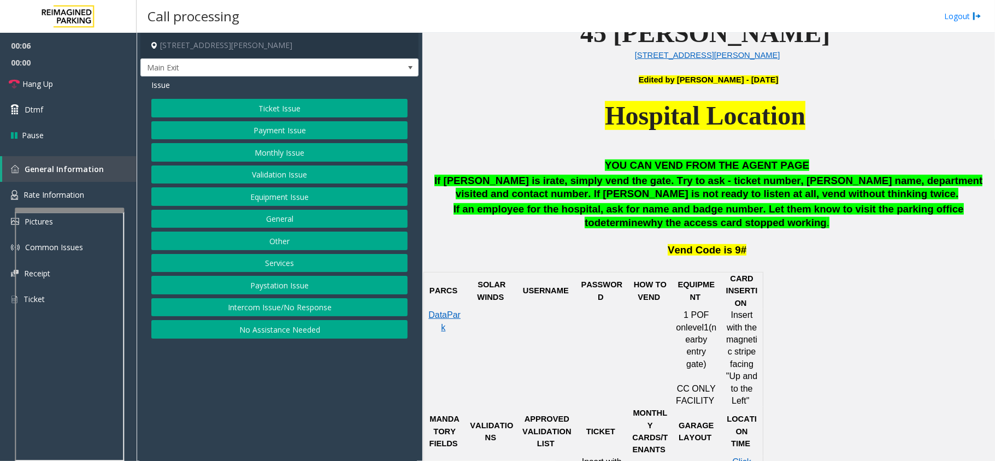
scroll to position [510, 0]
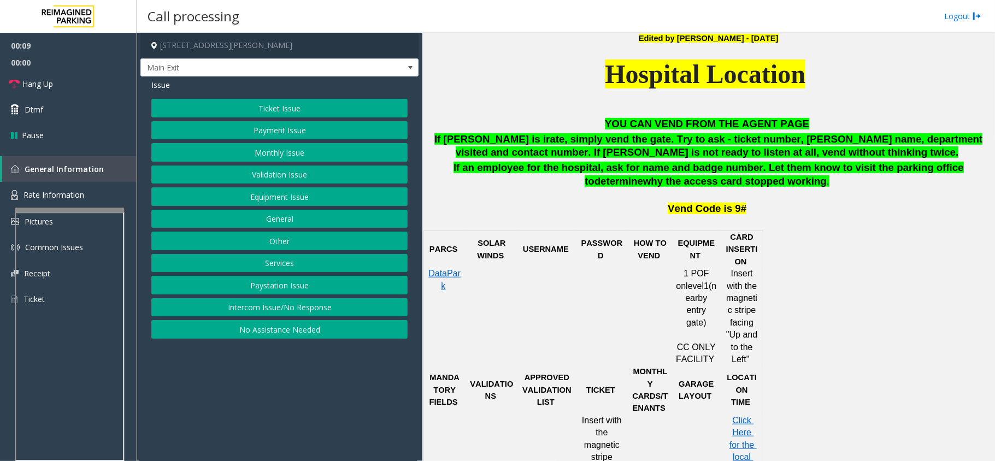
click at [286, 156] on button "Monthly Issue" at bounding box center [279, 152] width 256 height 19
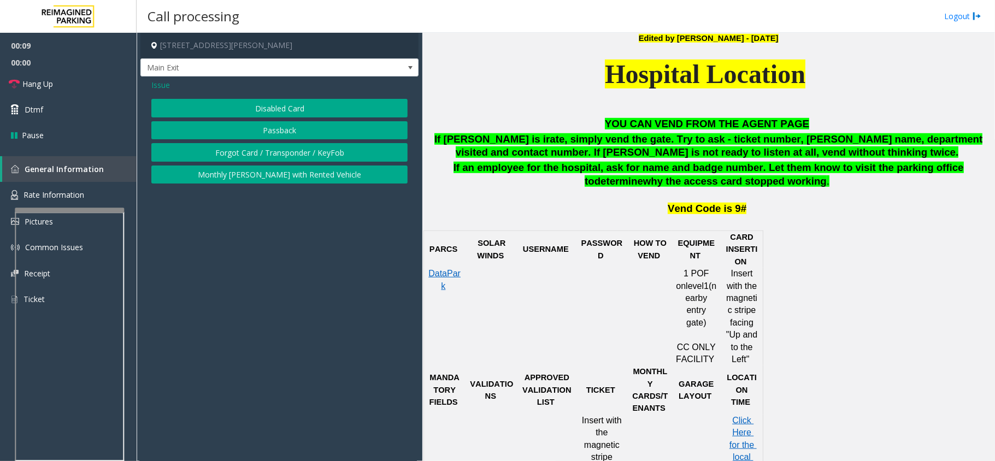
click at [287, 106] on button "Disabled Card" at bounding box center [279, 108] width 256 height 19
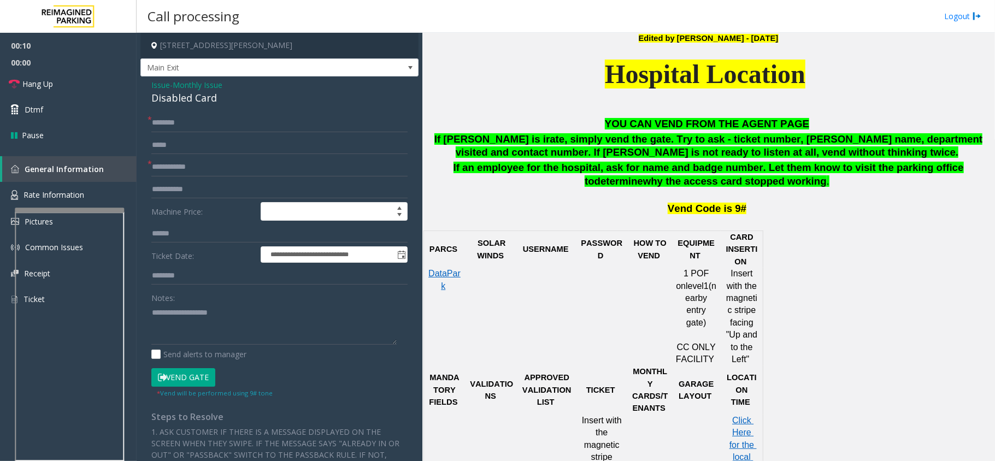
click at [249, 301] on div "Notes:" at bounding box center [279, 316] width 256 height 56
drag, startPoint x: 213, startPoint y: 284, endPoint x: 219, endPoint y: 311, distance: 28.1
click at [217, 309] on form "**********" at bounding box center [279, 256] width 256 height 284
click at [220, 313] on textarea at bounding box center [273, 324] width 245 height 41
paste textarea "**********"
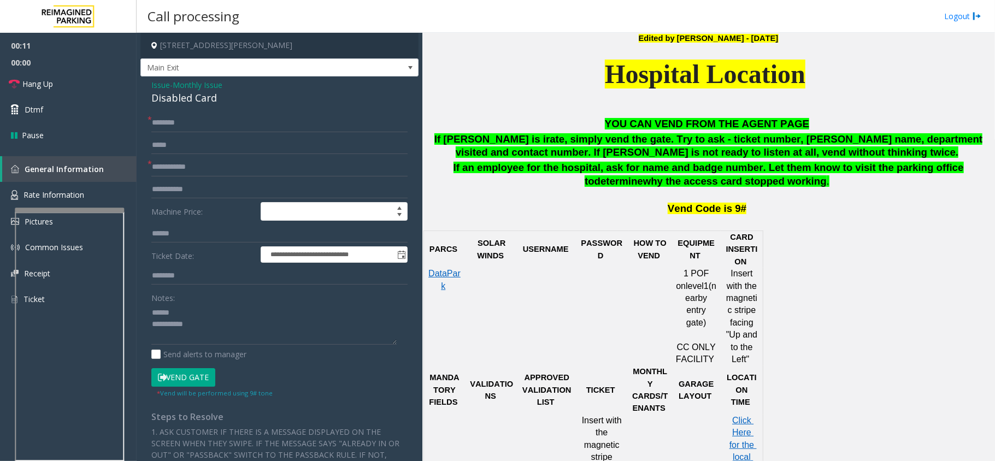
click at [217, 102] on div "Disabled Card" at bounding box center [279, 98] width 256 height 15
click at [204, 93] on div "Disabled Card" at bounding box center [279, 98] width 256 height 15
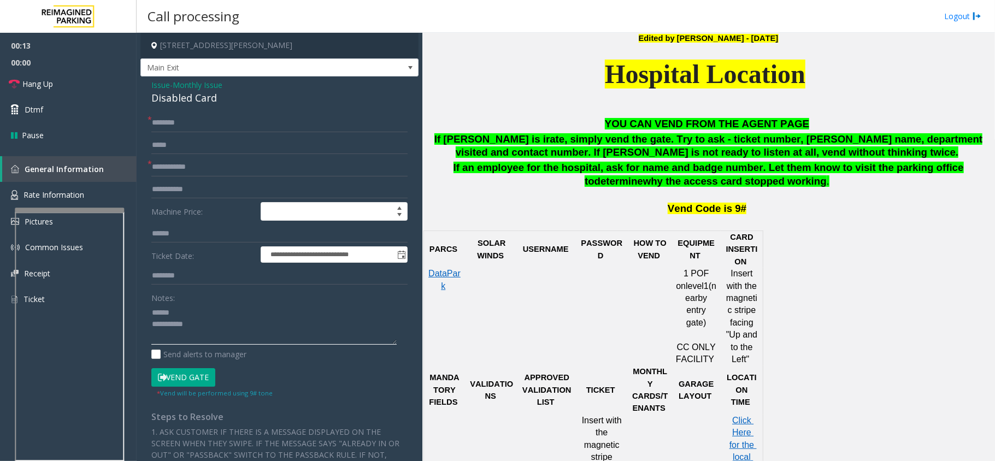
click at [214, 313] on textarea at bounding box center [273, 324] width 245 height 41
paste textarea "**********"
click at [211, 339] on textarea at bounding box center [273, 324] width 245 height 41
paste textarea "**********"
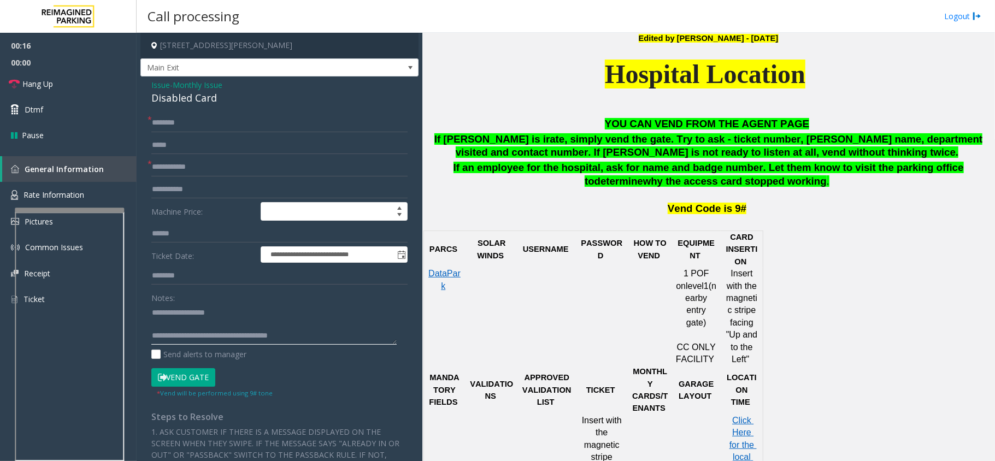
type textarea "**********"
click at [220, 164] on input "text" at bounding box center [279, 167] width 256 height 19
type input "*********"
click at [337, 97] on div "Disabled Card" at bounding box center [279, 98] width 256 height 15
click at [306, 123] on input "text" at bounding box center [279, 123] width 256 height 19
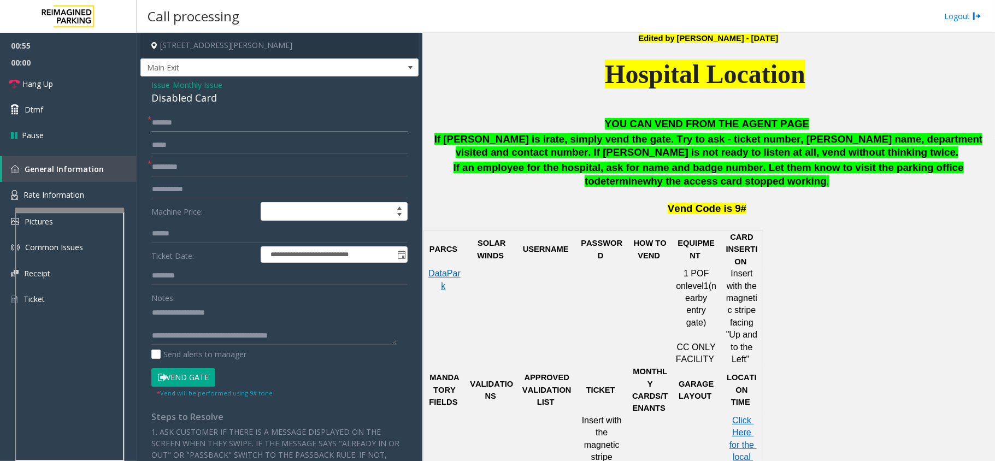
type input "*******"
type input "****"
click at [182, 374] on button "Vend Gate" at bounding box center [183, 377] width 64 height 19
click at [196, 315] on textarea at bounding box center [273, 324] width 245 height 41
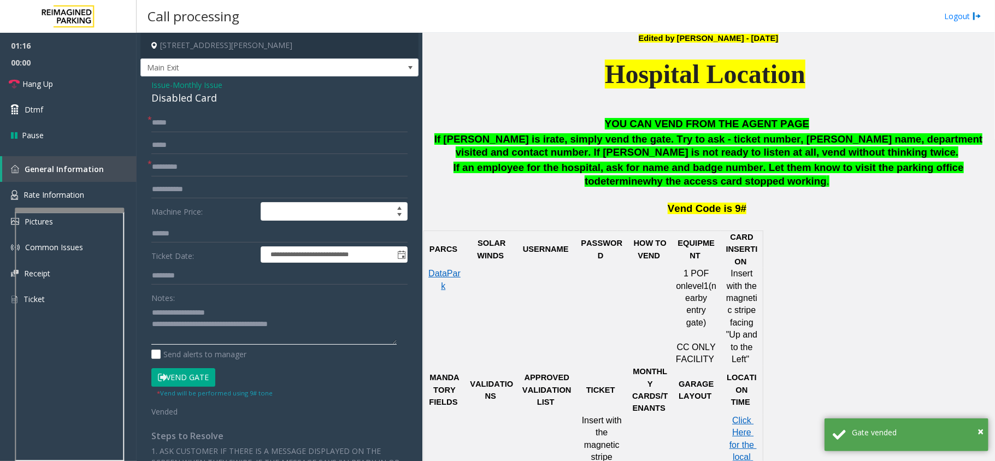
type textarea "**********"
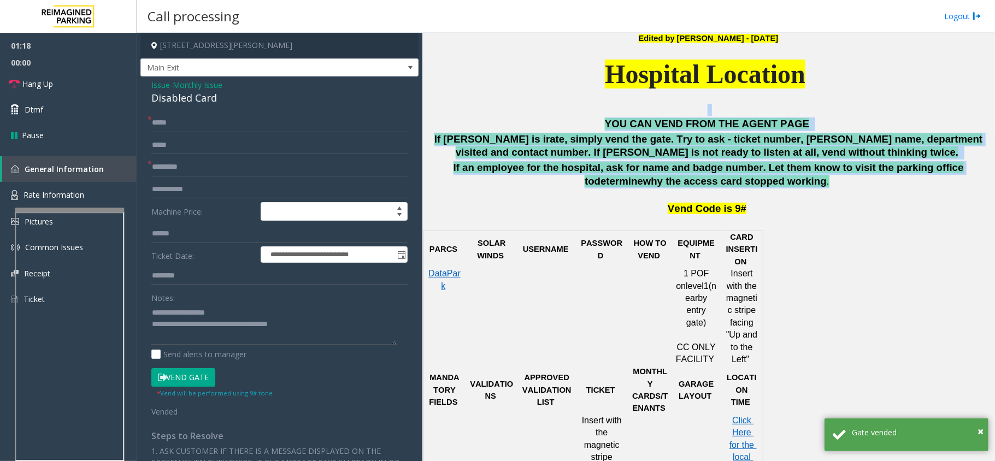
drag, startPoint x: 599, startPoint y: 116, endPoint x: 764, endPoint y: 188, distance: 179.6
click at [764, 188] on div "45 [PERSON_NAME] [STREET_ADDRESS][PERSON_NAME] Edited by [PERSON_NAME] - [DATE]…" at bounding box center [708, 349] width 564 height 1018
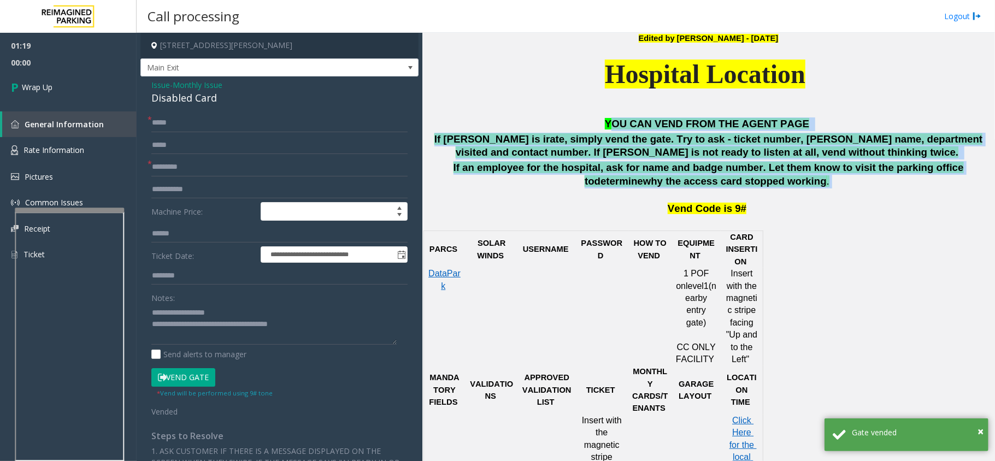
drag, startPoint x: 772, startPoint y: 186, endPoint x: 621, endPoint y: 117, distance: 165.8
click at [621, 117] on div "45 [PERSON_NAME] [STREET_ADDRESS][PERSON_NAME] Edited by [PERSON_NAME] - [DATE]…" at bounding box center [708, 349] width 564 height 1018
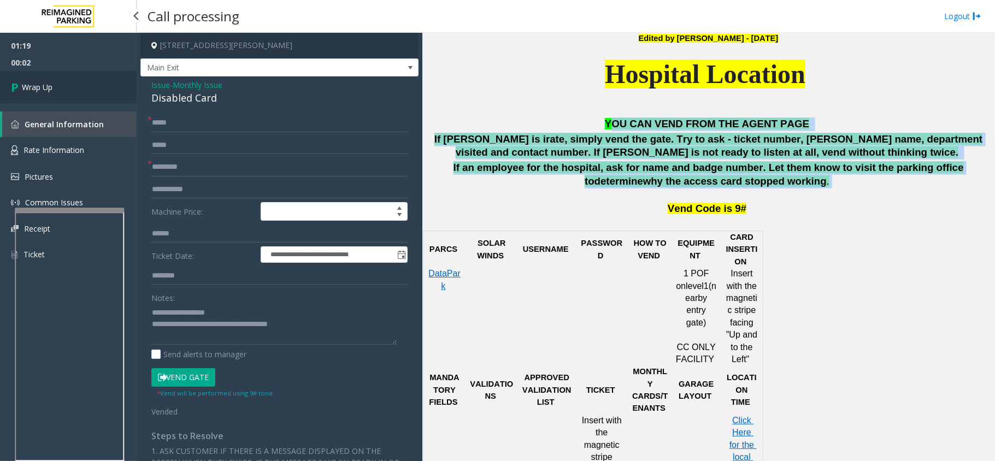
click at [44, 89] on span "Wrap Up" at bounding box center [37, 86] width 31 height 11
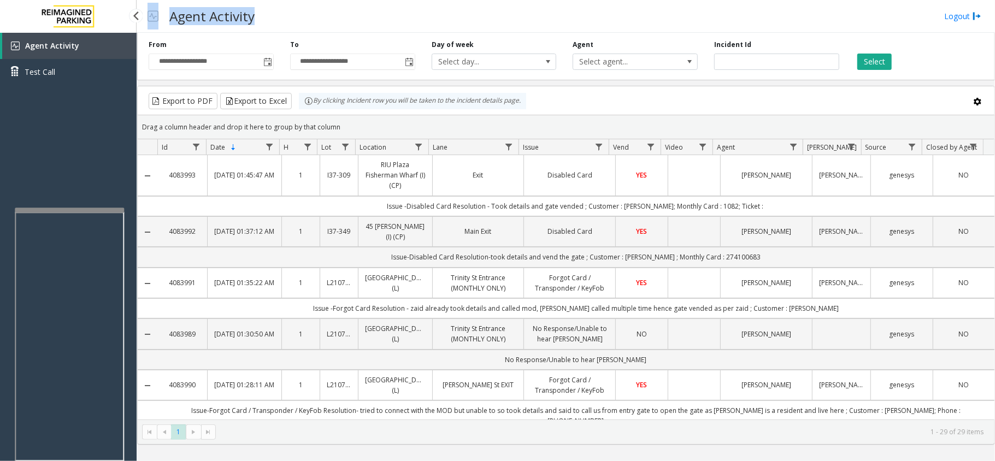
drag, startPoint x: 263, startPoint y: 12, endPoint x: 154, endPoint y: 10, distance: 109.3
click at [154, 10] on div "Agent Activity Logout" at bounding box center [566, 16] width 858 height 33
click at [307, 7] on div "Agent Activity Logout" at bounding box center [566, 16] width 858 height 33
drag, startPoint x: 171, startPoint y: 11, endPoint x: 303, endPoint y: 14, distance: 131.7
click at [303, 14] on div "Agent Activity Logout" at bounding box center [566, 16] width 858 height 33
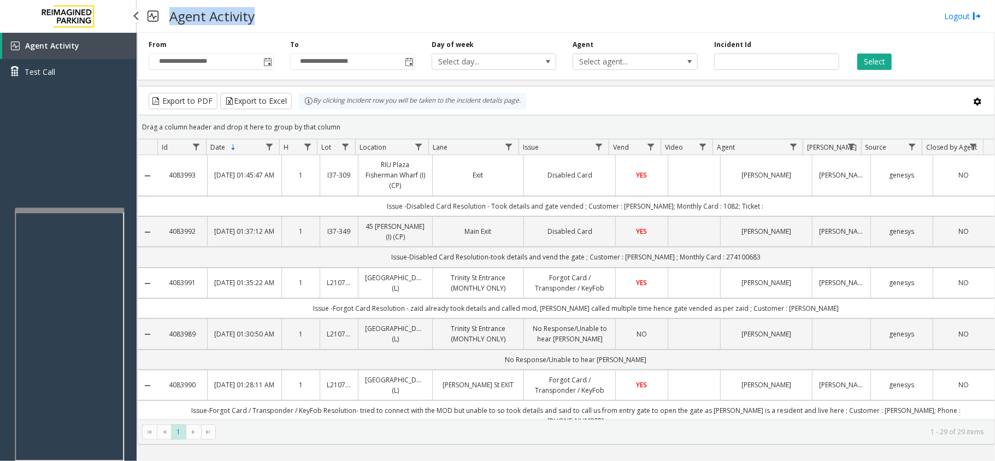
click at [332, 14] on div "Agent Activity Logout" at bounding box center [566, 16] width 858 height 33
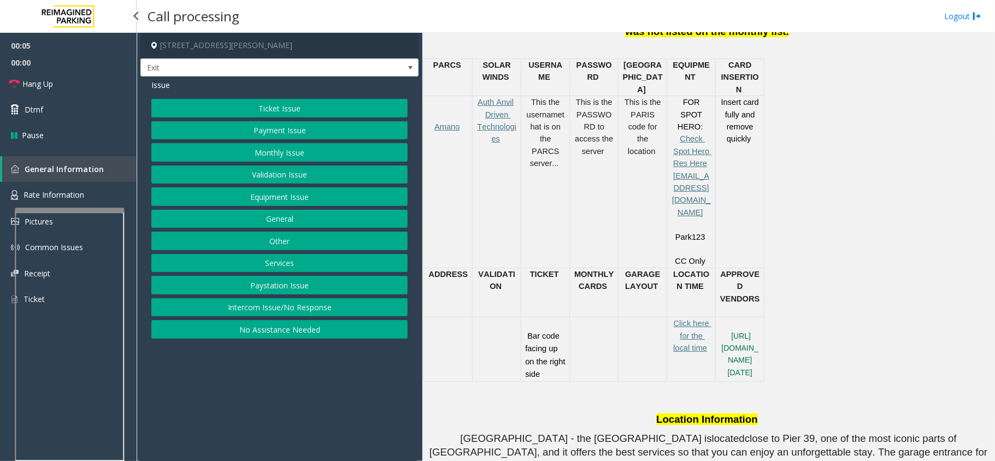
scroll to position [510, 0]
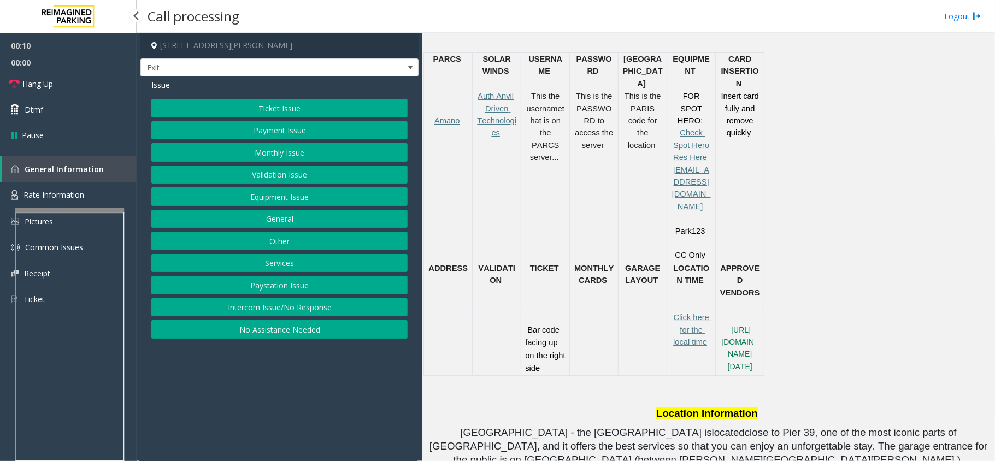
click at [299, 99] on button "Ticket Issue" at bounding box center [279, 108] width 256 height 19
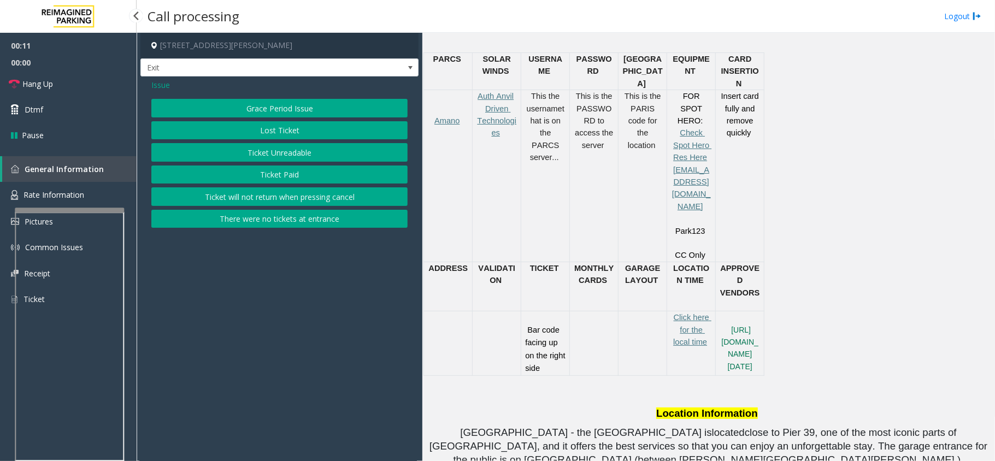
click at [307, 153] on button "Ticket Unreadable" at bounding box center [279, 152] width 256 height 19
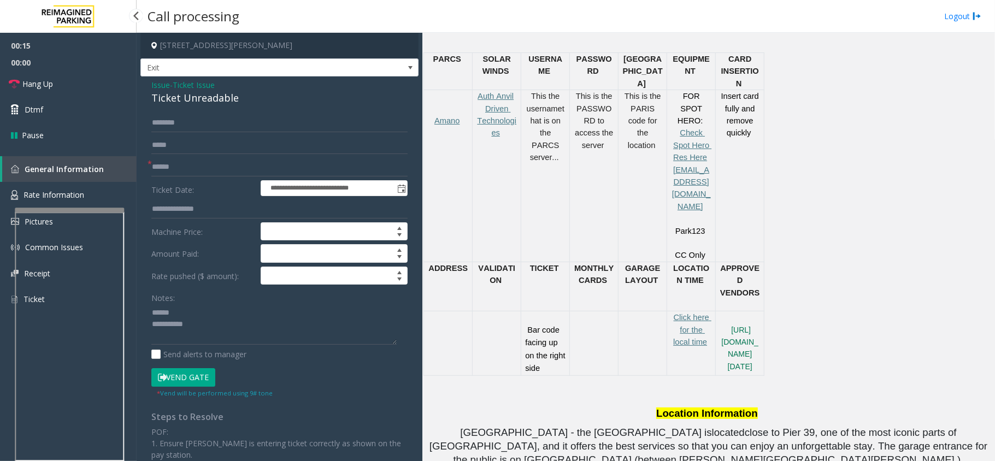
click at [219, 95] on div "Ticket Unreadable" at bounding box center [279, 98] width 256 height 15
copy div "Ticket Unreadable"
click at [219, 95] on div "Ticket Unreadable" at bounding box center [279, 98] width 256 height 15
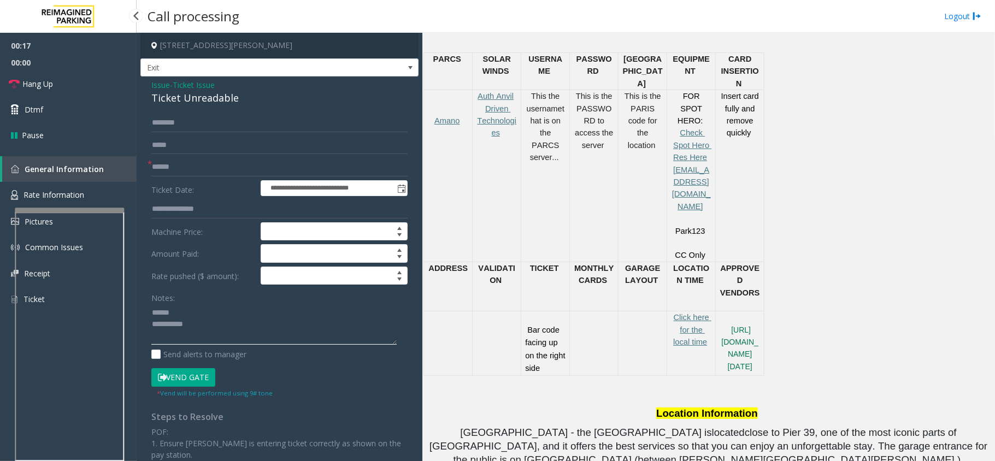
click at [212, 318] on textarea at bounding box center [273, 324] width 245 height 41
paste textarea "**********"
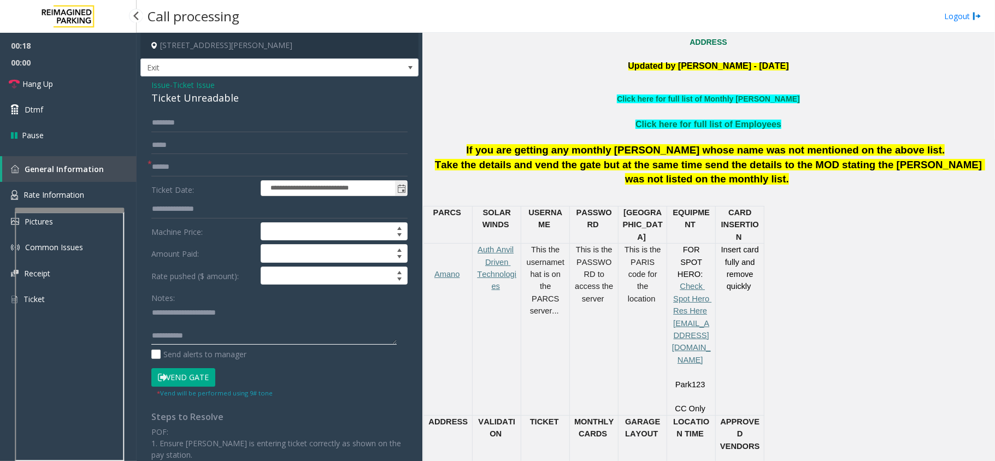
scroll to position [364, 0]
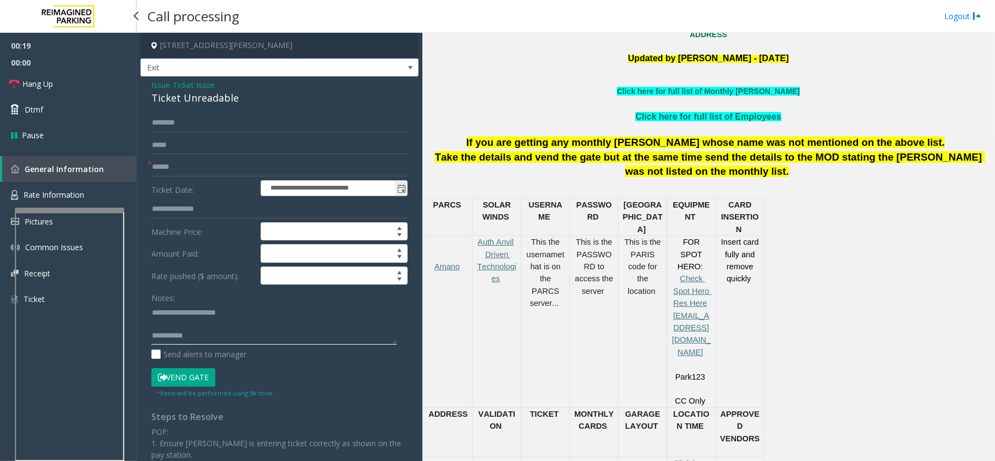
type textarea "**********"
click at [327, 181] on input "**********" at bounding box center [334, 188] width 146 height 15
click at [328, 168] on input "text" at bounding box center [279, 167] width 256 height 19
type input "*******"
click at [263, 112] on div "**********" at bounding box center [279, 342] width 278 height 533
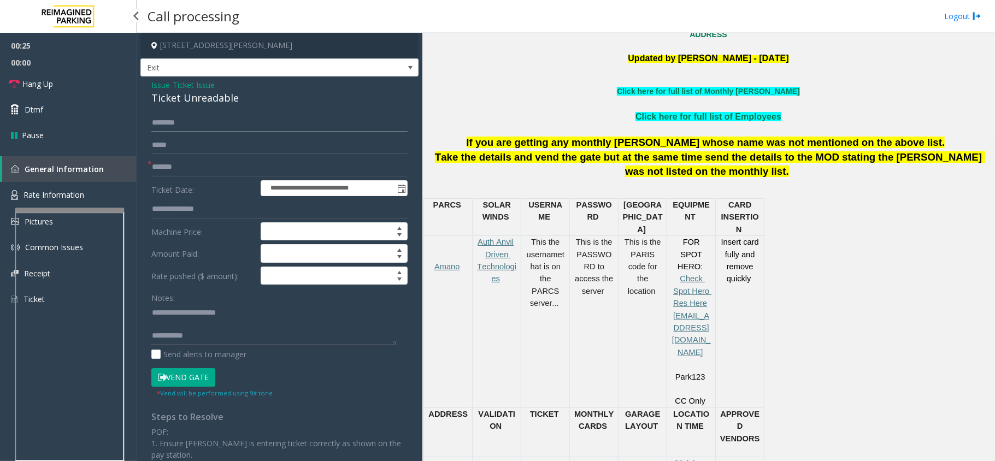
click at [252, 122] on input "text" at bounding box center [279, 123] width 256 height 19
type input "*****"
click at [274, 341] on textarea at bounding box center [273, 324] width 245 height 41
paste textarea "**********"
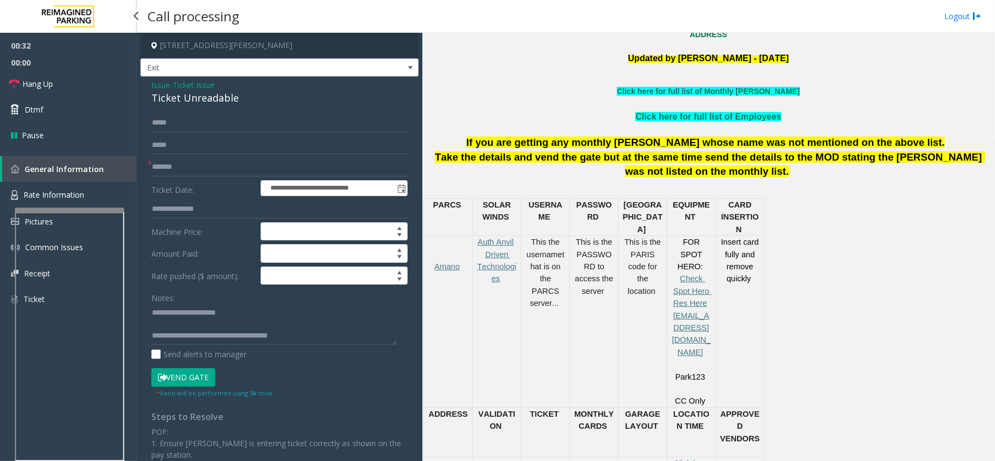
click at [195, 376] on button "Vend Gate" at bounding box center [183, 377] width 64 height 19
click at [223, 309] on textarea at bounding box center [273, 324] width 245 height 41
click at [226, 320] on textarea at bounding box center [273, 324] width 245 height 41
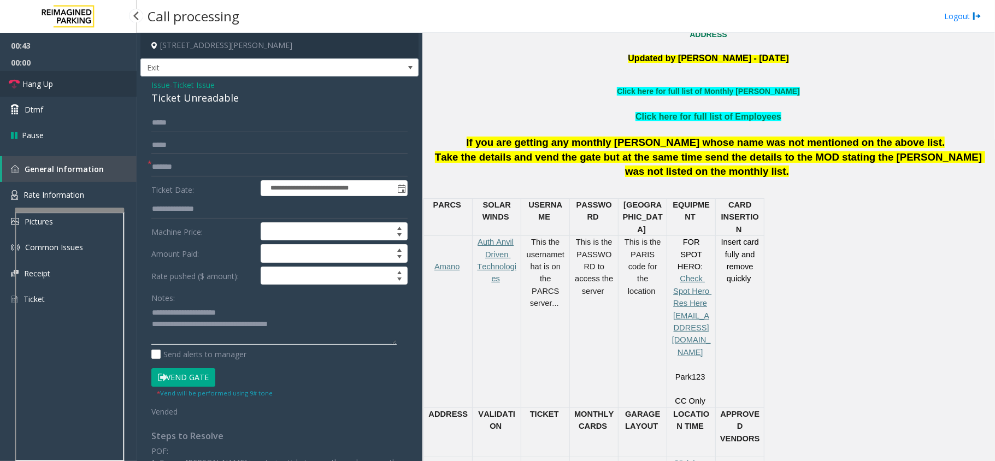
type textarea "**********"
click at [51, 86] on span "Hang Up" at bounding box center [37, 83] width 31 height 11
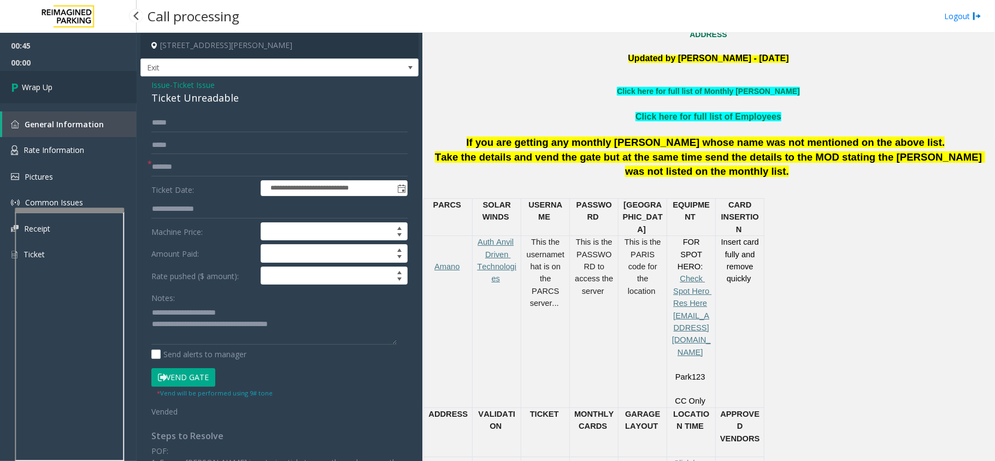
click at [51, 86] on span "Wrap Up" at bounding box center [37, 86] width 31 height 11
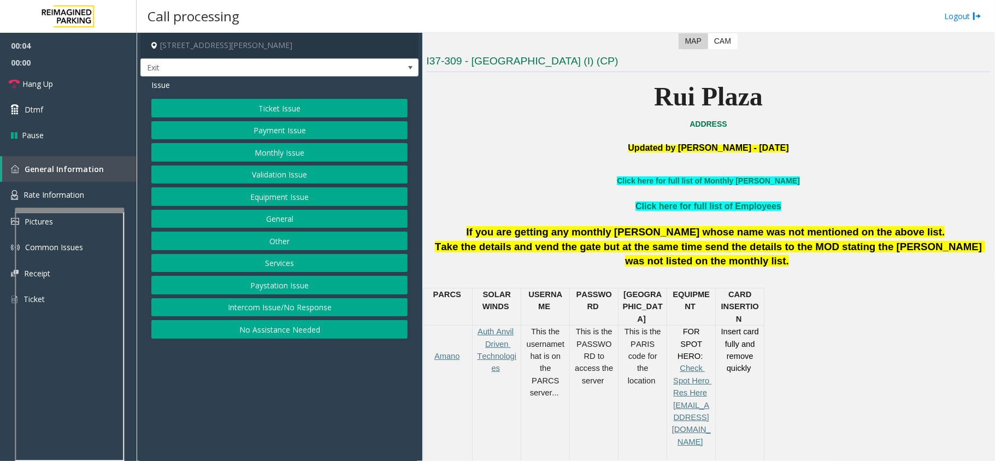
scroll to position [364, 0]
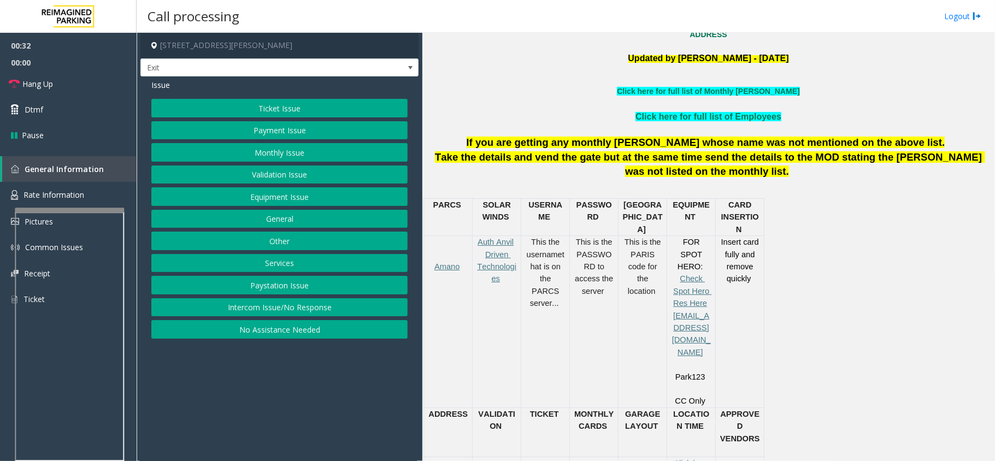
click at [276, 309] on button "Intercom Issue/No Response" at bounding box center [279, 307] width 256 height 19
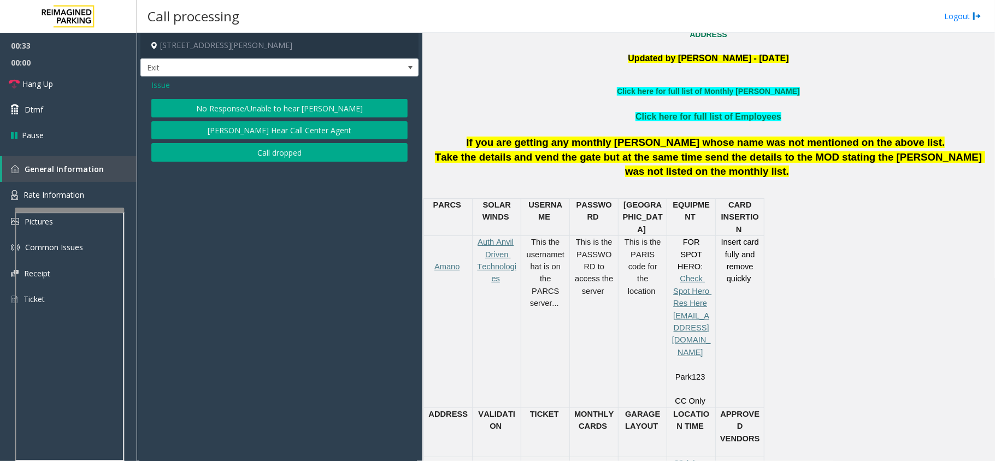
click at [256, 108] on button "No Response/Unable to hear [PERSON_NAME]" at bounding box center [279, 108] width 256 height 19
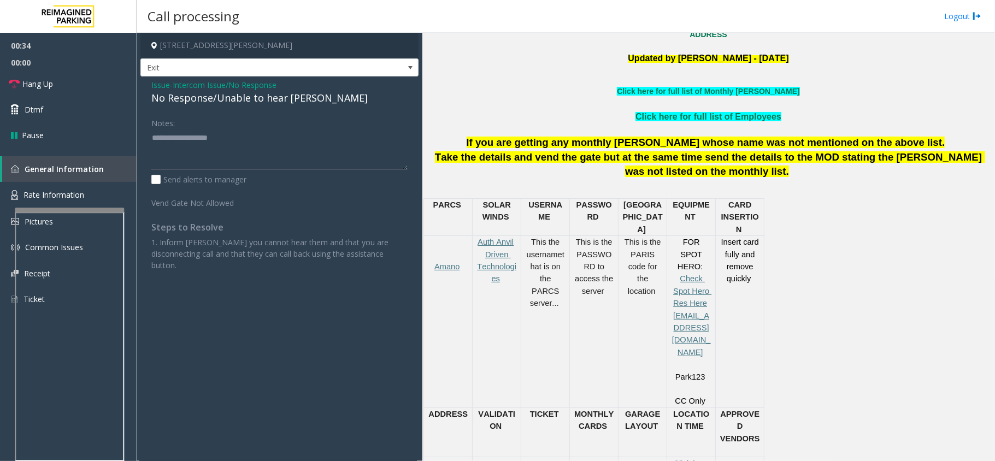
click at [245, 101] on div "No Response/Unable to hear [PERSON_NAME]" at bounding box center [279, 98] width 256 height 15
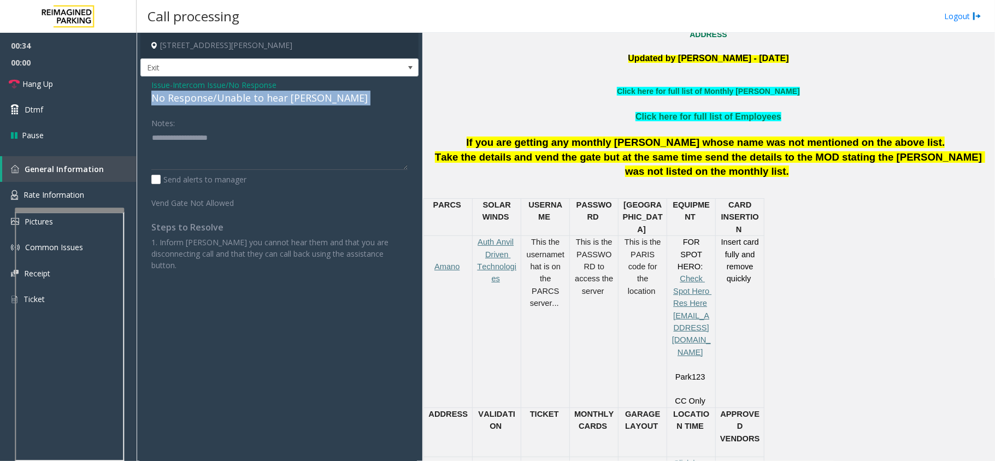
click at [245, 101] on div "No Response/Unable to hear [PERSON_NAME]" at bounding box center [279, 98] width 256 height 15
copy div "No Response/Unable to hear [PERSON_NAME]"
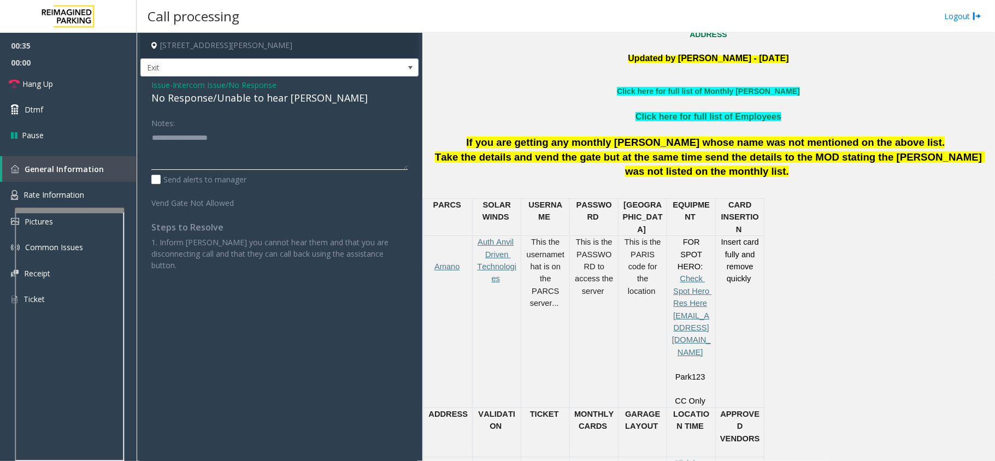
click at [221, 145] on textarea at bounding box center [279, 149] width 256 height 41
paste textarea "**********"
type textarea "**********"
click at [161, 84] on span "Issue" at bounding box center [160, 84] width 19 height 11
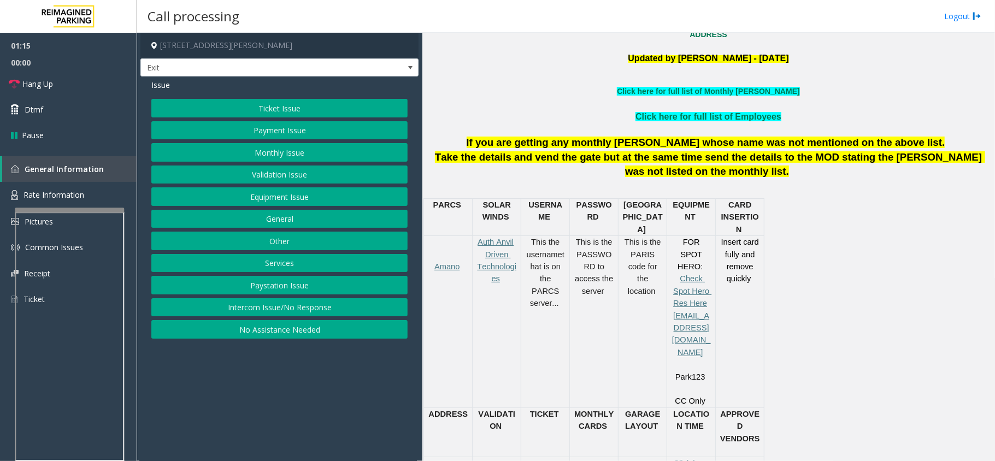
click at [269, 147] on button "Monthly Issue" at bounding box center [279, 152] width 256 height 19
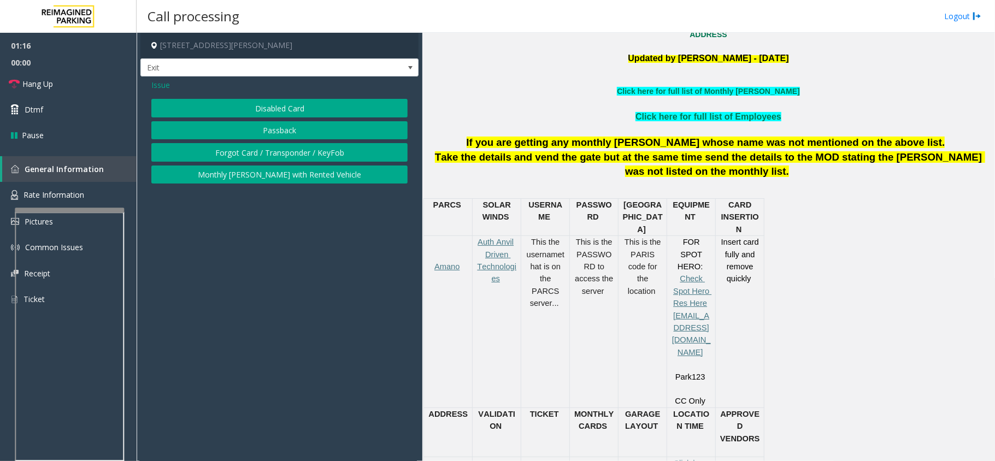
click at [258, 111] on button "Disabled Card" at bounding box center [279, 108] width 256 height 19
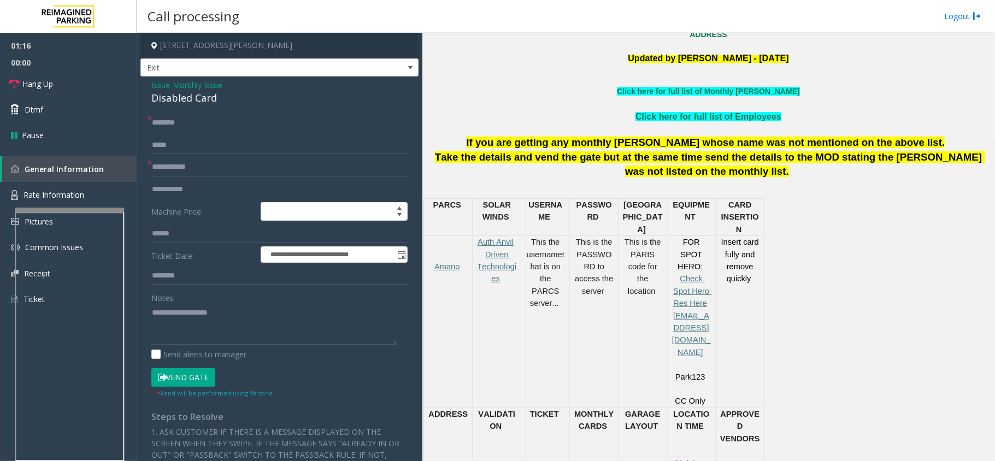
click at [201, 98] on div "Disabled Card" at bounding box center [279, 98] width 256 height 15
click at [191, 99] on div "Disabled Card" at bounding box center [279, 98] width 256 height 15
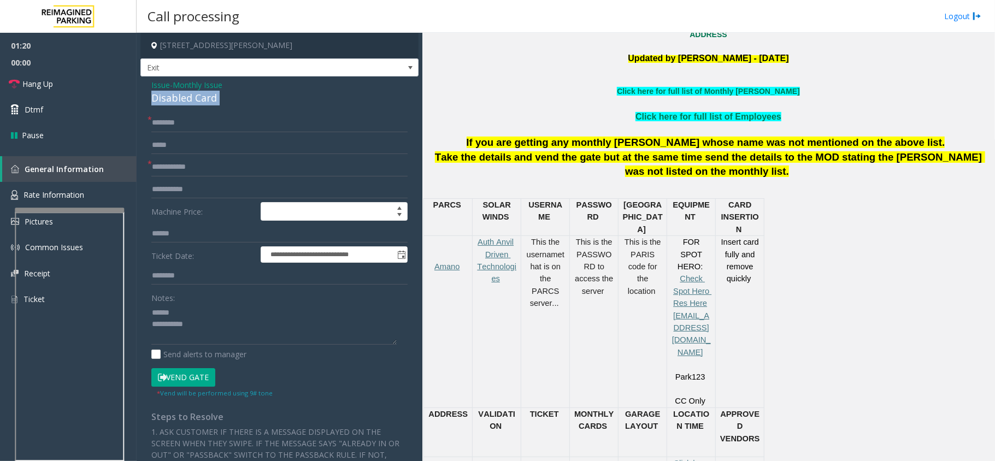
click at [191, 99] on div "Disabled Card" at bounding box center [279, 98] width 256 height 15
copy div "Disabled Card"
click at [196, 307] on textarea at bounding box center [273, 324] width 245 height 41
paste textarea "**********"
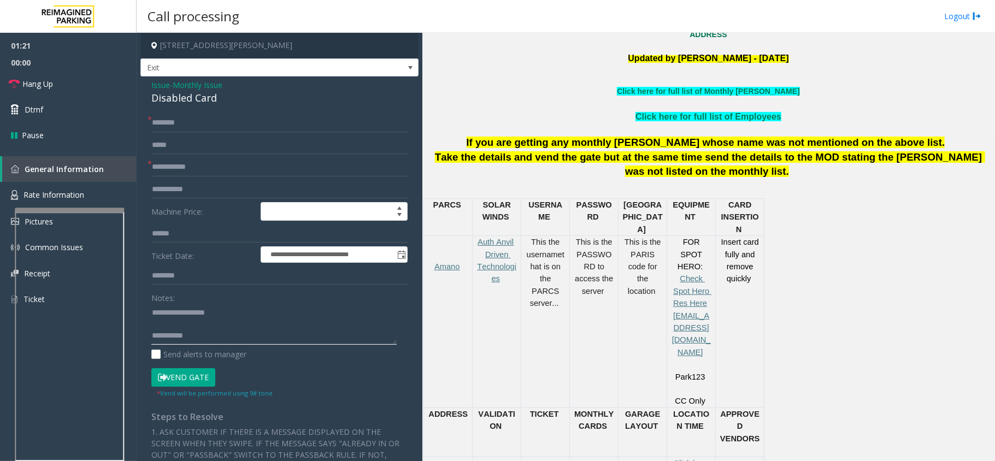
type textarea "**********"
click at [214, 174] on input "text" at bounding box center [279, 167] width 256 height 19
type input "*"
type input "***"
click at [201, 104] on div "Disabled Card" at bounding box center [279, 98] width 256 height 15
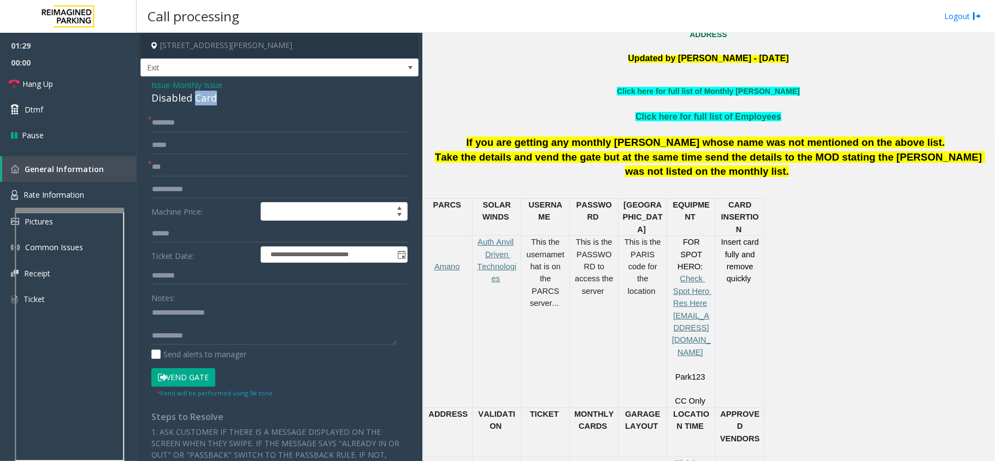
click at [201, 104] on div "Disabled Card" at bounding box center [279, 98] width 256 height 15
click at [197, 123] on input "text" at bounding box center [279, 123] width 256 height 19
click at [157, 119] on input "******" at bounding box center [279, 123] width 256 height 19
type input "******"
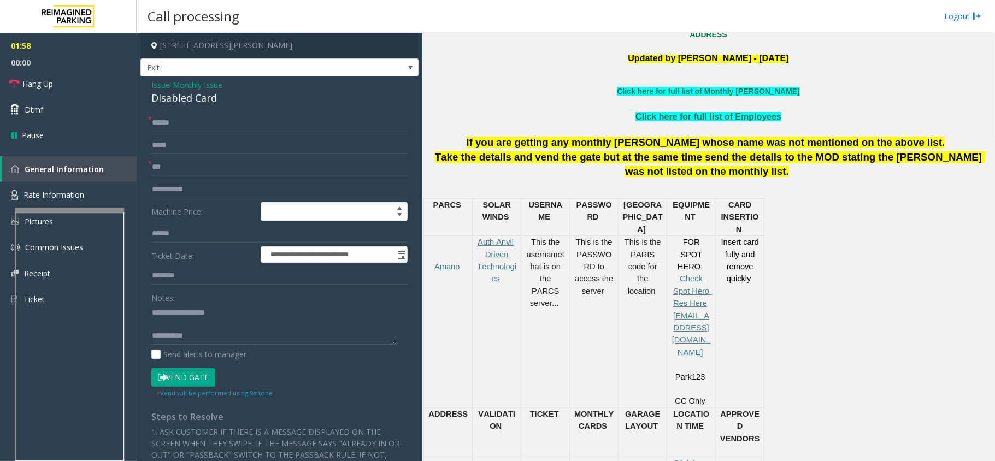
click at [202, 372] on button "Vend Gate" at bounding box center [183, 377] width 64 height 19
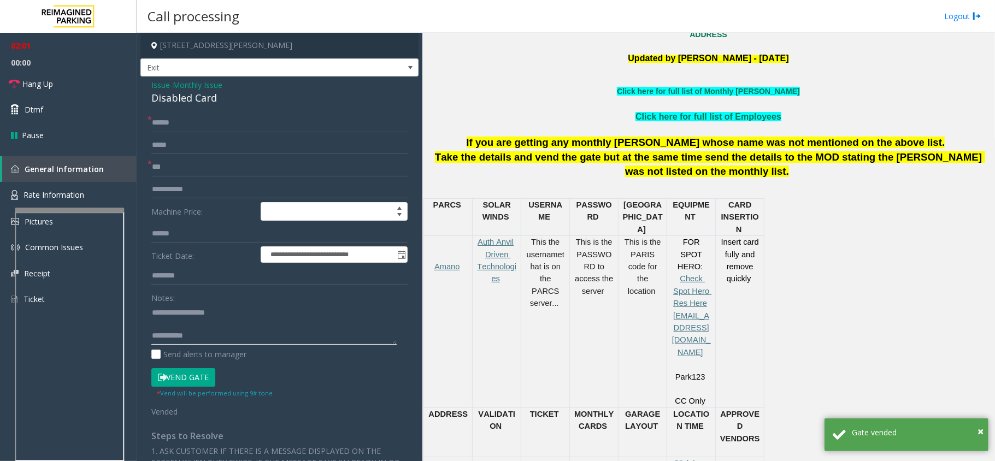
click at [237, 339] on textarea at bounding box center [273, 324] width 245 height 41
paste textarea "**********"
click at [175, 319] on textarea at bounding box center [273, 324] width 245 height 41
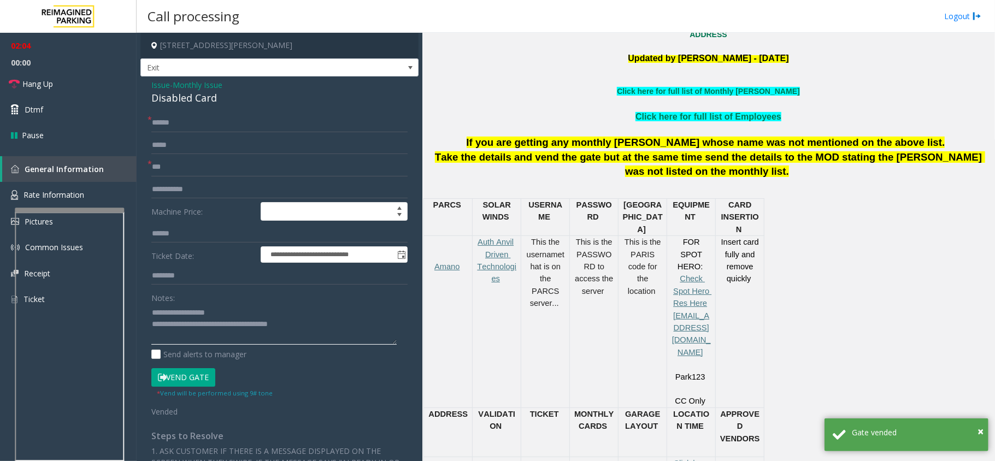
type textarea "**********"
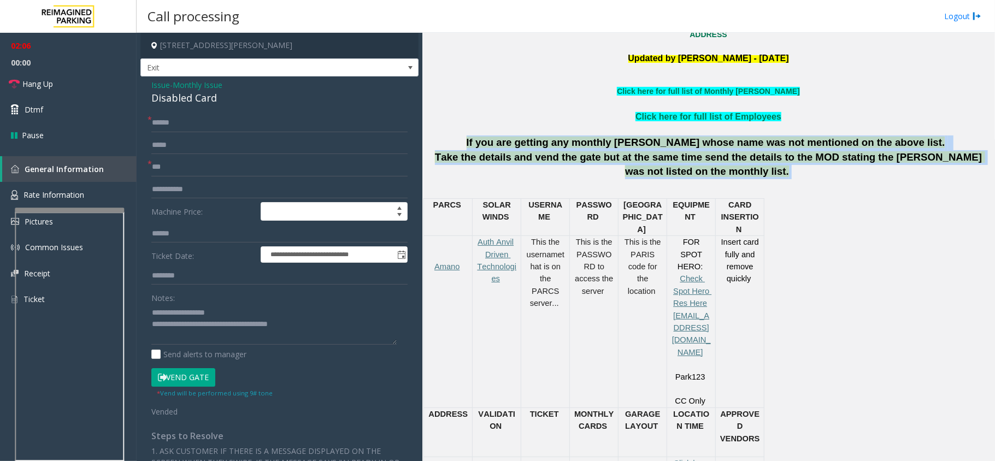
drag, startPoint x: 464, startPoint y: 138, endPoint x: 730, endPoint y: 174, distance: 267.9
click at [730, 174] on div "If you are getting any monthly parker whose name was not mentioned on the above…" at bounding box center [708, 158] width 564 height 44
click at [789, 174] on span at bounding box center [790, 171] width 3 height 11
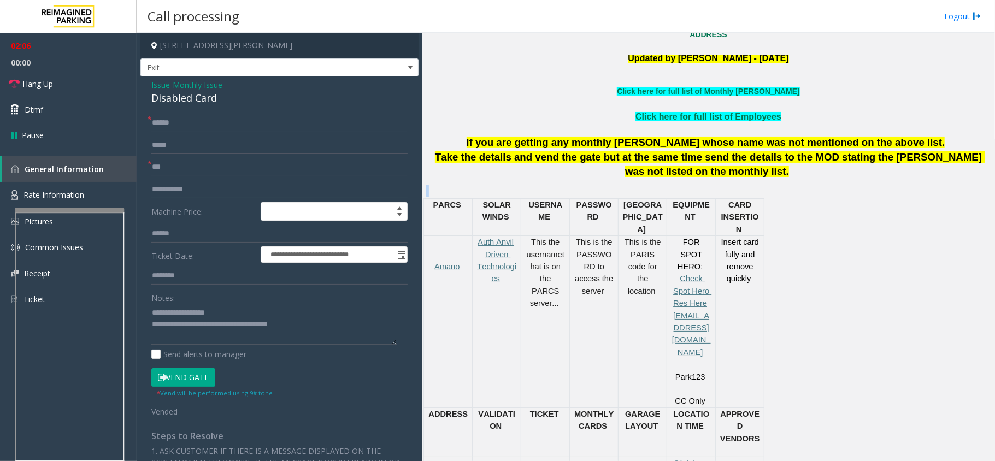
click at [789, 174] on span at bounding box center [790, 171] width 3 height 11
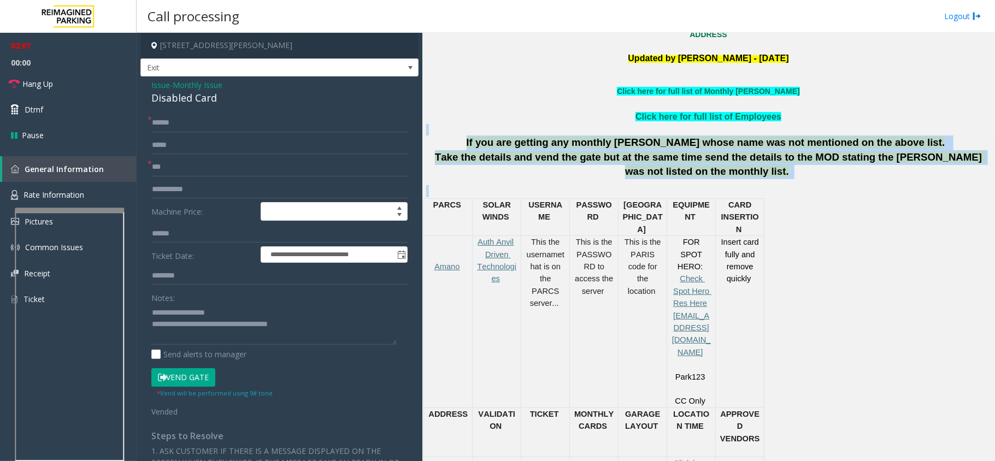
drag, startPoint x: 487, startPoint y: 125, endPoint x: 719, endPoint y: 180, distance: 238.2
click at [719, 180] on div "Updated by Pranav Babbar - 3rd March 2025 Click here for full list of Monthly P…" at bounding box center [708, 372] width 564 height 638
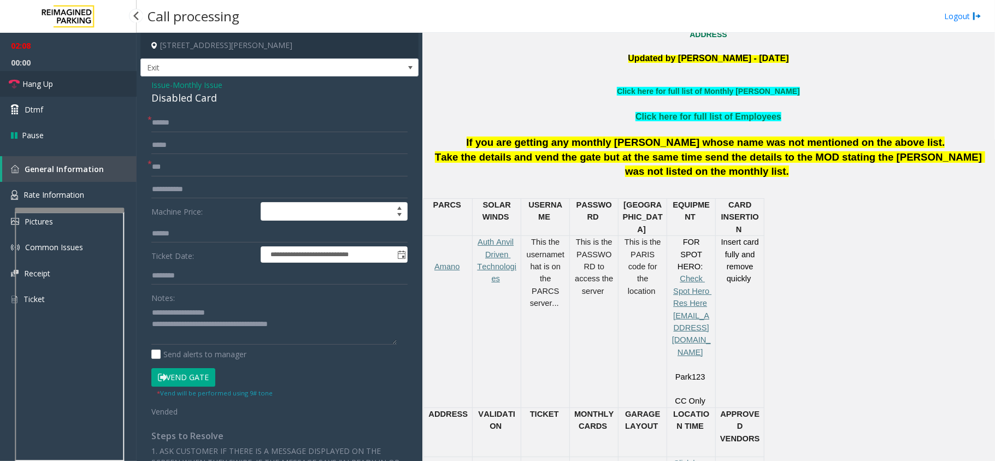
click at [86, 89] on link "Hang Up" at bounding box center [68, 84] width 137 height 26
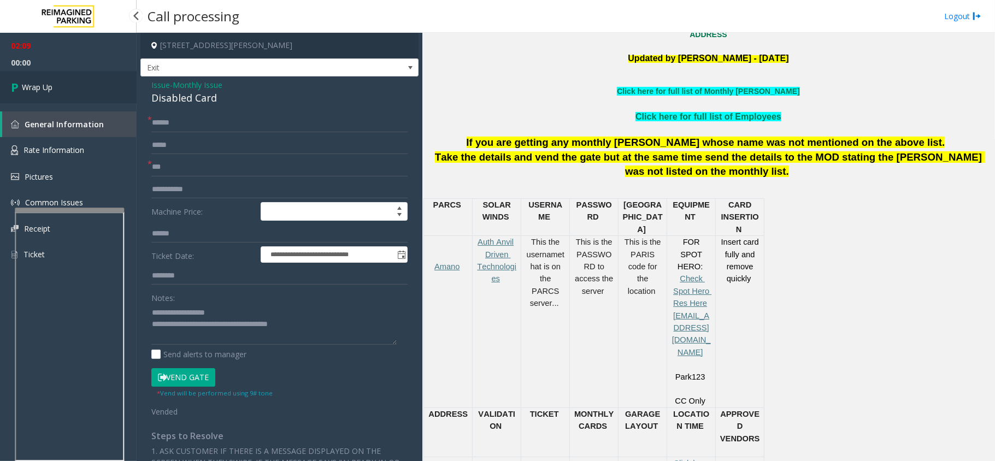
click at [86, 89] on link "Wrap Up" at bounding box center [68, 87] width 137 height 32
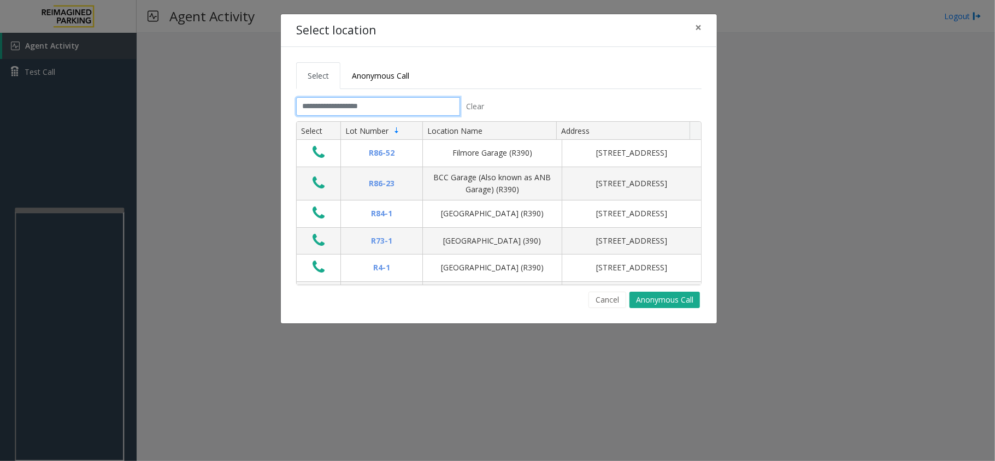
click at [439, 105] on input "text" at bounding box center [378, 106] width 164 height 19
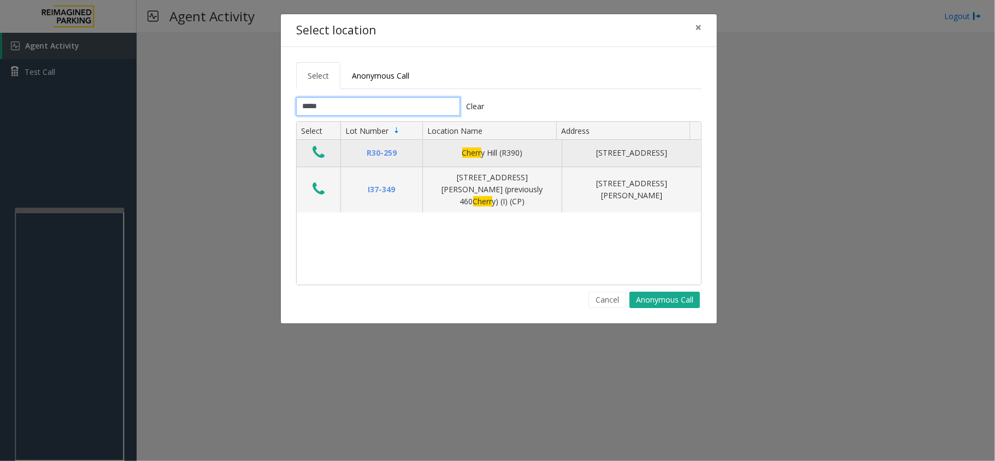
type input "*****"
click at [325, 151] on icon "Data table" at bounding box center [319, 152] width 12 height 15
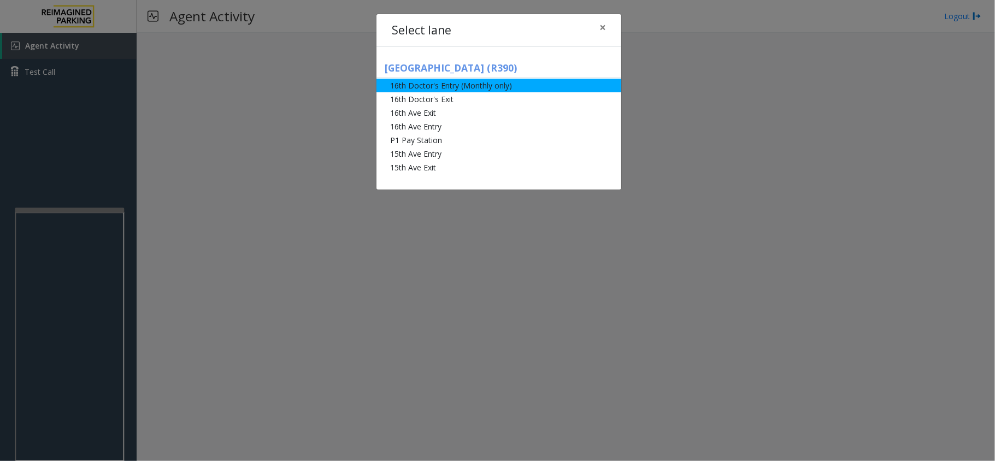
click at [440, 87] on li "16th Doctor's Entry (Monthly only)" at bounding box center [498, 86] width 245 height 14
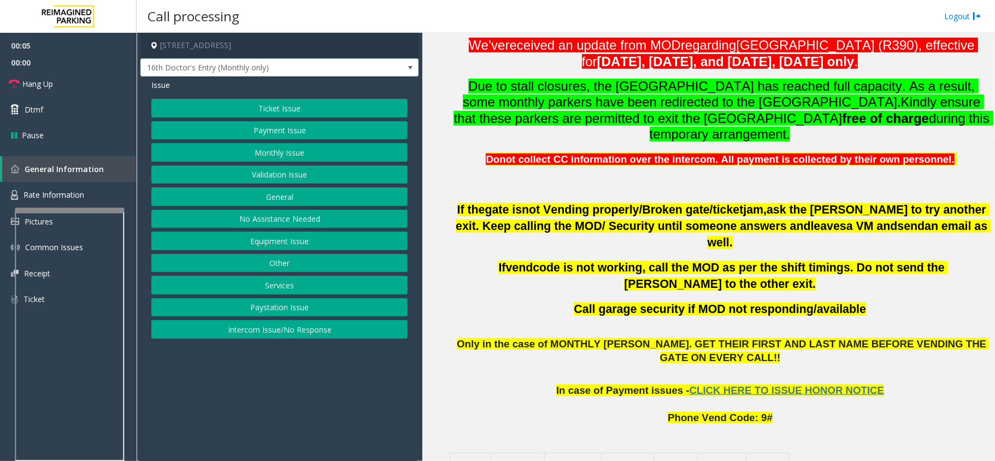
scroll to position [364, 0]
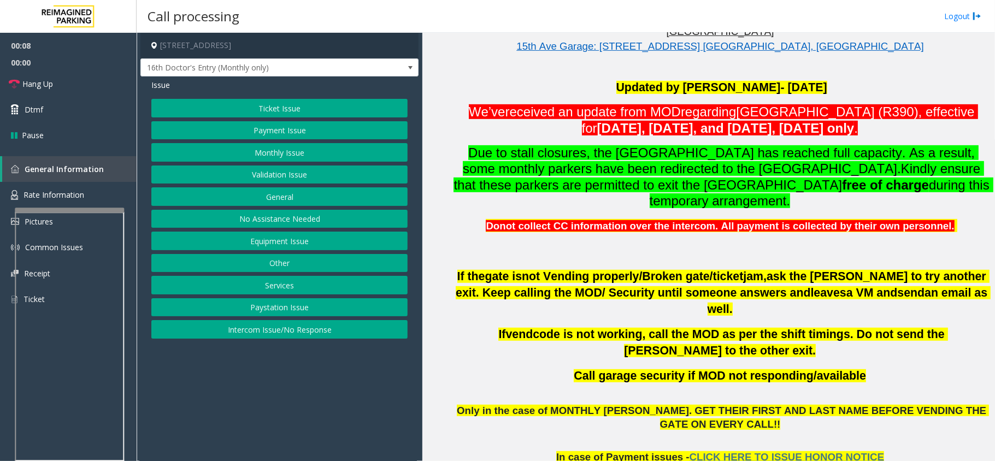
click at [311, 156] on button "Monthly Issue" at bounding box center [279, 152] width 256 height 19
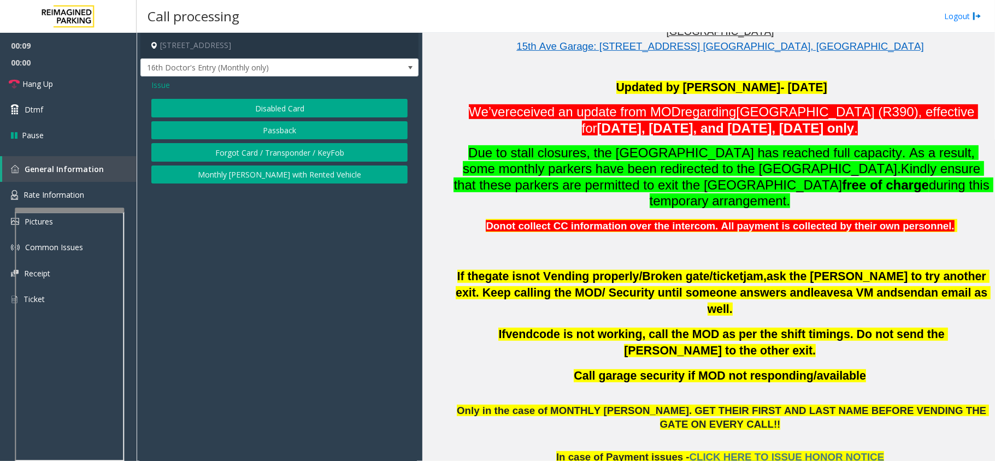
click at [307, 110] on button "Disabled Card" at bounding box center [279, 108] width 256 height 19
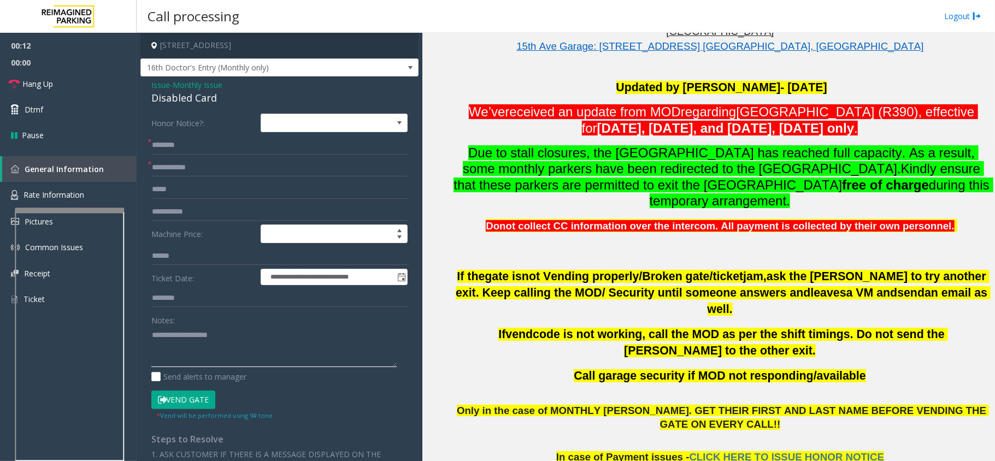
click at [333, 367] on textarea at bounding box center [273, 346] width 245 height 41
click at [317, 327] on textarea at bounding box center [273, 346] width 245 height 41
paste textarea "**********"
type textarea "**********"
click at [173, 164] on input "text" at bounding box center [279, 167] width 256 height 19
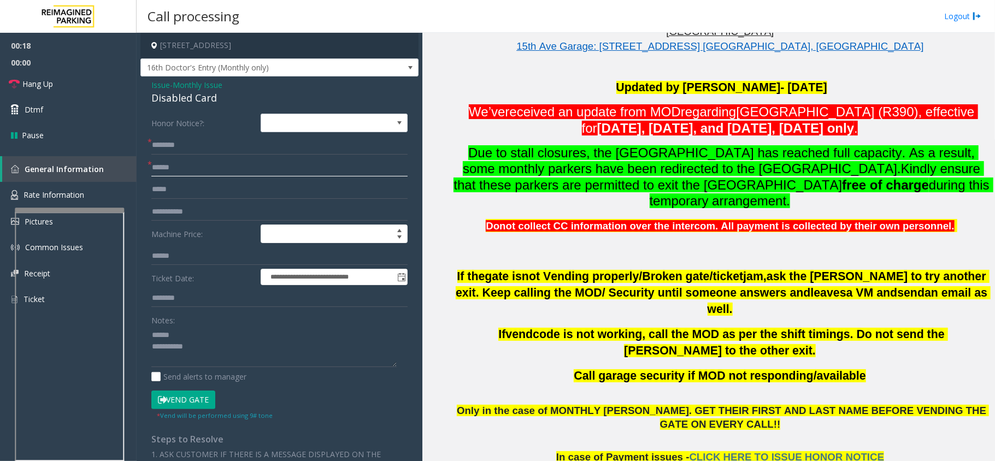
type input "******"
click at [193, 148] on input "text" at bounding box center [279, 145] width 256 height 19
click at [191, 101] on div "Disabled Card" at bounding box center [279, 98] width 256 height 15
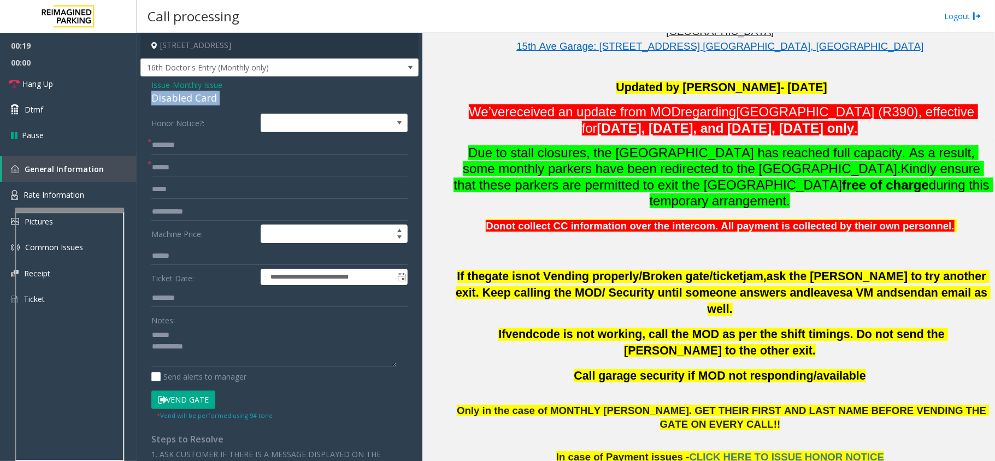
copy div "Disabled Card"
click at [193, 340] on textarea at bounding box center [273, 346] width 245 height 41
paste textarea "**********"
type textarea "**********"
click at [203, 147] on input "text" at bounding box center [279, 145] width 256 height 19
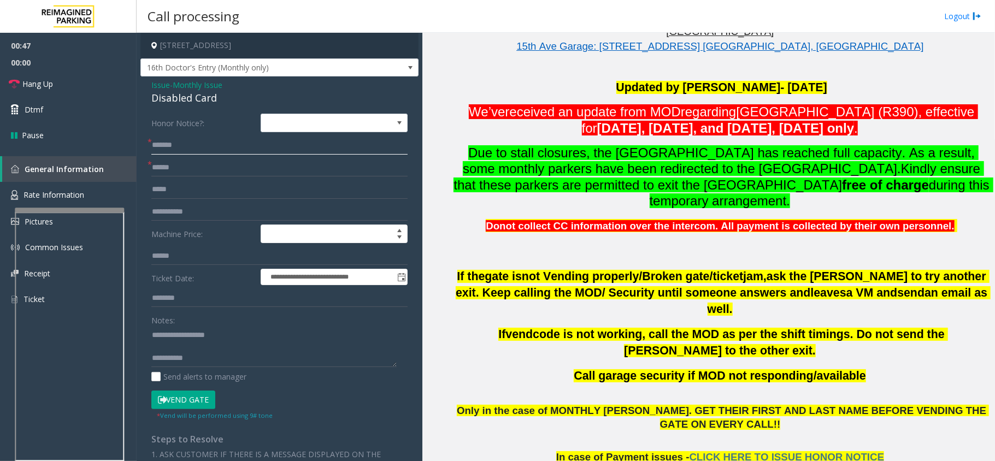
click at [203, 147] on input "*******" at bounding box center [279, 145] width 256 height 19
click at [175, 398] on button "Vend Gate" at bounding box center [183, 400] width 64 height 19
click at [189, 145] on input "**********" at bounding box center [279, 145] width 256 height 19
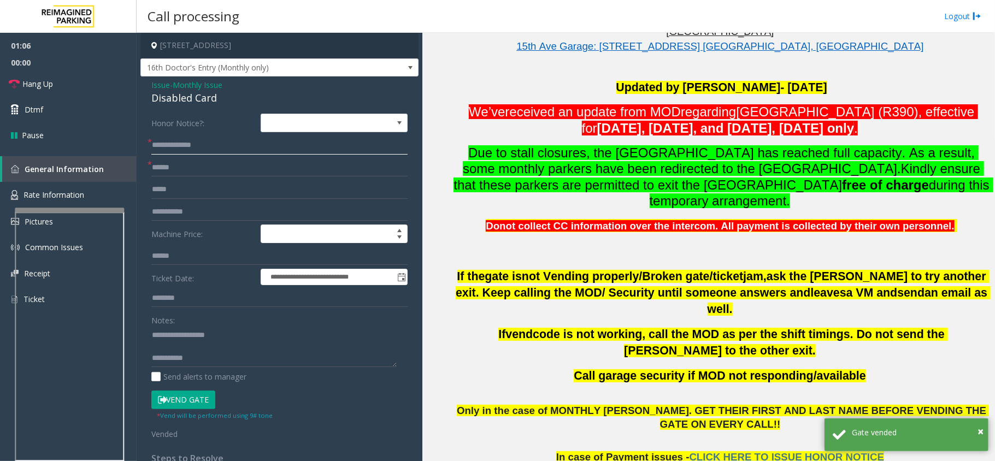
type input "**********"
click at [213, 361] on textarea at bounding box center [273, 346] width 245 height 41
paste textarea "**********"
click at [193, 341] on textarea at bounding box center [273, 346] width 245 height 41
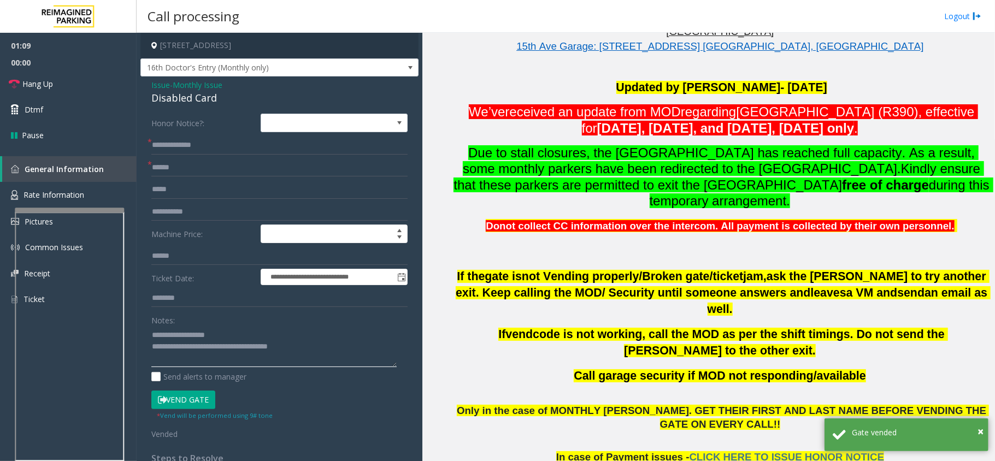
scroll to position [0, 0]
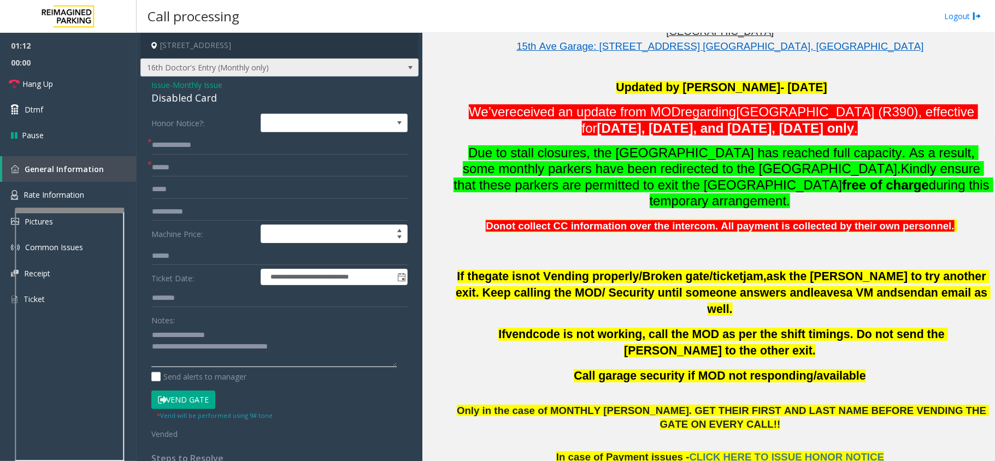
type textarea "**********"
click at [169, 70] on span "16th Doctor's Entry (Monthly only)" at bounding box center [252, 67] width 222 height 17
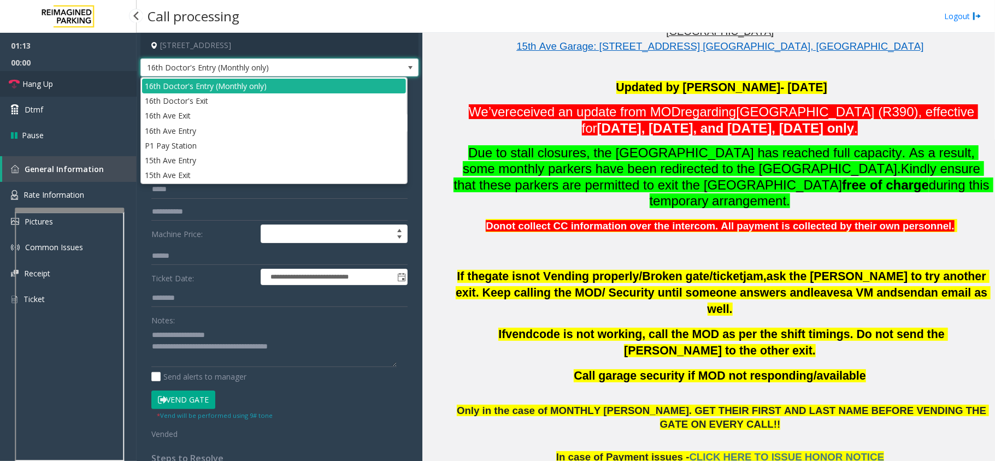
click at [33, 86] on span "Hang Up" at bounding box center [37, 83] width 31 height 11
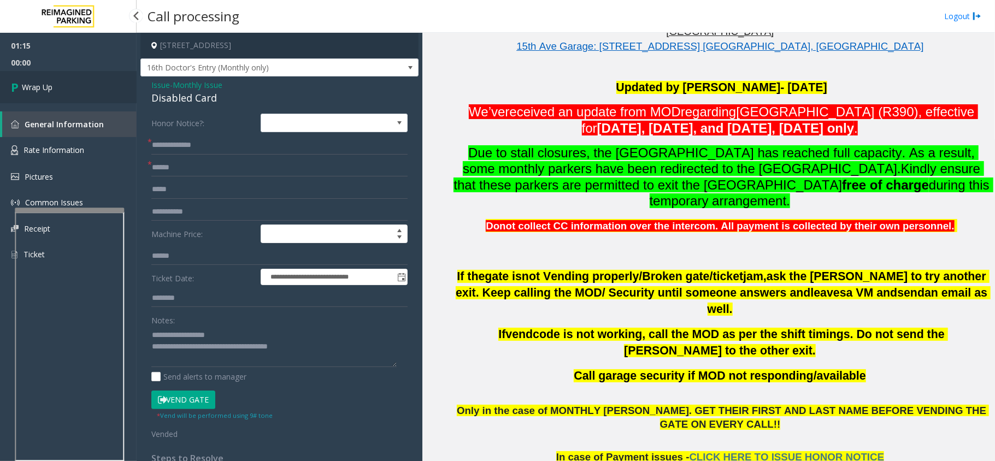
click at [35, 84] on span "Wrap Up" at bounding box center [37, 86] width 31 height 11
